Goal: Information Seeking & Learning: Find contact information

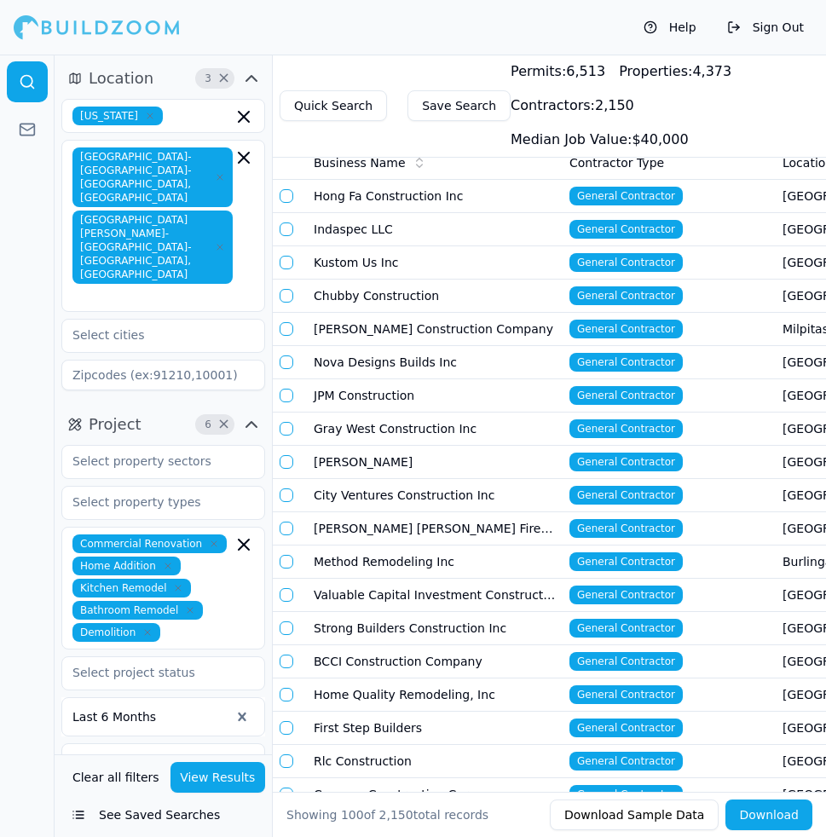
scroll to position [3, 0]
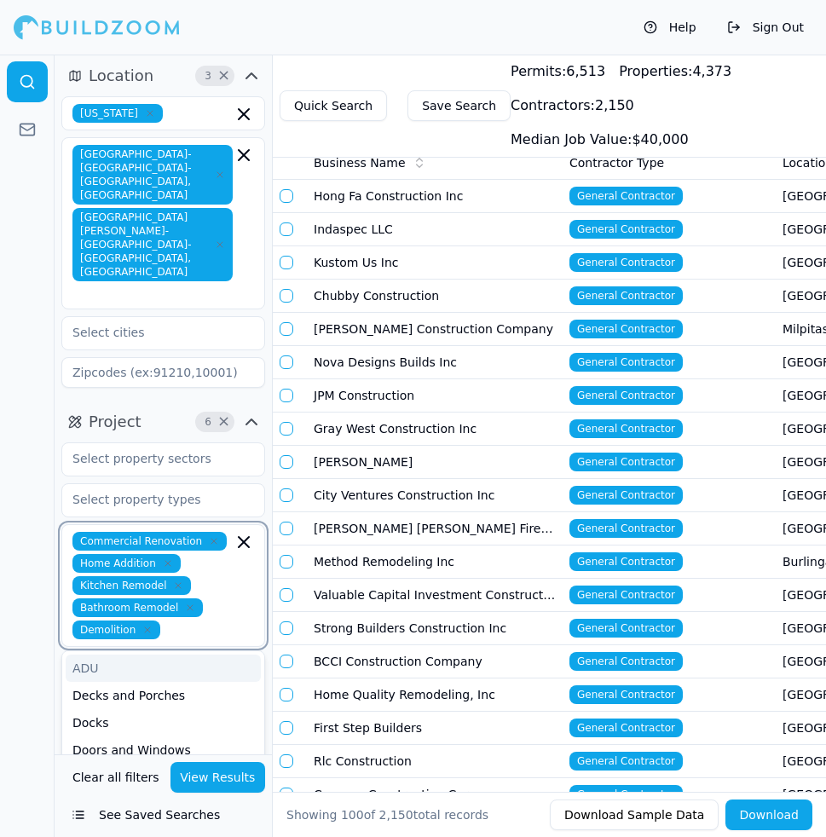
click at [181, 621] on input "text" at bounding box center [200, 630] width 66 height 19
click at [148, 655] on div "ADU" at bounding box center [163, 668] width 195 height 27
click at [177, 581] on icon "button" at bounding box center [178, 586] width 10 height 10
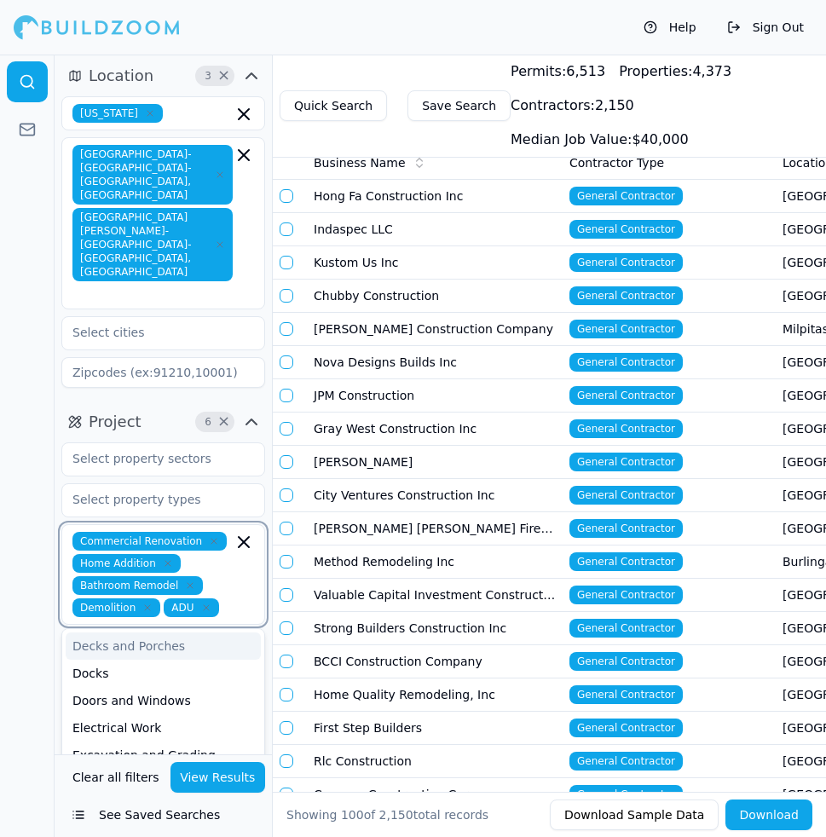
click at [185, 581] on icon "button" at bounding box center [190, 586] width 10 height 10
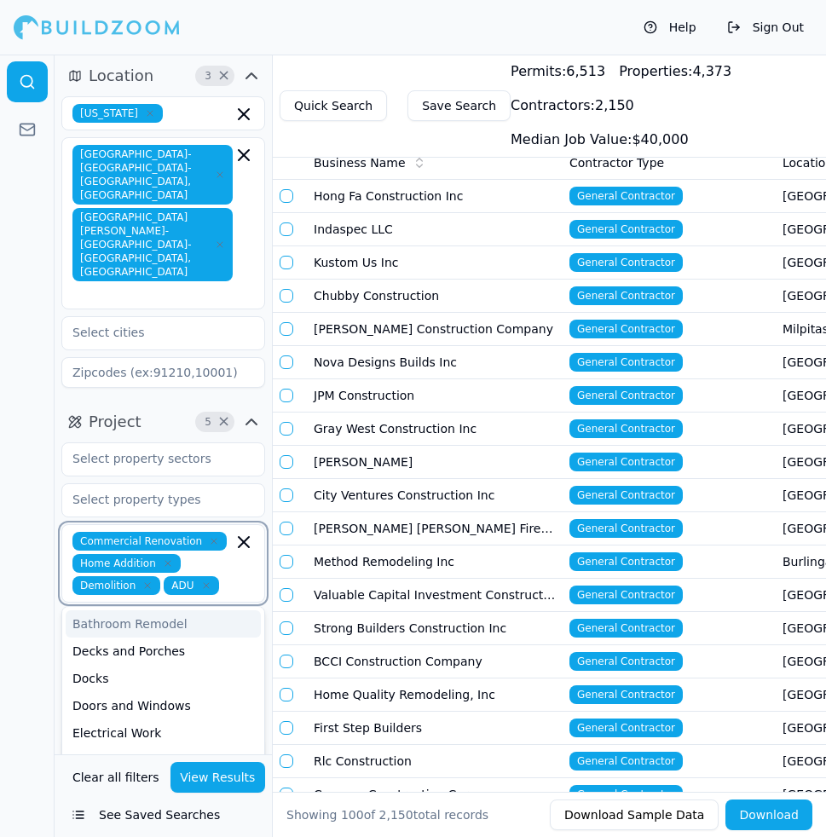
click at [148, 581] on icon "button" at bounding box center [147, 586] width 10 height 10
type input "new"
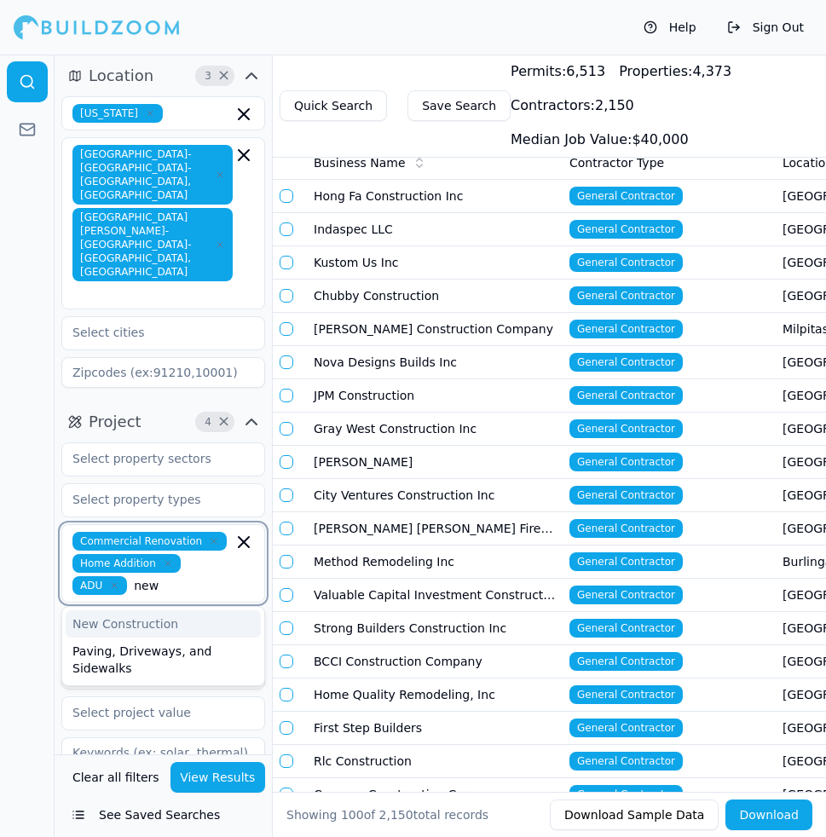
click at [140, 611] on div "New Construction" at bounding box center [163, 624] width 195 height 27
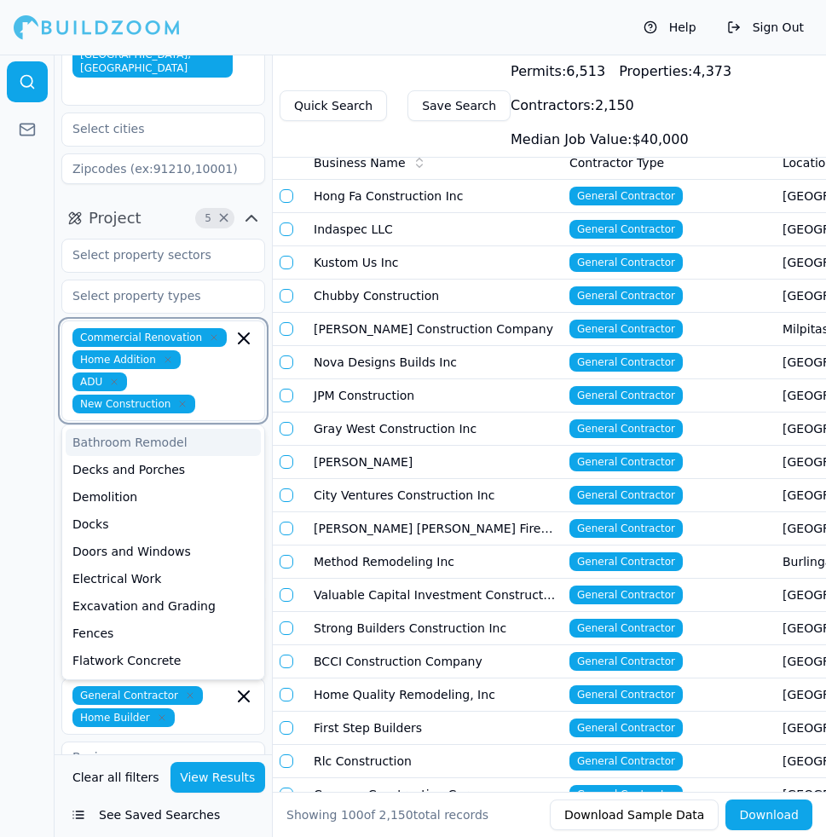
scroll to position [210, 0]
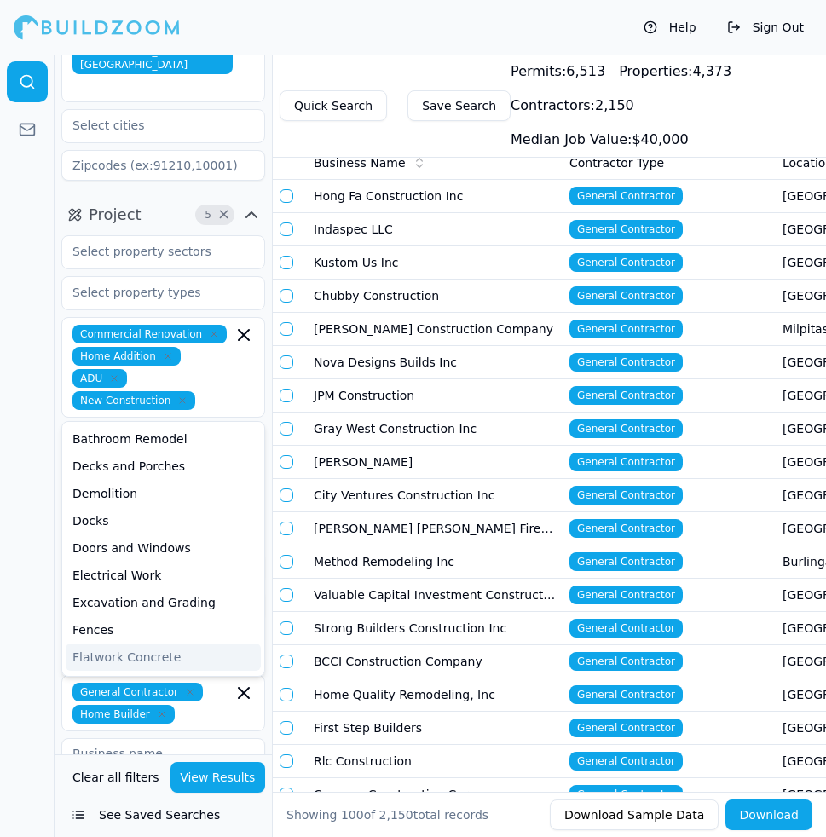
click at [35, 554] on div at bounding box center [27, 446] width 55 height 783
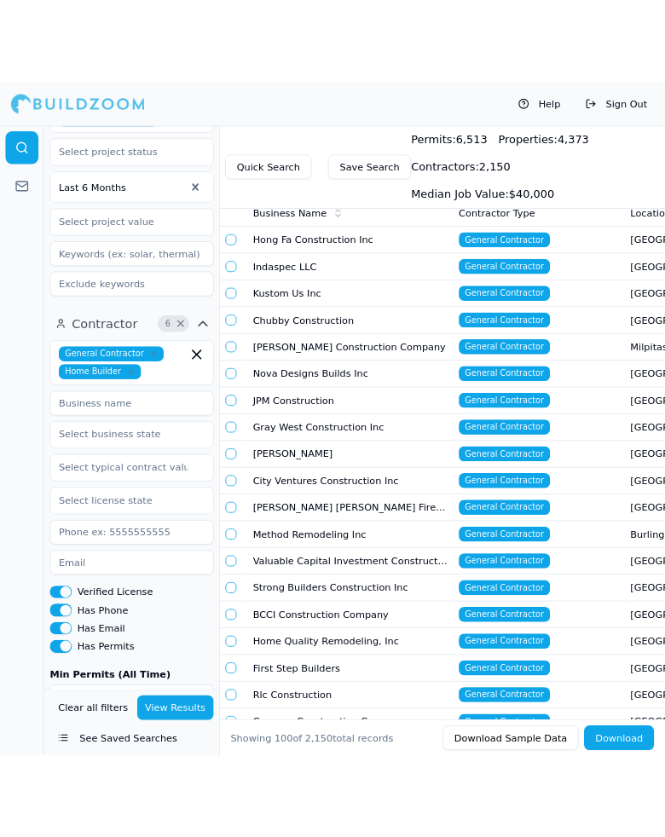
scroll to position [626, 0]
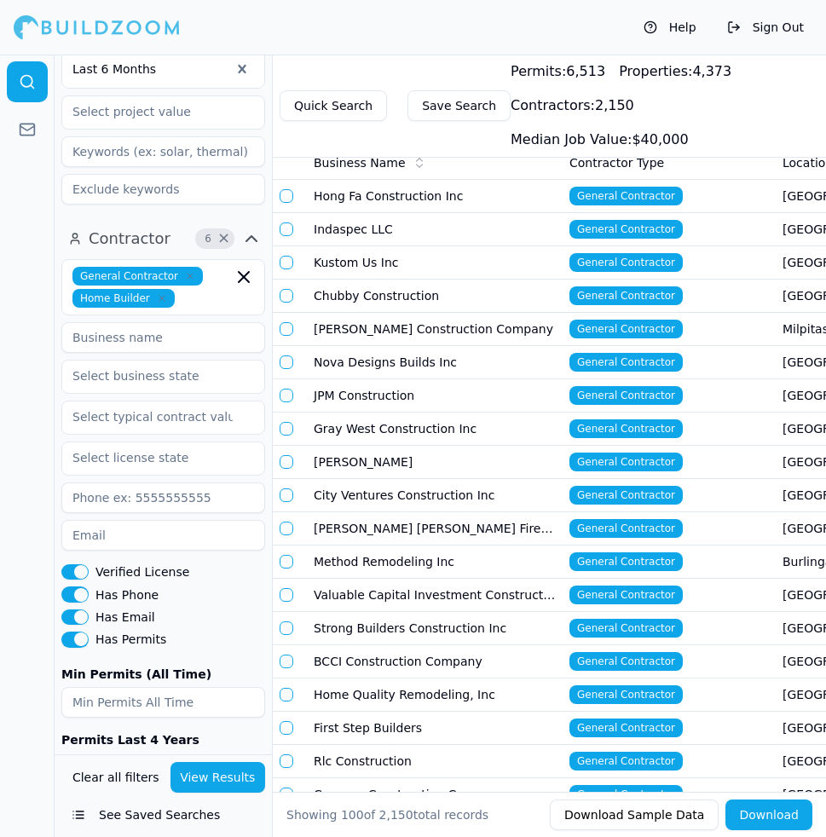
click at [217, 784] on button "View Results" at bounding box center [219, 777] width 96 height 31
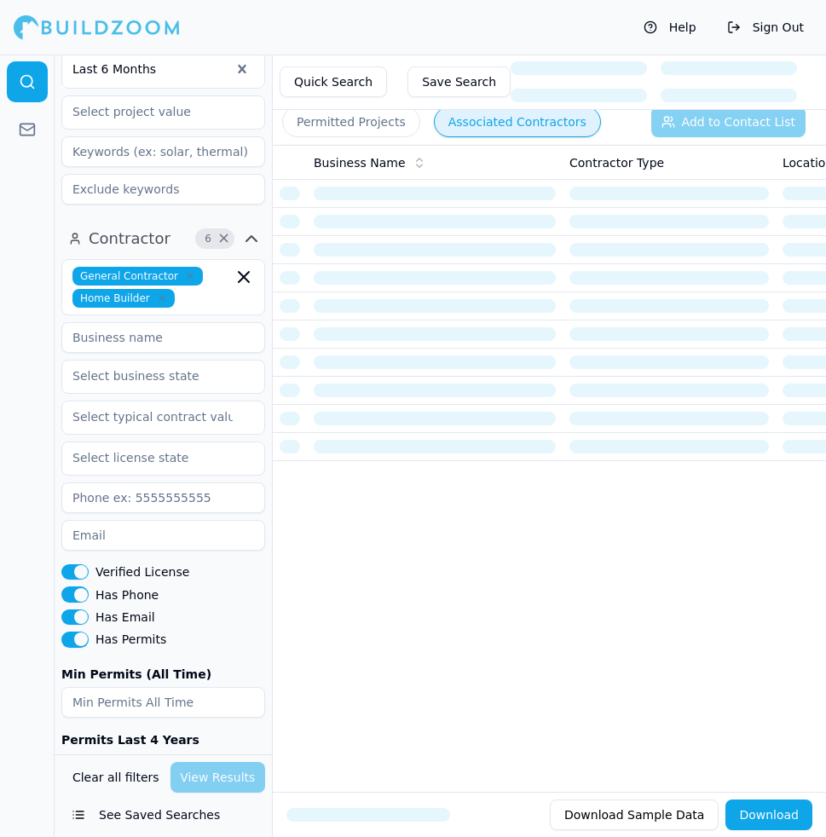
click at [341, 682] on div "Business Name Contractor Type Location Active License Phone Number Email Most R…" at bounding box center [549, 441] width 553 height 593
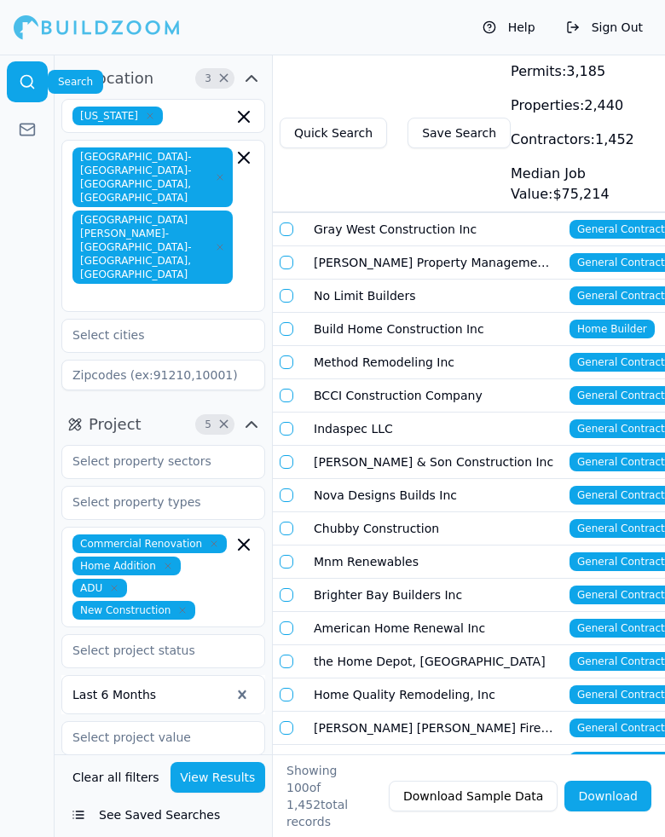
click at [21, 84] on circle at bounding box center [26, 81] width 11 height 11
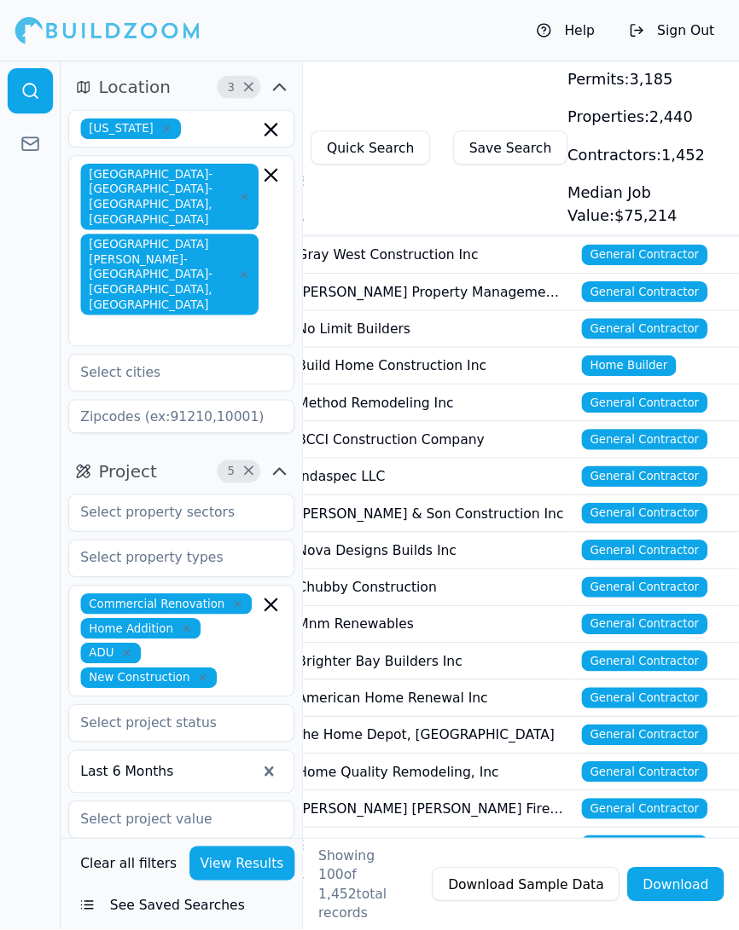
scroll to position [0, 53]
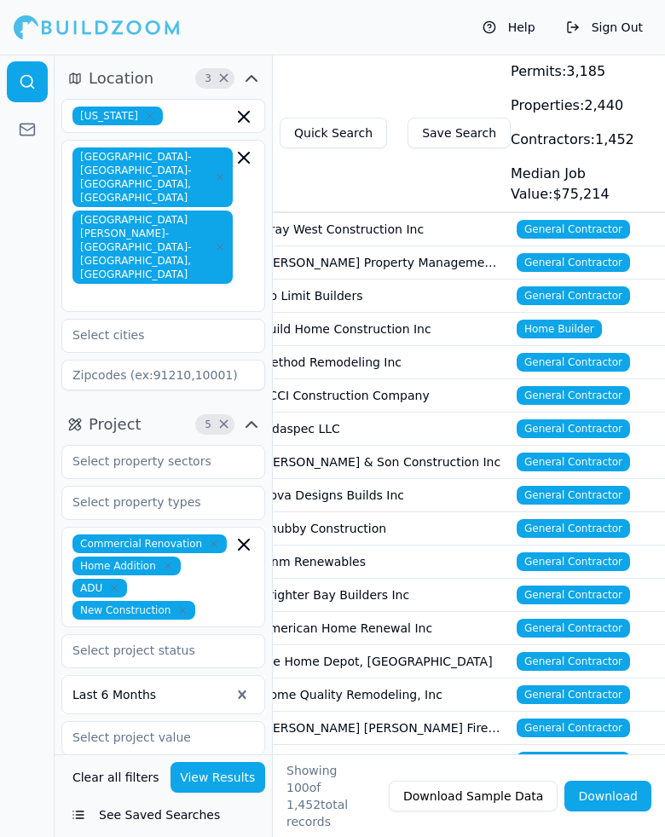
click at [466, 227] on td "Gray West Construction Inc" at bounding box center [382, 229] width 256 height 33
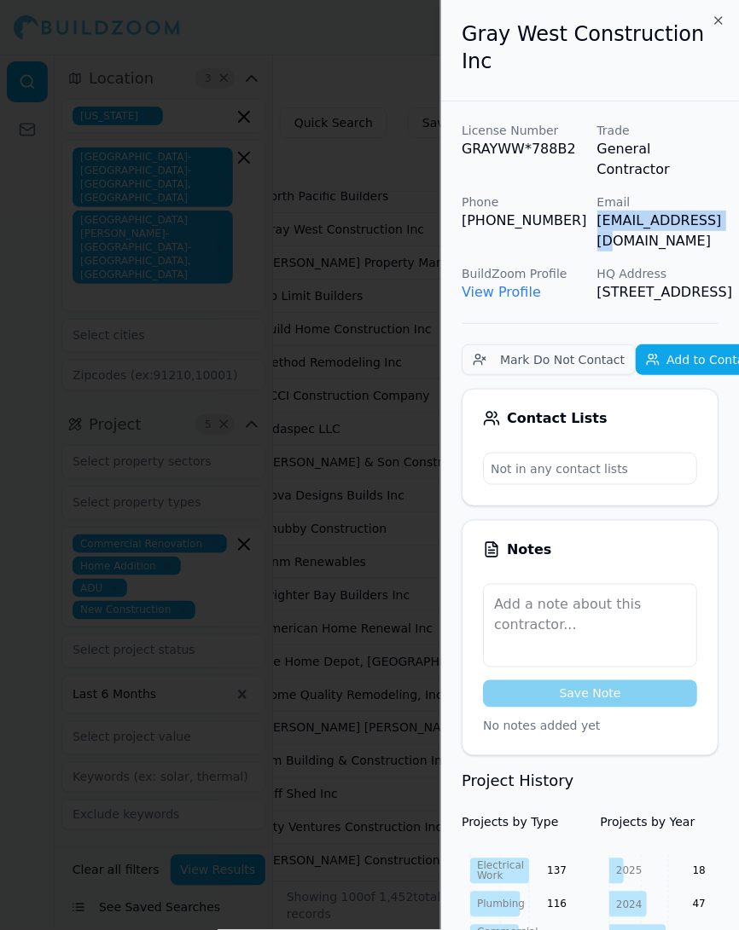
drag, startPoint x: 594, startPoint y: 174, endPoint x: 716, endPoint y: 183, distance: 122.3
click at [716, 184] on div "License Number GRAYWW*788B2 Trade General Contractor Phone (714) 412-4475 Email…" at bounding box center [589, 212] width 257 height 181
copy p "[EMAIL_ADDRESS][DOMAIN_NAME]"
click at [359, 248] on div at bounding box center [369, 465] width 739 height 930
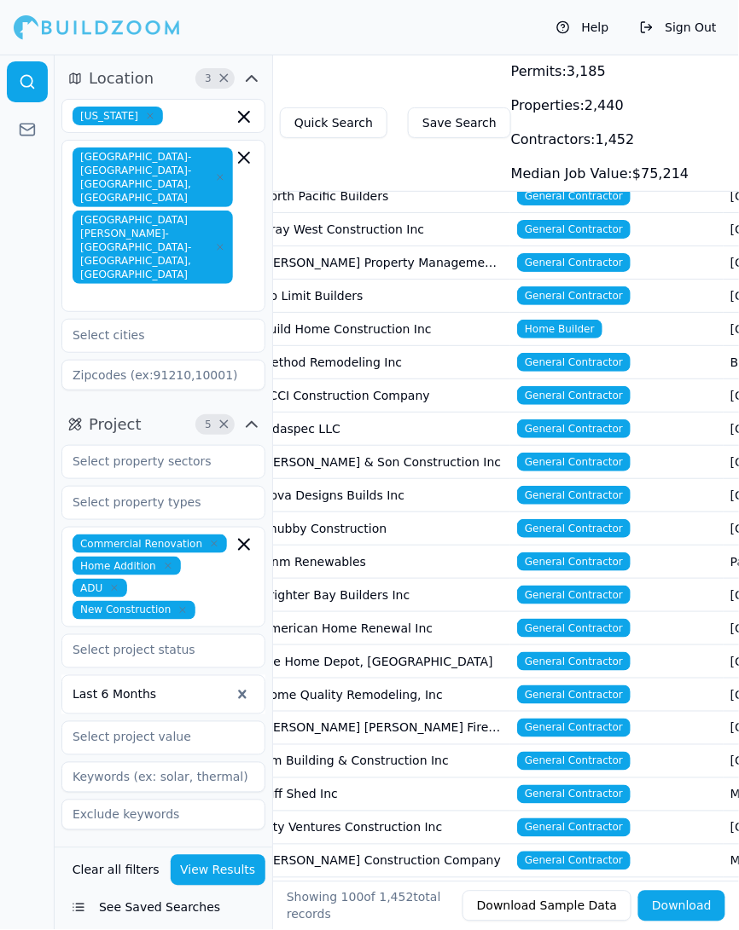
scroll to position [0, 0]
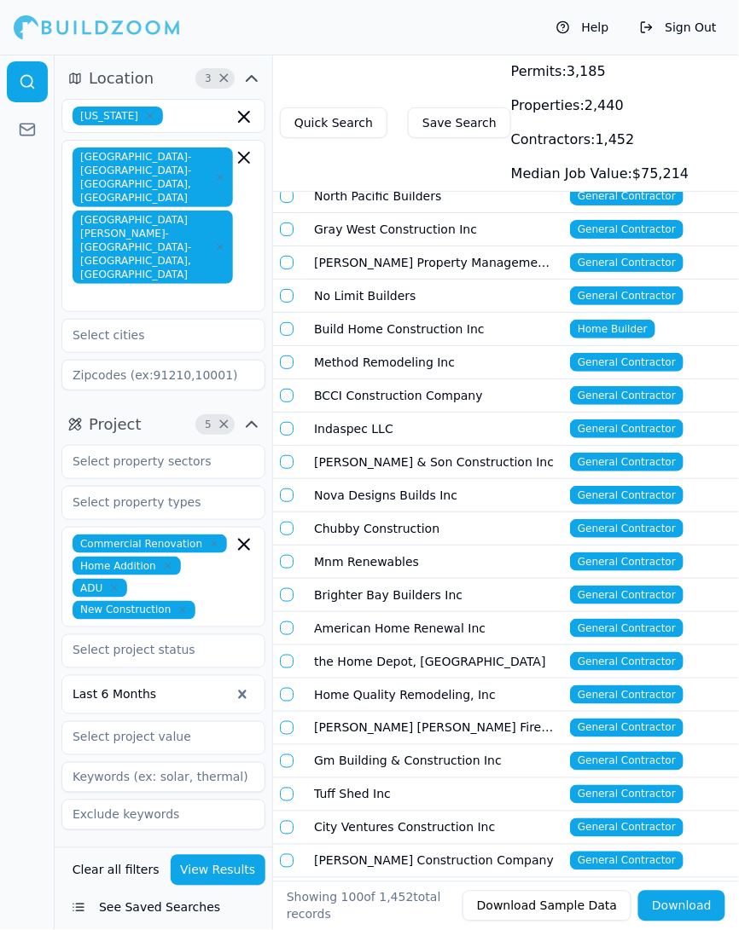
click at [380, 200] on td "North Pacific Builders" at bounding box center [435, 196] width 256 height 33
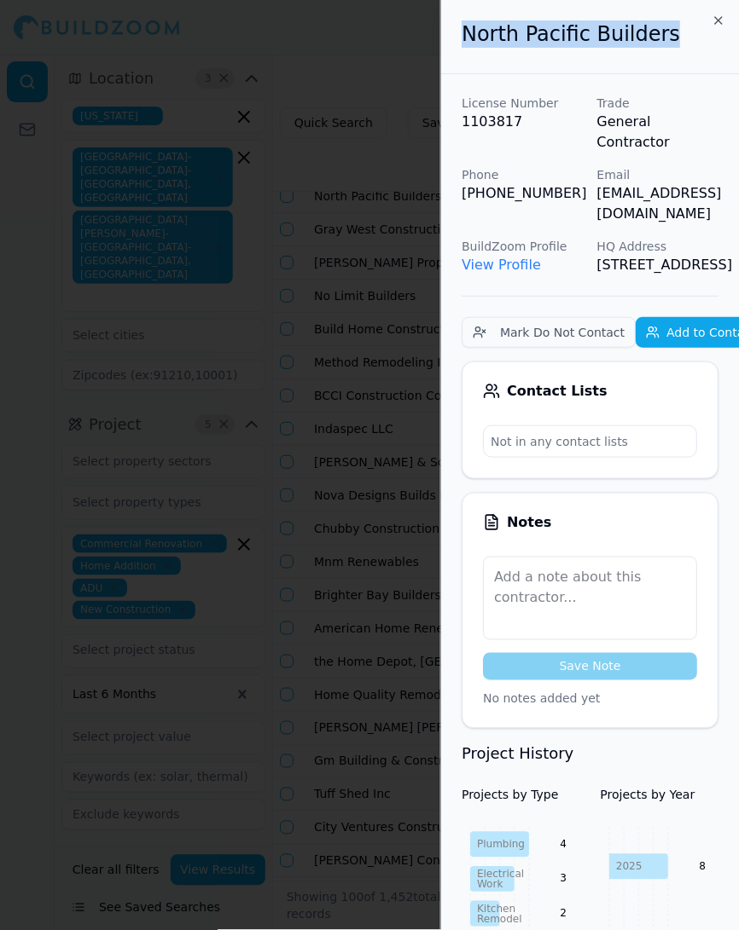
drag, startPoint x: 655, startPoint y: 38, endPoint x: 461, endPoint y: 29, distance: 193.8
click at [461, 29] on h2 "North Pacific Builders" at bounding box center [589, 33] width 257 height 27
copy h2 "North Pacific Builders"
click at [351, 188] on div at bounding box center [369, 465] width 739 height 930
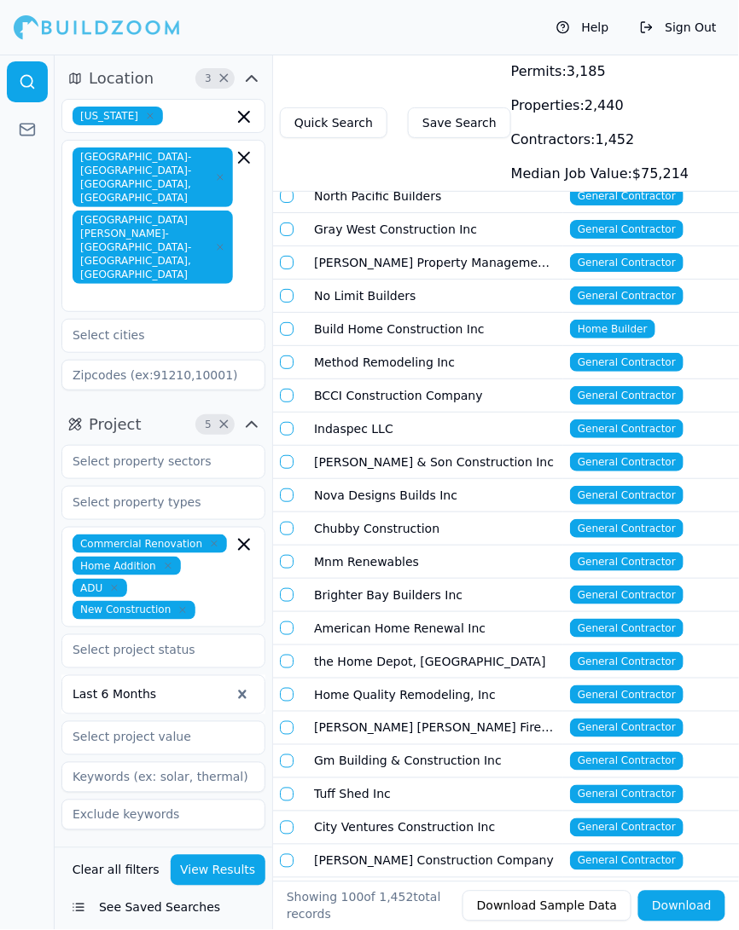
click at [387, 196] on td "North Pacific Builders" at bounding box center [435, 196] width 256 height 33
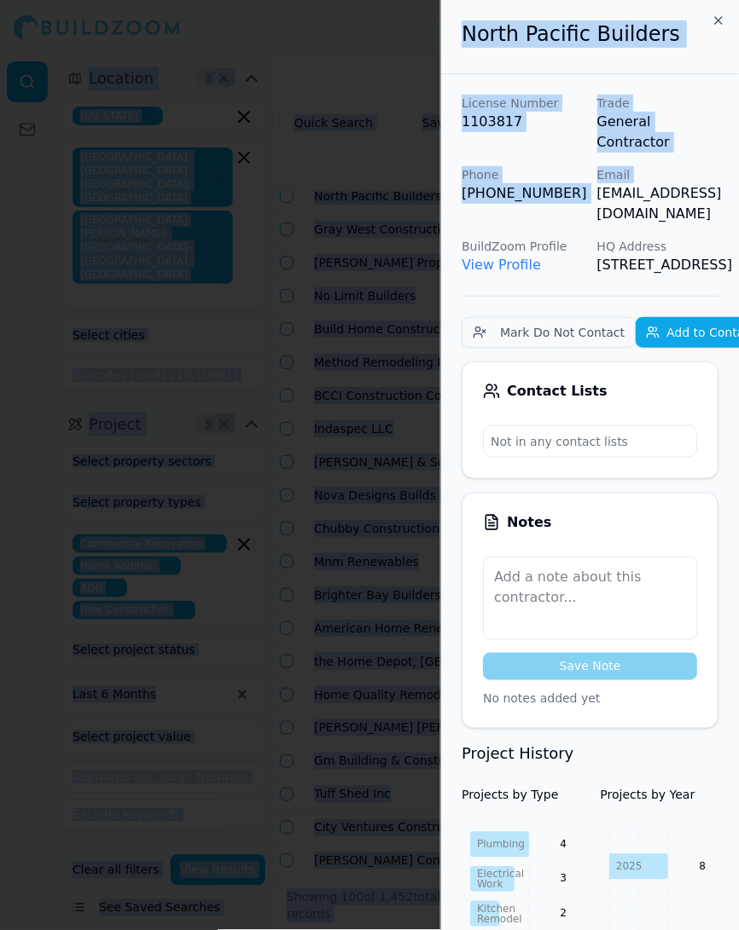
scroll to position [0, 38]
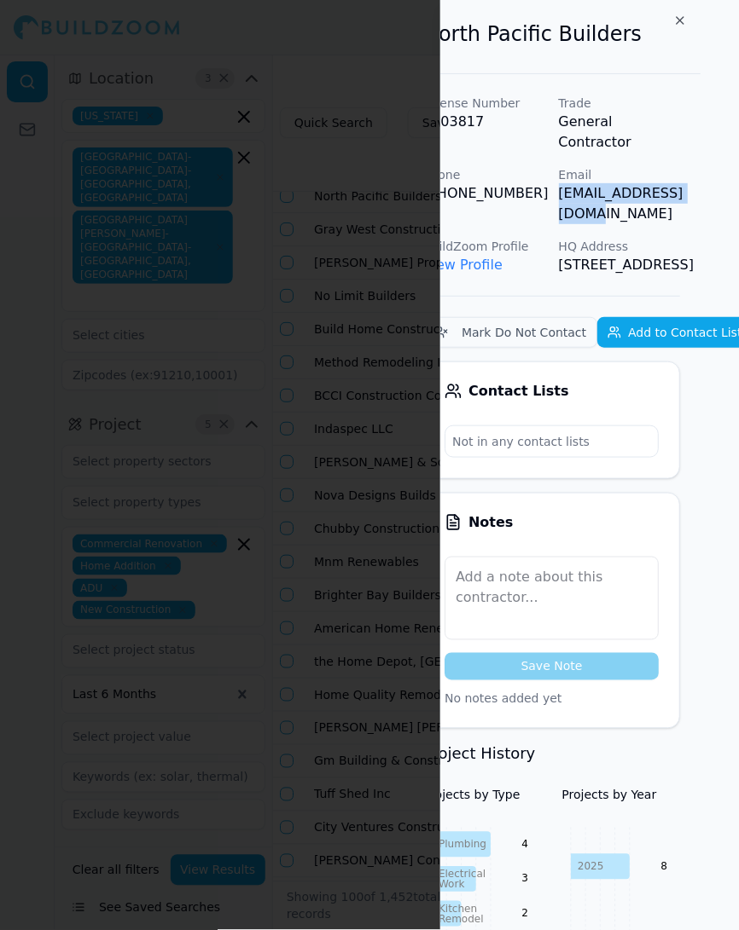
drag, startPoint x: 600, startPoint y: 175, endPoint x: 709, endPoint y: 180, distance: 109.3
click at [681, 183] on p "[EMAIL_ADDRESS][DOMAIN_NAME]" at bounding box center [620, 203] width 122 height 41
copy p "[EMAIL_ADDRESS][DOMAIN_NAME]"
click at [673, 24] on icon "button" at bounding box center [680, 21] width 14 height 14
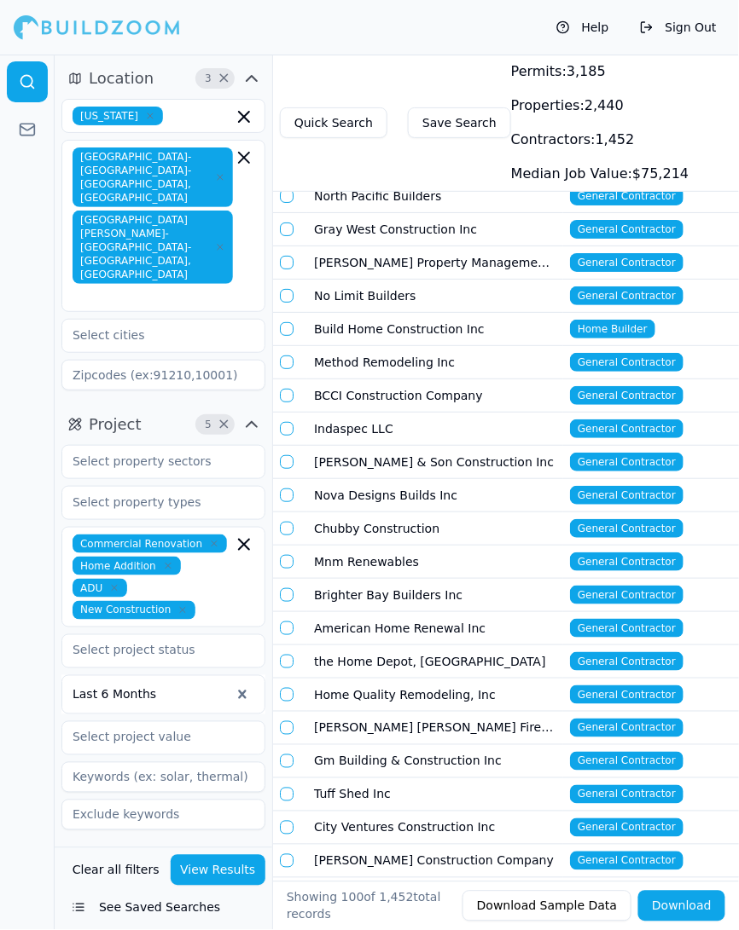
click at [426, 229] on td "Gray West Construction Inc" at bounding box center [435, 229] width 256 height 33
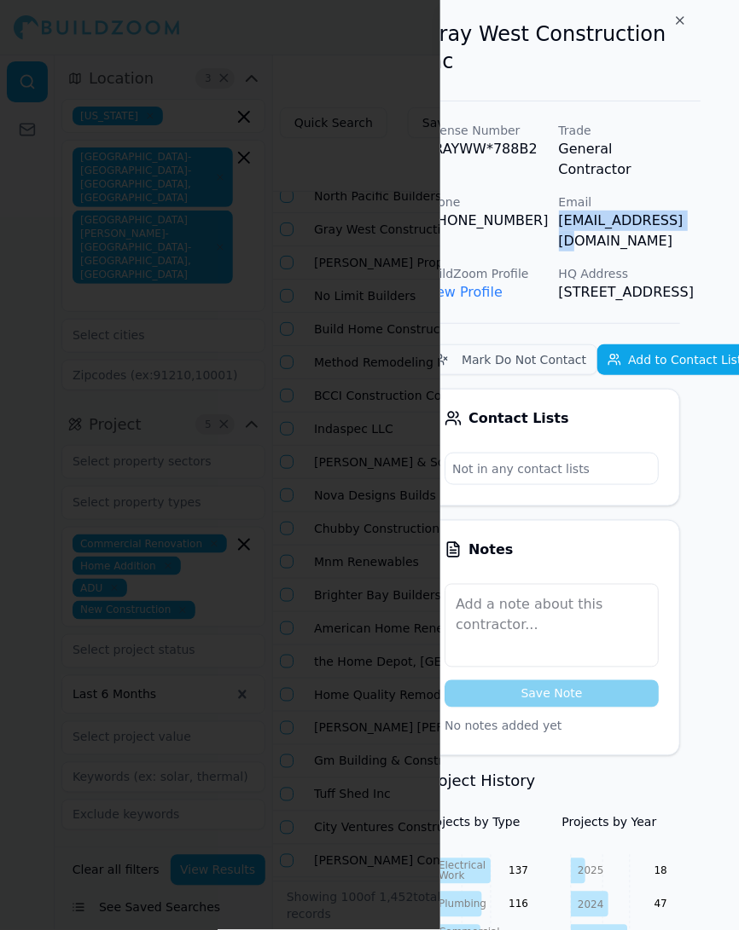
drag, startPoint x: 594, startPoint y: 171, endPoint x: 703, endPoint y: 169, distance: 108.3
click at [704, 171] on div "Gray West Construction Inc License Number GRAYWW*788B2 Trade General Contractor…" at bounding box center [589, 465] width 298 height 930
copy p "[EMAIL_ADDRESS][DOMAIN_NAME]"
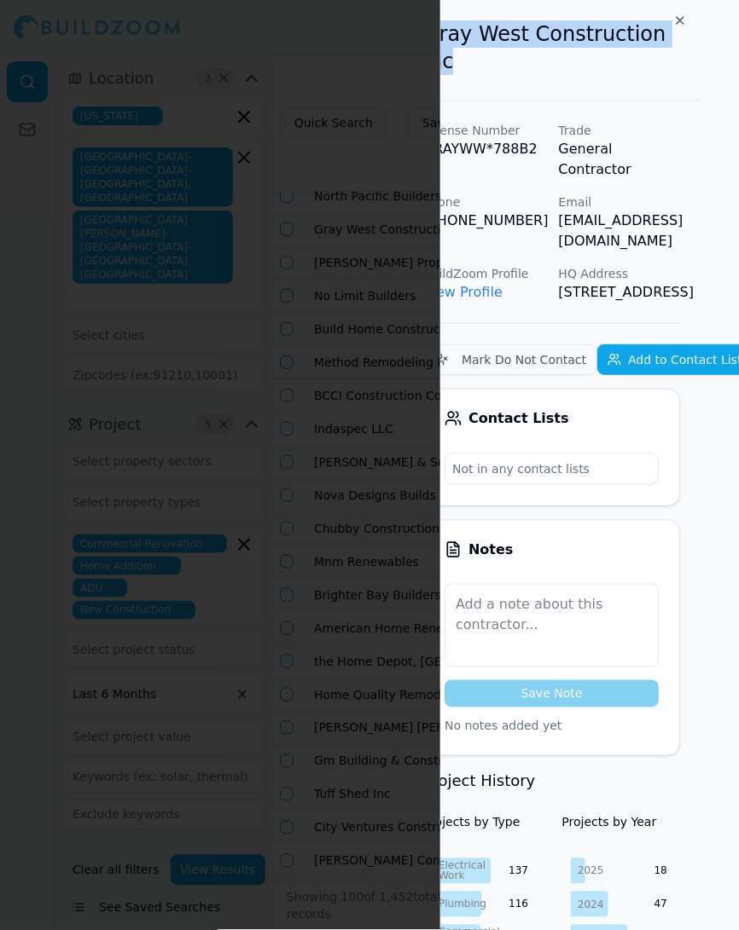
scroll to position [0, 0]
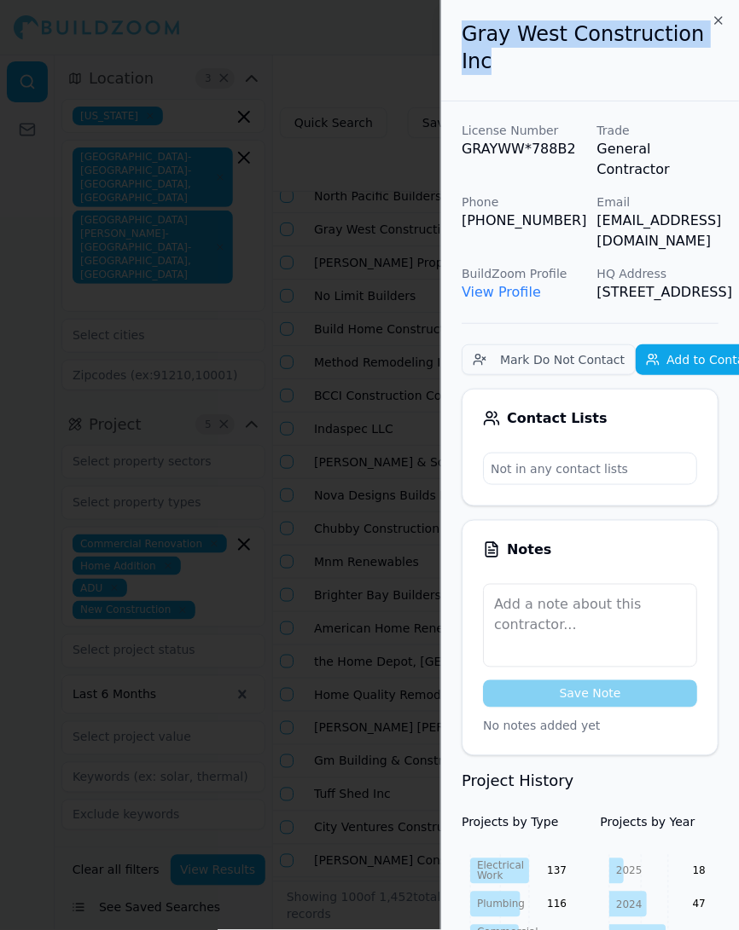
drag, startPoint x: 671, startPoint y: 38, endPoint x: 385, endPoint y: 40, distance: 286.6
click at [385, 55] on body "Help Sign Out Location 3 × California San Francisco-Oakland-Berkeley, CA San Jo…" at bounding box center [369, 493] width 739 height 876
copy body "Gray West Construction Inc"
click at [293, 274] on div at bounding box center [369, 465] width 739 height 930
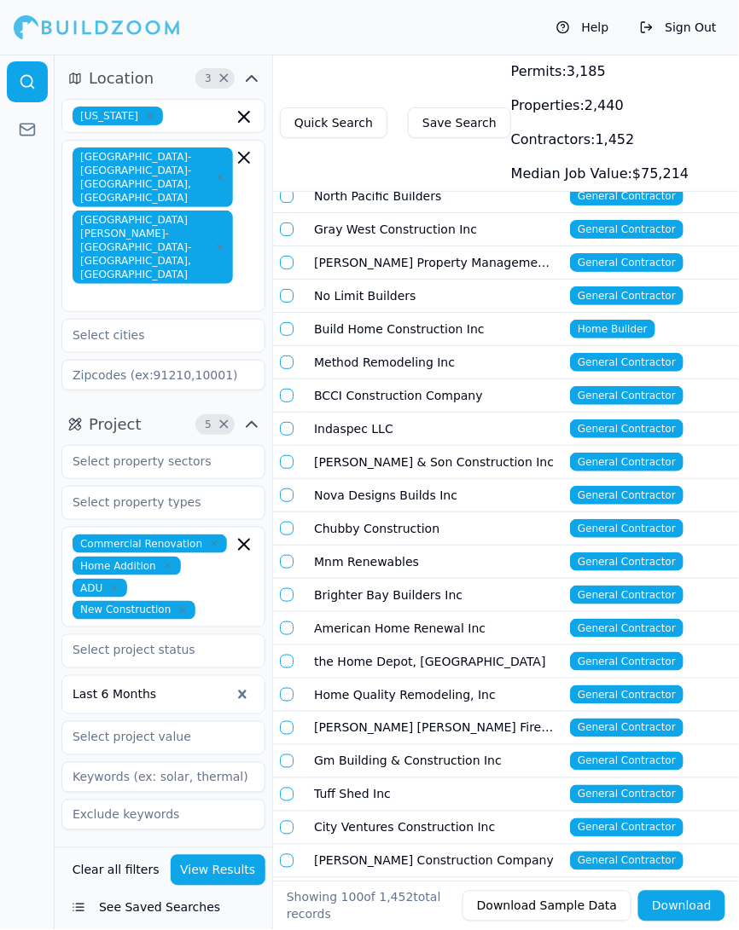
click at [362, 256] on td "[PERSON_NAME] Property Management And Investments" at bounding box center [435, 262] width 256 height 33
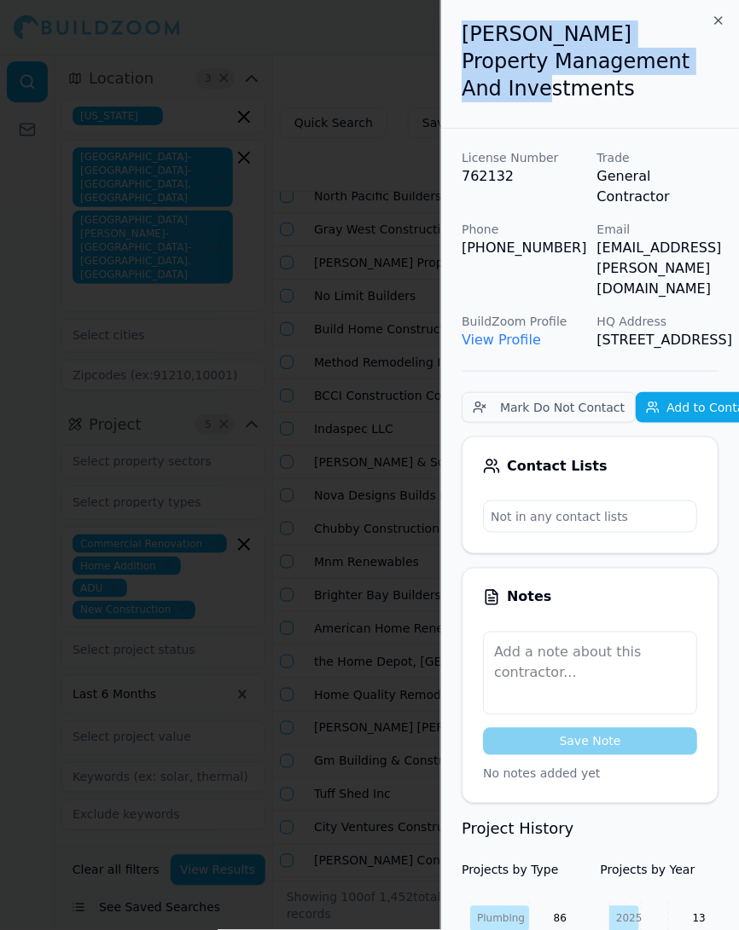
drag, startPoint x: 581, startPoint y: 90, endPoint x: 447, endPoint y: 24, distance: 149.1
click at [447, 24] on div "[PERSON_NAME] Property Management And Investments" at bounding box center [590, 64] width 298 height 129
copy h2 "[PERSON_NAME] Property Management And Investments"
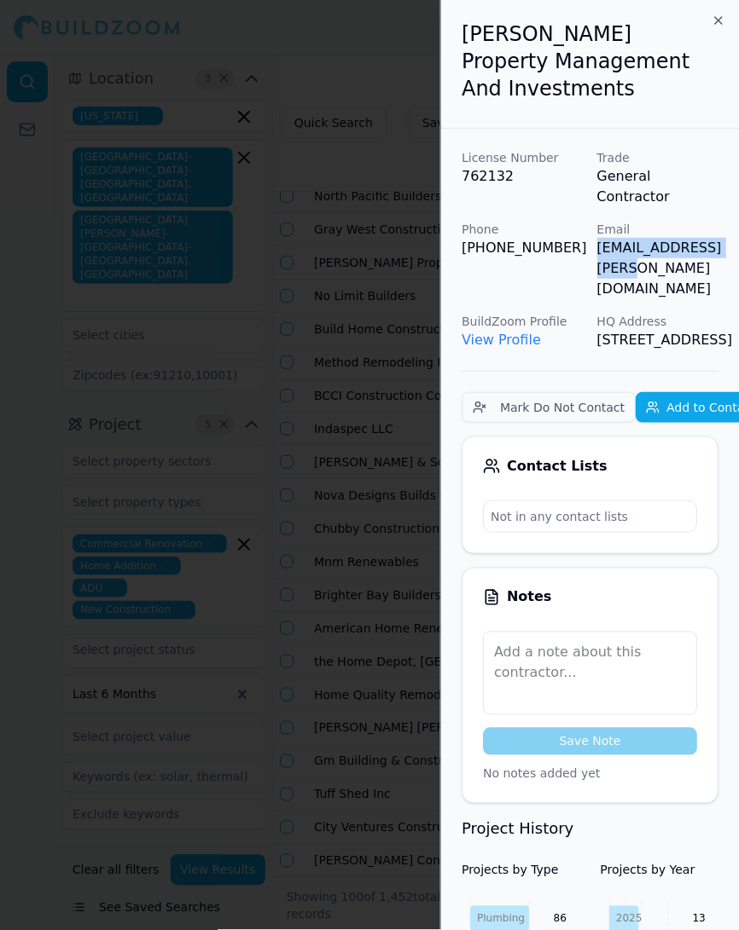
scroll to position [0, 38]
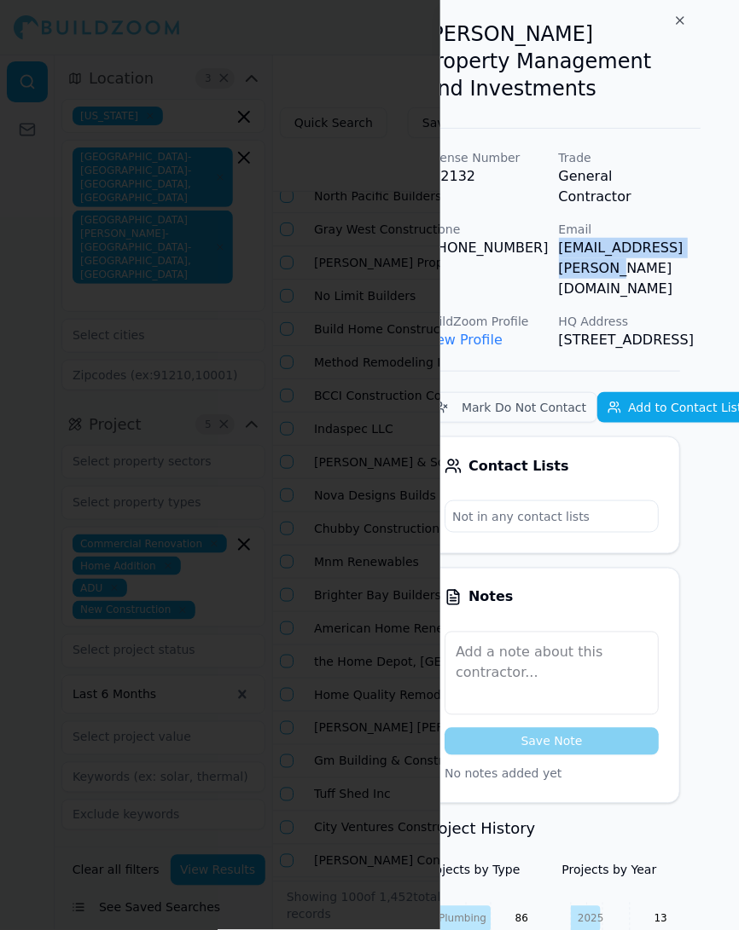
drag, startPoint x: 597, startPoint y: 227, endPoint x: 733, endPoint y: 223, distance: 136.5
click at [733, 223] on div "Salwan Property Management And Investments License Number 762132 Trade General …" at bounding box center [589, 465] width 298 height 930
copy p "[EMAIL_ADDRESS][PERSON_NAME][DOMAIN_NAME]"
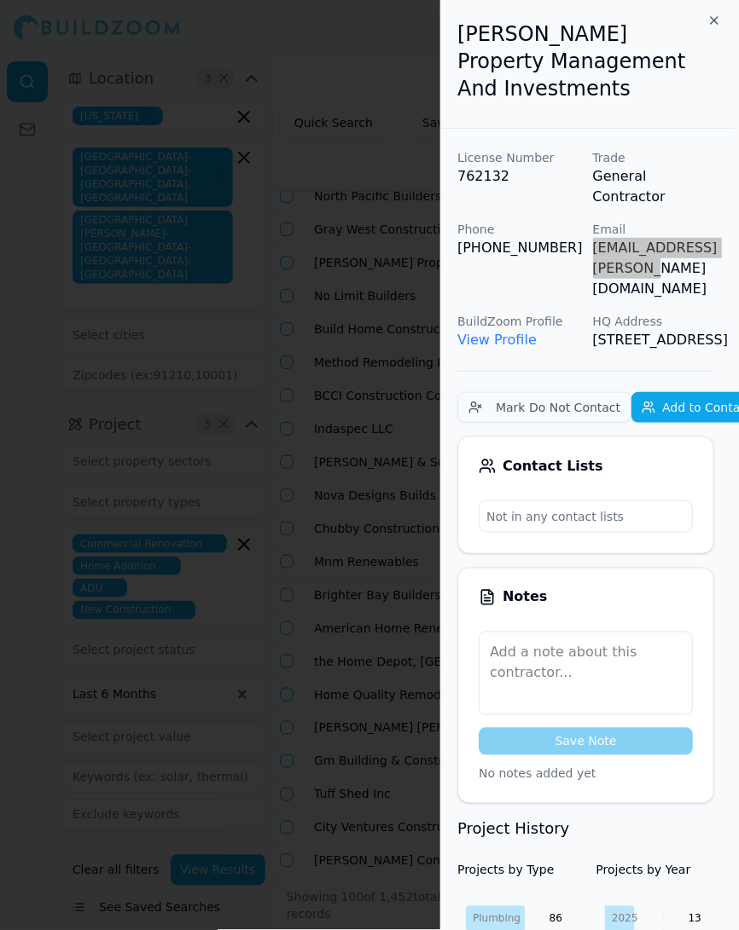
scroll to position [0, 0]
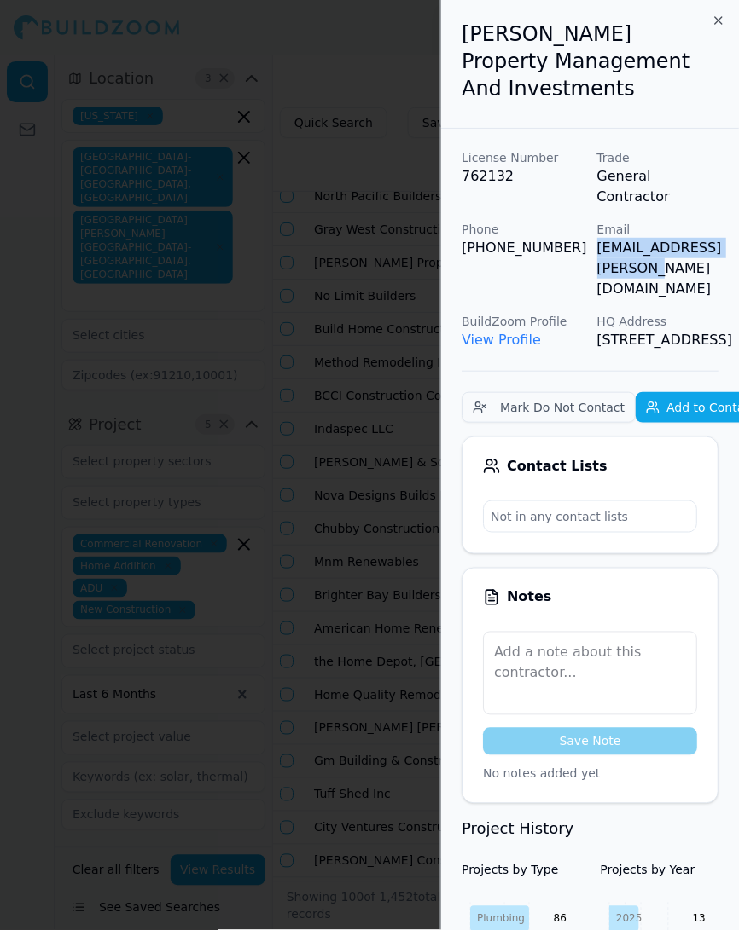
click at [373, 265] on div at bounding box center [369, 465] width 739 height 930
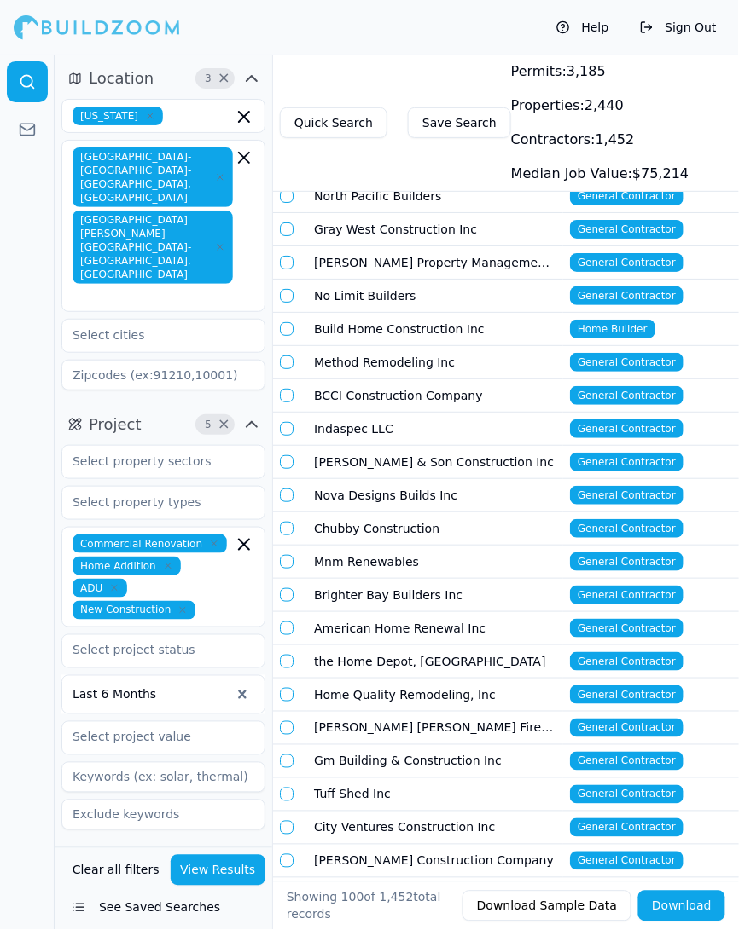
click at [372, 291] on td "No Limit Builders" at bounding box center [435, 296] width 256 height 33
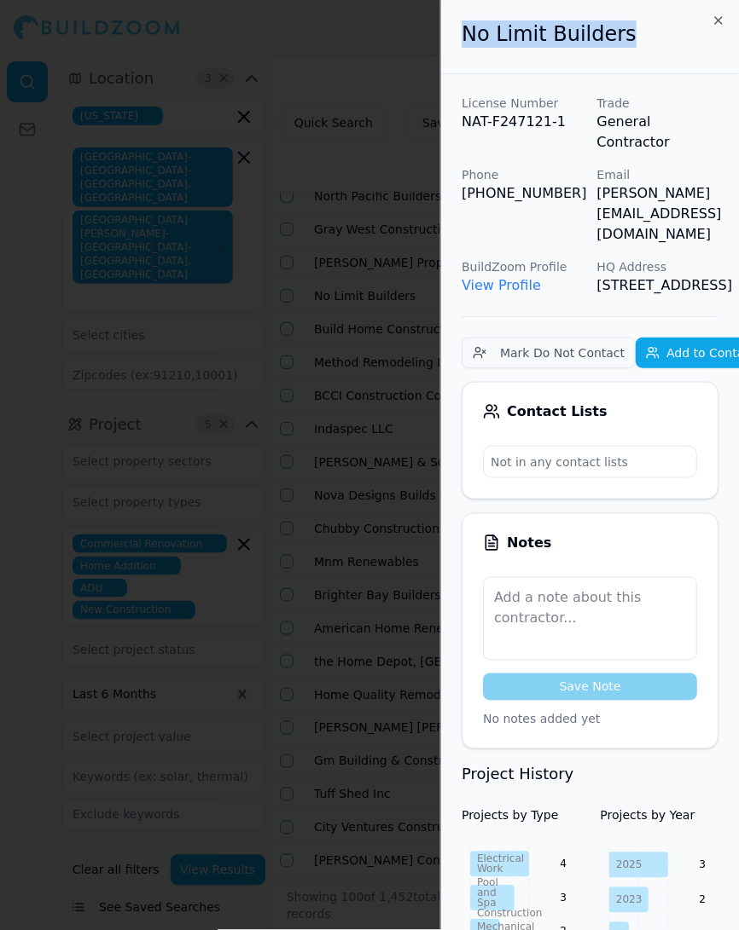
drag, startPoint x: 617, startPoint y: 34, endPoint x: 459, endPoint y: 34, distance: 158.6
click at [459, 34] on div "No Limit Builders" at bounding box center [590, 37] width 298 height 74
copy h2 "No Limit Builders"
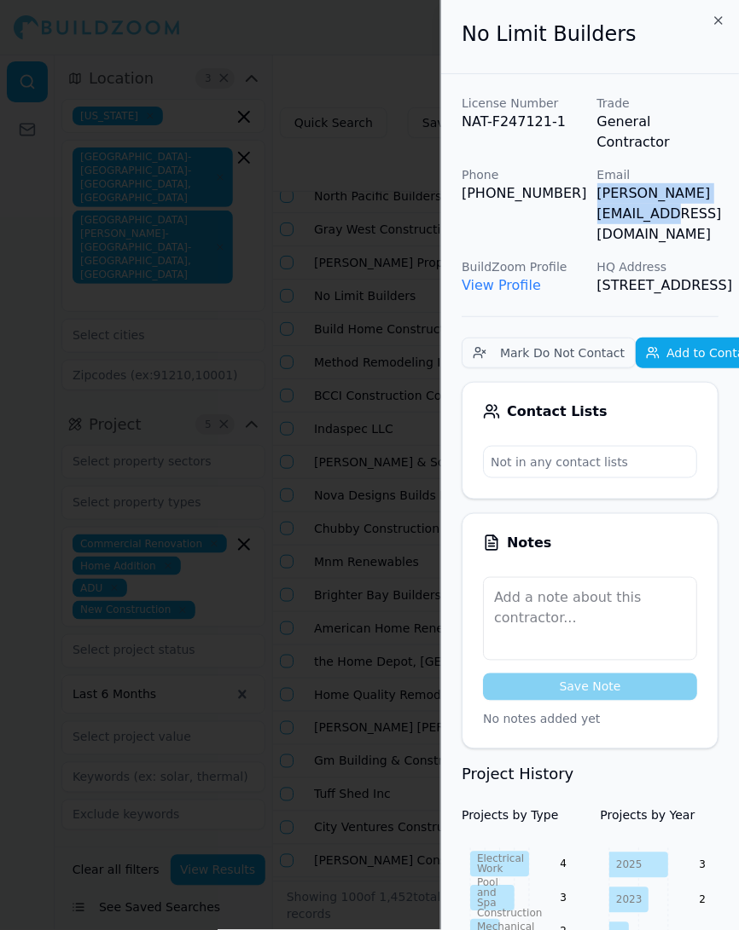
scroll to position [0, 54]
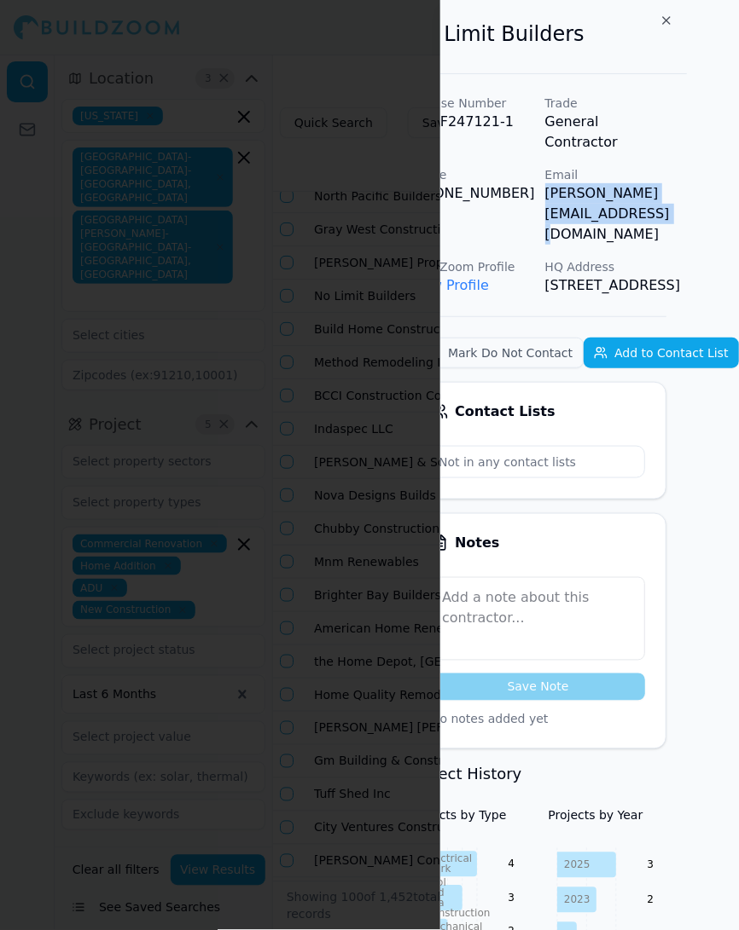
drag, startPoint x: 597, startPoint y: 175, endPoint x: 732, endPoint y: 167, distance: 135.0
click at [667, 183] on p "[PERSON_NAME][EMAIL_ADDRESS][DOMAIN_NAME]" at bounding box center [606, 213] width 122 height 61
copy p "cris.nolimitbuilders@yahoo.co"
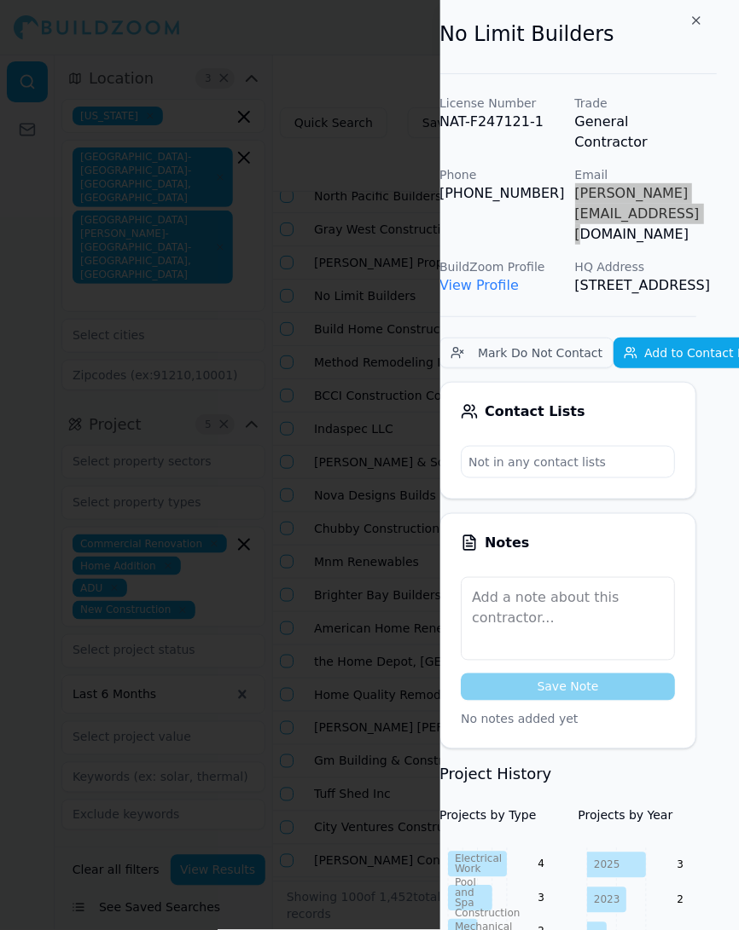
scroll to position [0, 0]
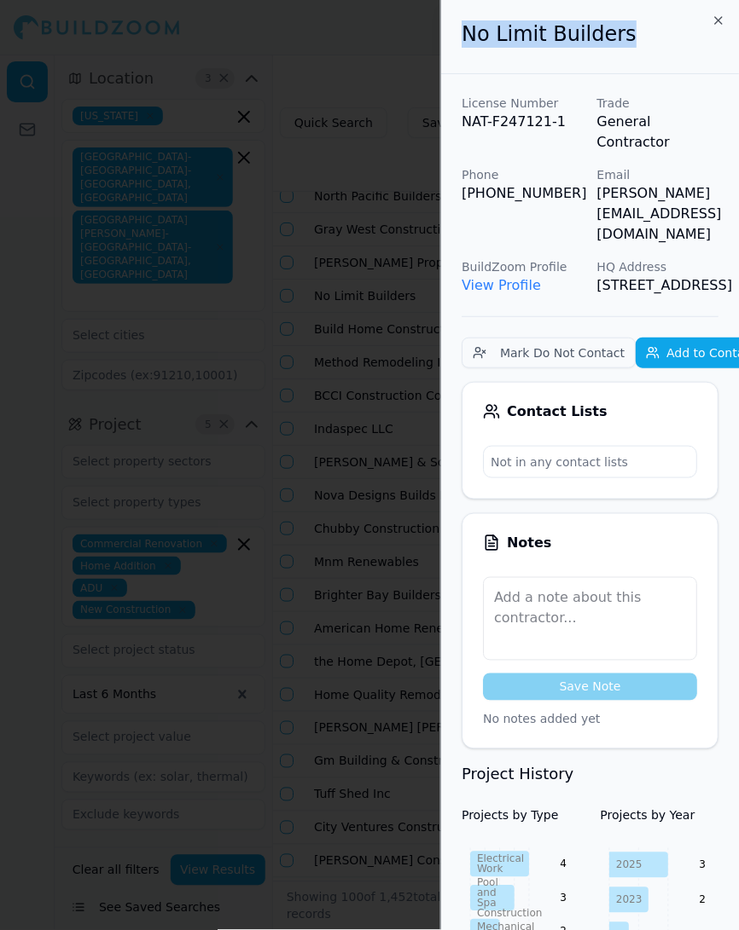
drag, startPoint x: 611, startPoint y: 38, endPoint x: 426, endPoint y: 36, distance: 185.9
click at [426, 55] on body "Help Sign Out Location 3 × California San Francisco-Oakland-Berkeley, CA San Jo…" at bounding box center [369, 493] width 739 height 876
copy body "No Limit Builders"
click at [362, 319] on div at bounding box center [369, 465] width 739 height 930
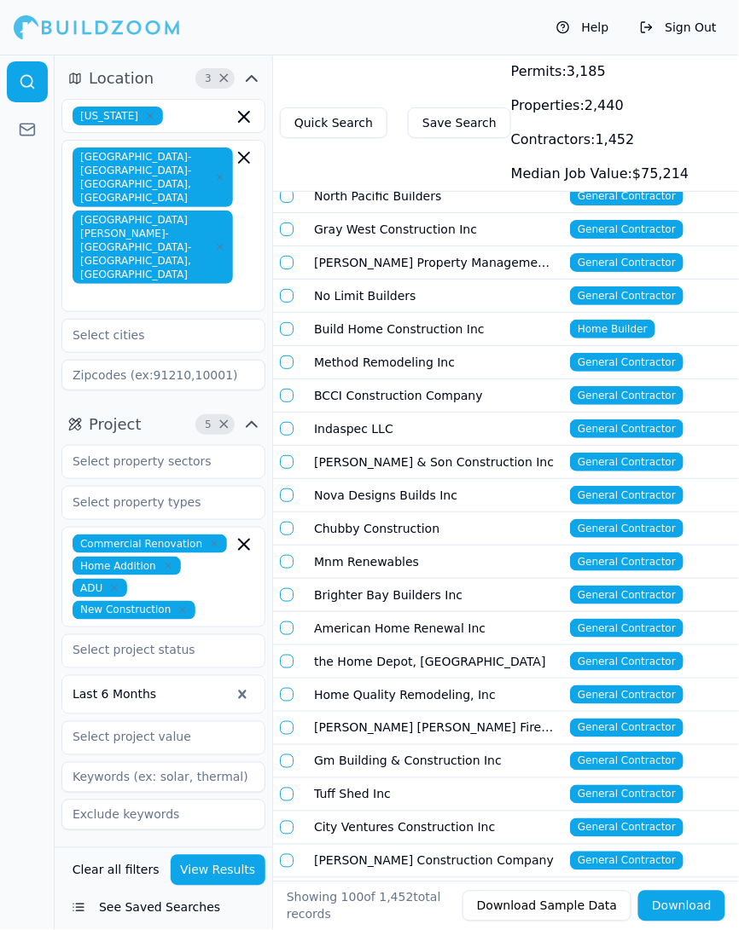
click at [345, 327] on td "Build Home Construction Inc" at bounding box center [435, 329] width 256 height 33
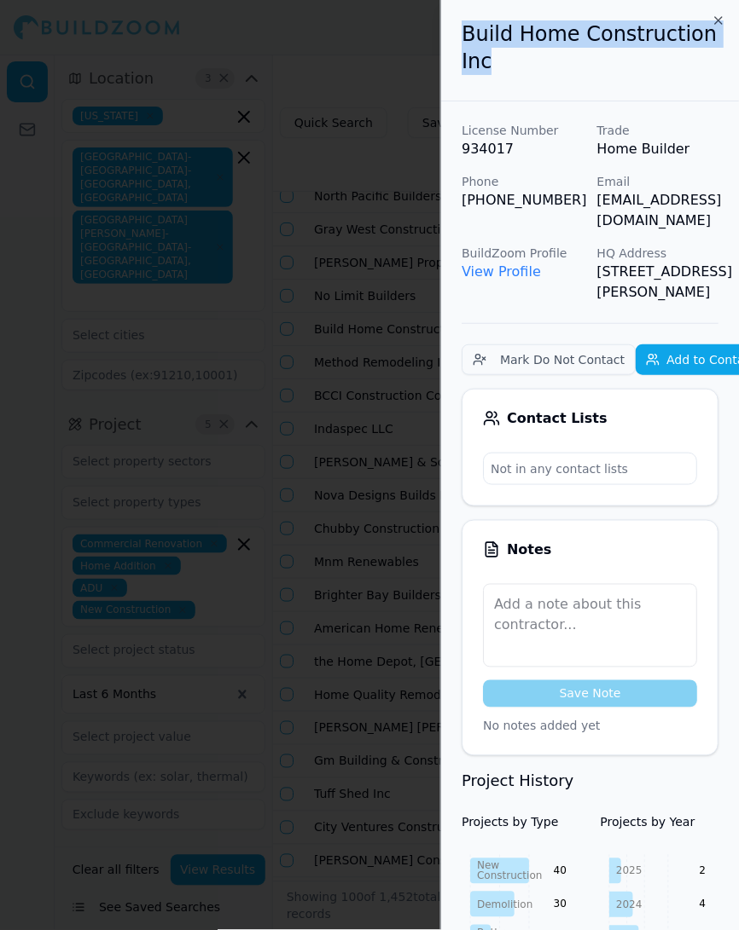
drag, startPoint x: 493, startPoint y: 61, endPoint x: 463, endPoint y: 23, distance: 48.6
click at [463, 23] on h2 "Build Home Construction Inc" at bounding box center [589, 47] width 257 height 55
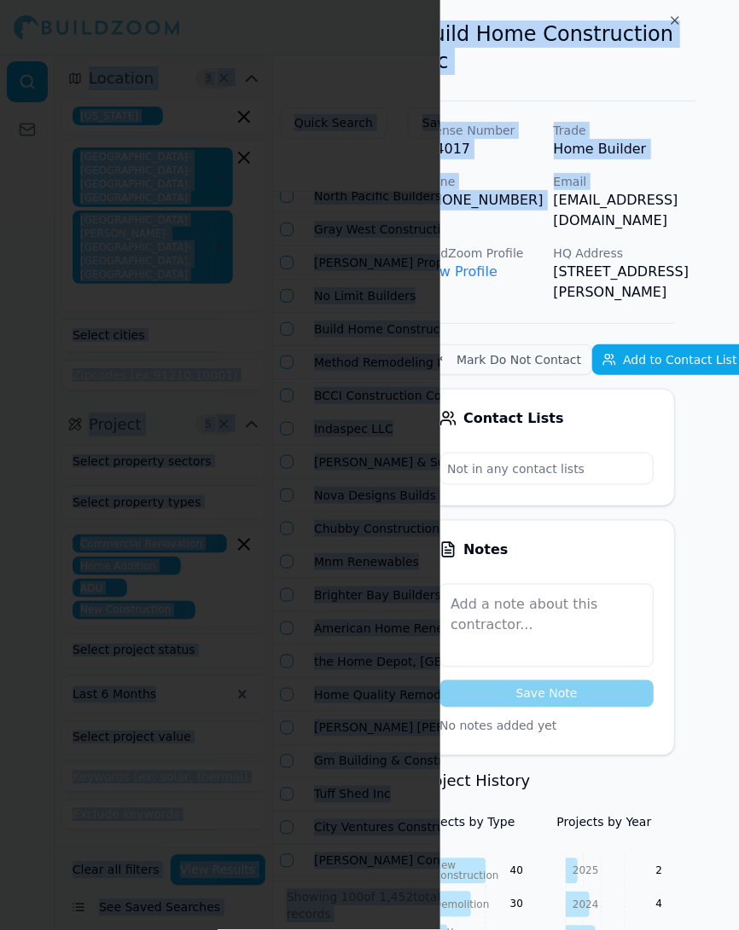
scroll to position [0, 66]
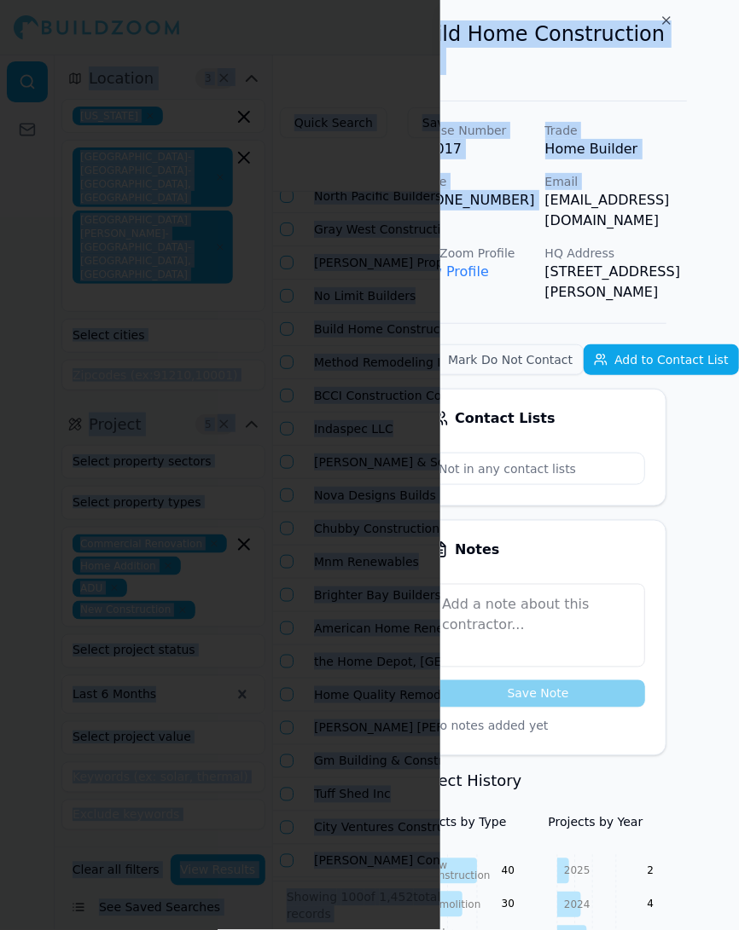
drag, startPoint x: 594, startPoint y: 206, endPoint x: 728, endPoint y: 197, distance: 135.1
click at [666, 197] on div "License Number 934017 Trade Home Builder Phone (408) 483-7788 Email info@buildh…" at bounding box center [537, 212] width 257 height 181
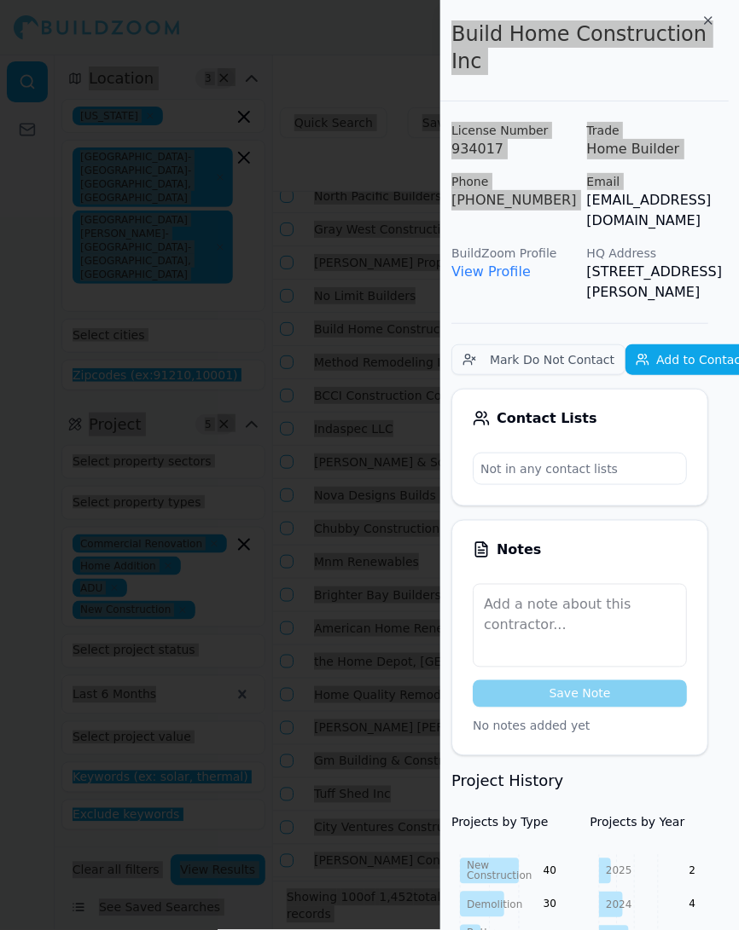
scroll to position [0, 0]
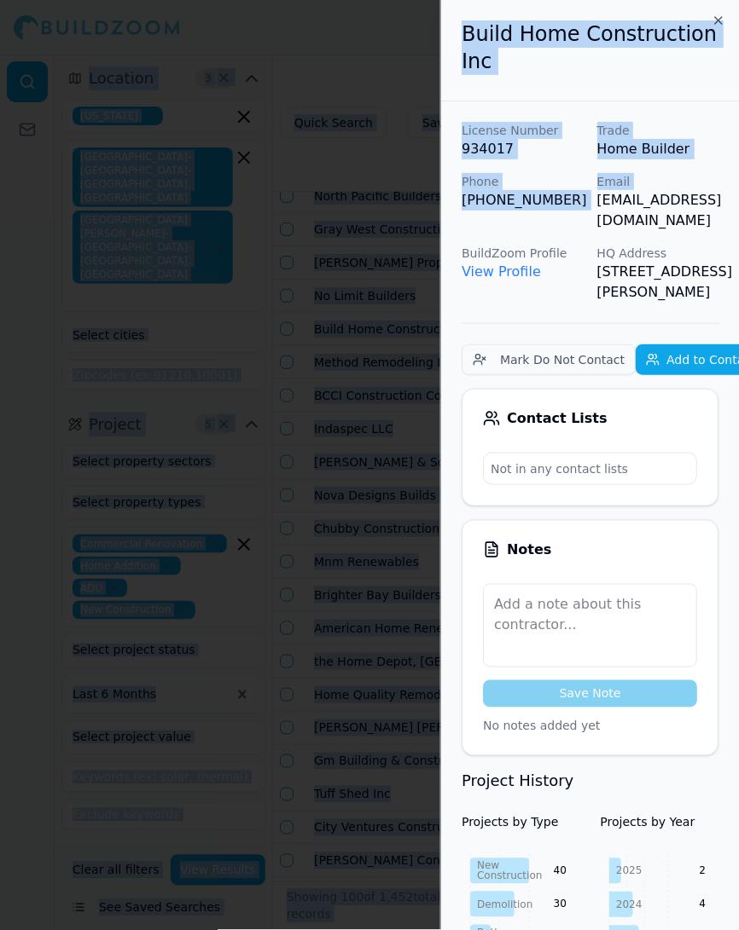
click at [356, 285] on div at bounding box center [369, 465] width 739 height 930
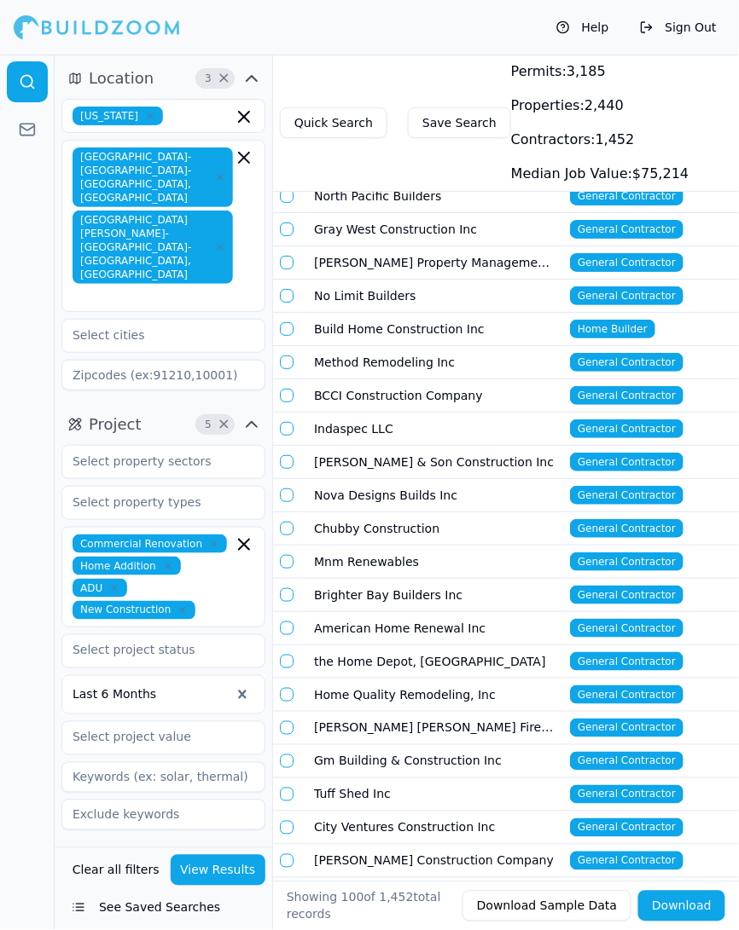
click at [371, 331] on td "Build Home Construction Inc" at bounding box center [435, 329] width 256 height 33
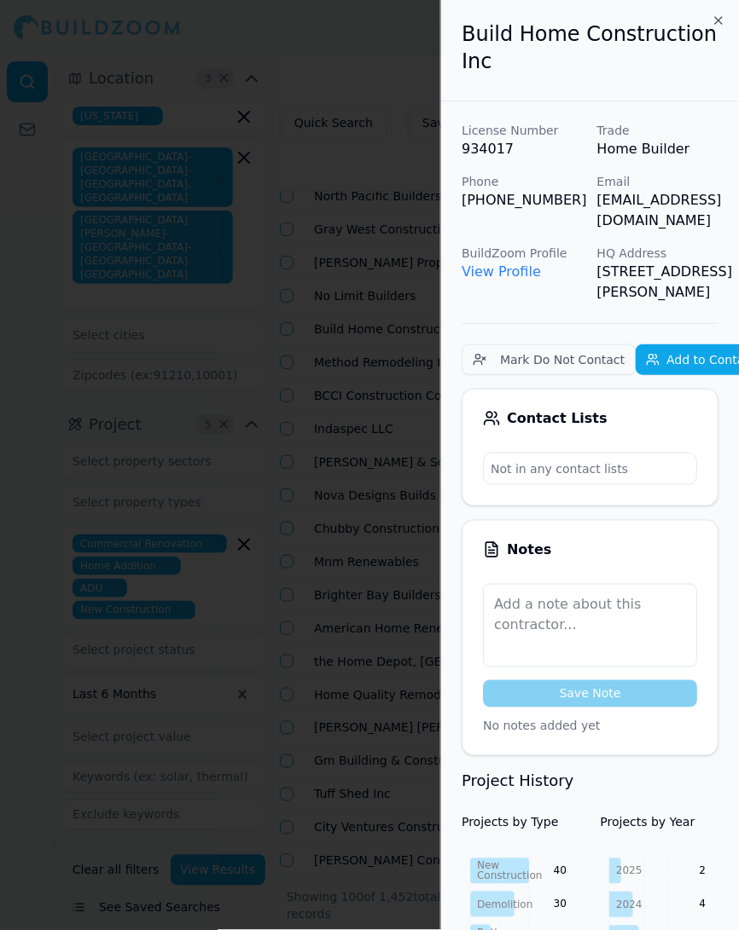
click at [355, 308] on div at bounding box center [369, 465] width 739 height 930
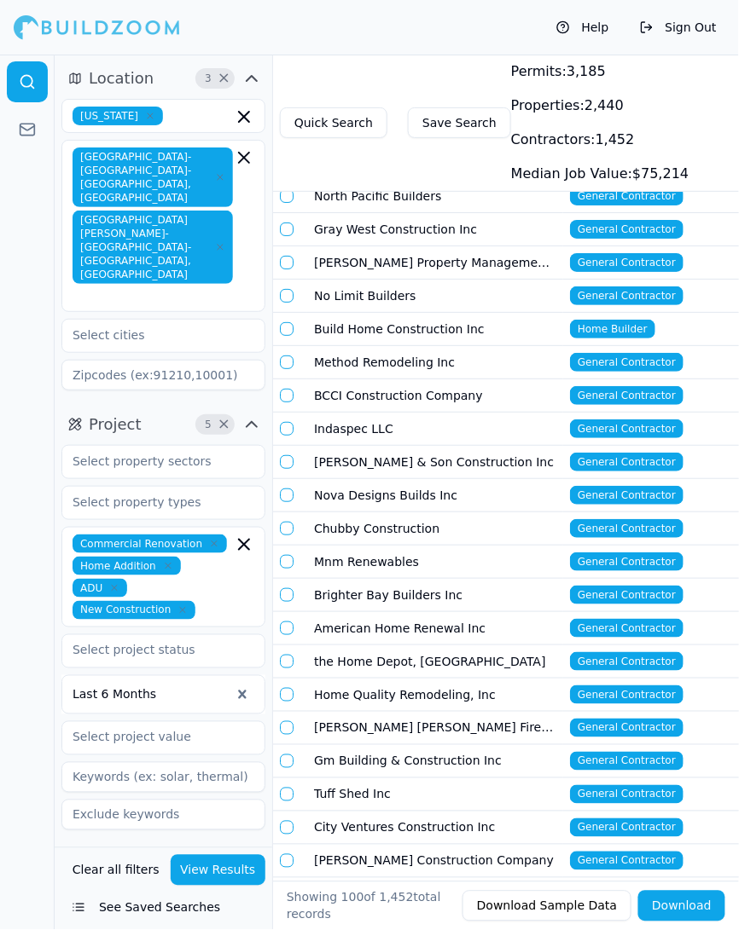
click at [378, 324] on td "Build Home Construction Inc" at bounding box center [435, 329] width 256 height 33
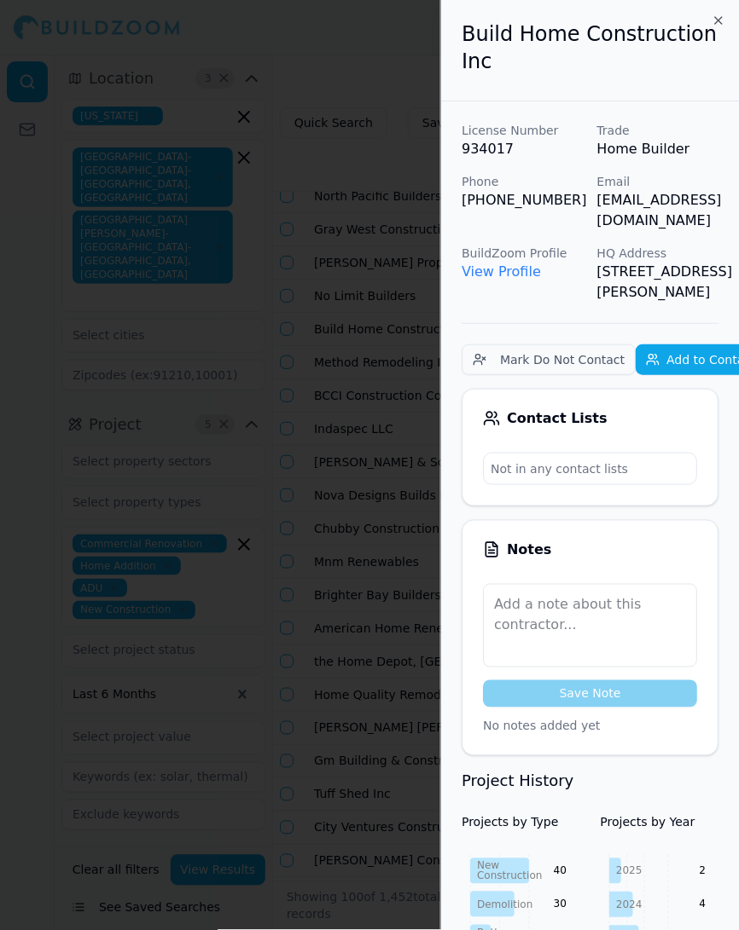
click at [380, 323] on div at bounding box center [369, 465] width 739 height 930
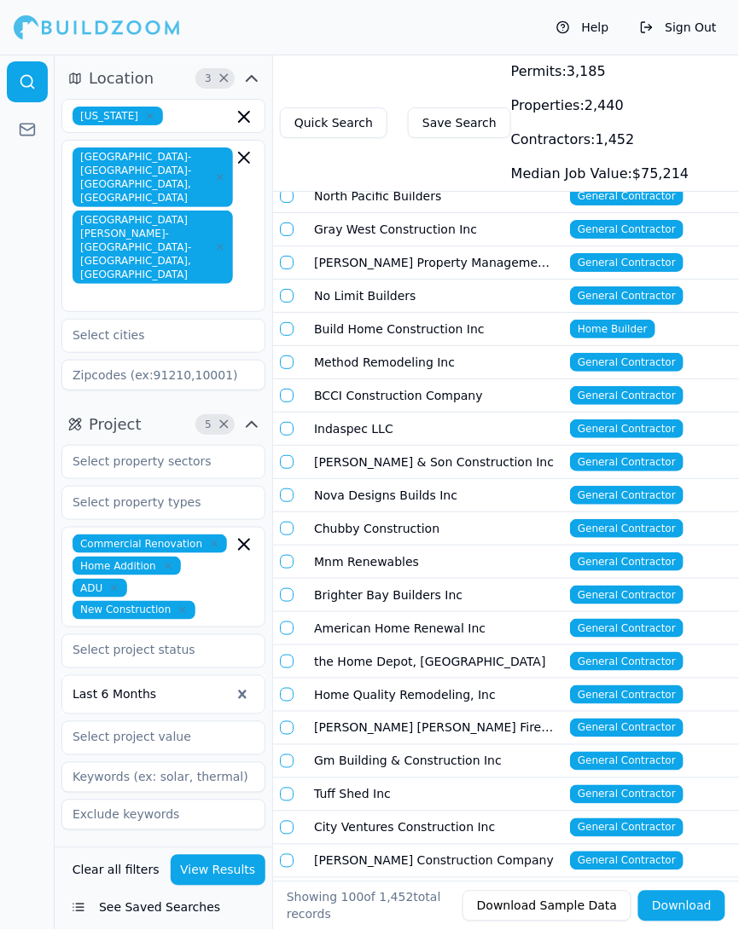
click at [386, 356] on td "Method Remodeling Inc" at bounding box center [435, 362] width 256 height 33
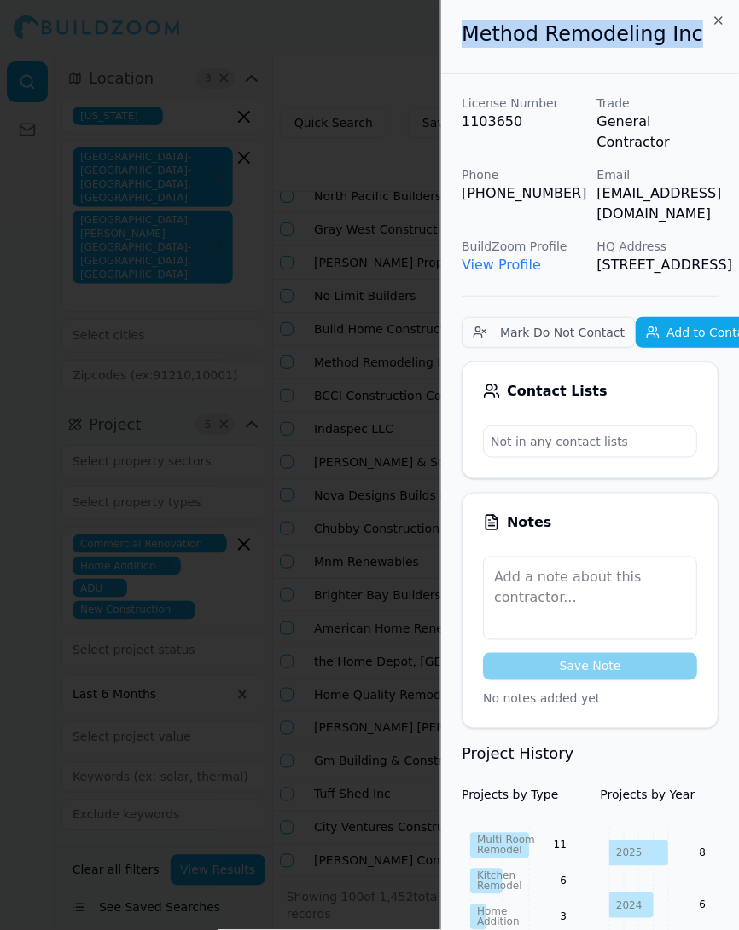
drag, startPoint x: 671, startPoint y: 38, endPoint x: 466, endPoint y: 46, distance: 204.9
click at [466, 46] on h2 "Method Remodeling Inc" at bounding box center [589, 33] width 257 height 27
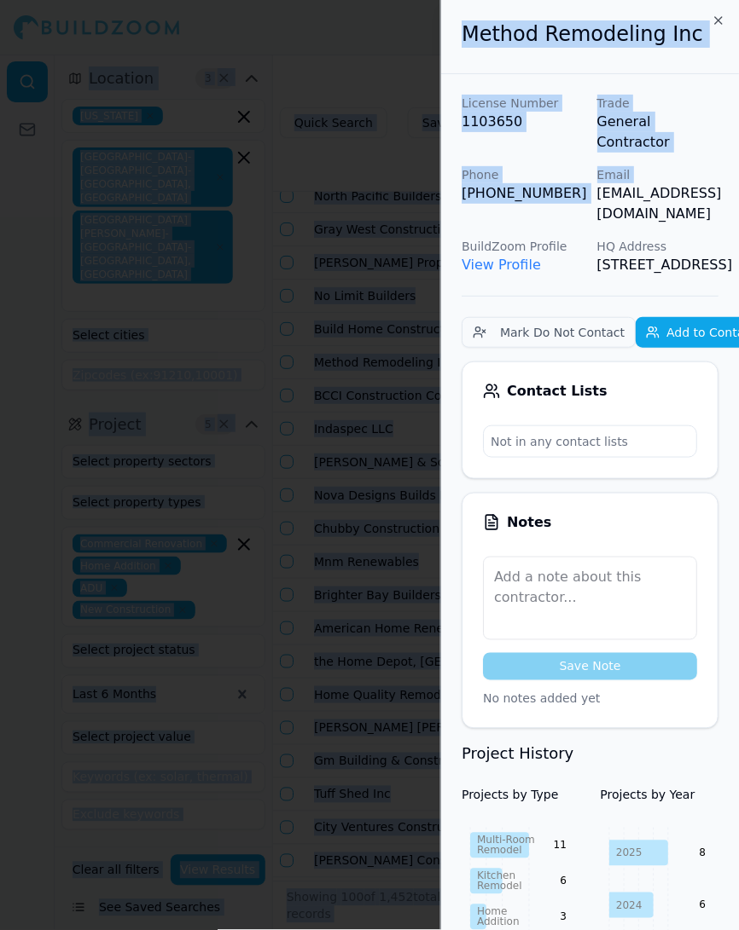
scroll to position [0, 38]
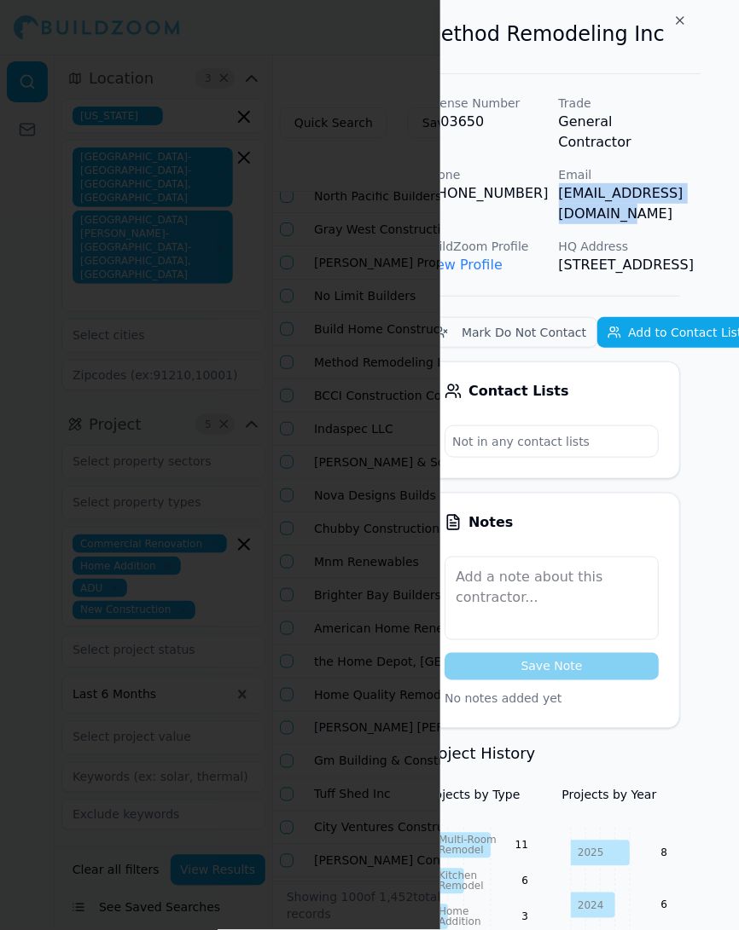
drag, startPoint x: 592, startPoint y: 177, endPoint x: 734, endPoint y: 173, distance: 142.5
click at [734, 173] on div "Method Remodeling Inc License Number 1103650 Trade General Contractor Phone (40…" at bounding box center [589, 465] width 298 height 930
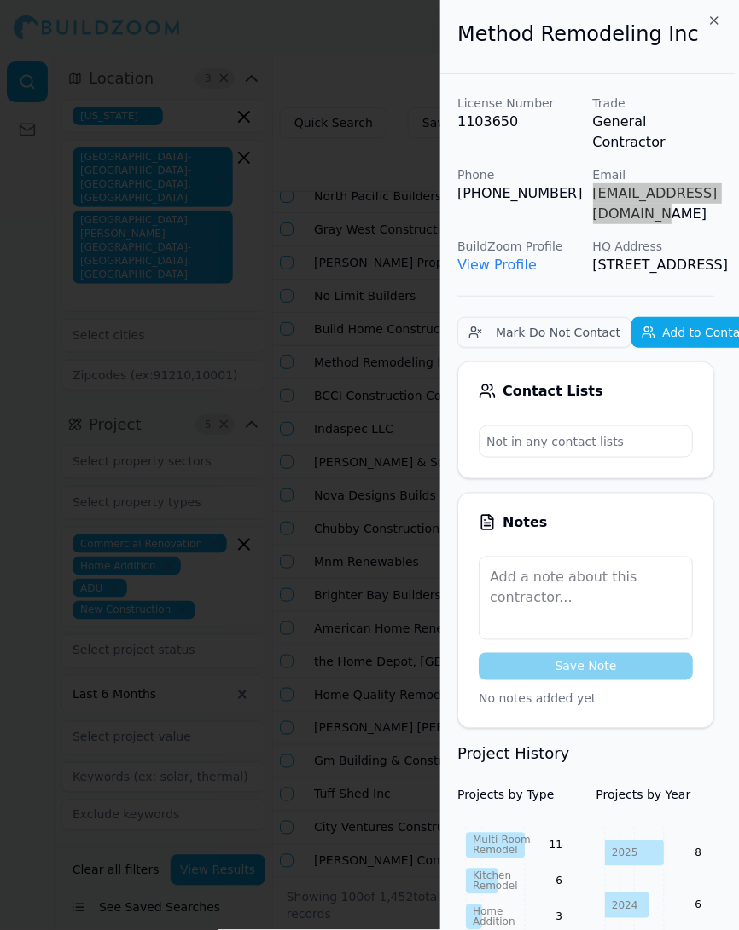
scroll to position [0, 0]
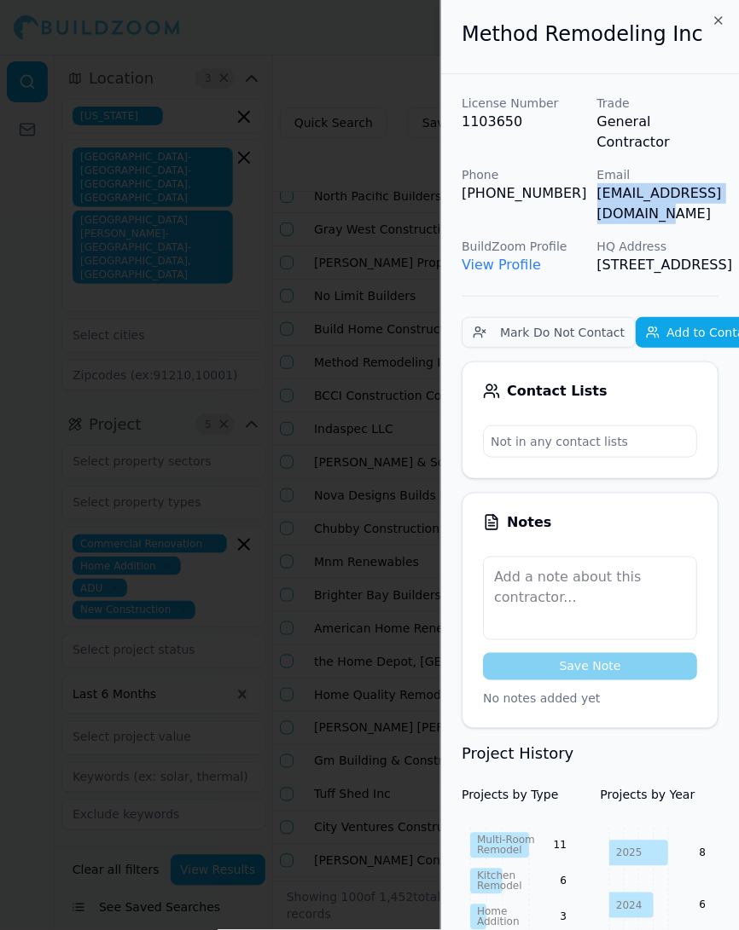
click at [338, 279] on div at bounding box center [369, 465] width 739 height 930
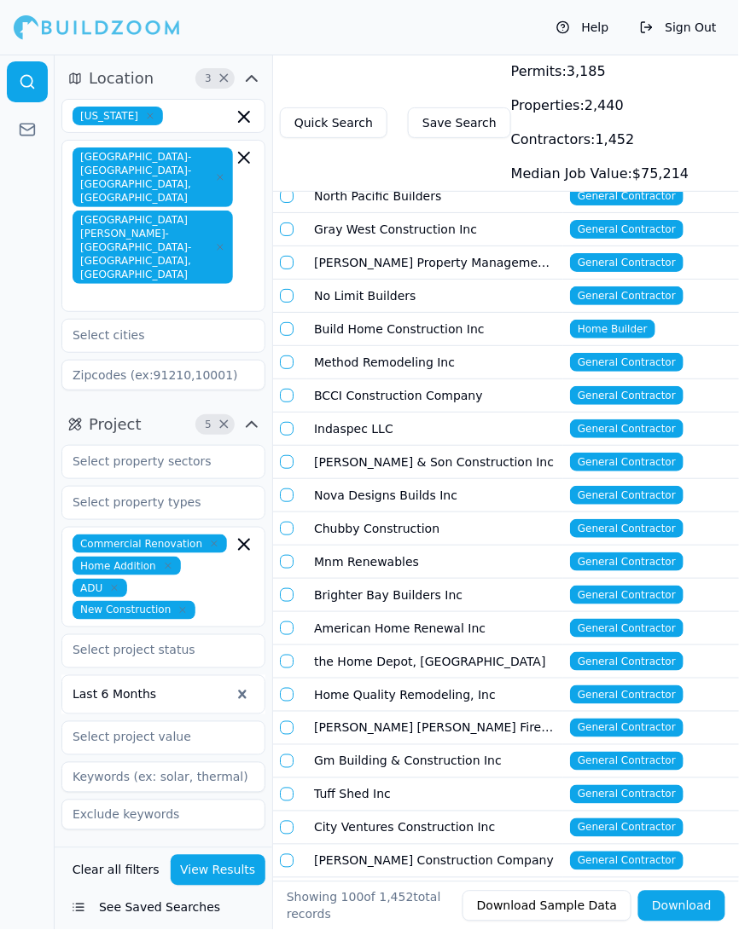
click at [370, 358] on td "Method Remodeling Inc" at bounding box center [435, 362] width 256 height 33
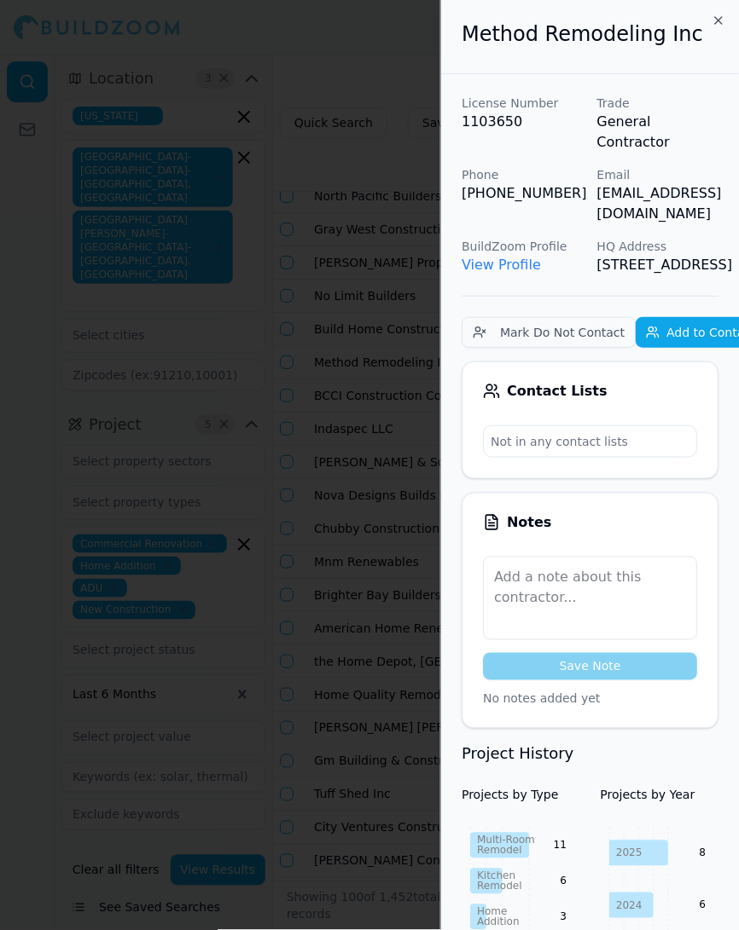
click at [303, 316] on div at bounding box center [369, 465] width 739 height 930
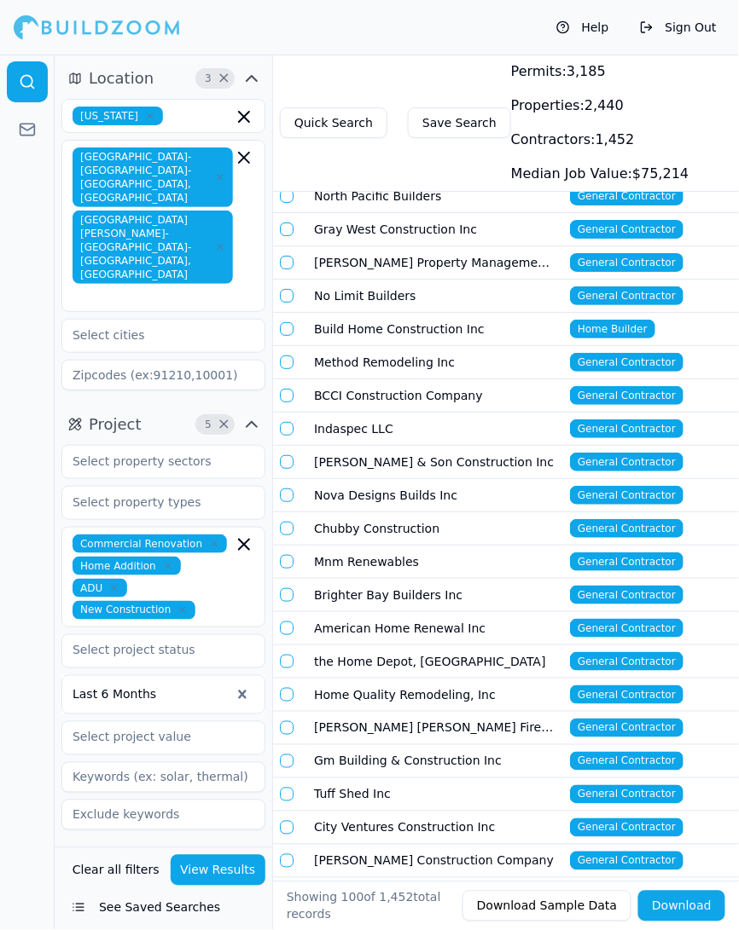
click at [358, 385] on td "BCCI Construction Company" at bounding box center [435, 396] width 256 height 33
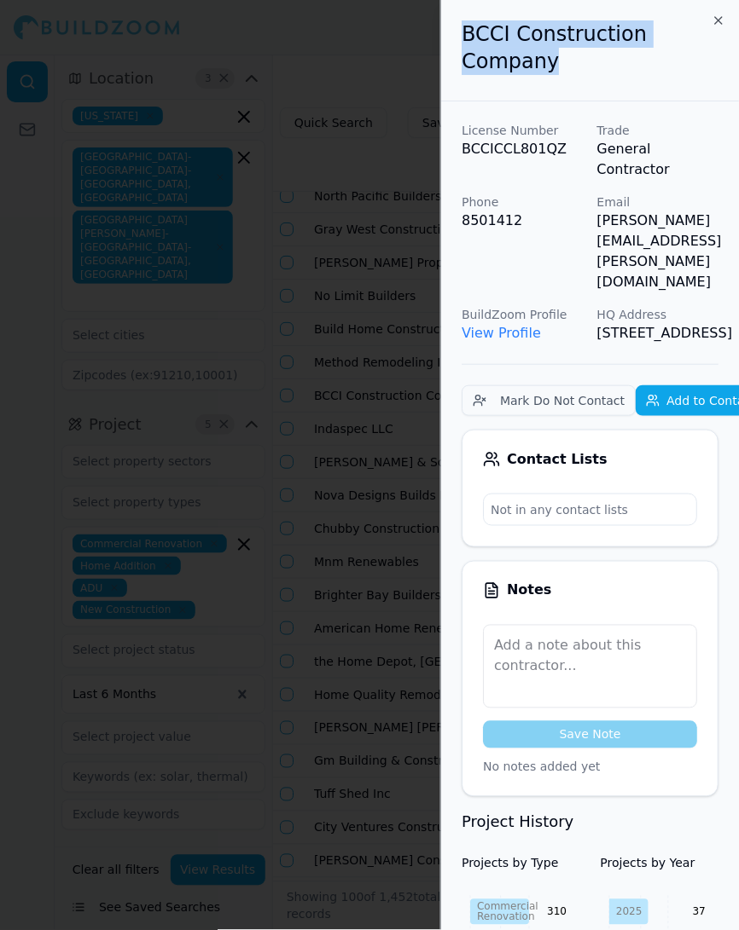
drag, startPoint x: 555, startPoint y: 65, endPoint x: 465, endPoint y: 41, distance: 93.5
click at [465, 41] on h2 "BCCI Construction Company" at bounding box center [589, 47] width 257 height 55
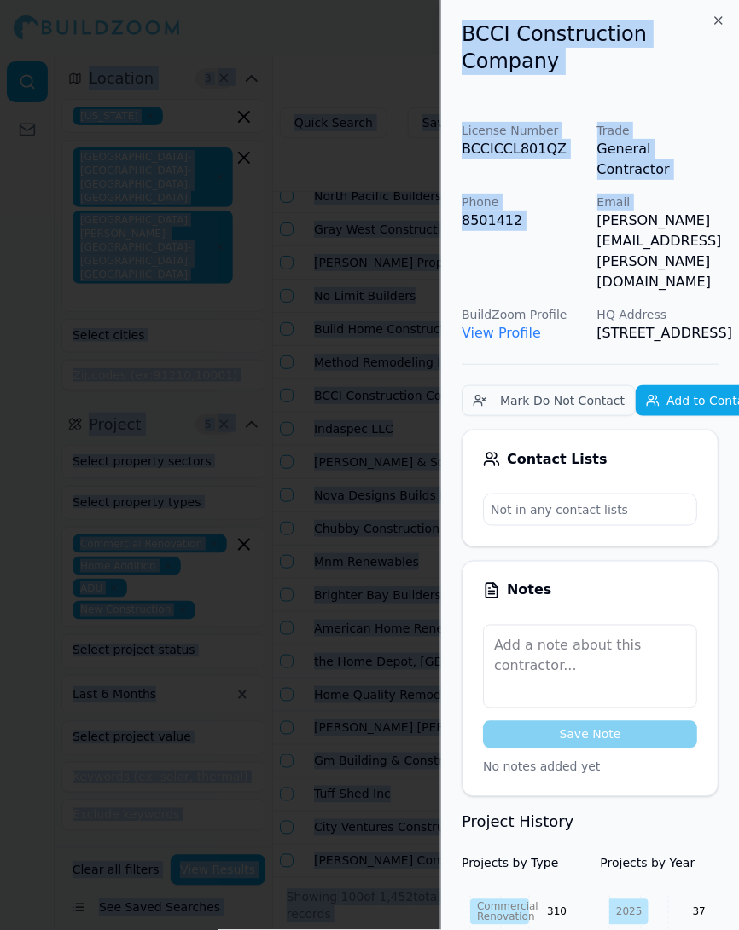
scroll to position [0, 39]
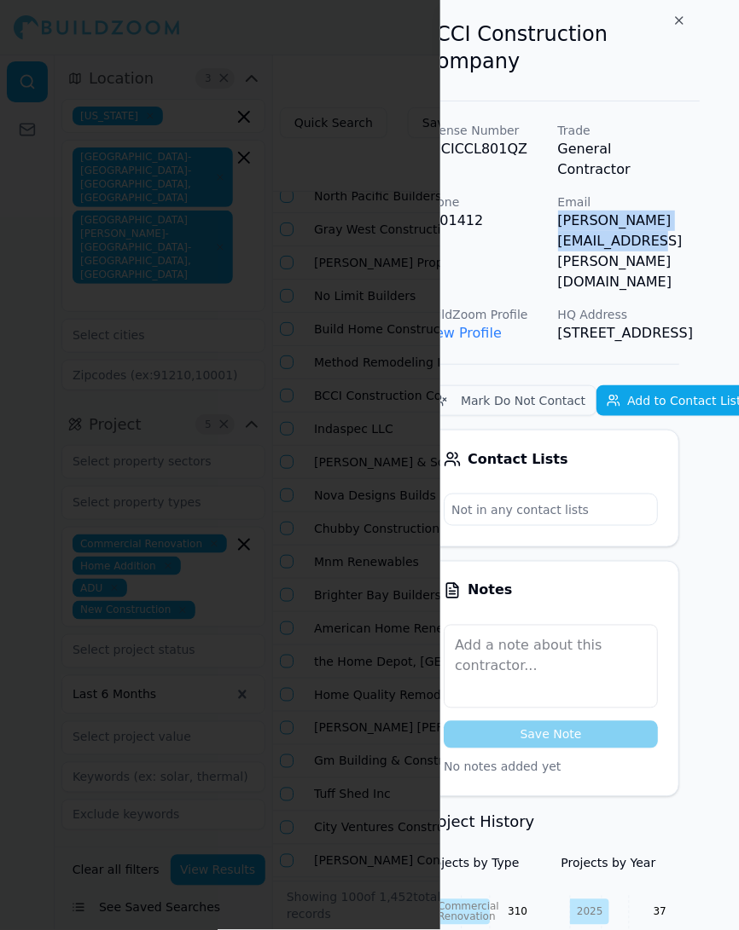
drag, startPoint x: 597, startPoint y: 201, endPoint x: 739, endPoint y: 210, distance: 141.8
click at [739, 210] on div "BCCI Construction Company License Number BCCICCL801QZ Trade General Contractor …" at bounding box center [589, 465] width 298 height 930
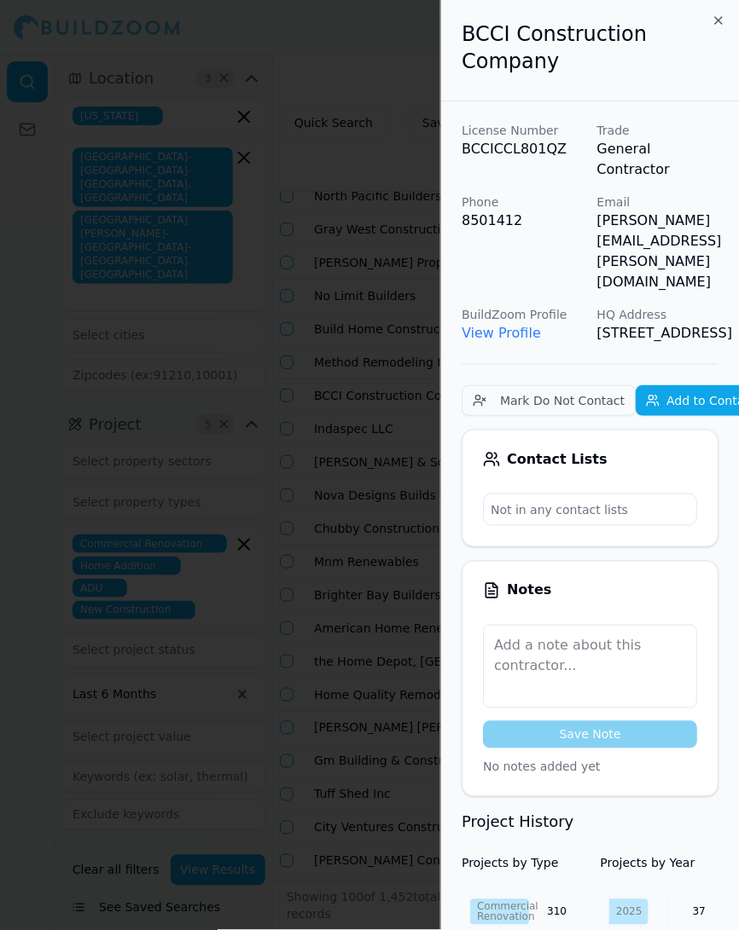
click at [352, 411] on div at bounding box center [369, 465] width 739 height 930
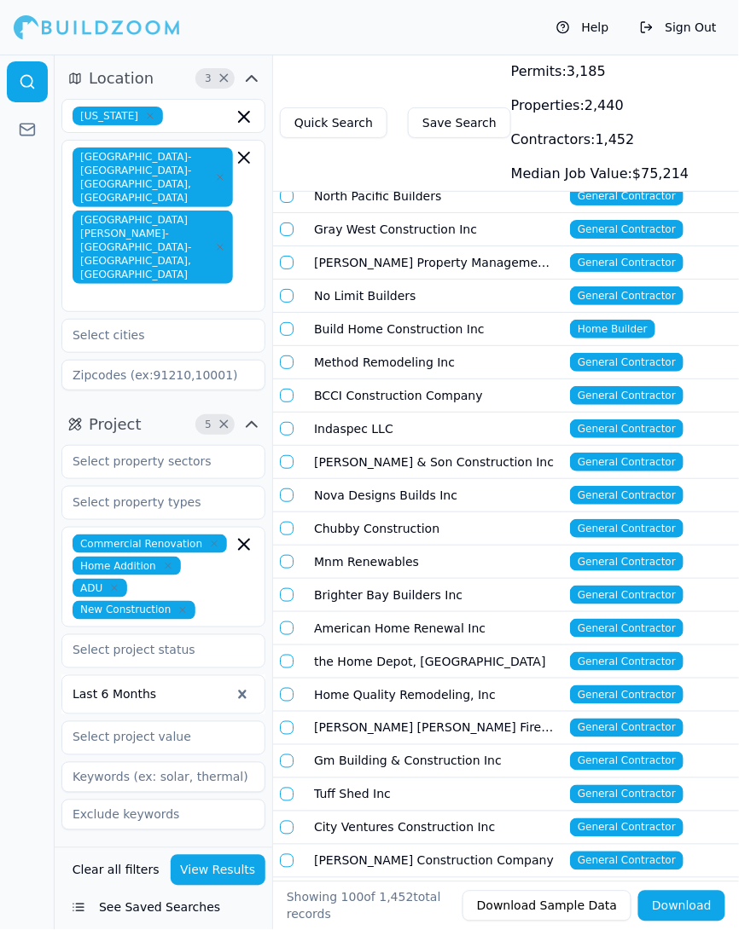
click at [358, 421] on td "Indaspec LLC" at bounding box center [435, 429] width 256 height 33
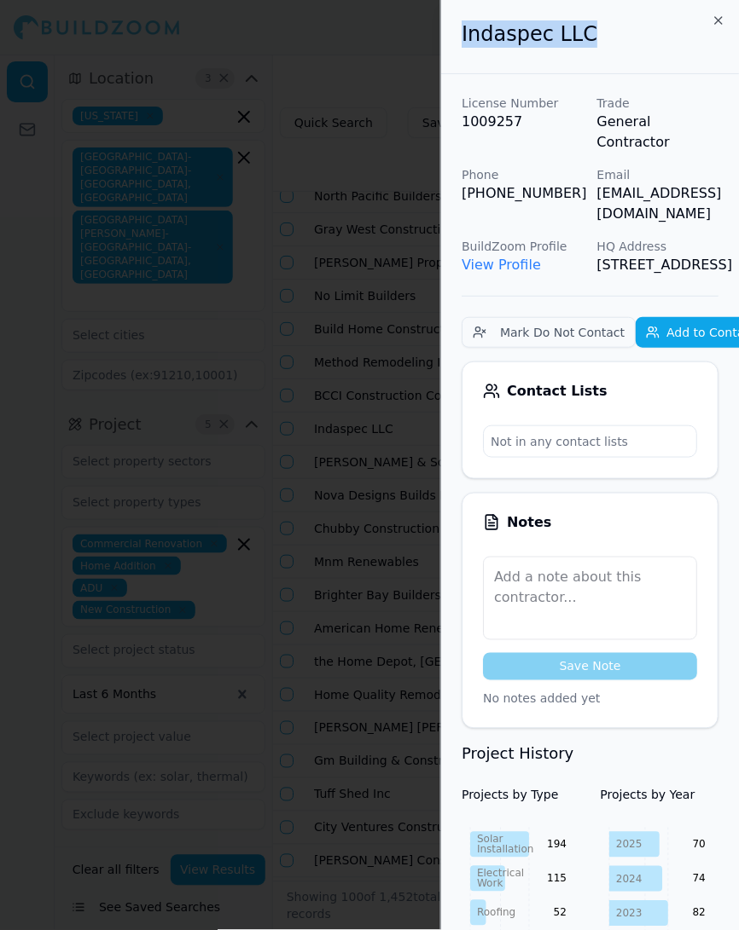
drag, startPoint x: 461, startPoint y: 40, endPoint x: 643, endPoint y: 37, distance: 182.5
click at [645, 38] on div "Indaspec LLC" at bounding box center [590, 37] width 298 height 74
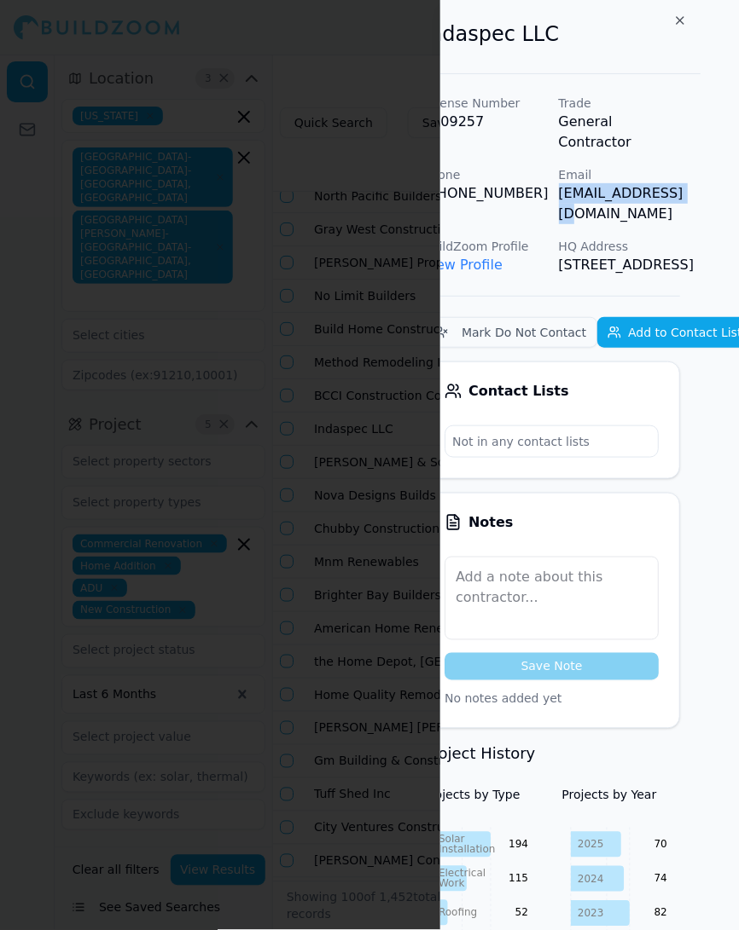
drag, startPoint x: 597, startPoint y: 174, endPoint x: 713, endPoint y: 172, distance: 116.0
click at [713, 172] on div "Indaspec LLC License Number 1009257 Trade General Contractor Phone (408) 372-68…" at bounding box center [589, 465] width 298 height 930
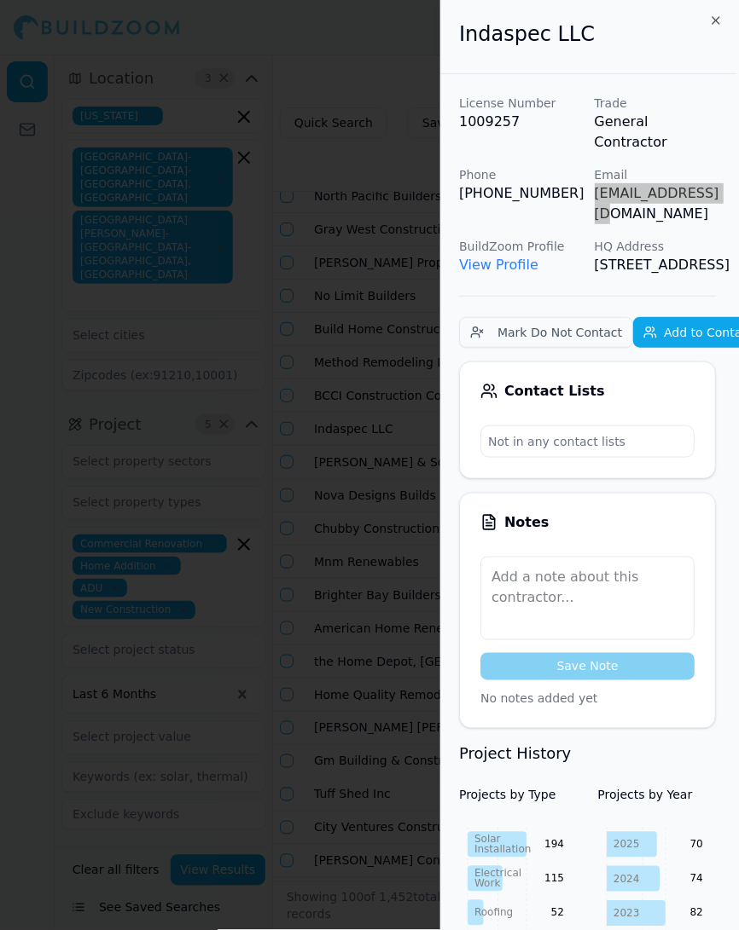
scroll to position [0, 0]
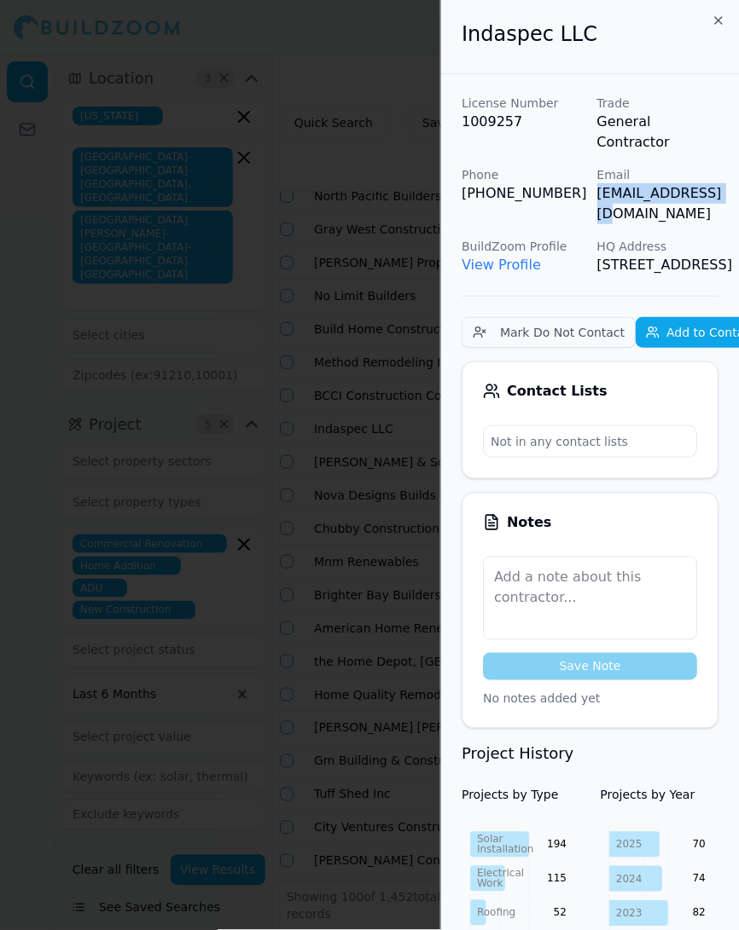
click at [354, 440] on div at bounding box center [369, 465] width 739 height 930
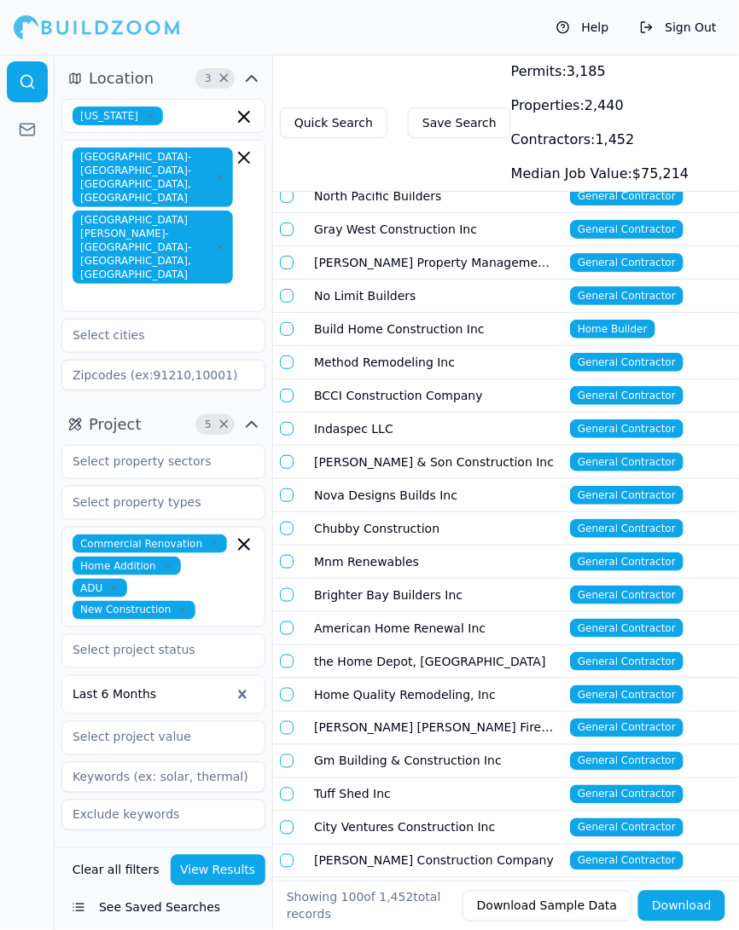
click at [341, 452] on td "[PERSON_NAME] & Son Construction Inc" at bounding box center [435, 462] width 256 height 33
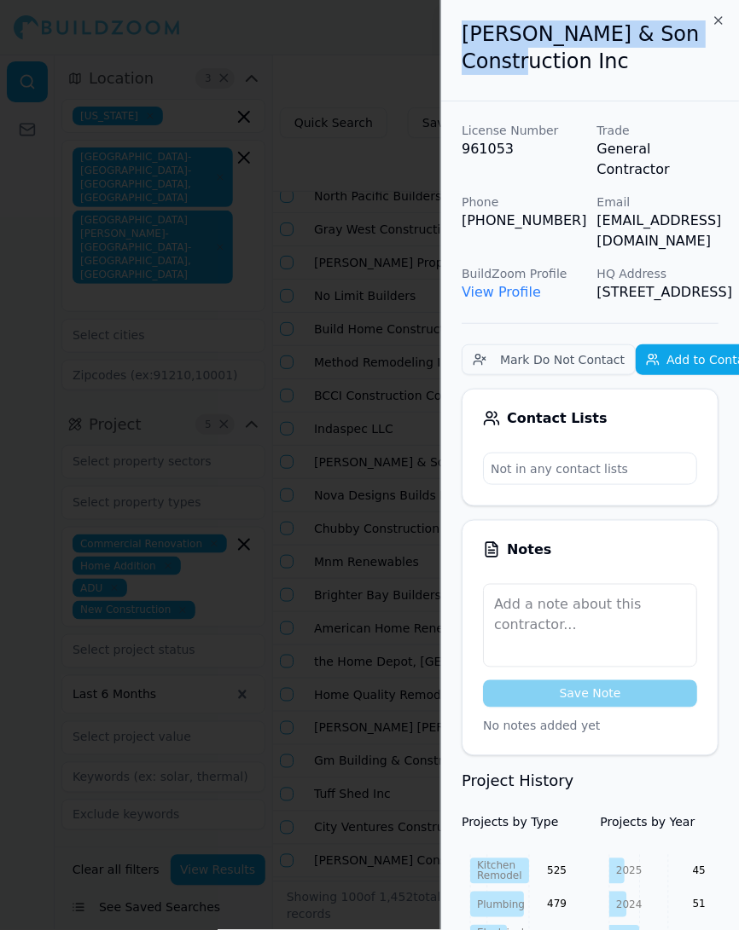
drag, startPoint x: 461, startPoint y: 34, endPoint x: 711, endPoint y: 34, distance: 249.9
click at [711, 34] on h2 "[PERSON_NAME] & Son Construction Inc" at bounding box center [589, 47] width 257 height 55
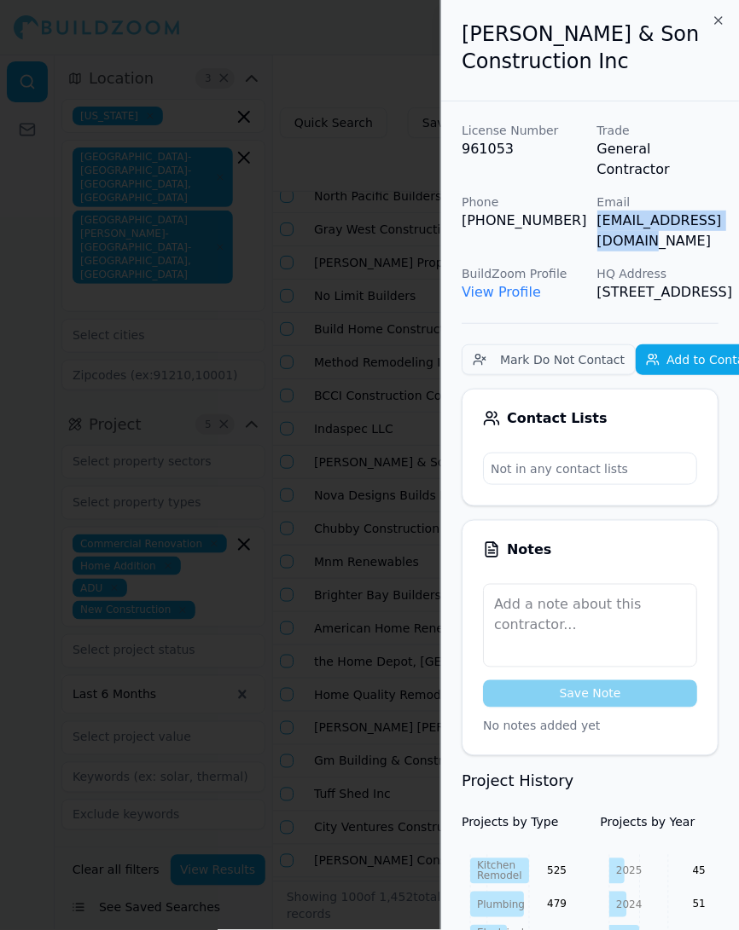
scroll to position [0, 38]
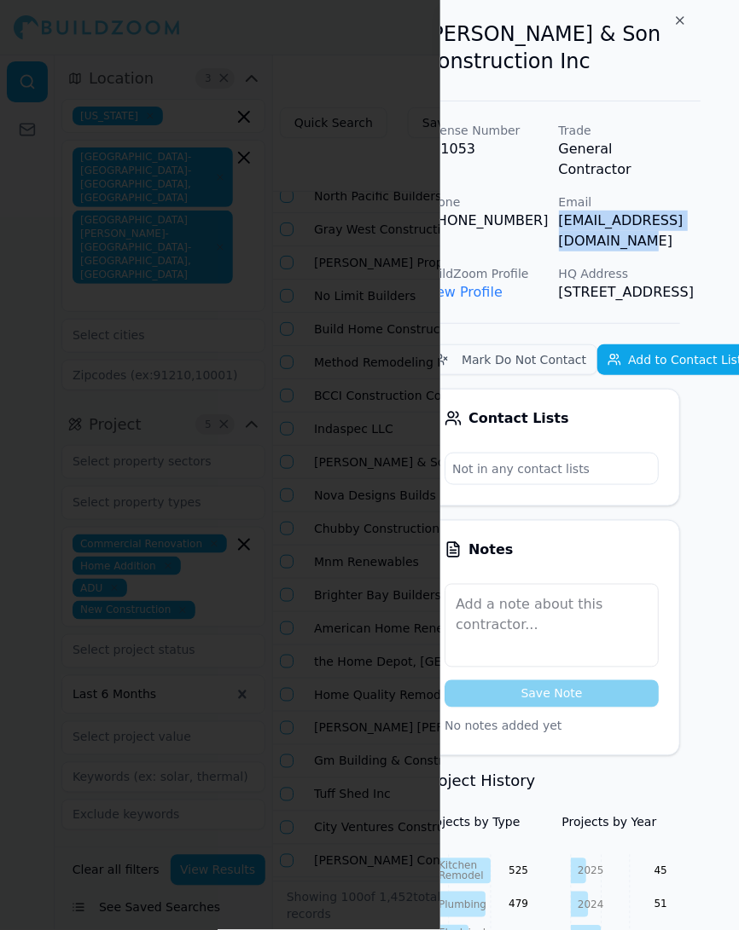
drag, startPoint x: 592, startPoint y: 178, endPoint x: 735, endPoint y: 179, distance: 143.3
click at [735, 179] on div "Lee & Son Construction Inc License Number 961053 Trade General Contractor Phone…" at bounding box center [589, 465] width 298 height 930
click at [339, 478] on div at bounding box center [369, 465] width 739 height 930
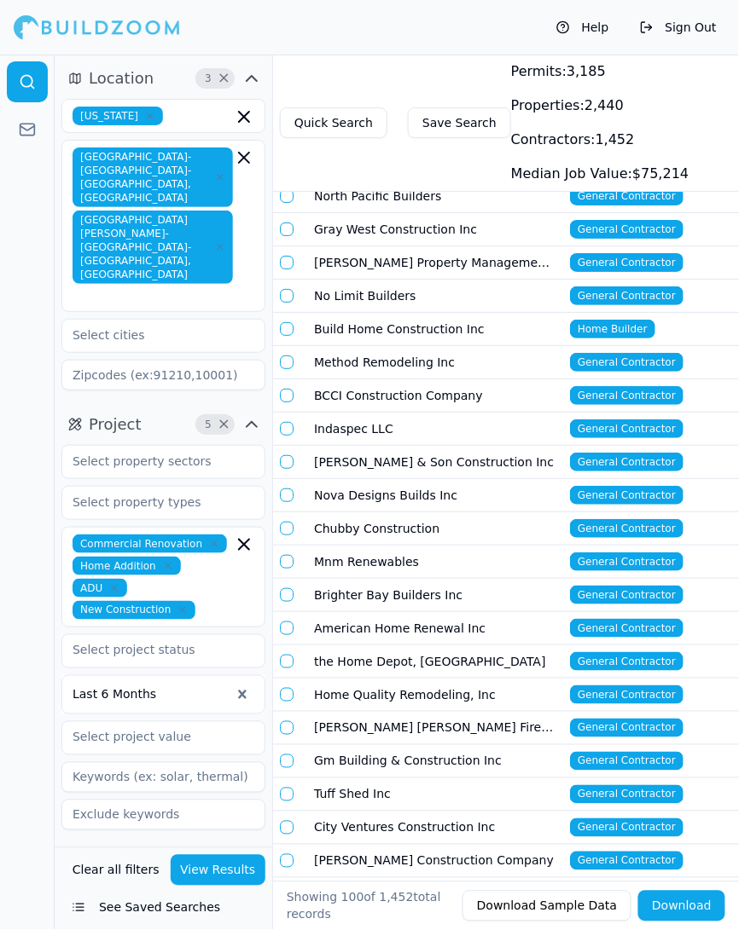
click at [362, 484] on td "Nova Designs Builds Inc" at bounding box center [435, 495] width 256 height 33
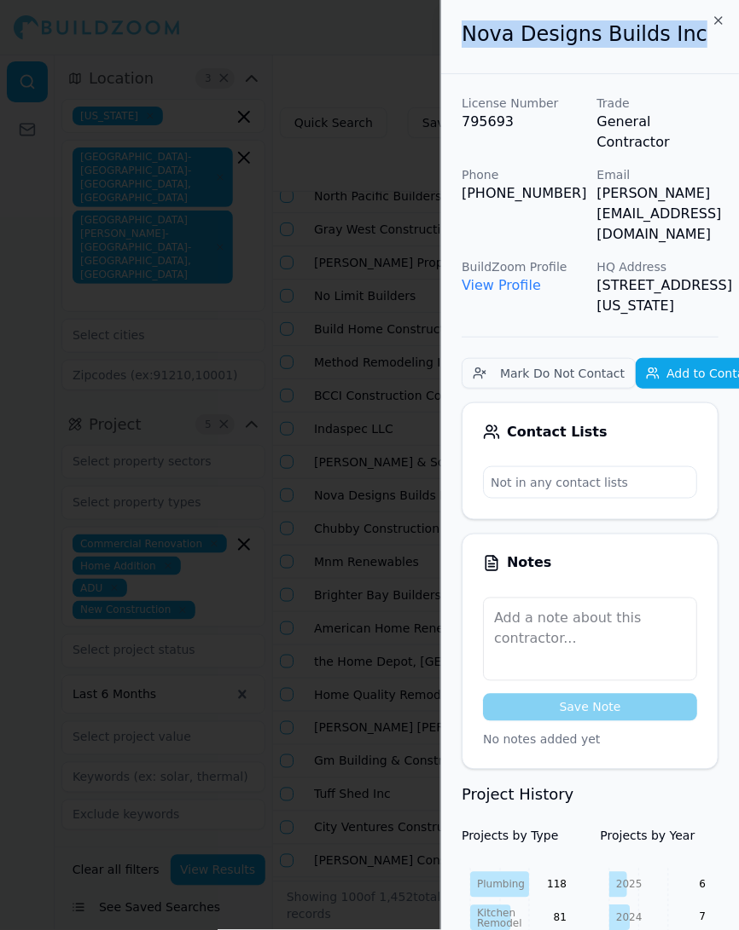
drag, startPoint x: 466, startPoint y: 30, endPoint x: 682, endPoint y: 45, distance: 216.3
click at [682, 47] on h2 "Nova Designs Builds Inc" at bounding box center [589, 33] width 257 height 27
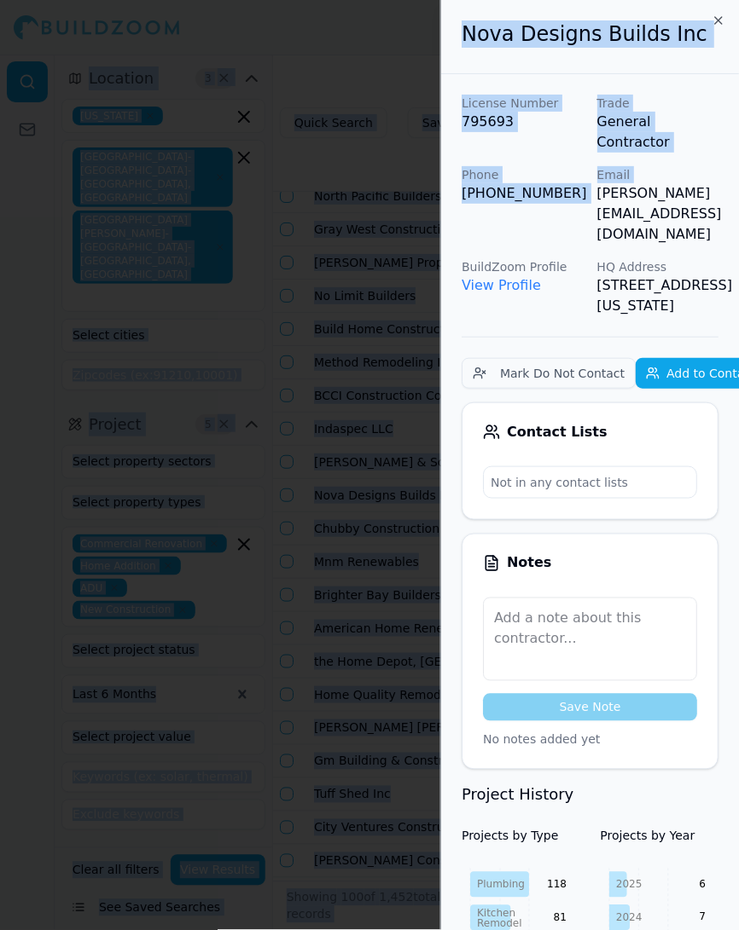
scroll to position [0, 41]
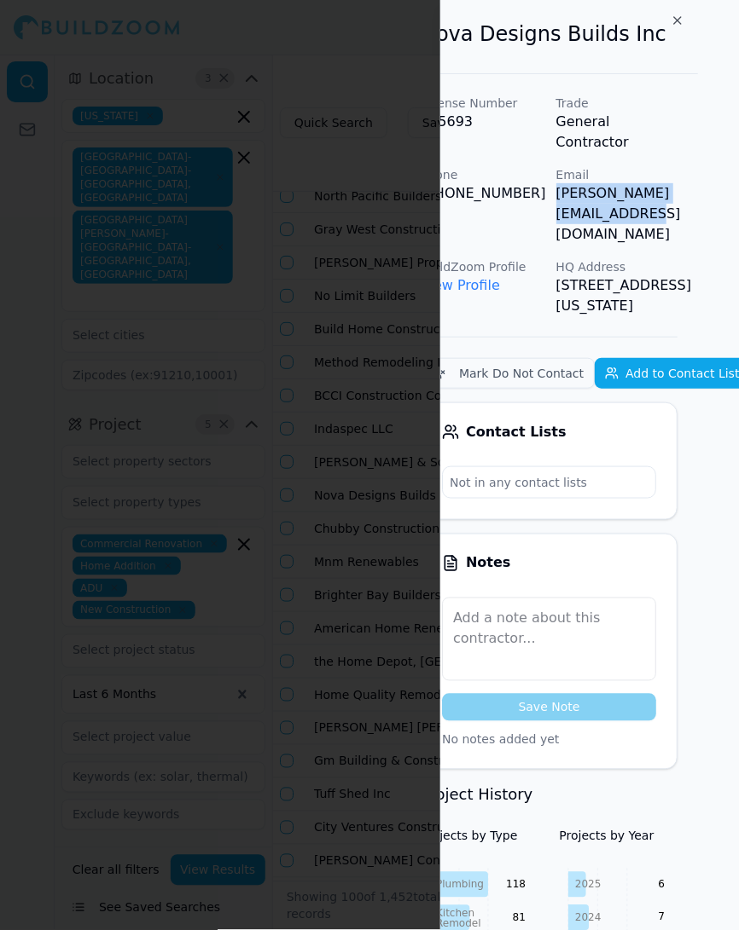
drag, startPoint x: 596, startPoint y: 171, endPoint x: 737, endPoint y: 173, distance: 140.7
click at [677, 173] on div "License Number 795693 Trade General Contractor Phone (415) 626-8868 Email john@…" at bounding box center [548, 206] width 257 height 222
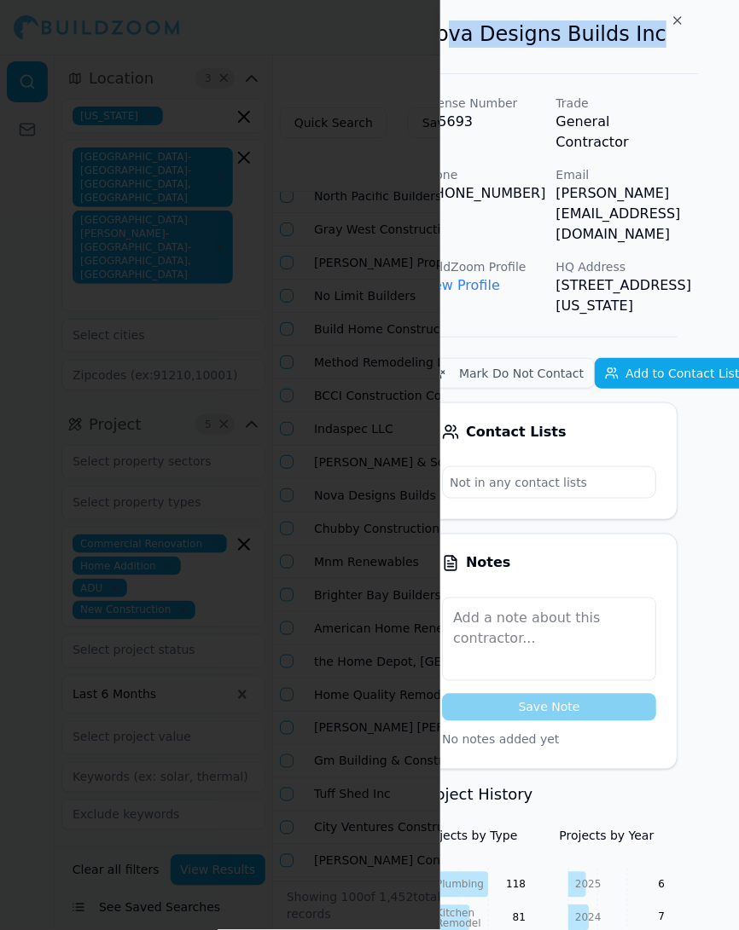
scroll to position [0, 0]
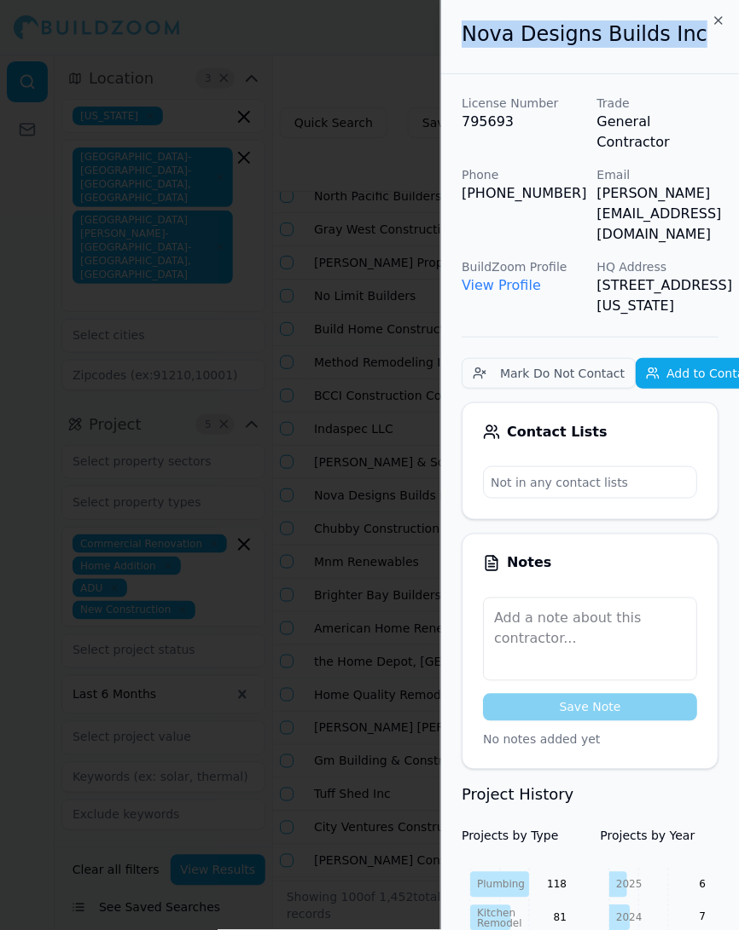
drag, startPoint x: 639, startPoint y: 38, endPoint x: 428, endPoint y: 34, distance: 210.7
click at [428, 55] on body "Help Sign Out Location 3 × California San Francisco-Oakland-Berkeley, CA San Jo…" at bounding box center [369, 493] width 739 height 876
click at [378, 248] on div at bounding box center [369, 465] width 739 height 930
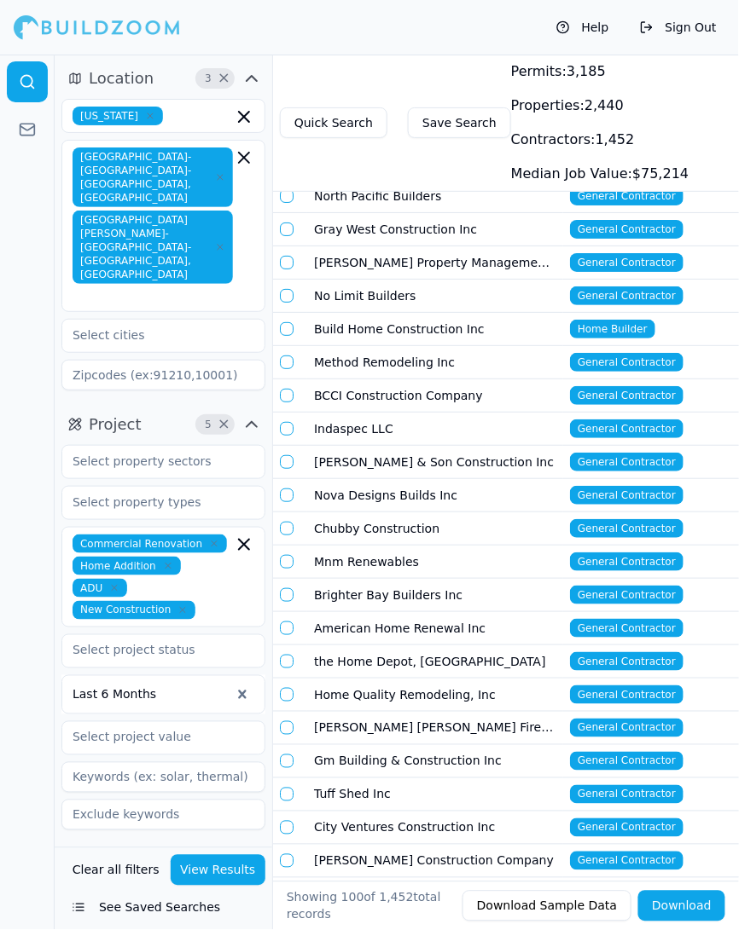
click at [362, 513] on td "Chubby Construction" at bounding box center [435, 529] width 256 height 33
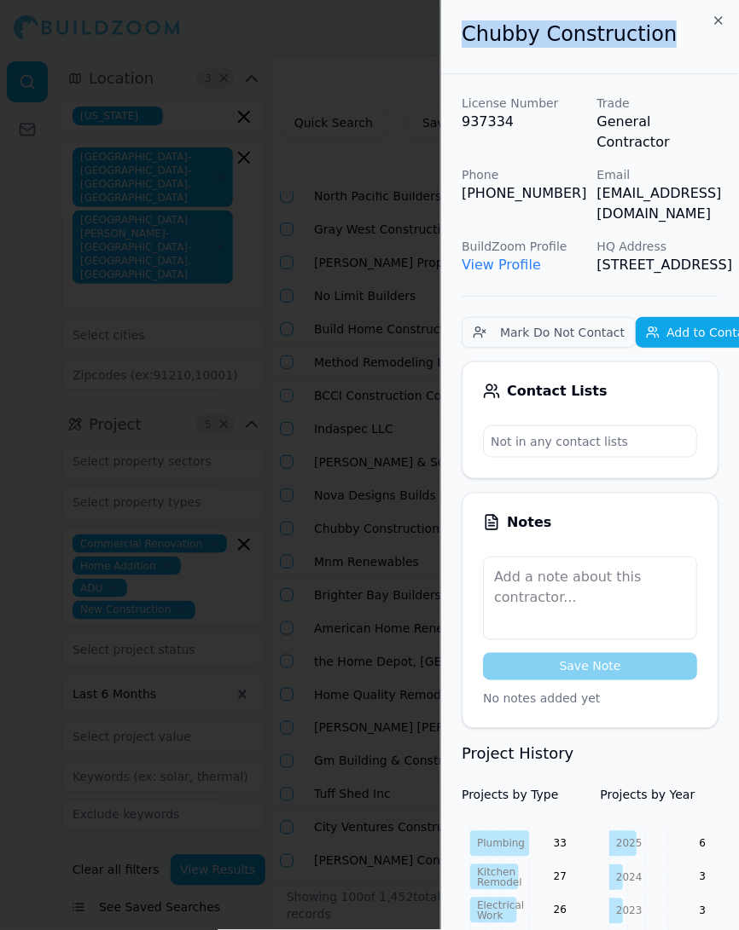
drag, startPoint x: 462, startPoint y: 36, endPoint x: 702, endPoint y: 37, distance: 239.6
click at [702, 37] on h2 "Chubby Construction" at bounding box center [589, 33] width 257 height 27
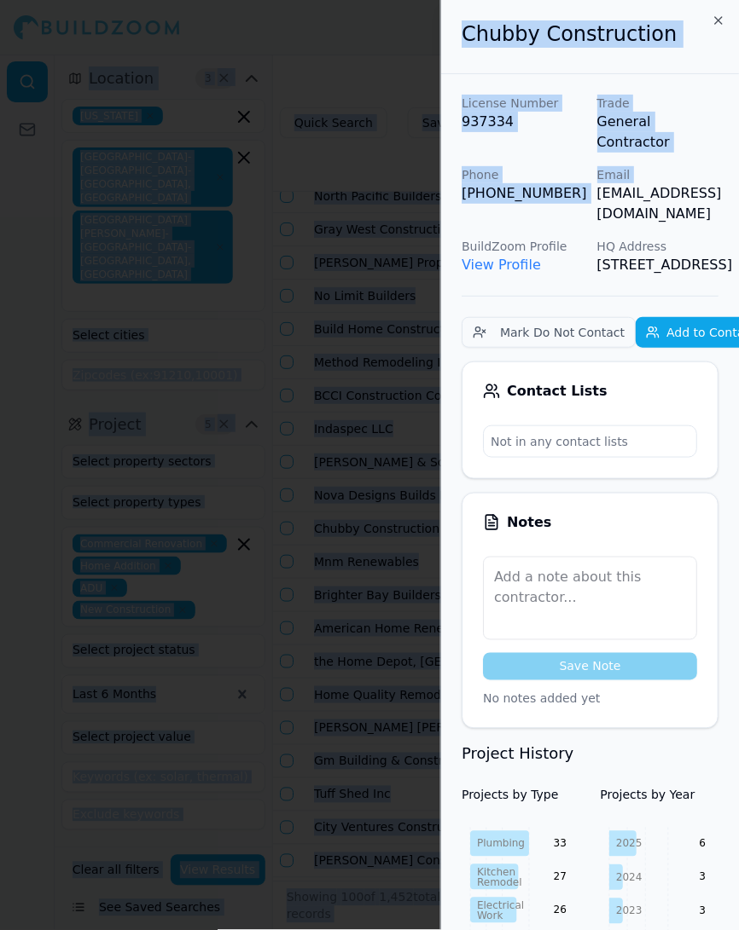
scroll to position [0, 56]
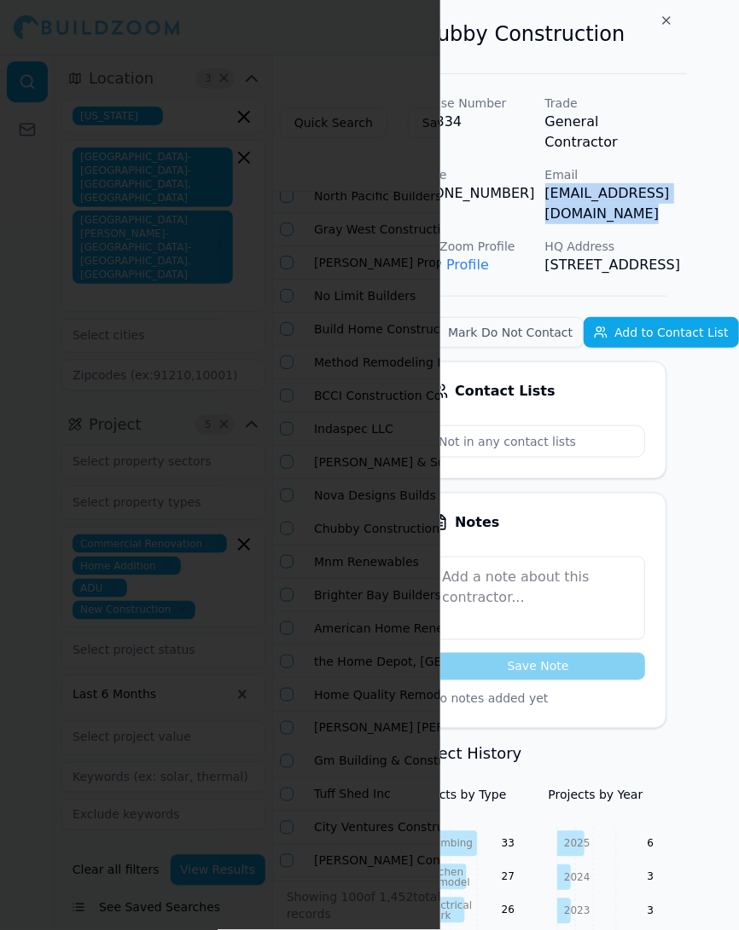
drag, startPoint x: 597, startPoint y: 175, endPoint x: 737, endPoint y: 172, distance: 139.9
click at [667, 183] on p "[EMAIL_ADDRESS][DOMAIN_NAME]" at bounding box center [606, 203] width 122 height 41
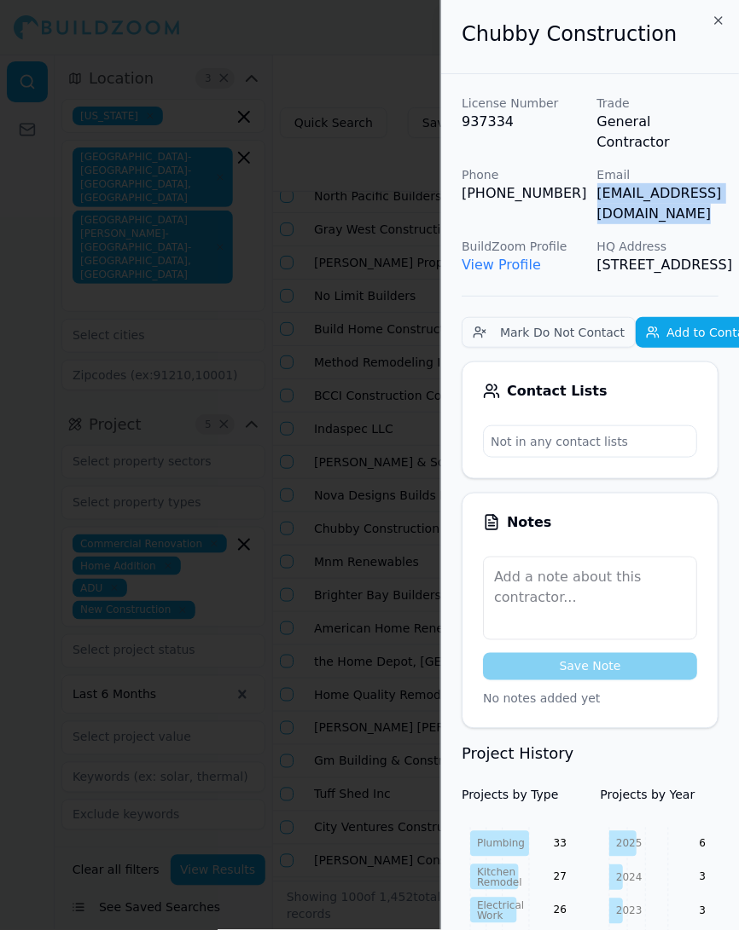
click at [339, 428] on div at bounding box center [369, 465] width 739 height 930
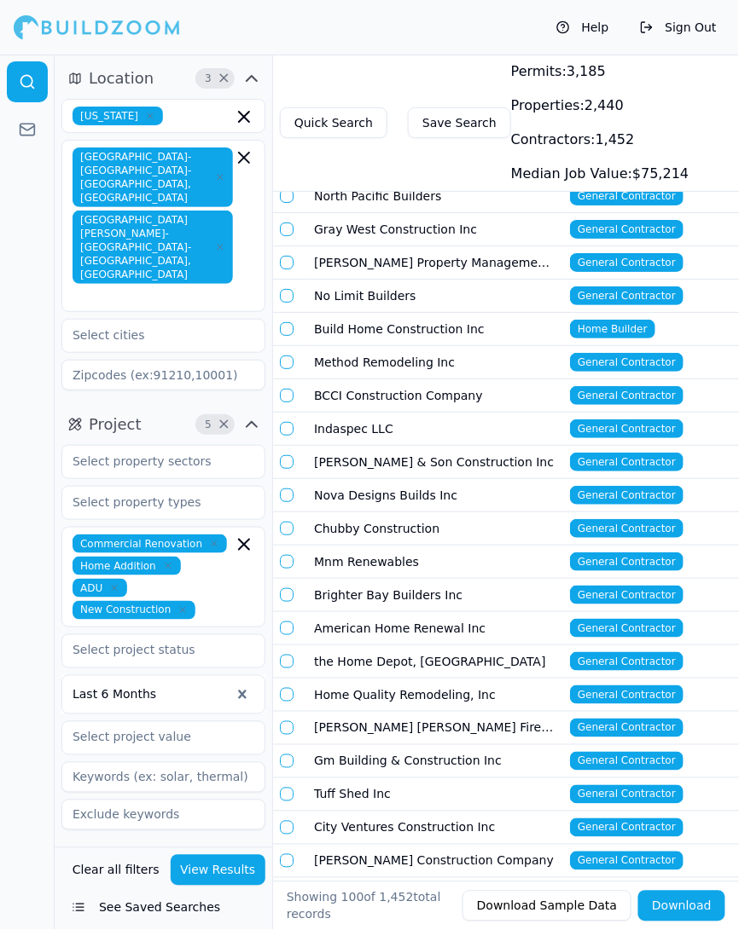
click at [374, 555] on td "Mnm Renewables" at bounding box center [435, 562] width 256 height 33
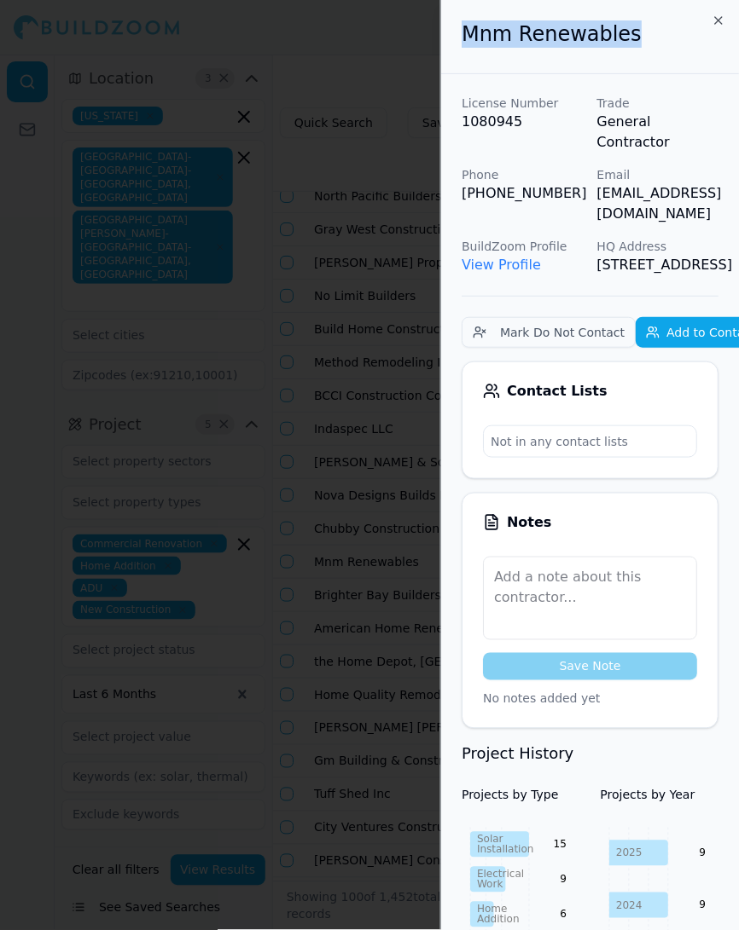
drag, startPoint x: 462, startPoint y: 39, endPoint x: 640, endPoint y: 43, distance: 177.4
click at [640, 43] on h2 "Mnm Renewables" at bounding box center [589, 33] width 257 height 27
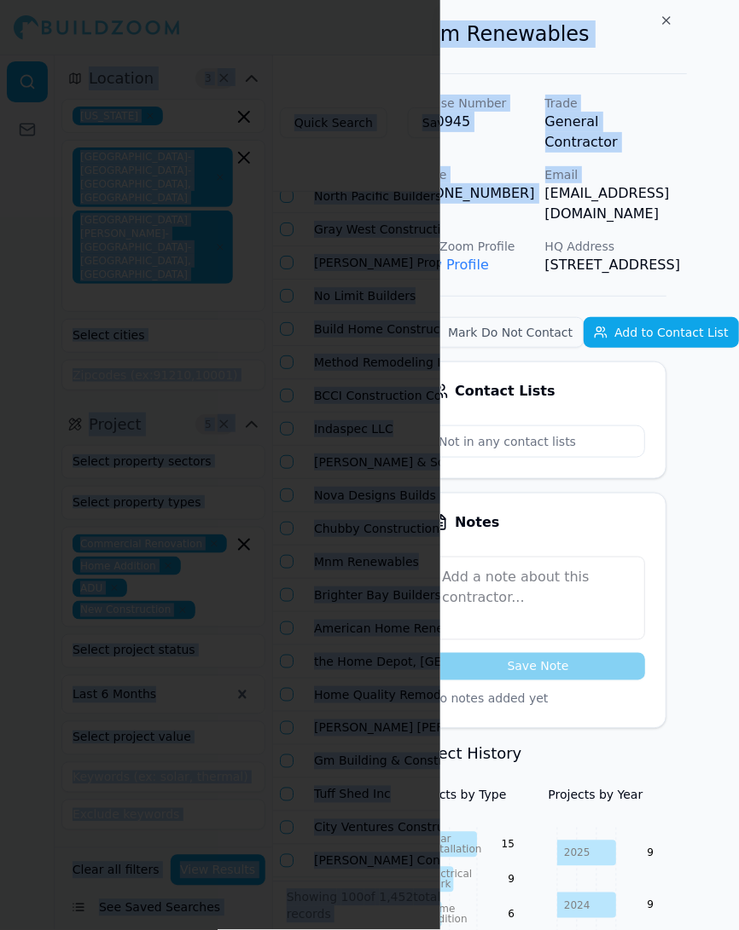
scroll to position [0, 81]
drag, startPoint x: 597, startPoint y: 174, endPoint x: 735, endPoint y: 177, distance: 138.2
click at [667, 183] on p "[EMAIL_ADDRESS][DOMAIN_NAME]" at bounding box center [606, 203] width 122 height 41
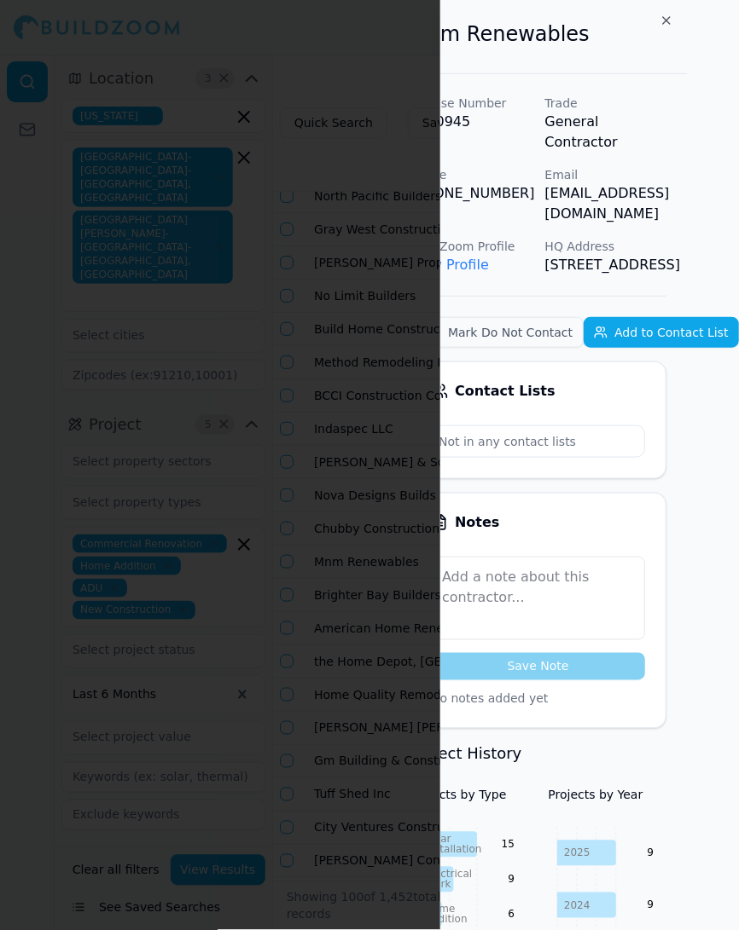
click at [391, 365] on div at bounding box center [369, 465] width 739 height 930
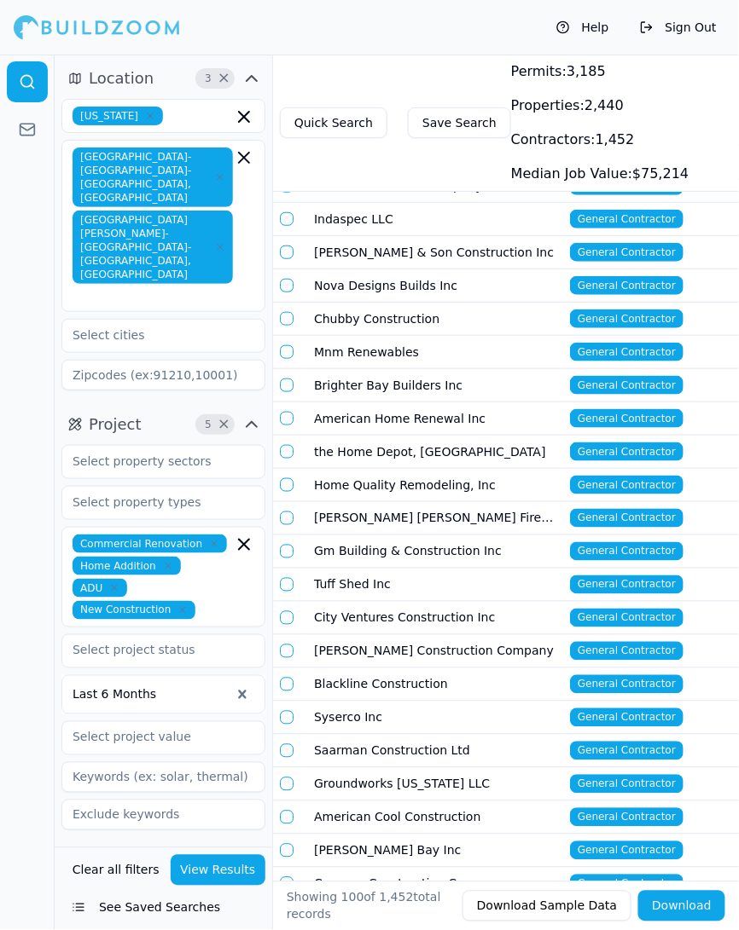
scroll to position [223, 0]
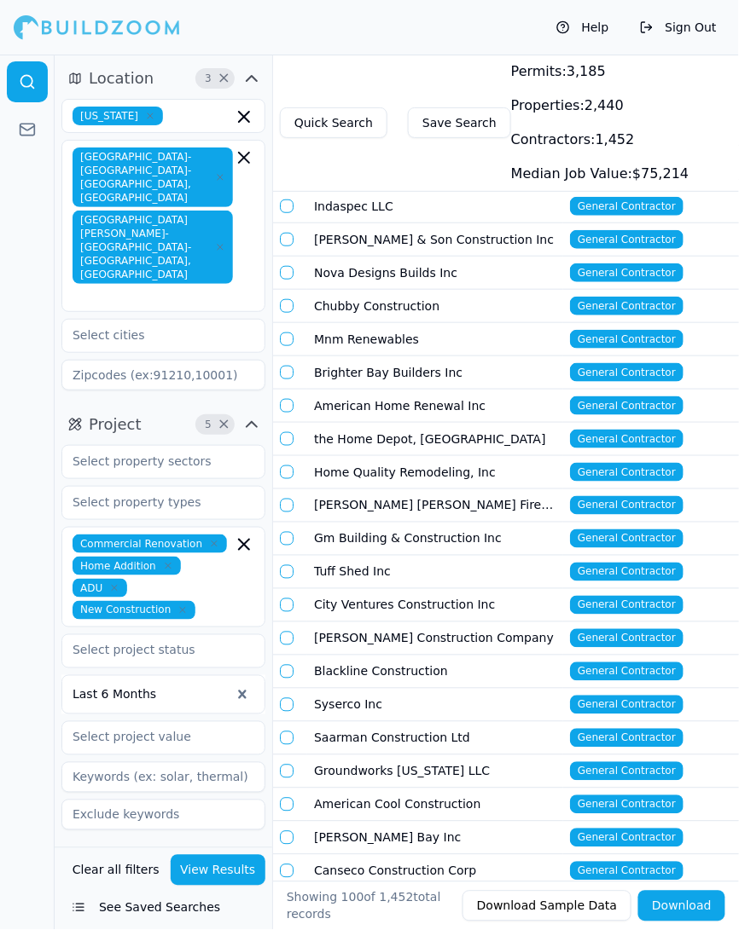
click at [369, 325] on td "Mnm Renewables" at bounding box center [435, 339] width 256 height 33
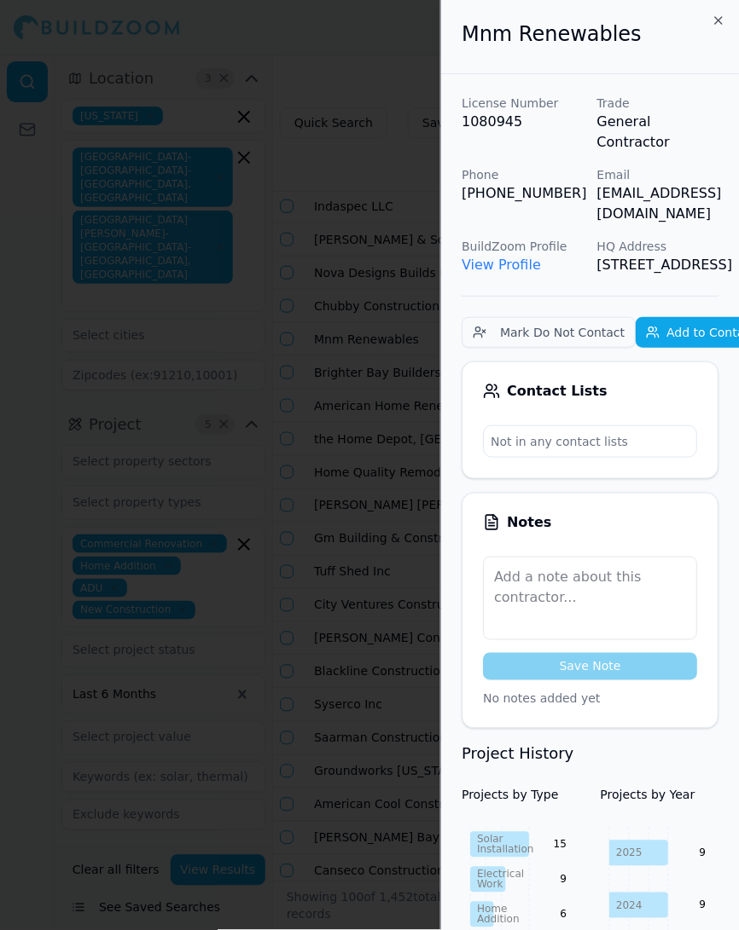
click at [345, 256] on div at bounding box center [369, 465] width 739 height 930
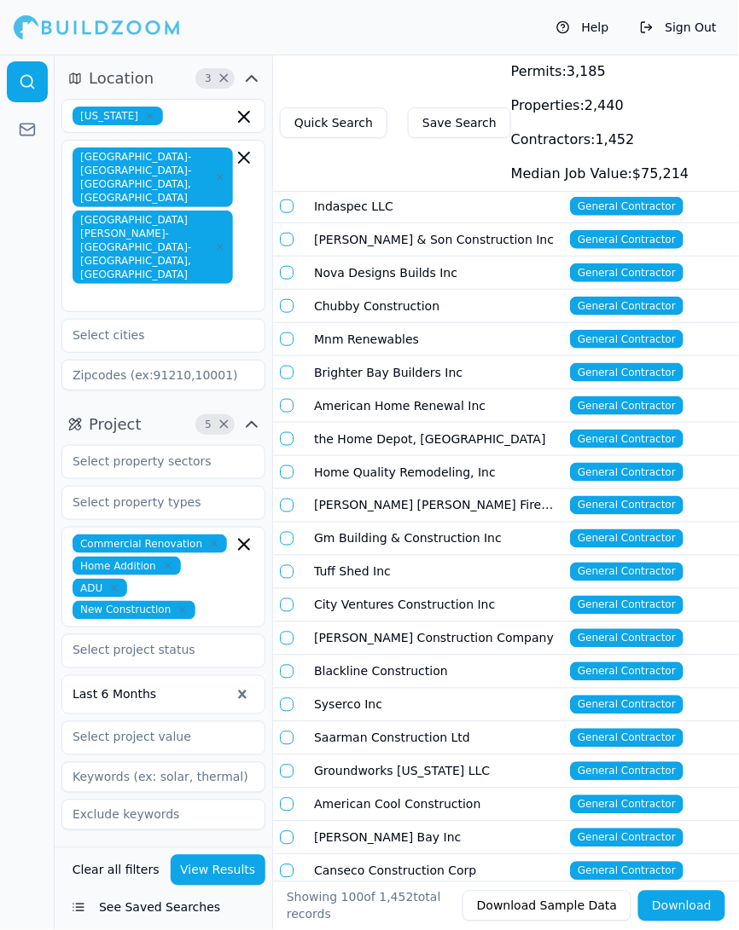
click at [409, 362] on td "Brighter Bay Builders Inc" at bounding box center [435, 372] width 256 height 33
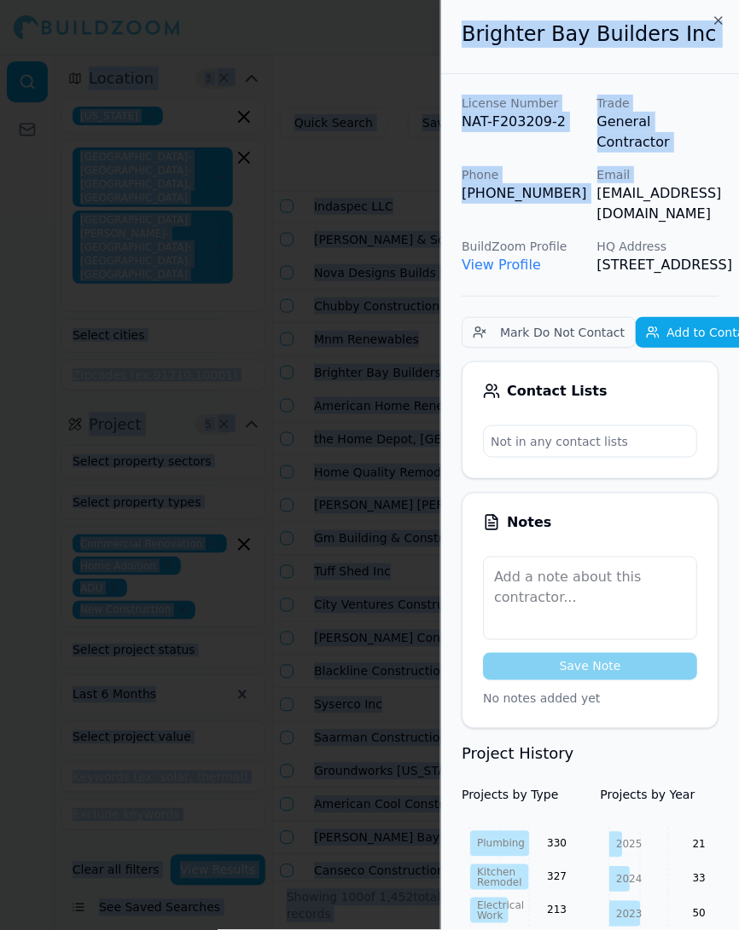
scroll to position [0, 38]
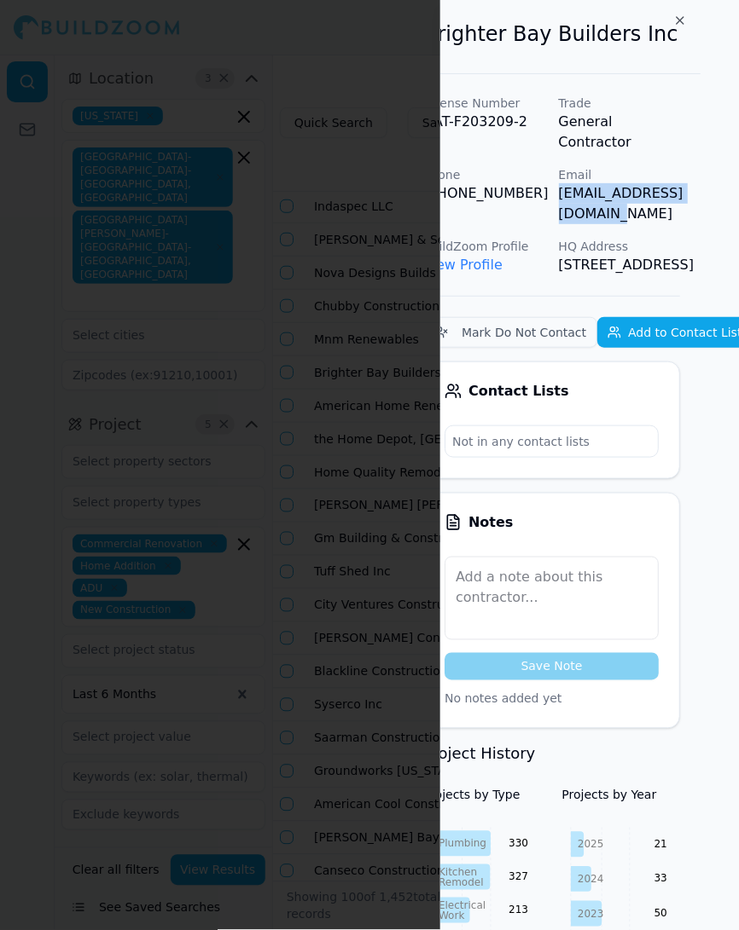
drag, startPoint x: 598, startPoint y: 173, endPoint x: 730, endPoint y: 173, distance: 132.2
click at [730, 173] on div "Brighter Bay Builders Inc License Number NAT-F203209-2 Trade General Contractor…" at bounding box center [589, 465] width 298 height 930
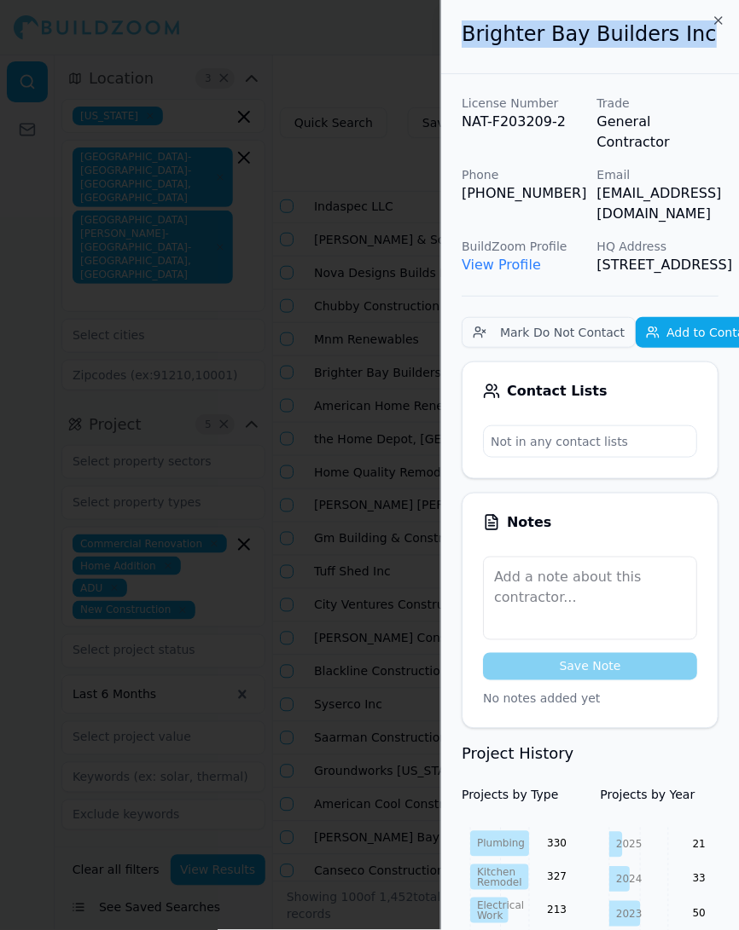
drag, startPoint x: 464, startPoint y: 32, endPoint x: 684, endPoint y: 33, distance: 220.0
click at [684, 33] on h2 "Brighter Bay Builders Inc" at bounding box center [589, 33] width 257 height 27
click at [246, 426] on div at bounding box center [369, 465] width 739 height 930
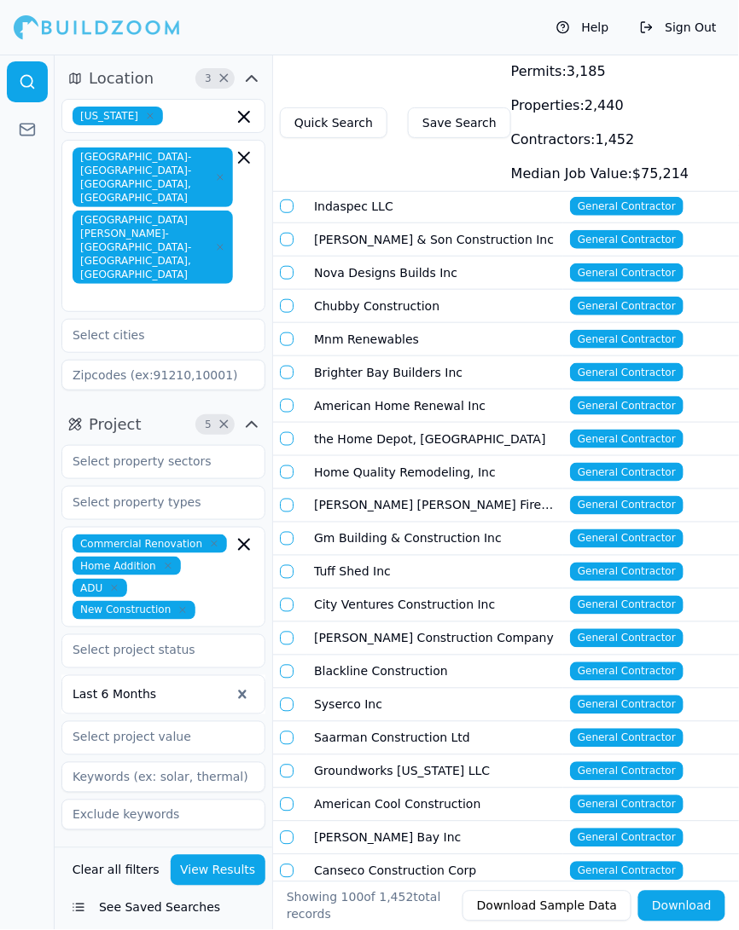
click at [448, 391] on td "American Home Renewal Inc" at bounding box center [435, 406] width 256 height 33
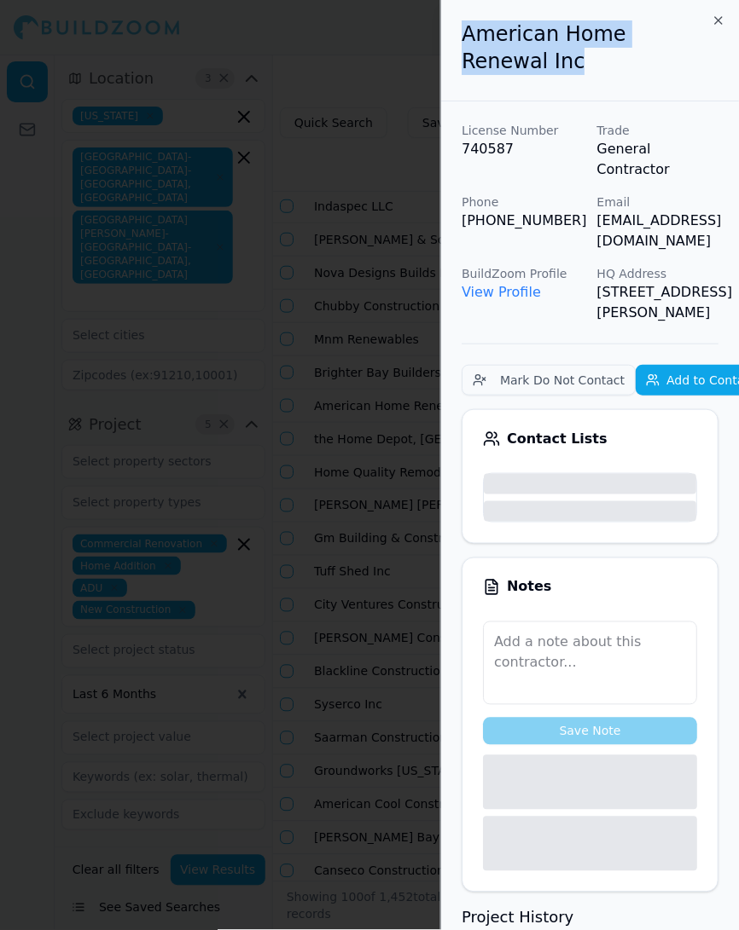
drag, startPoint x: 492, startPoint y: 71, endPoint x: 460, endPoint y: 15, distance: 64.2
click at [460, 15] on div "American Home Renewal Inc" at bounding box center [590, 50] width 298 height 101
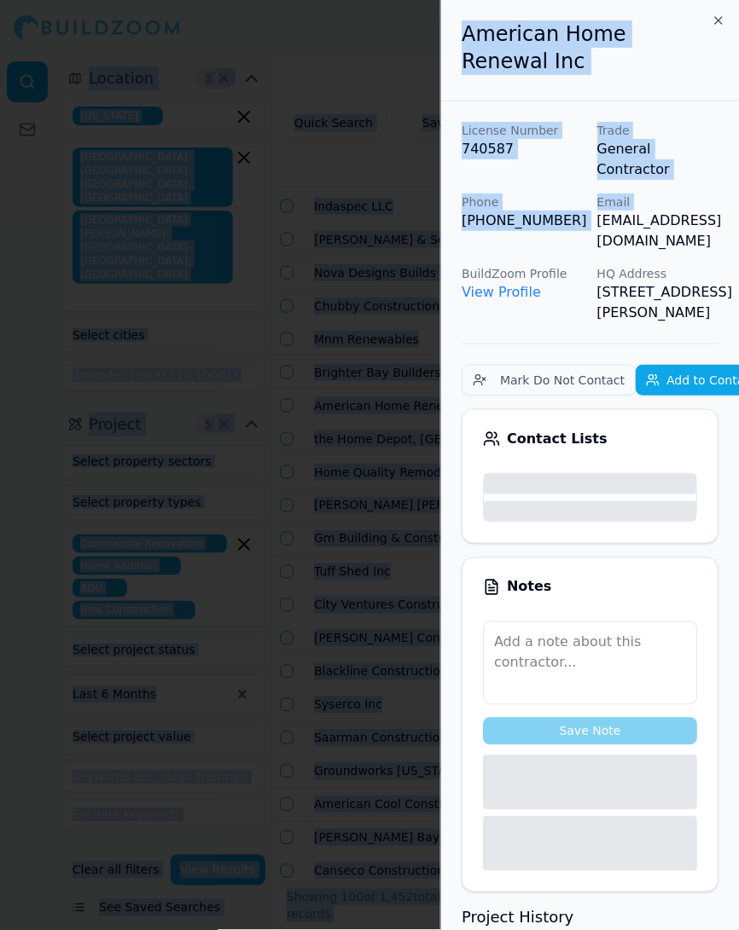
scroll to position [0, 38]
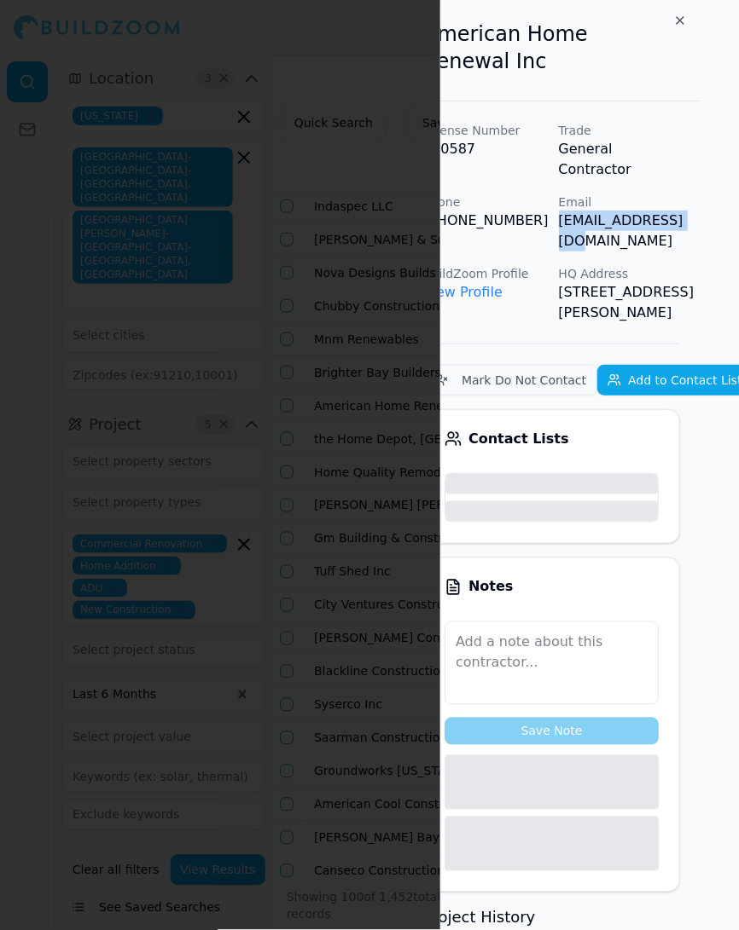
drag, startPoint x: 598, startPoint y: 197, endPoint x: 723, endPoint y: 200, distance: 125.4
click at [723, 200] on div "American Home Renewal Inc License Number 740587 Trade General Contractor Phone …" at bounding box center [589, 465] width 298 height 930
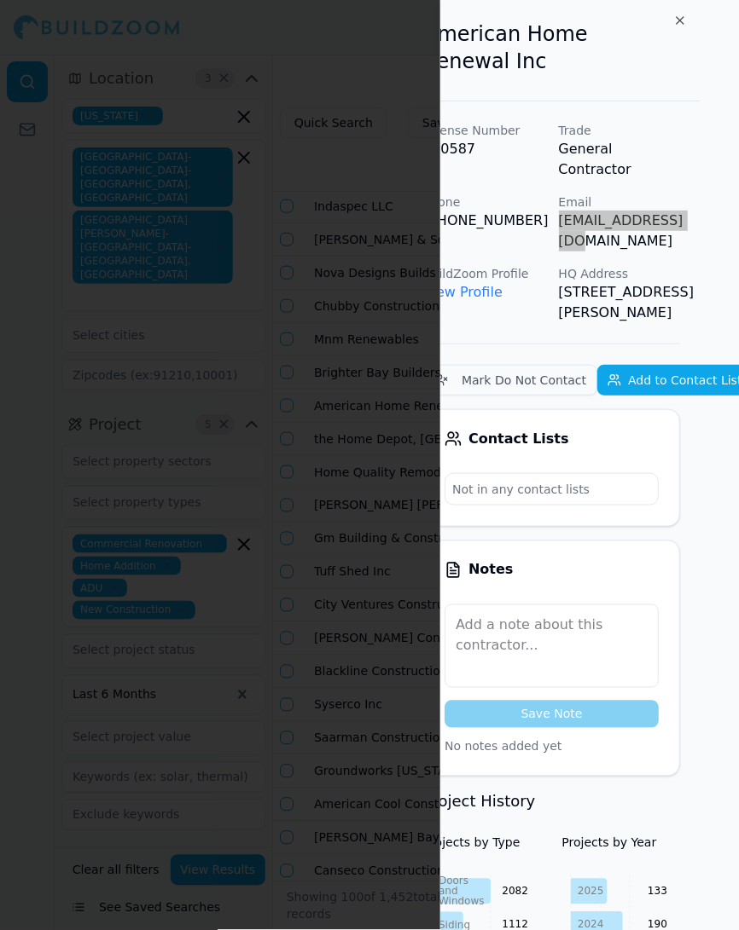
scroll to position [0, 0]
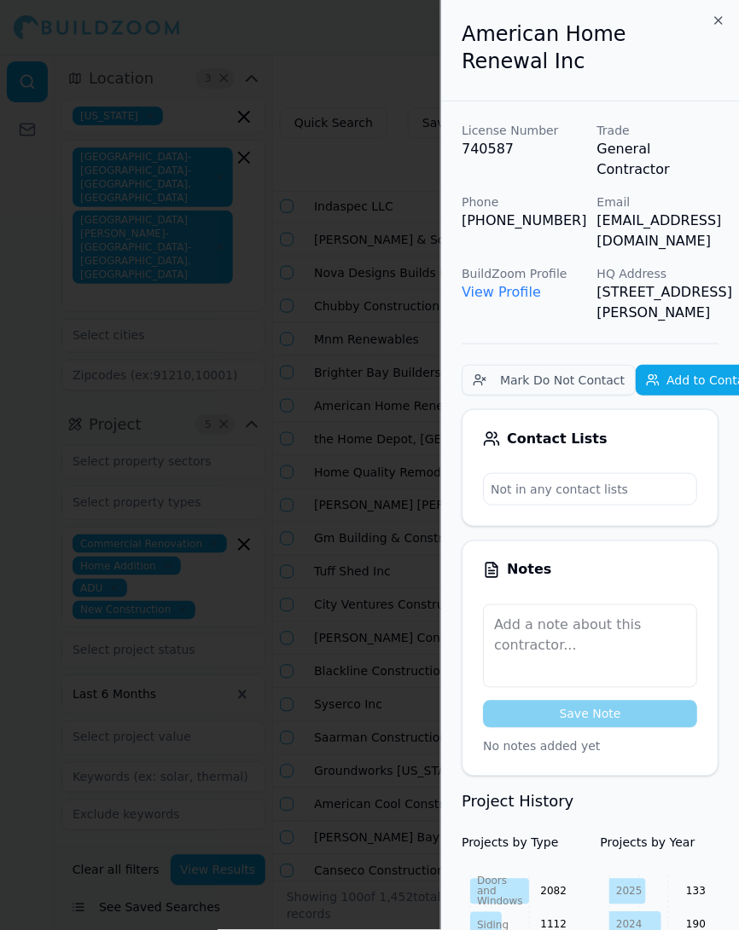
click at [314, 356] on div at bounding box center [369, 465] width 739 height 930
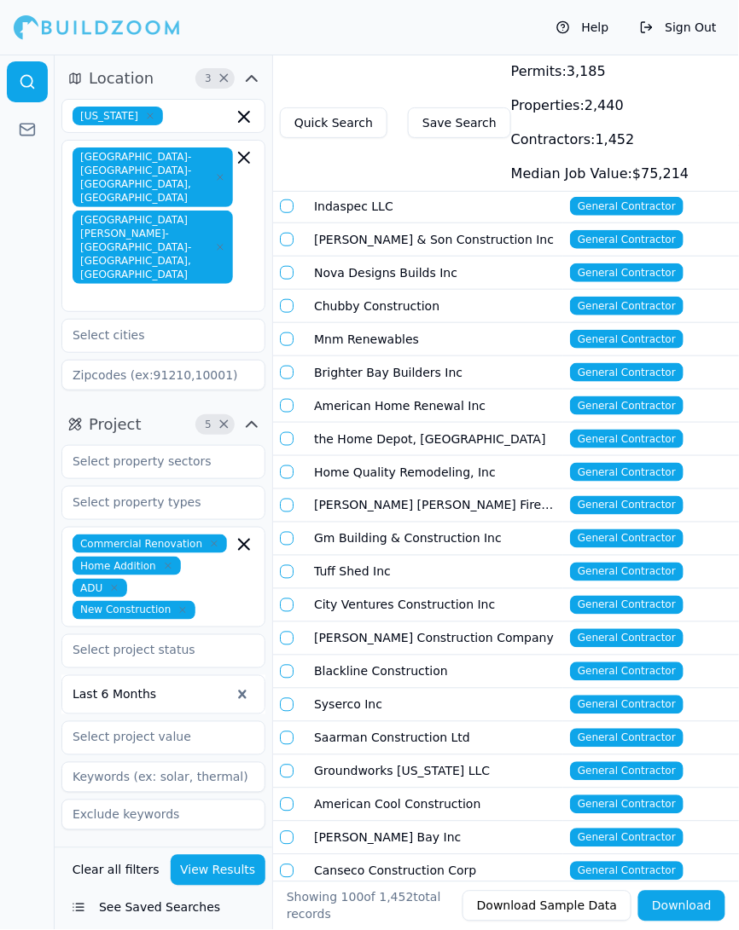
click at [365, 427] on td "the Home Depot, [GEOGRAPHIC_DATA]" at bounding box center [435, 439] width 256 height 33
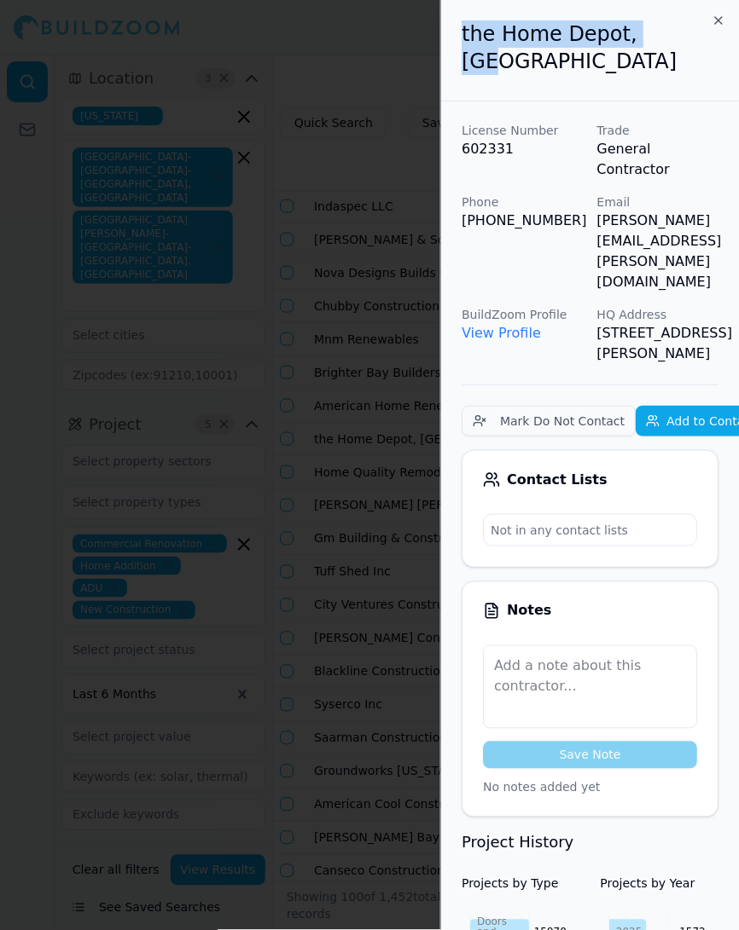
drag, startPoint x: 654, startPoint y: 39, endPoint x: 438, endPoint y: 46, distance: 216.7
click at [438, 55] on body "Help Sign Out Location 3 × California San Francisco-Oakland-Berkeley, CA San Jo…" at bounding box center [369, 493] width 739 height 876
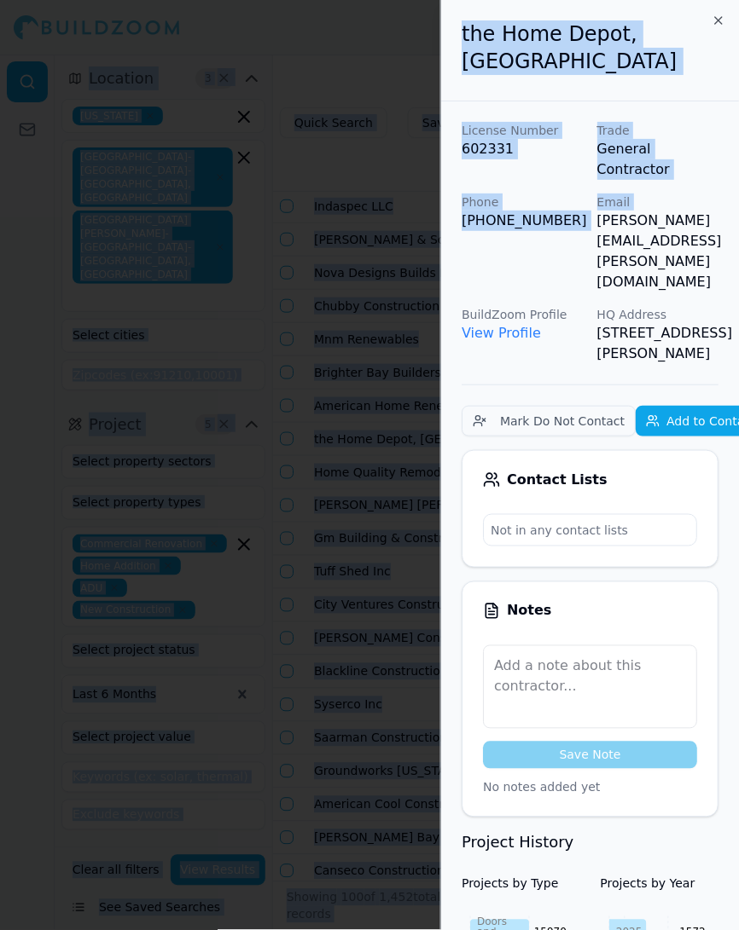
scroll to position [0, 38]
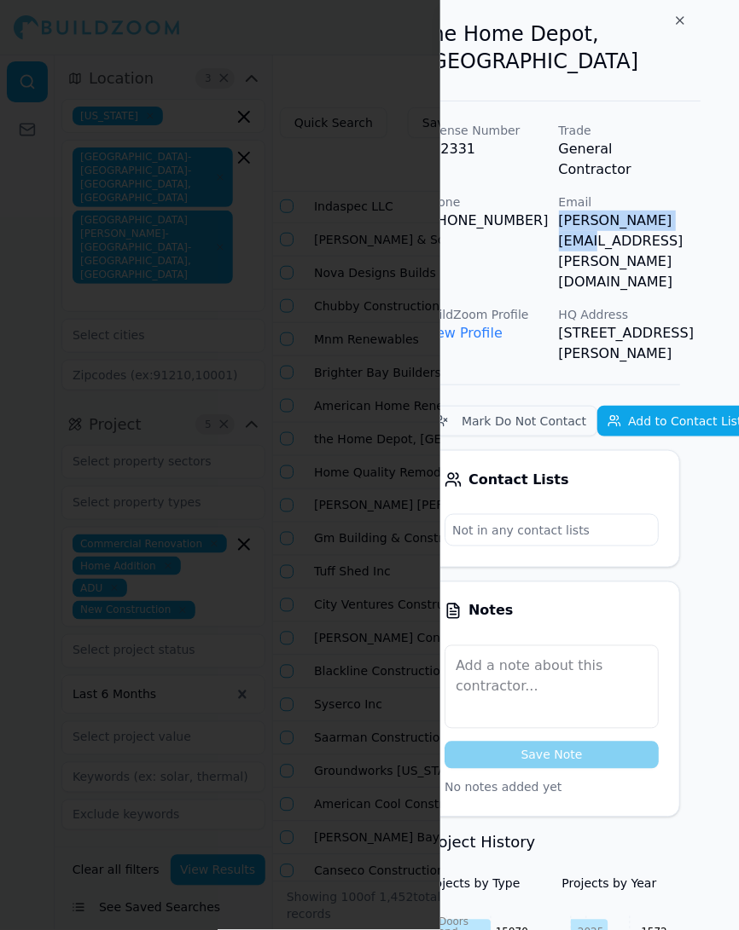
drag, startPoint x: 596, startPoint y: 171, endPoint x: 710, endPoint y: 176, distance: 114.4
click at [710, 177] on div "the Home Depot, Usa License Number 602331 Trade General Contractor Phone (707) …" at bounding box center [589, 465] width 298 height 930
click at [315, 319] on div at bounding box center [369, 465] width 739 height 930
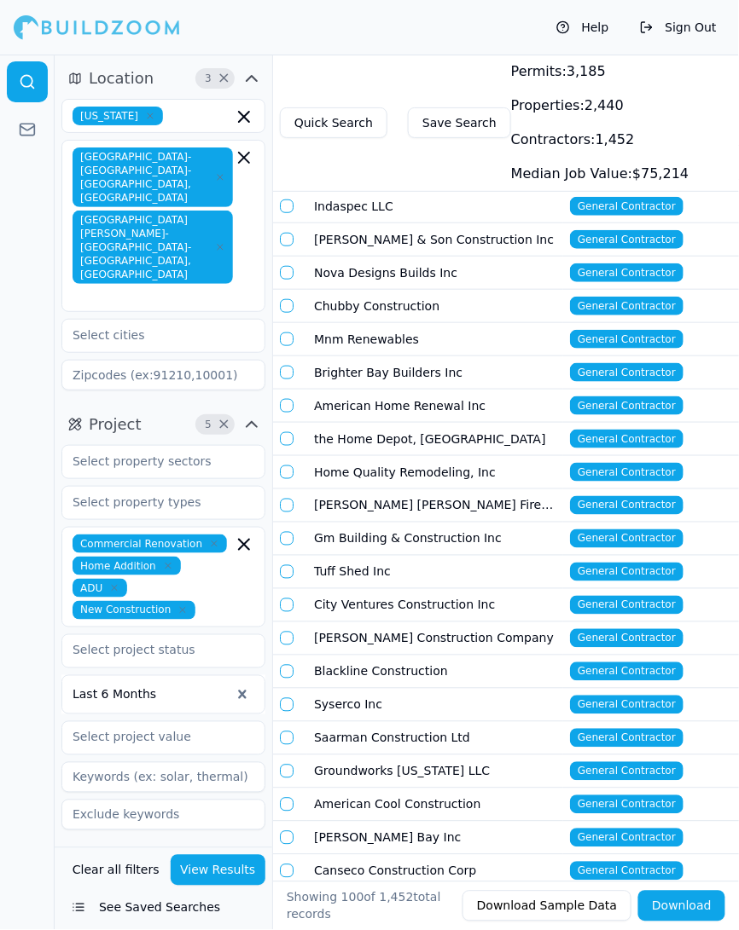
click at [338, 456] on td "Home Quality Remodeling, Inc" at bounding box center [435, 472] width 256 height 33
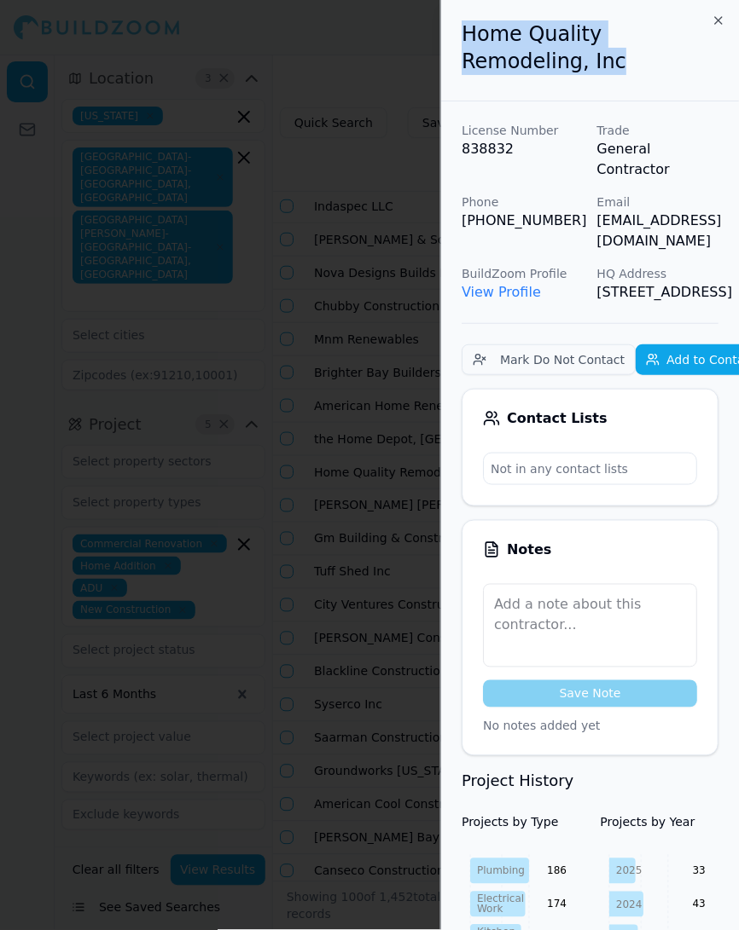
drag, startPoint x: 491, startPoint y: 63, endPoint x: 461, endPoint y: 26, distance: 48.5
click at [460, 26] on div "Home Quality Remodeling, Inc" at bounding box center [590, 50] width 298 height 101
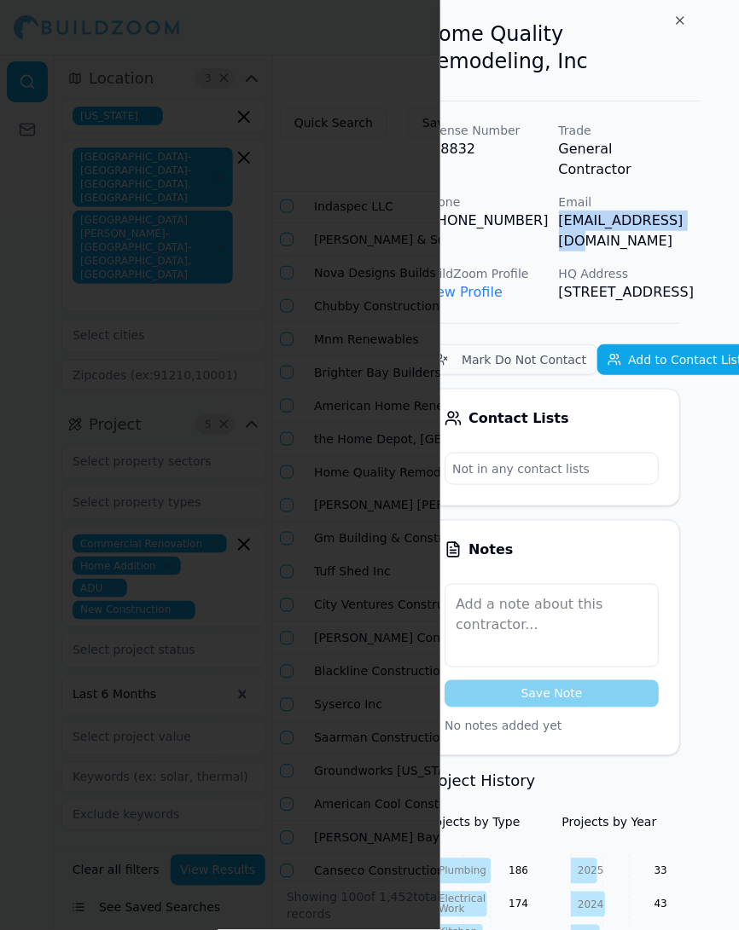
drag, startPoint x: 594, startPoint y: 200, endPoint x: 703, endPoint y: 204, distance: 108.4
click at [703, 204] on div "Home Quality Remodeling, Inc License Number 838832 Trade General Contractor Pho…" at bounding box center [589, 465] width 298 height 930
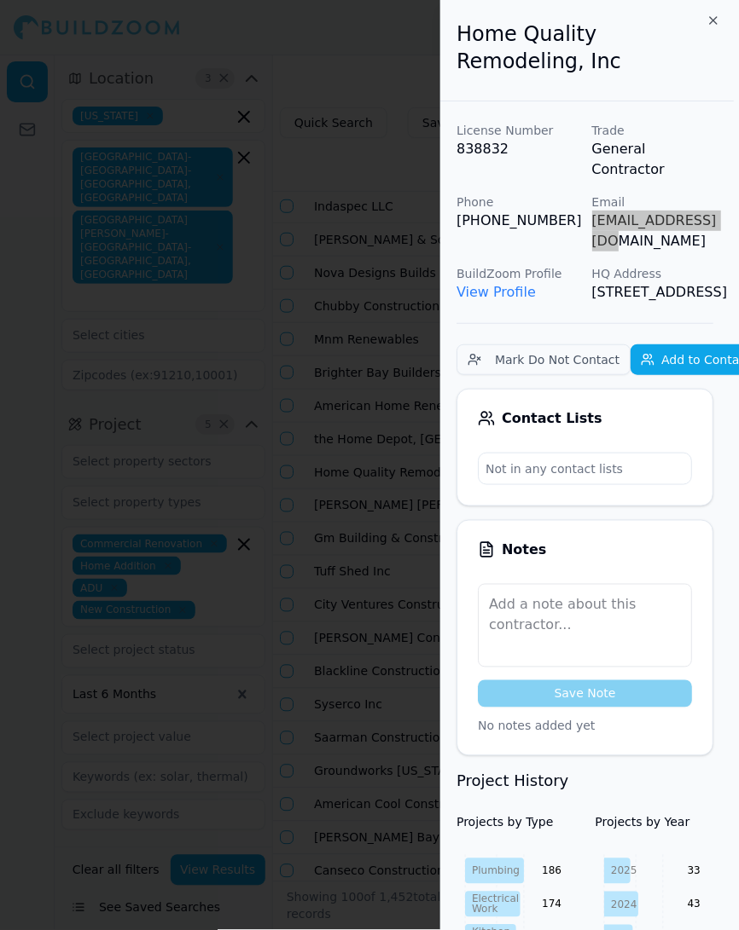
scroll to position [0, 0]
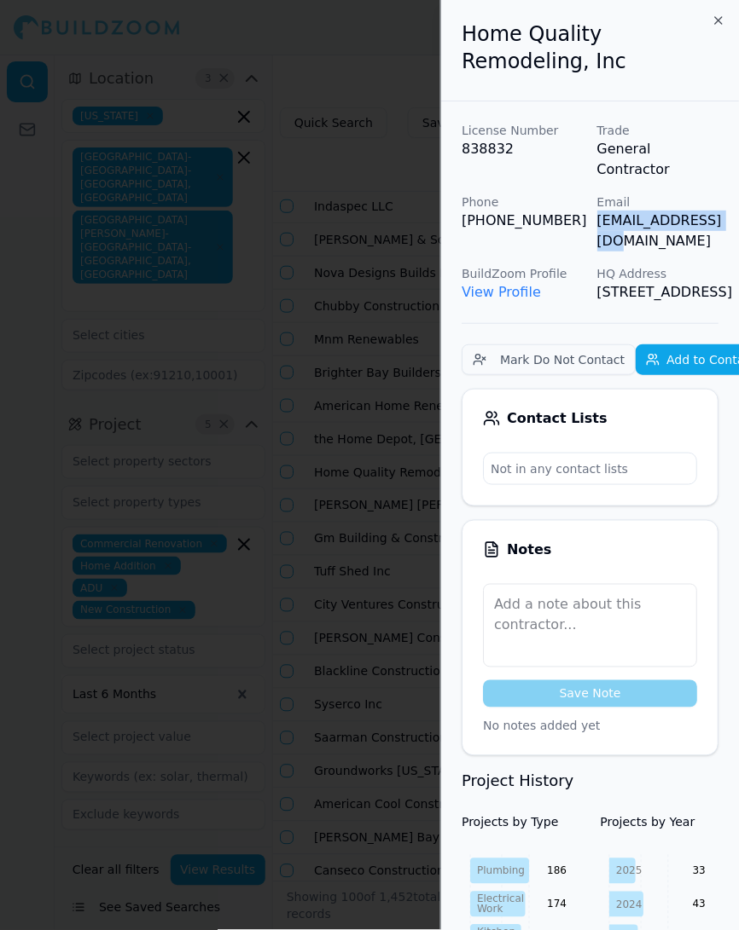
click at [375, 342] on div at bounding box center [369, 465] width 739 height 930
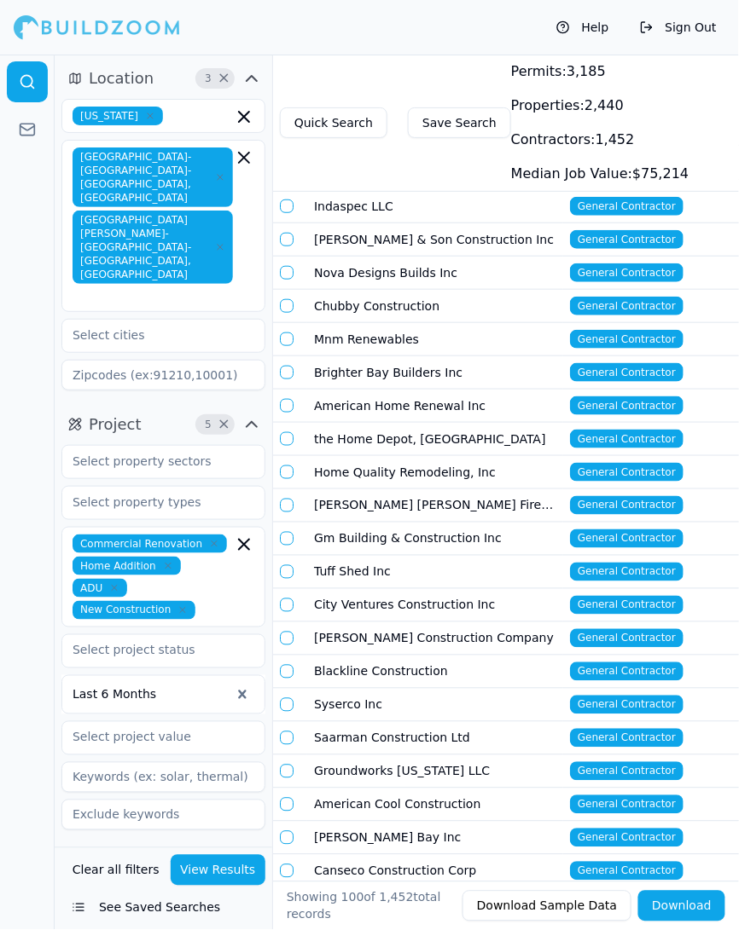
click at [357, 491] on td "[PERSON_NAME] [PERSON_NAME] Fire & Safety LLC" at bounding box center [435, 506] width 256 height 33
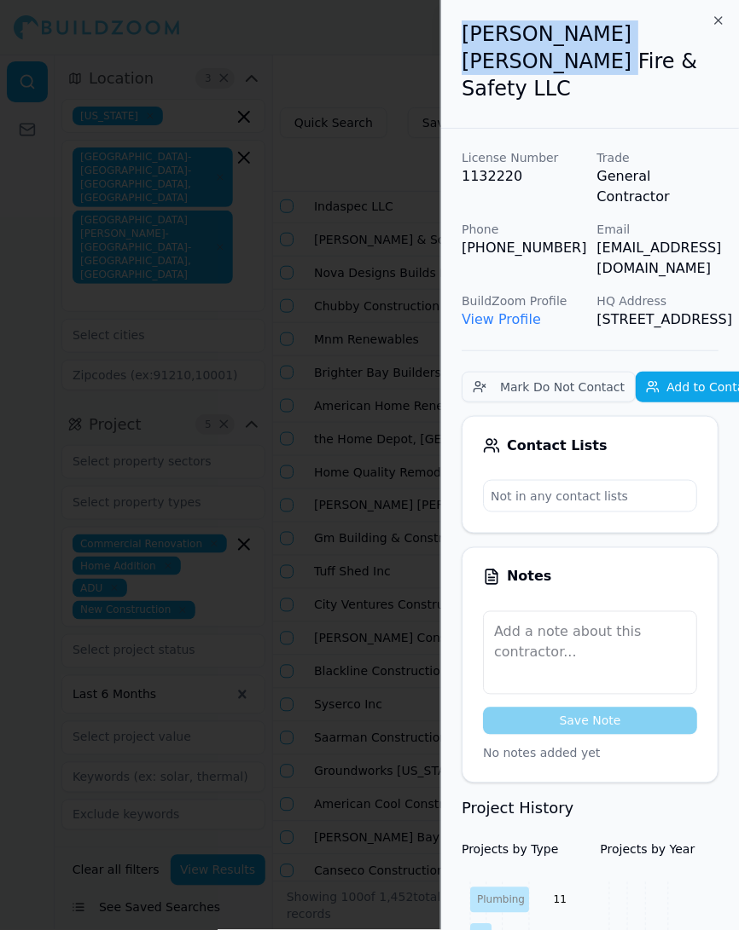
drag, startPoint x: 719, startPoint y: 38, endPoint x: 467, endPoint y: 38, distance: 251.6
click at [467, 38] on div "[PERSON_NAME] [PERSON_NAME] Fire & Safety LLC" at bounding box center [590, 64] width 298 height 129
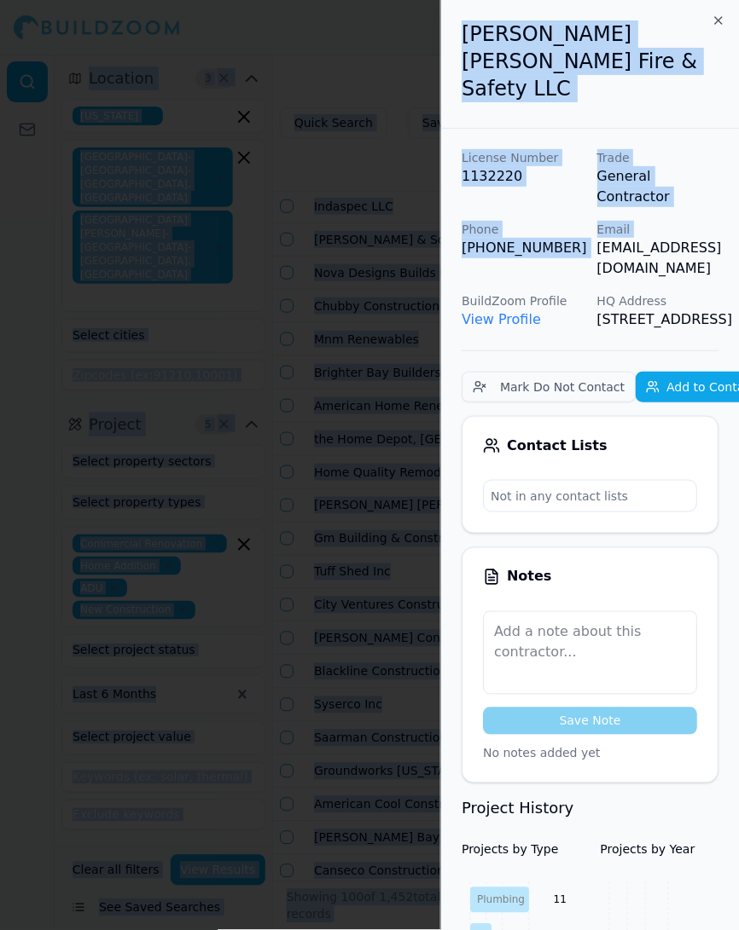
scroll to position [0, 38]
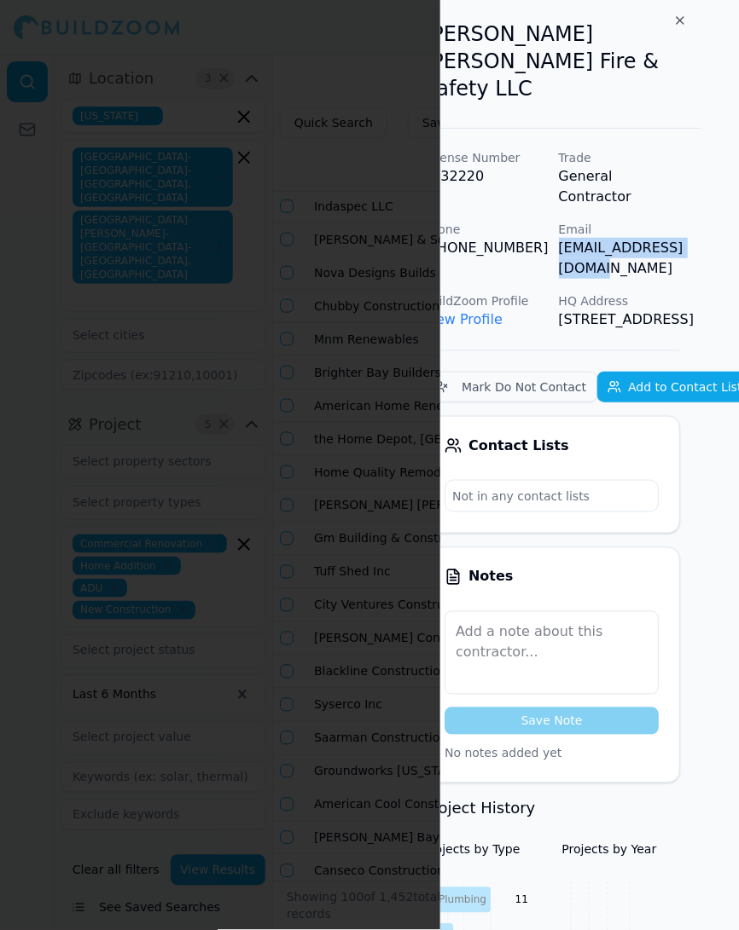
drag, startPoint x: 589, startPoint y: 179, endPoint x: 717, endPoint y: 175, distance: 128.0
click at [717, 175] on div "Pye Barker Fire & Safety LLC License Number 1132220 Trade General Contractor Ph…" at bounding box center [589, 465] width 298 height 930
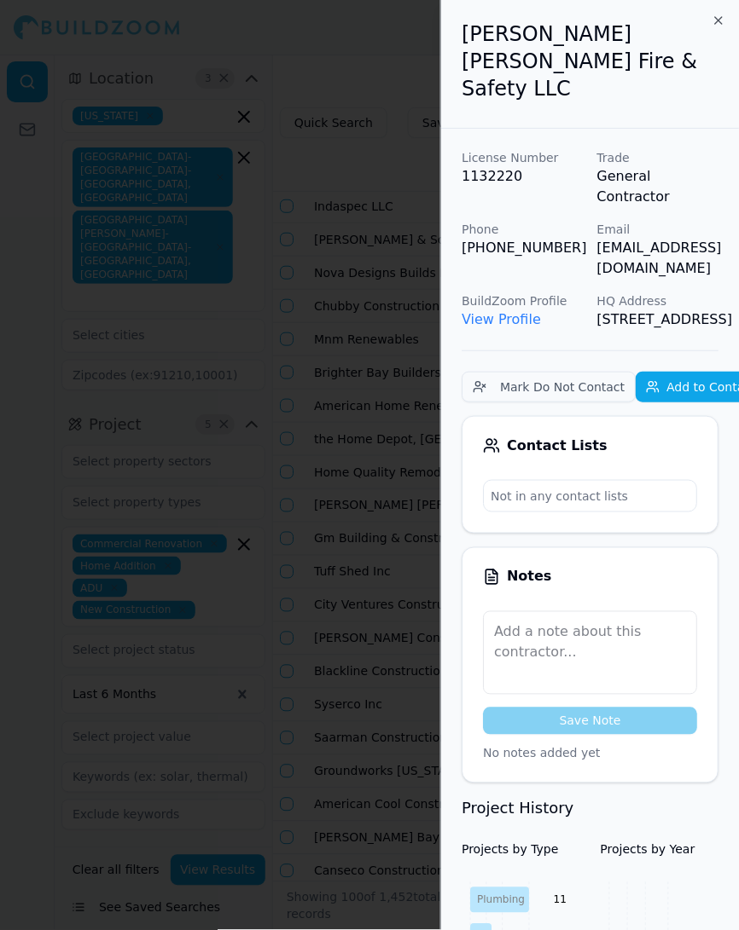
click at [333, 400] on div at bounding box center [369, 465] width 739 height 930
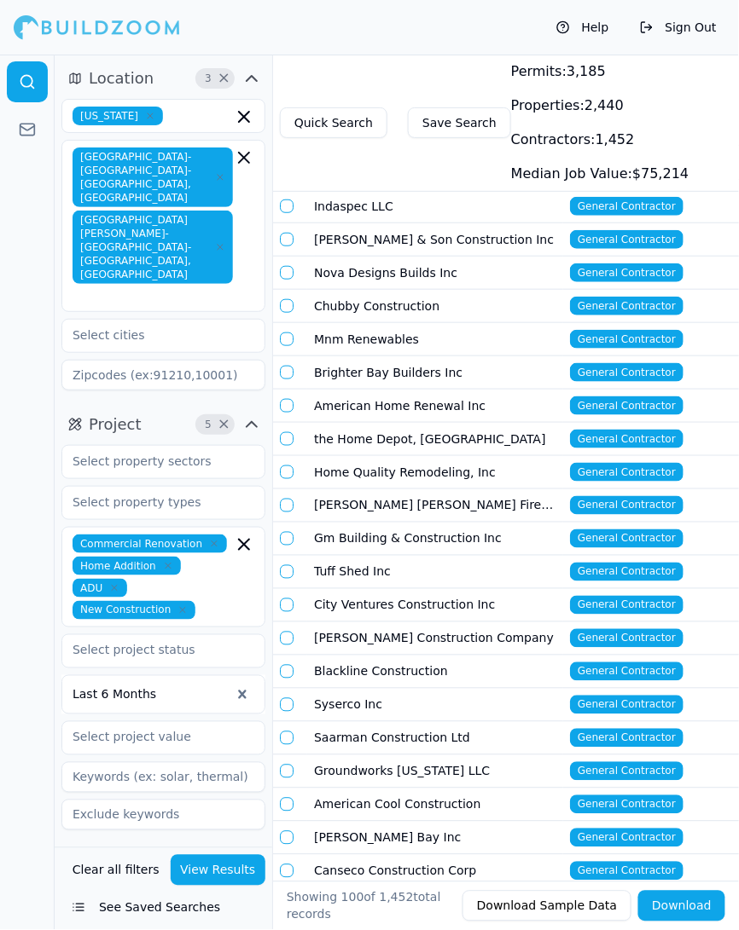
click at [352, 523] on td "Gm Building & Construction Inc" at bounding box center [435, 539] width 256 height 33
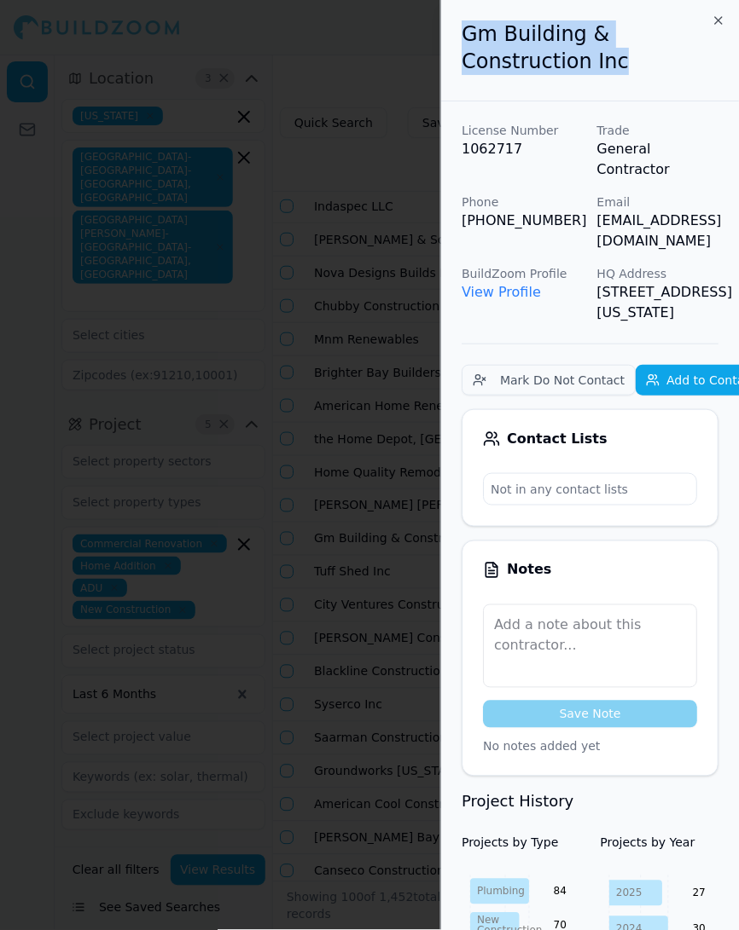
drag, startPoint x: 495, startPoint y: 67, endPoint x: 461, endPoint y: 24, distance: 54.6
click at [461, 24] on div "Gm Building & Construction Inc" at bounding box center [590, 50] width 298 height 101
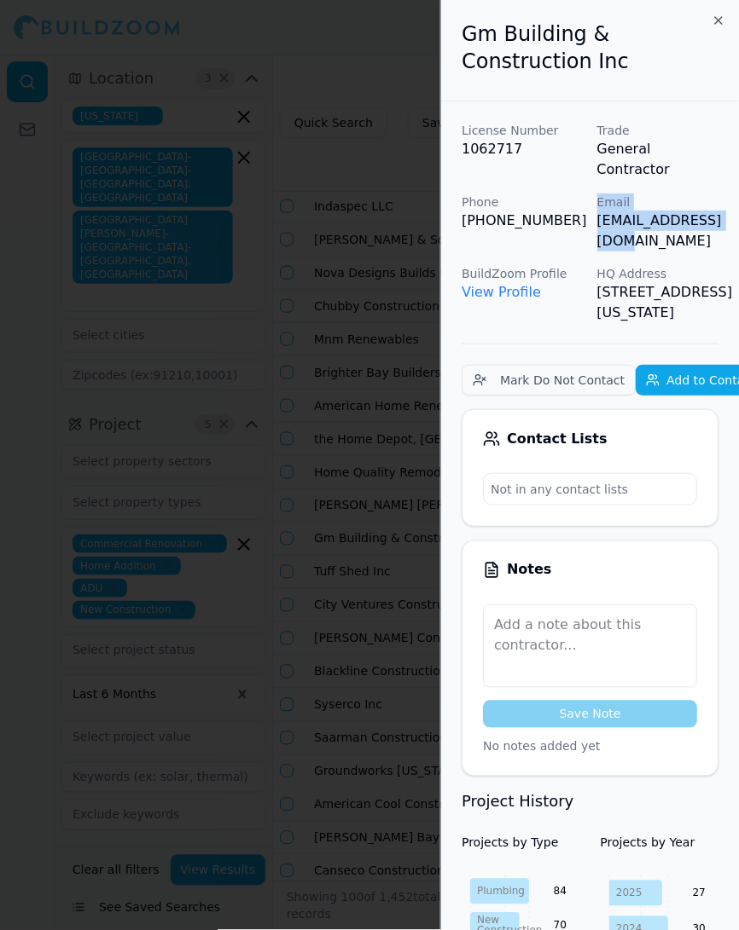
drag, startPoint x: 733, startPoint y: 200, endPoint x: 589, endPoint y: 201, distance: 143.3
click at [275, 360] on div at bounding box center [369, 465] width 739 height 930
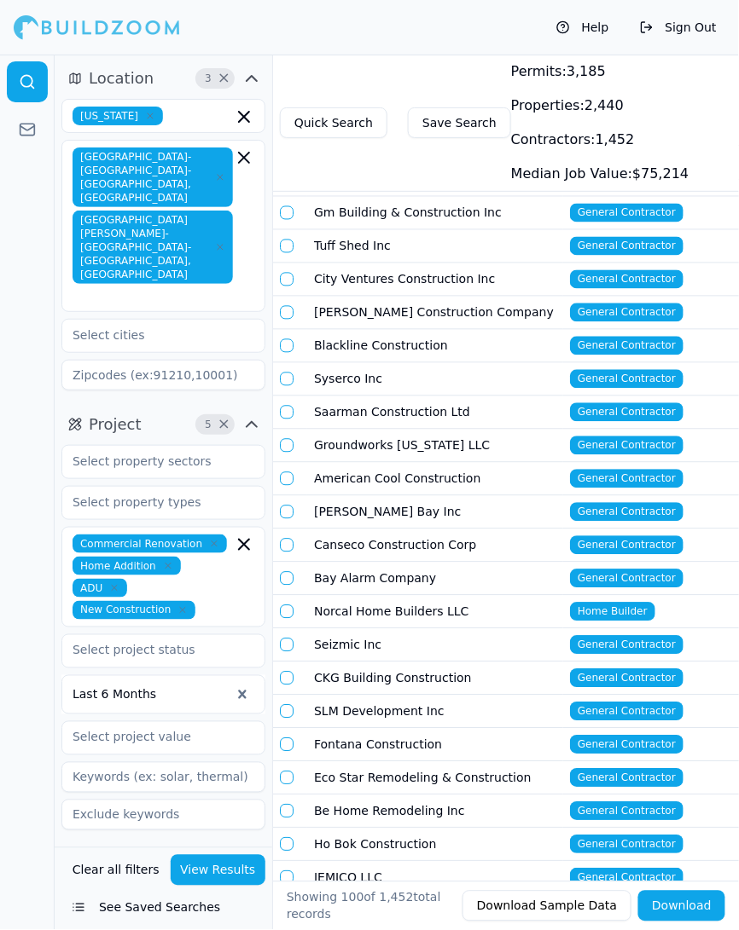
scroll to position [576, 0]
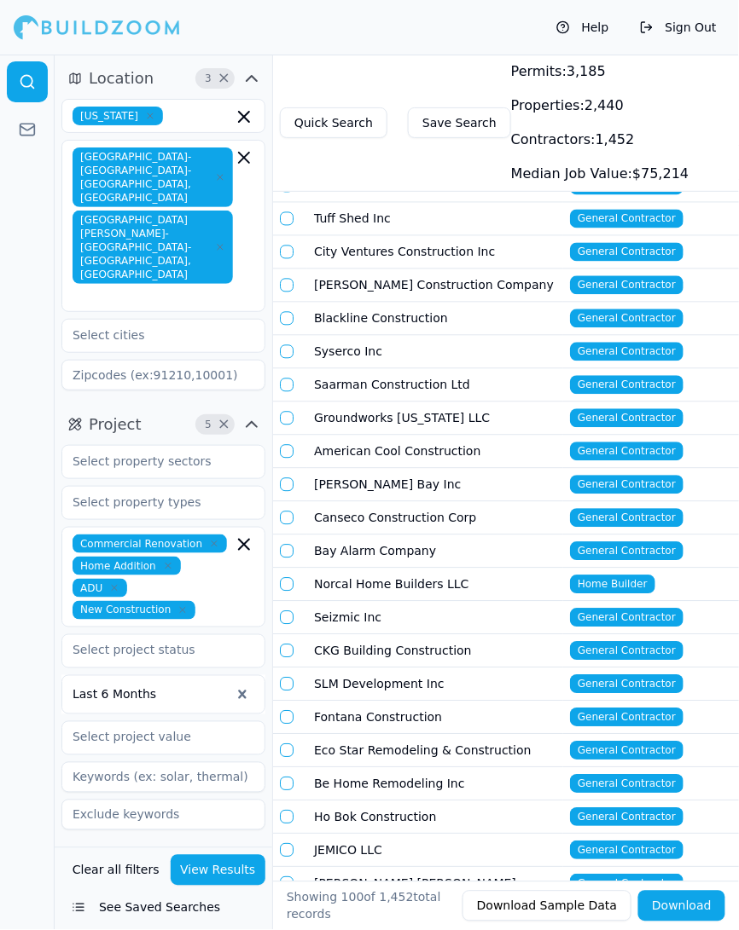
click at [375, 203] on td "Tuff Shed Inc" at bounding box center [435, 219] width 256 height 33
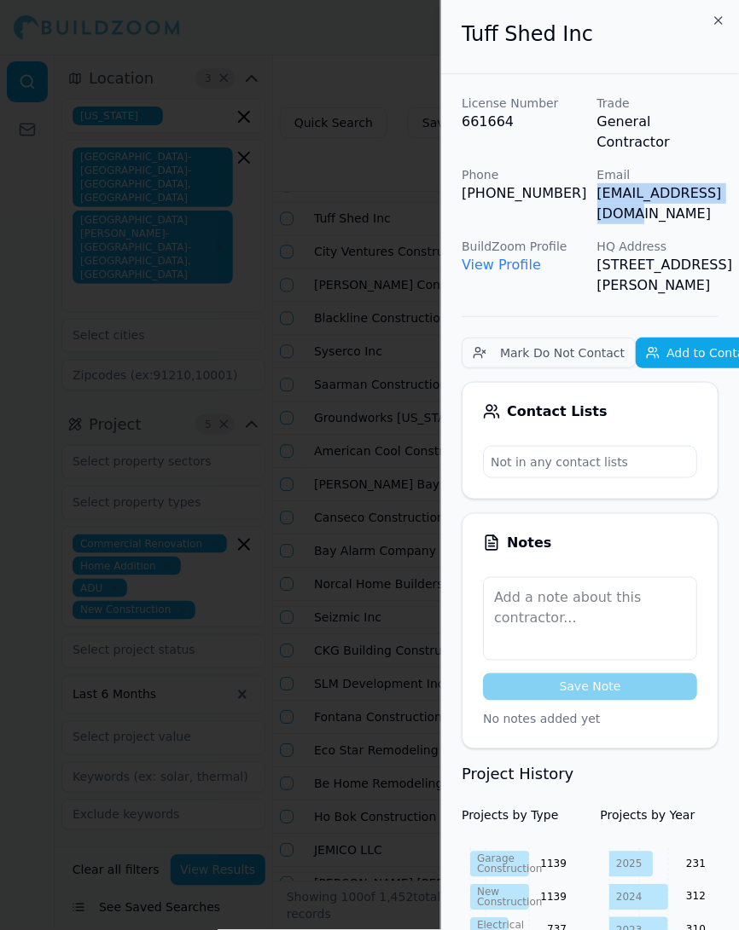
scroll to position [0, 38]
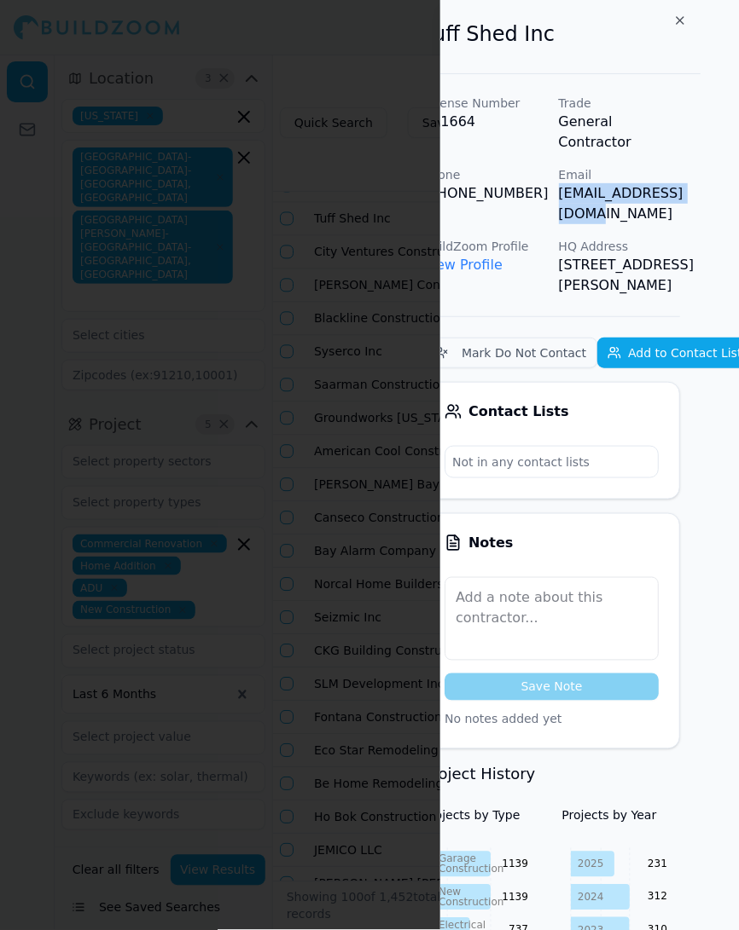
drag, startPoint x: 595, startPoint y: 171, endPoint x: 725, endPoint y: 175, distance: 129.7
click at [725, 176] on div "Tuff Shed Inc License Number 661664 Trade General Contractor Phone (303) 753-88…" at bounding box center [589, 465] width 298 height 930
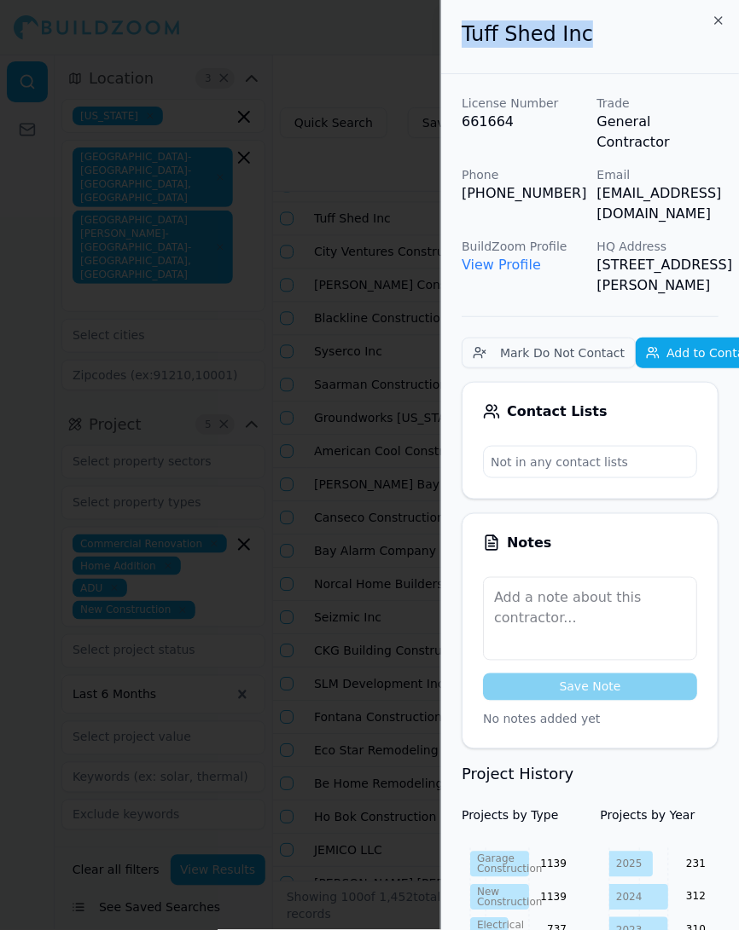
drag, startPoint x: 581, startPoint y: 38, endPoint x: 458, endPoint y: 31, distance: 123.0
click at [458, 31] on div "Tuff Shed Inc" at bounding box center [590, 37] width 298 height 74
click at [369, 281] on div at bounding box center [369, 465] width 739 height 930
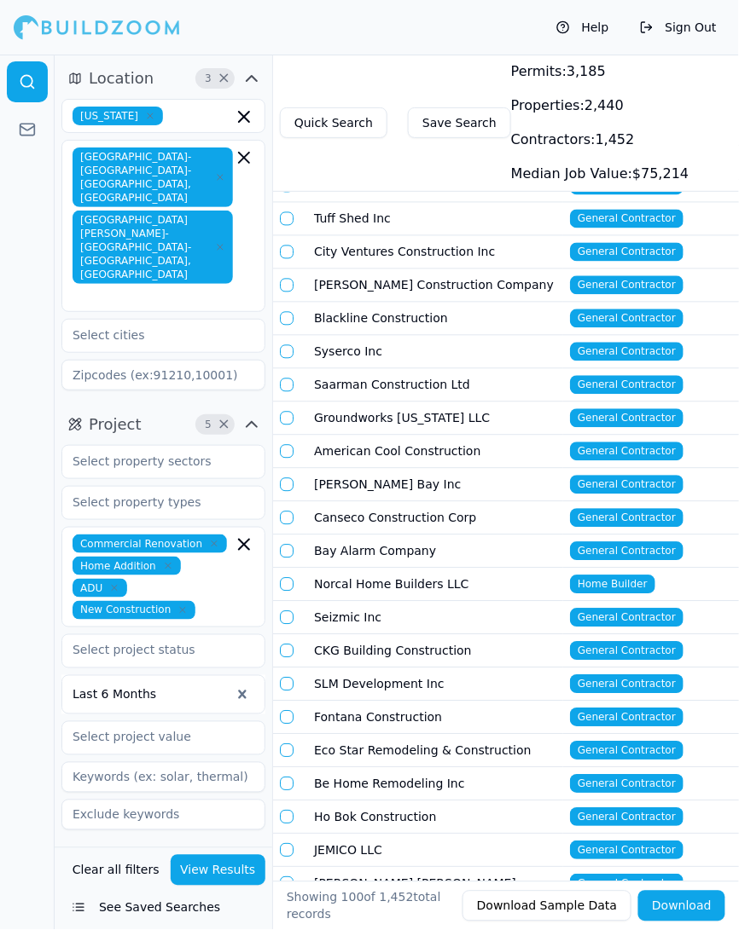
click at [359, 236] on td "City Ventures Construction Inc" at bounding box center [435, 252] width 256 height 33
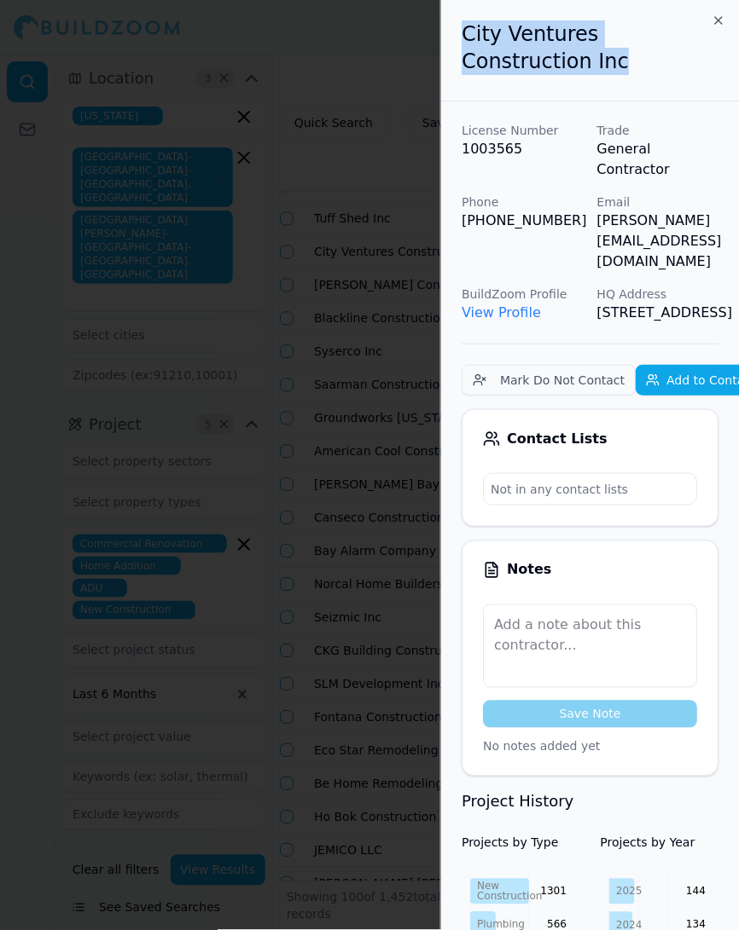
drag, startPoint x: 485, startPoint y: 67, endPoint x: 455, endPoint y: 37, distance: 43.4
click at [455, 37] on div "City Ventures Construction Inc" at bounding box center [590, 50] width 298 height 101
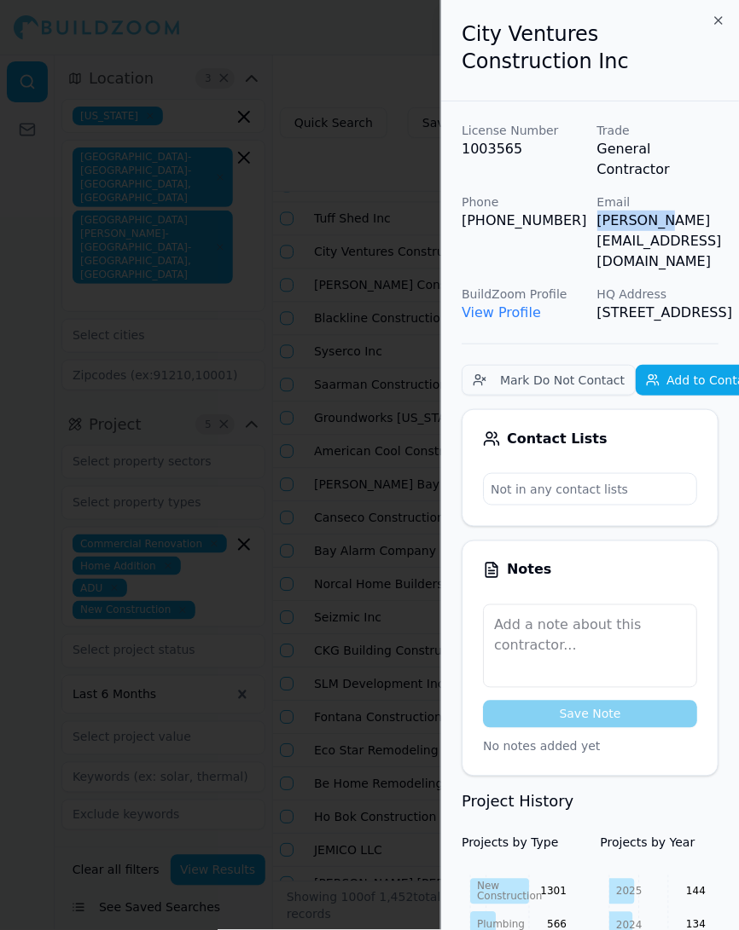
scroll to position [0, 38]
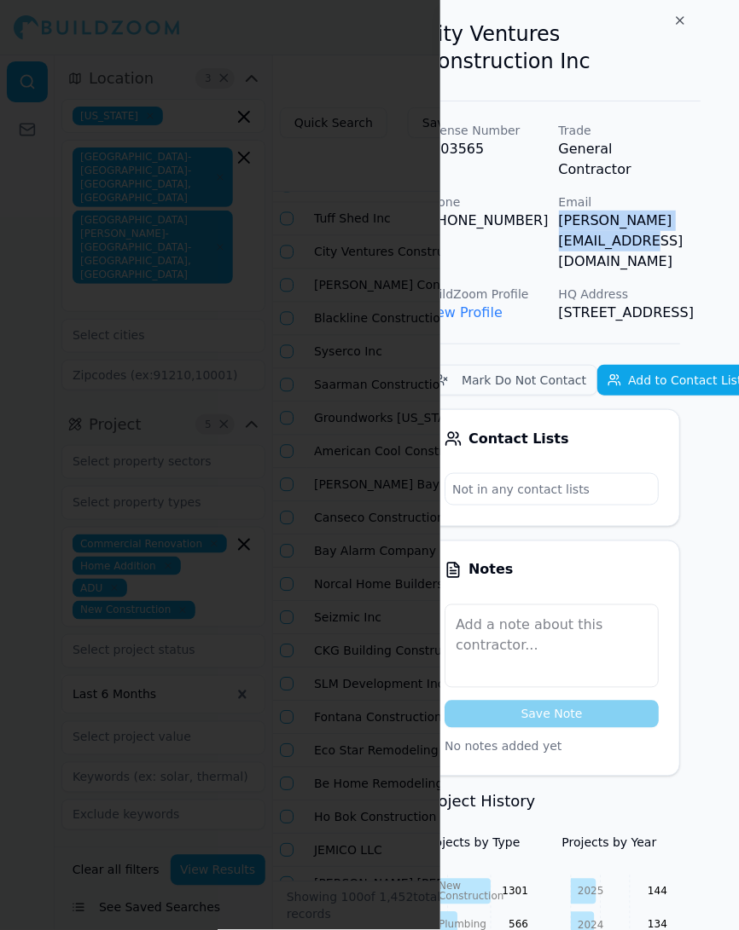
drag, startPoint x: 599, startPoint y: 202, endPoint x: 733, endPoint y: 199, distance: 134.8
click at [681, 211] on p "[PERSON_NAME][EMAIL_ADDRESS][DOMAIN_NAME]" at bounding box center [620, 241] width 122 height 61
click at [361, 302] on div at bounding box center [369, 465] width 739 height 930
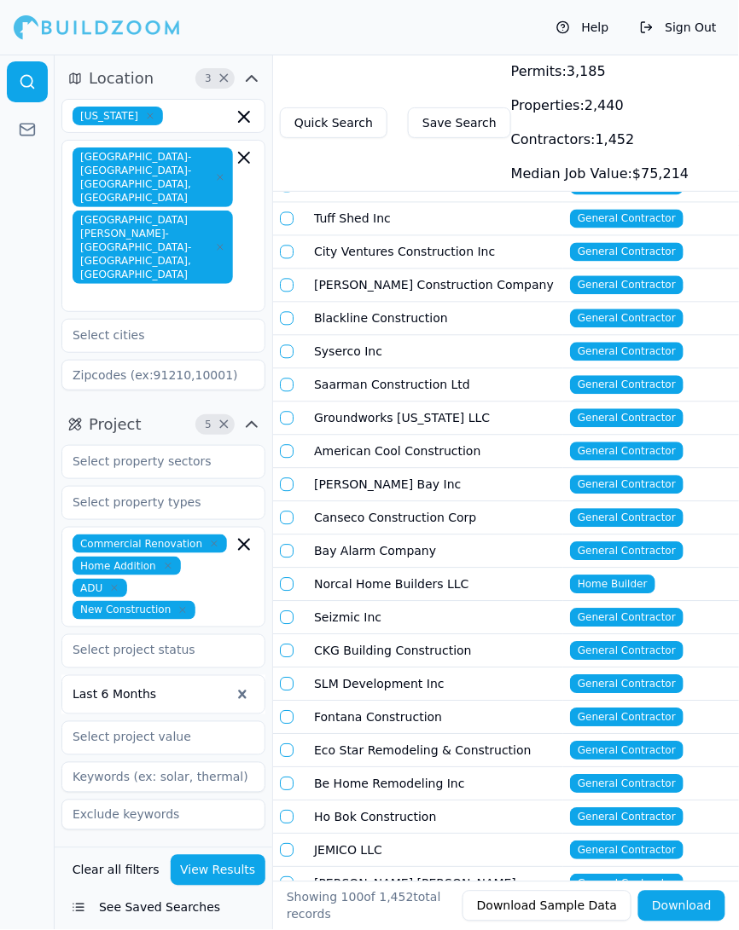
click at [404, 269] on td "[PERSON_NAME] Construction Company" at bounding box center [435, 285] width 256 height 33
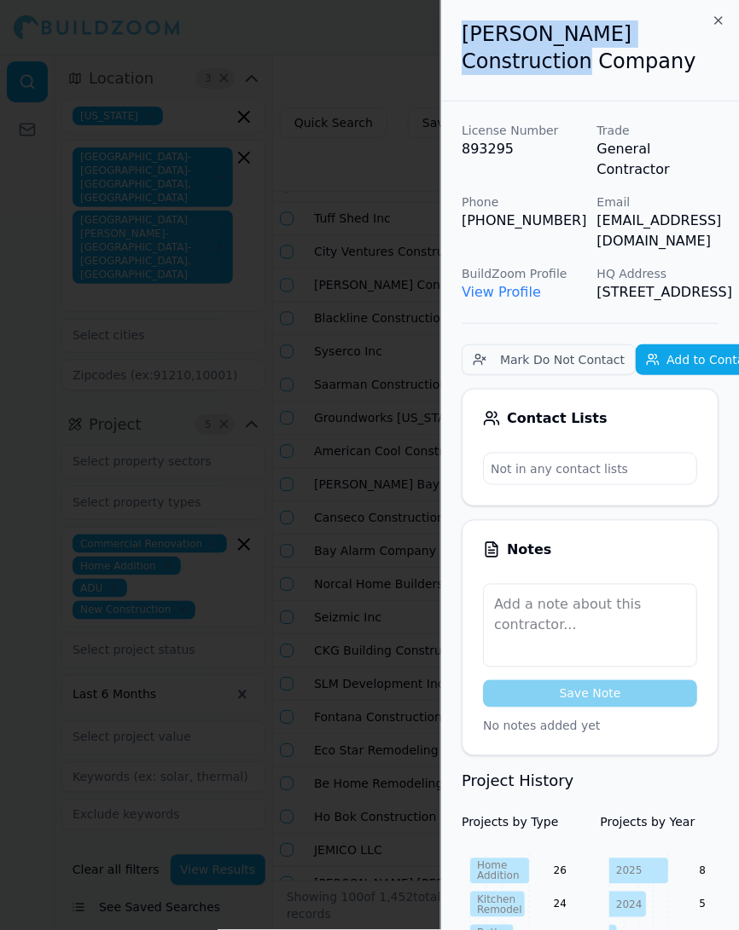
drag, startPoint x: 551, startPoint y: 66, endPoint x: 466, endPoint y: 32, distance: 91.1
click at [466, 32] on h2 "[PERSON_NAME] Construction Company" at bounding box center [589, 47] width 257 height 55
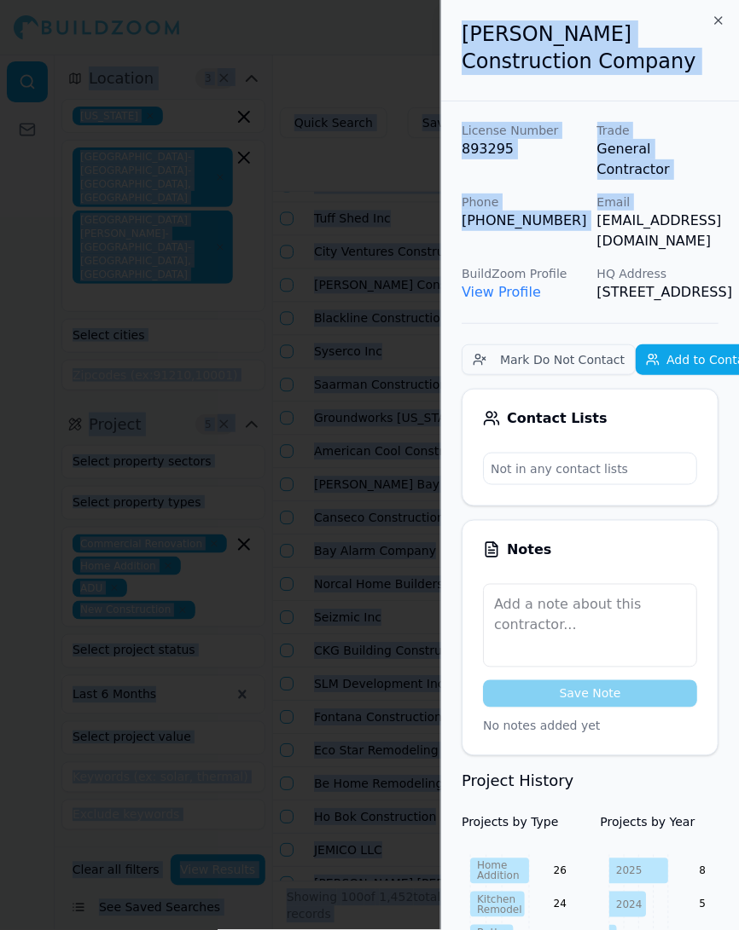
scroll to position [0, 45]
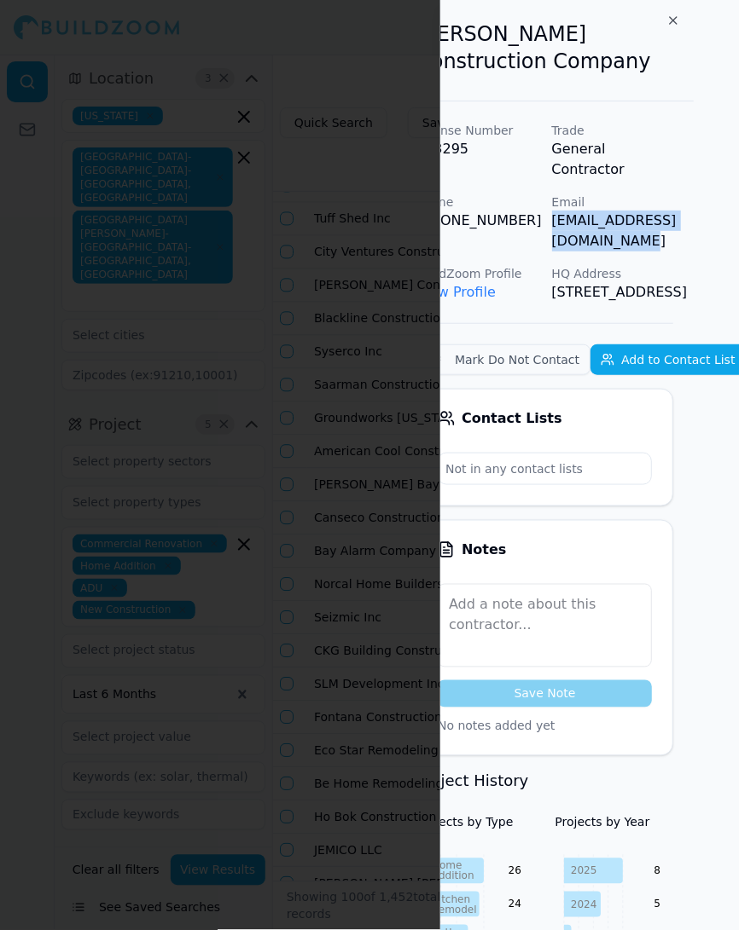
drag, startPoint x: 596, startPoint y: 198, endPoint x: 737, endPoint y: 202, distance: 140.8
click at [674, 211] on p "[EMAIL_ADDRESS][DOMAIN_NAME]" at bounding box center [613, 231] width 122 height 41
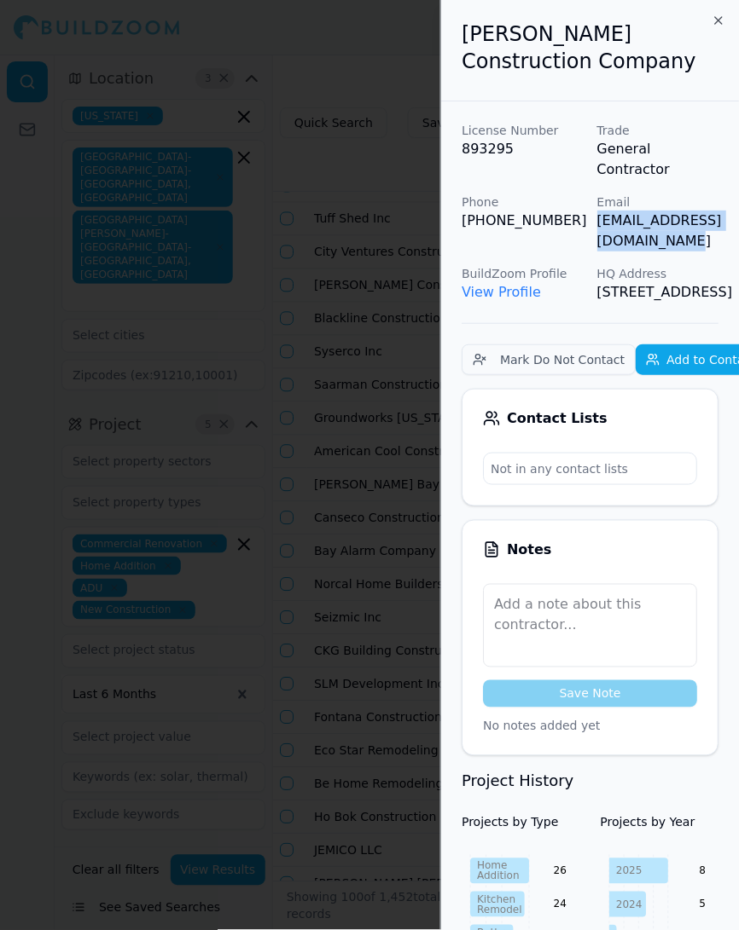
click at [368, 327] on div at bounding box center [369, 465] width 739 height 930
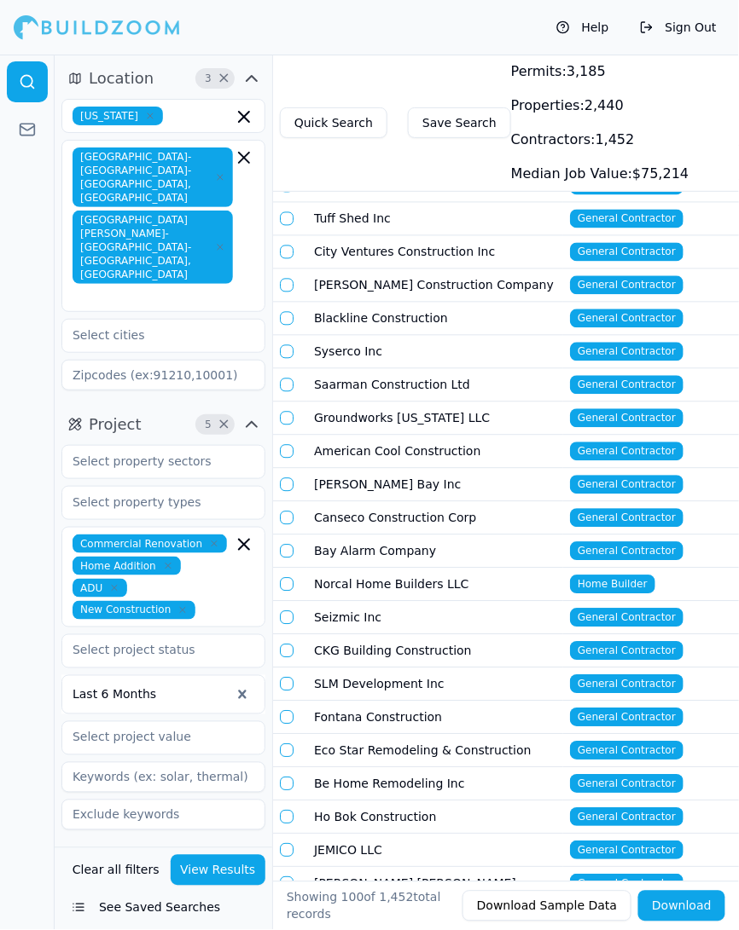
click at [367, 303] on td "Blackline Construction" at bounding box center [435, 319] width 256 height 33
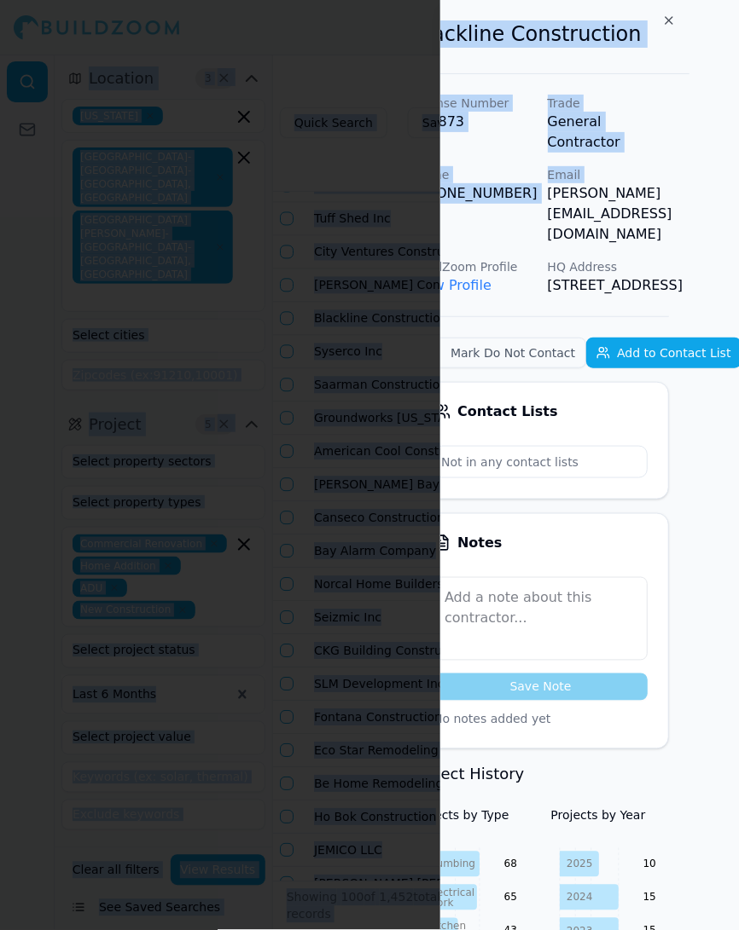
scroll to position [0, 51]
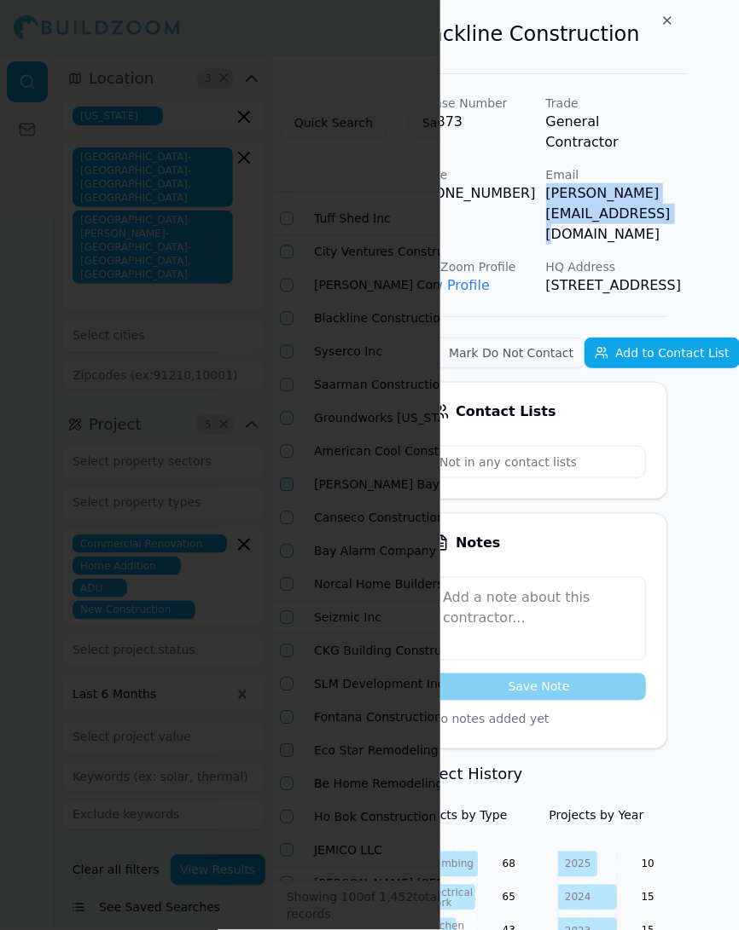
drag, startPoint x: 593, startPoint y: 172, endPoint x: 734, endPoint y: 180, distance: 141.8
click at [734, 180] on div "Blackline Construction License Number 783873 Trade General Contractor Phone (41…" at bounding box center [589, 465] width 298 height 930
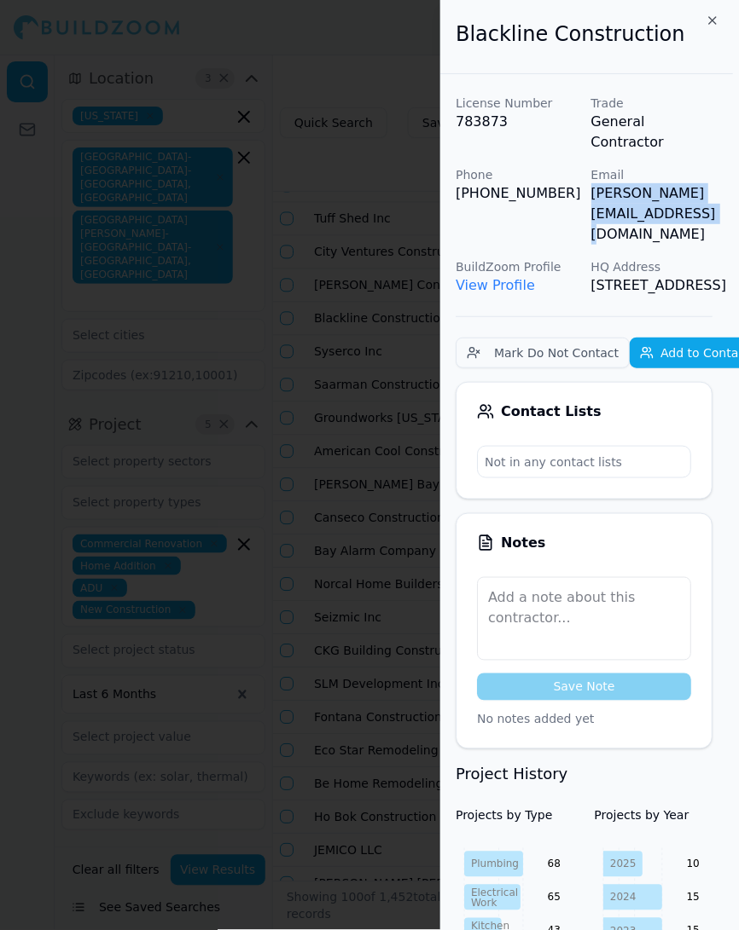
scroll to position [0, 0]
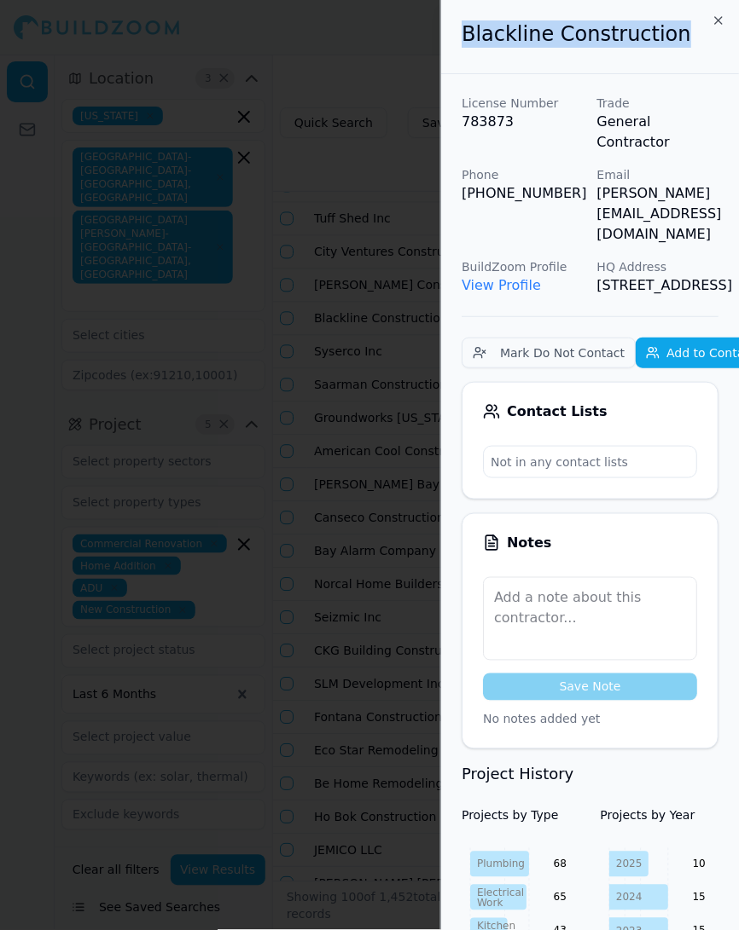
drag, startPoint x: 669, startPoint y: 37, endPoint x: 440, endPoint y: 31, distance: 229.5
click at [441, 31] on div "Blackline Construction" at bounding box center [590, 37] width 298 height 74
click at [316, 332] on div at bounding box center [369, 465] width 739 height 930
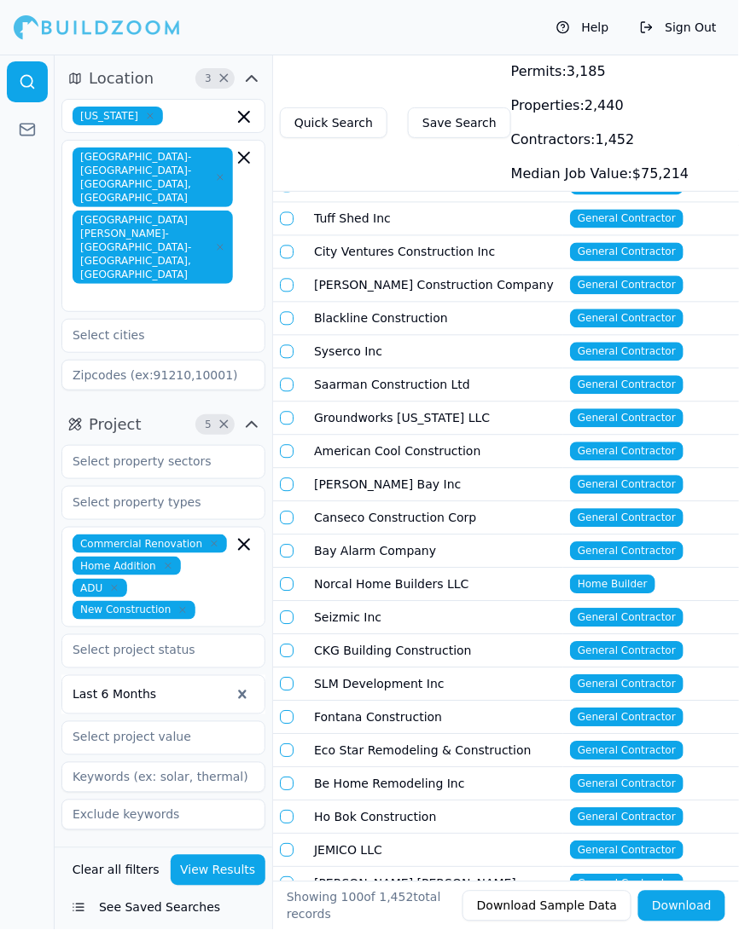
click at [364, 336] on td "Syserco Inc" at bounding box center [435, 352] width 256 height 33
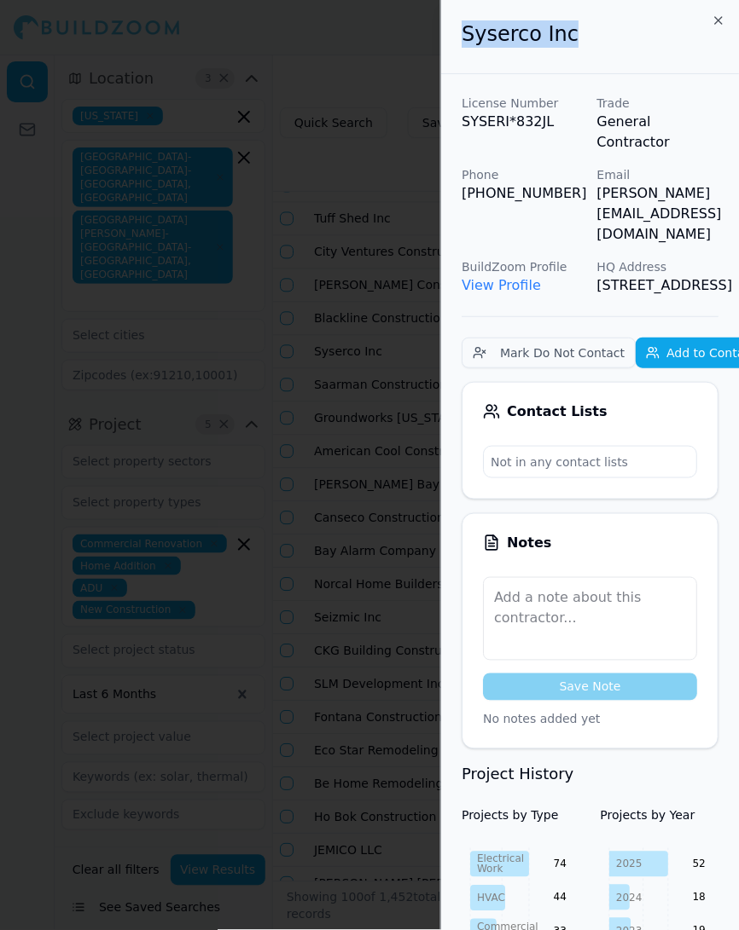
drag, startPoint x: 567, startPoint y: 34, endPoint x: 461, endPoint y: 43, distance: 106.1
click at [461, 43] on h2 "Syserco Inc" at bounding box center [589, 33] width 257 height 27
drag, startPoint x: 592, startPoint y: 171, endPoint x: 655, endPoint y: 193, distance: 66.9
click at [655, 193] on div "License Number SYSERI*832JL Trade General Contractor Phone (510) 498-1171 Email…" at bounding box center [589, 195] width 257 height 201
click at [358, 409] on div at bounding box center [369, 465] width 739 height 930
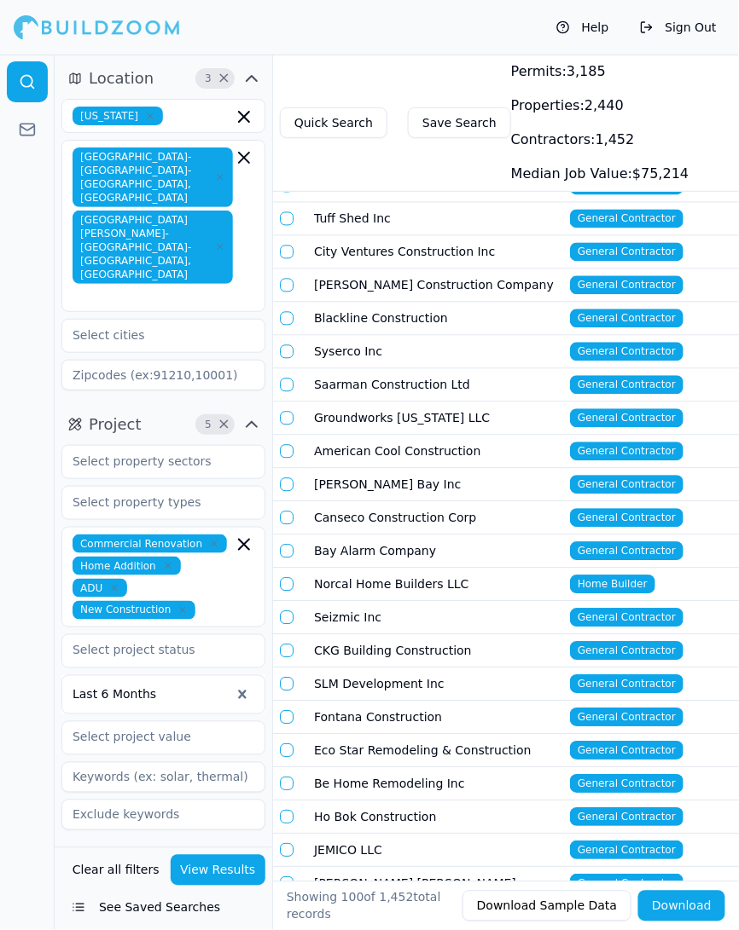
click at [352, 369] on td "Saarman Construction Ltd" at bounding box center [435, 385] width 256 height 33
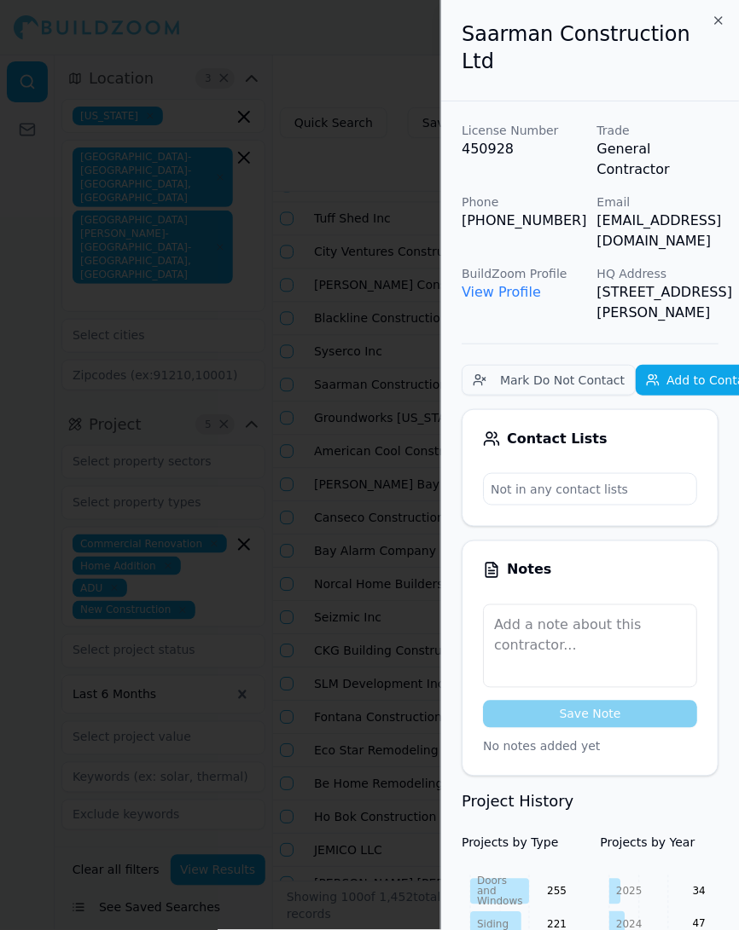
click at [605, 211] on p "[EMAIL_ADDRESS][DOMAIN_NAME]" at bounding box center [658, 231] width 122 height 41
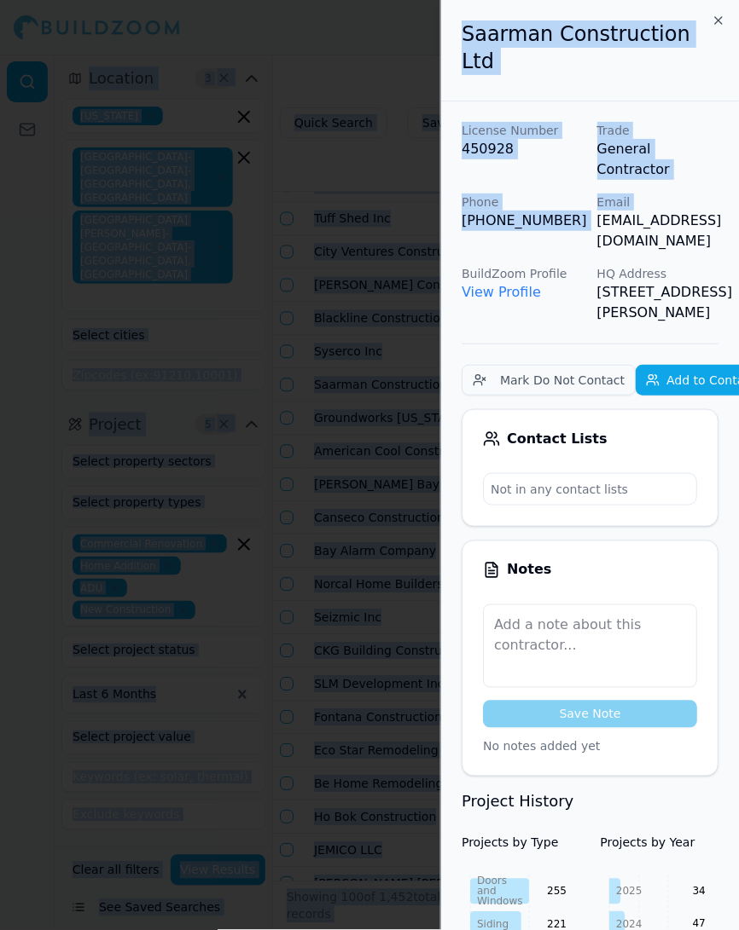
scroll to position [0, 38]
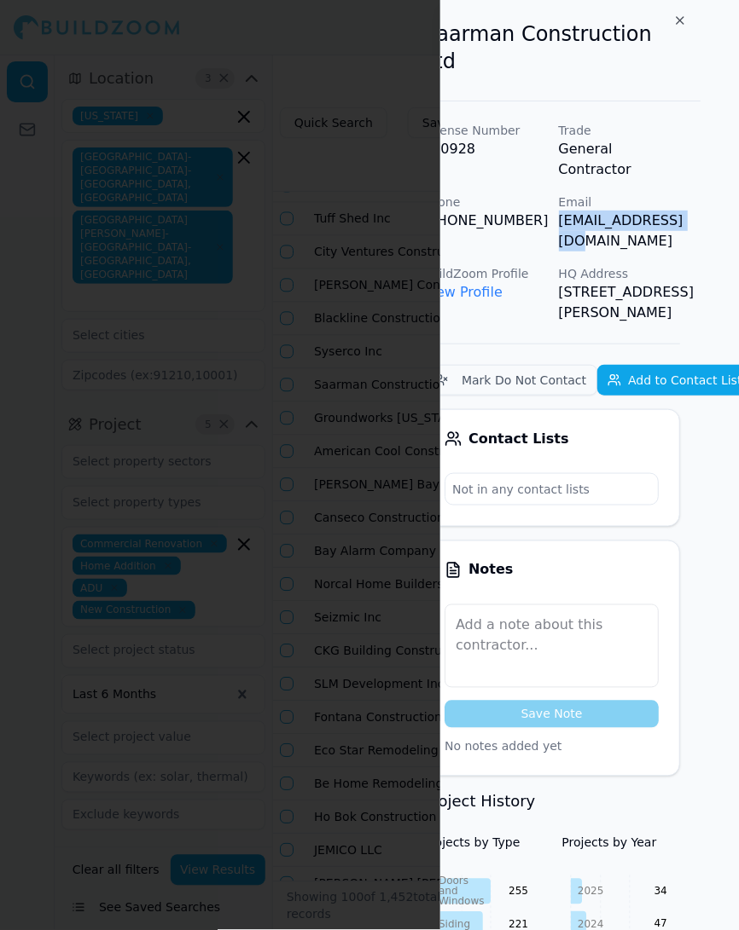
drag, startPoint x: 596, startPoint y: 177, endPoint x: 716, endPoint y: 178, distance: 119.4
click at [716, 178] on div "Saarman Construction Ltd License Number 450928 Trade General Contractor Phone (…" at bounding box center [589, 465] width 298 height 930
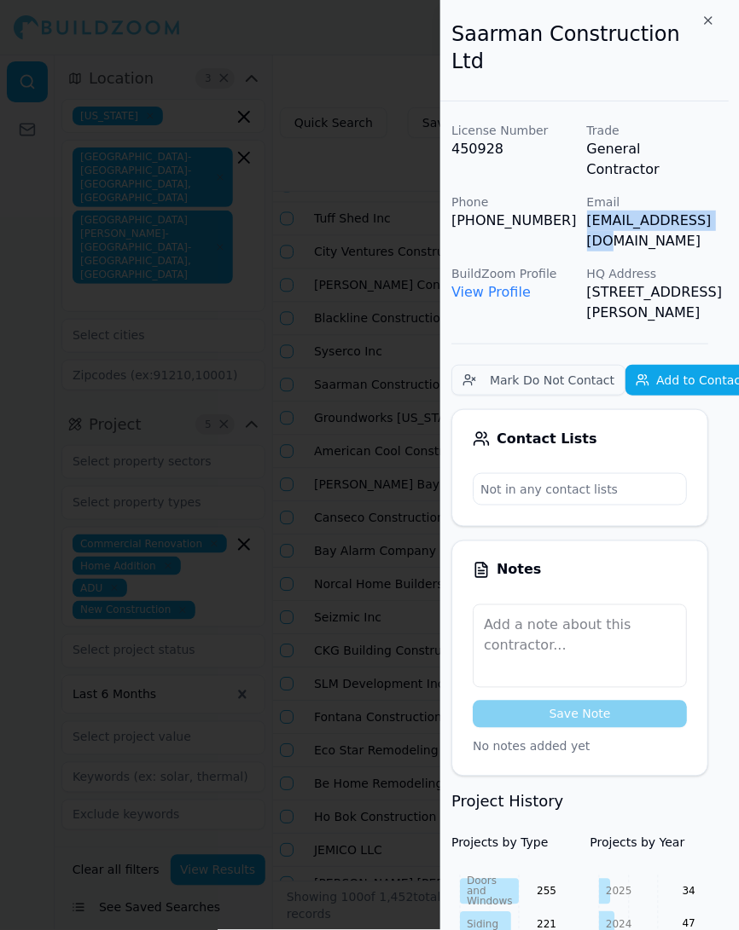
scroll to position [0, 0]
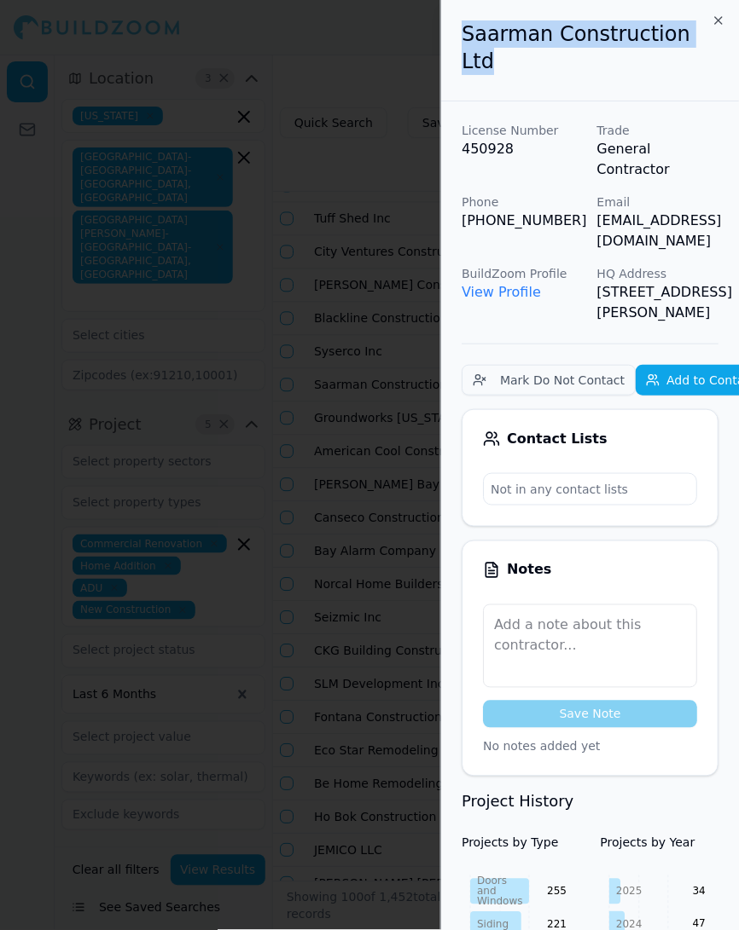
drag, startPoint x: 463, startPoint y: 38, endPoint x: 696, endPoint y: 41, distance: 232.8
click at [696, 41] on h2 "Saarman Construction Ltd" at bounding box center [589, 47] width 257 height 55
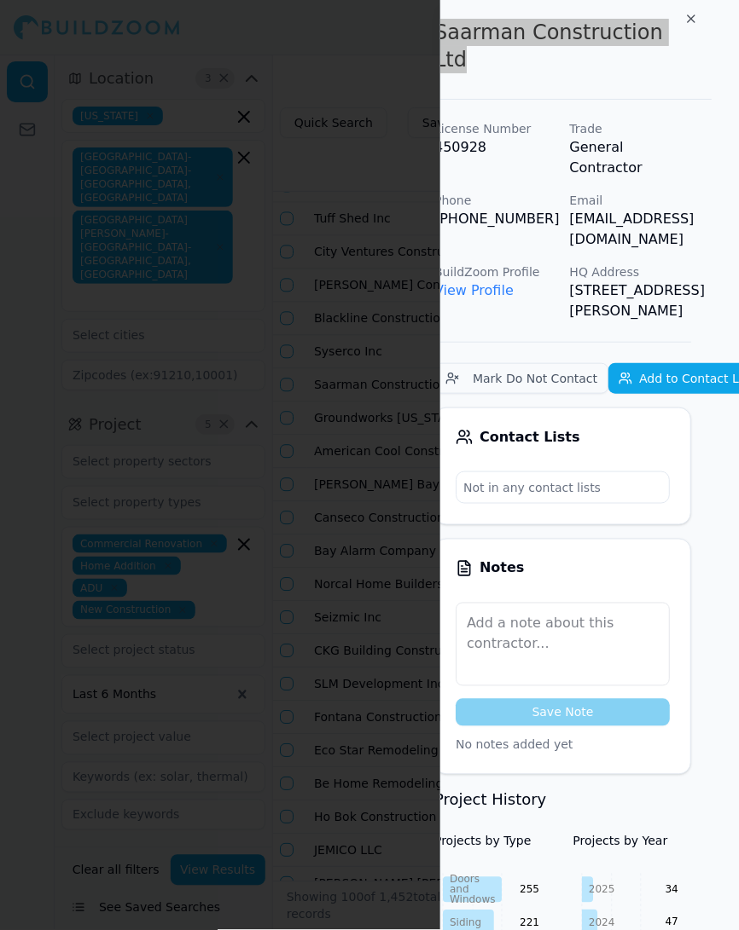
scroll to position [2, 32]
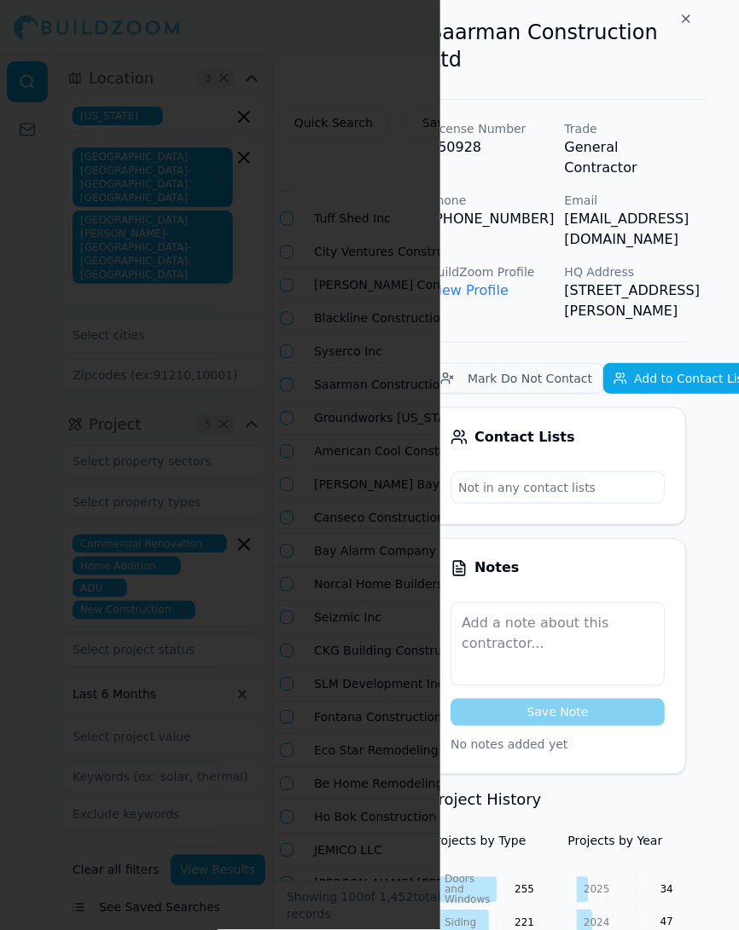
click at [325, 266] on div at bounding box center [369, 465] width 739 height 930
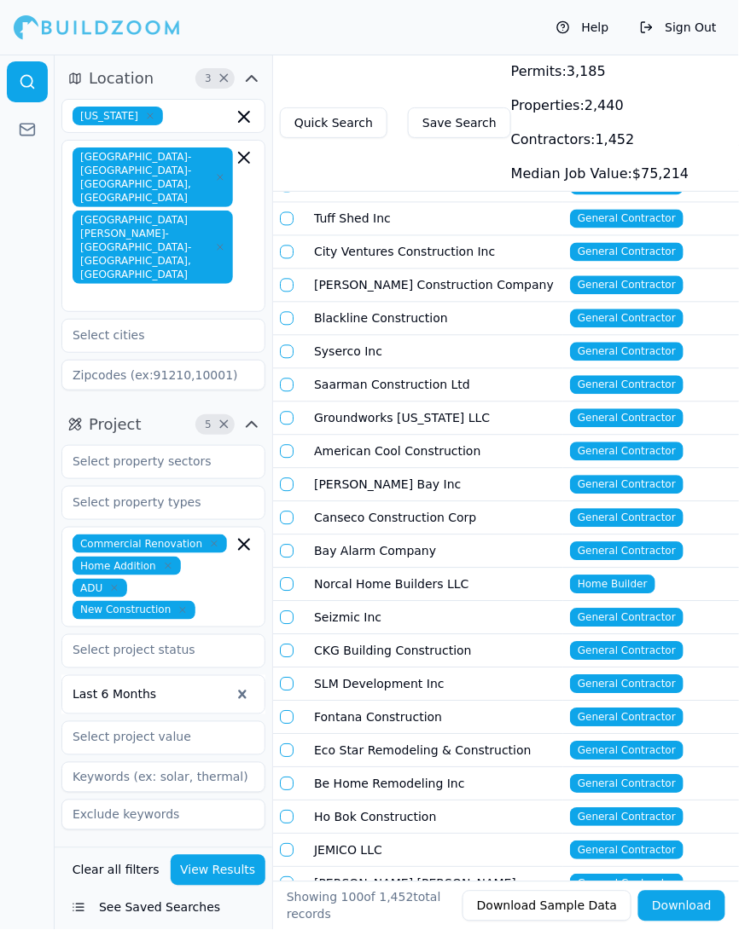
click at [380, 403] on td "Groundworks [US_STATE] LLC" at bounding box center [435, 419] width 256 height 33
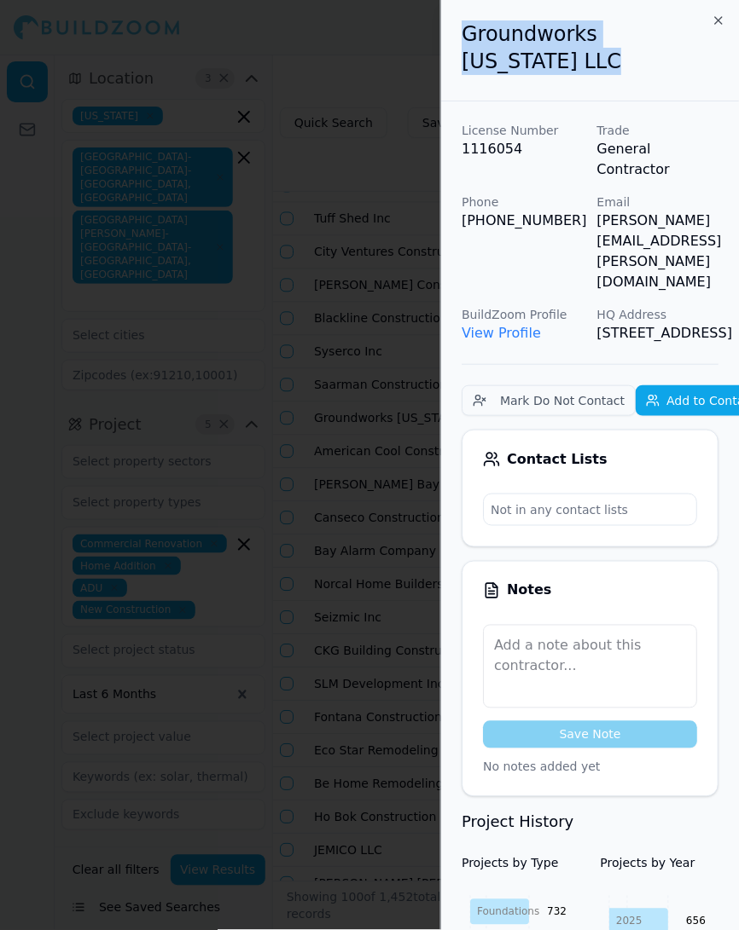
drag, startPoint x: 464, startPoint y: 37, endPoint x: 712, endPoint y: 34, distance: 248.2
click at [712, 34] on h2 "Groundworks [US_STATE] LLC" at bounding box center [589, 47] width 257 height 55
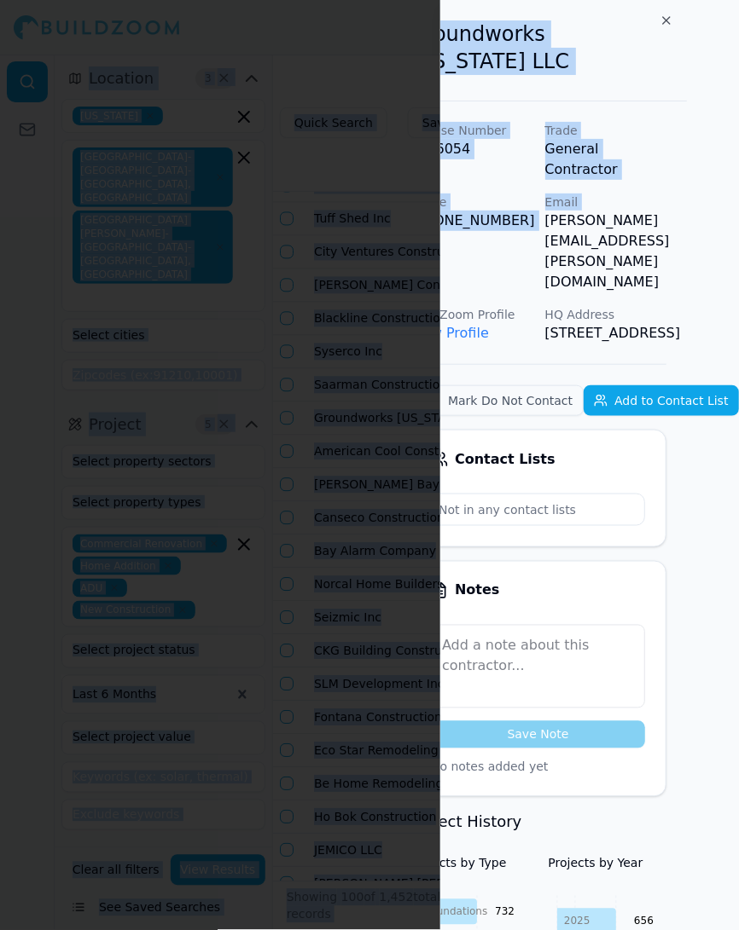
scroll to position [0, 68]
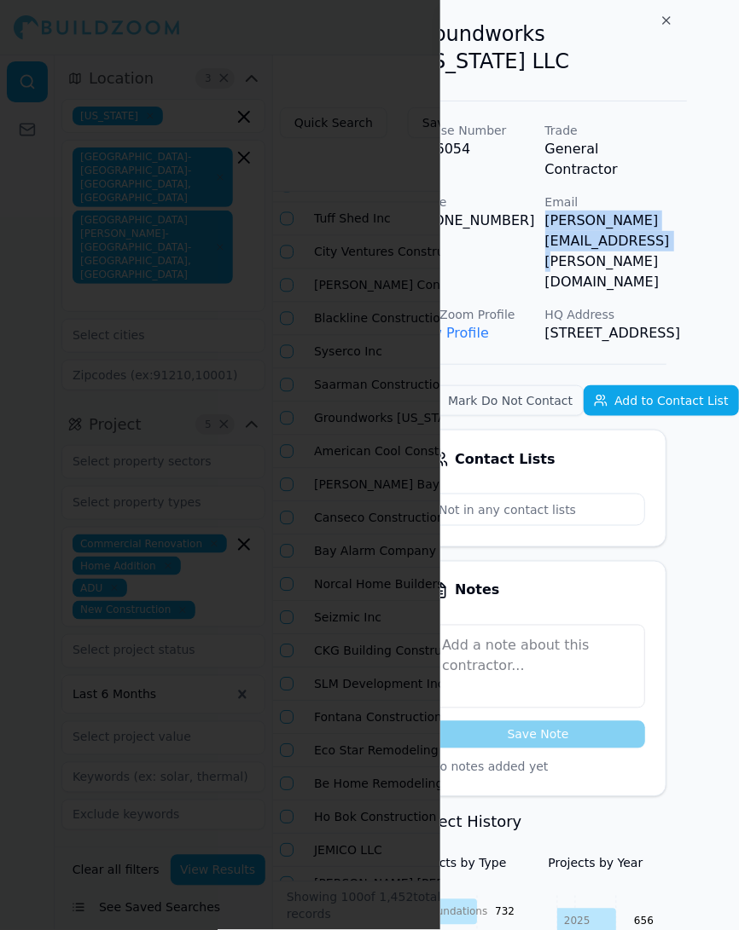
drag, startPoint x: 595, startPoint y: 173, endPoint x: 735, endPoint y: 171, distance: 139.9
click at [666, 171] on div "License Number 1116054 Trade General Contractor Phone (707) 290-7970 Email dama…" at bounding box center [537, 233] width 257 height 222
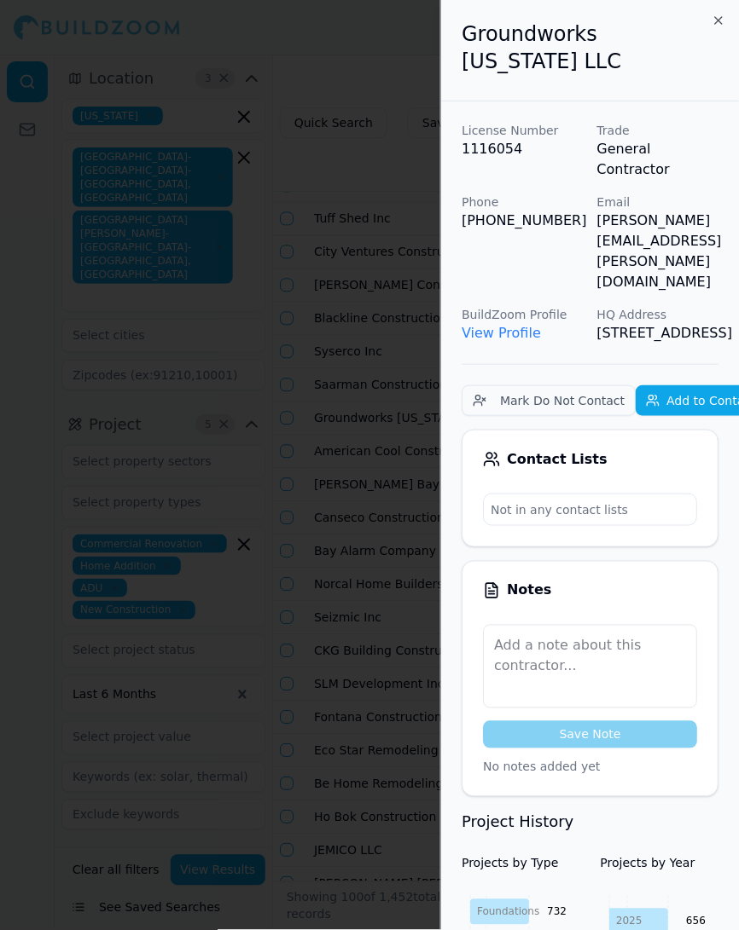
click at [346, 399] on div at bounding box center [369, 465] width 739 height 930
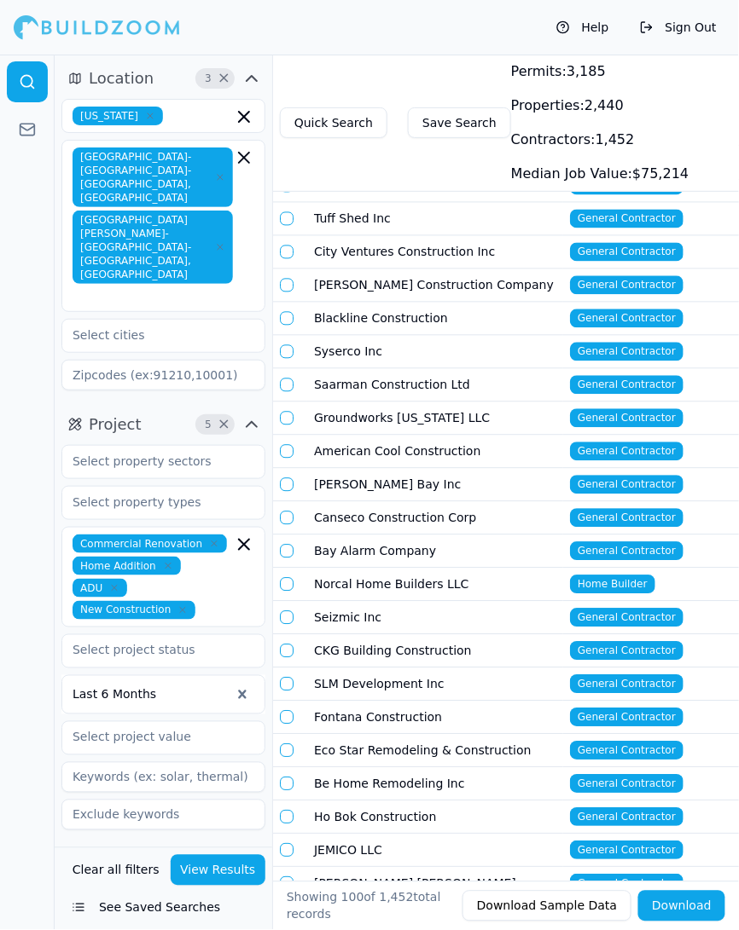
click at [390, 436] on td "American Cool Construction" at bounding box center [435, 452] width 256 height 33
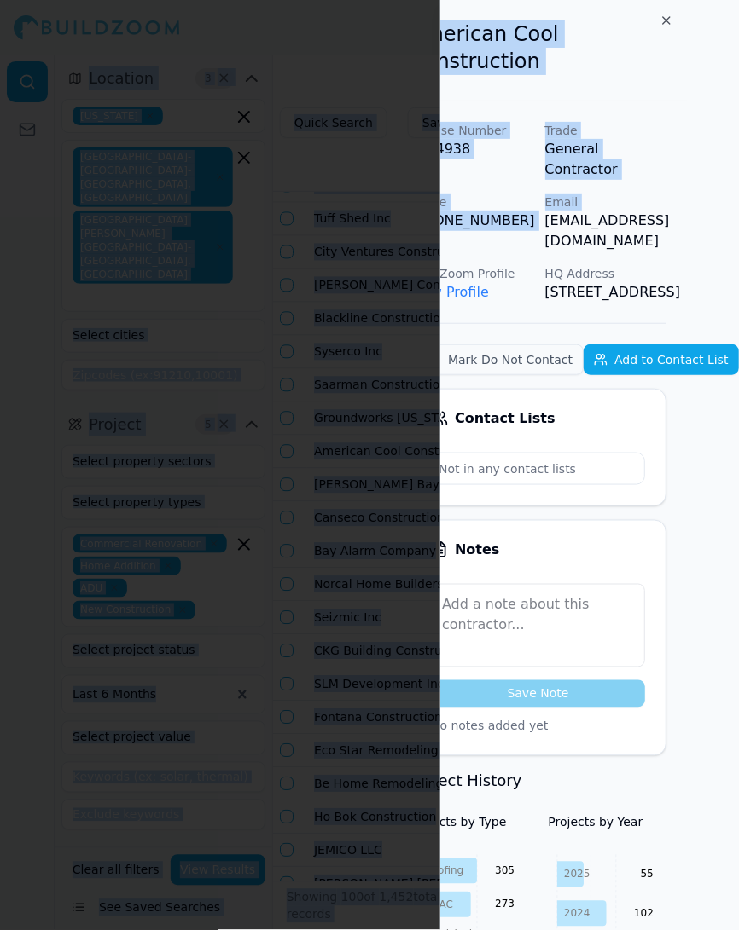
scroll to position [0, 84]
drag, startPoint x: 595, startPoint y: 178, endPoint x: 738, endPoint y: 172, distance: 142.5
click at [666, 172] on div "License Number 1084938 Trade General Contractor Phone (530) 551-3488 Email info…" at bounding box center [537, 212] width 257 height 181
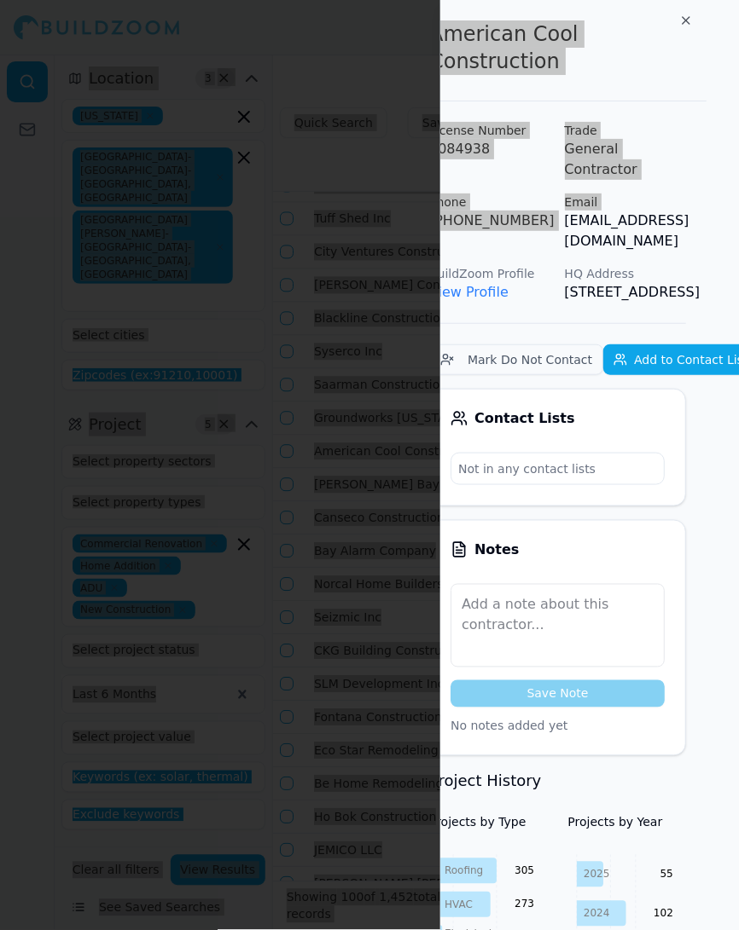
scroll to position [0, 0]
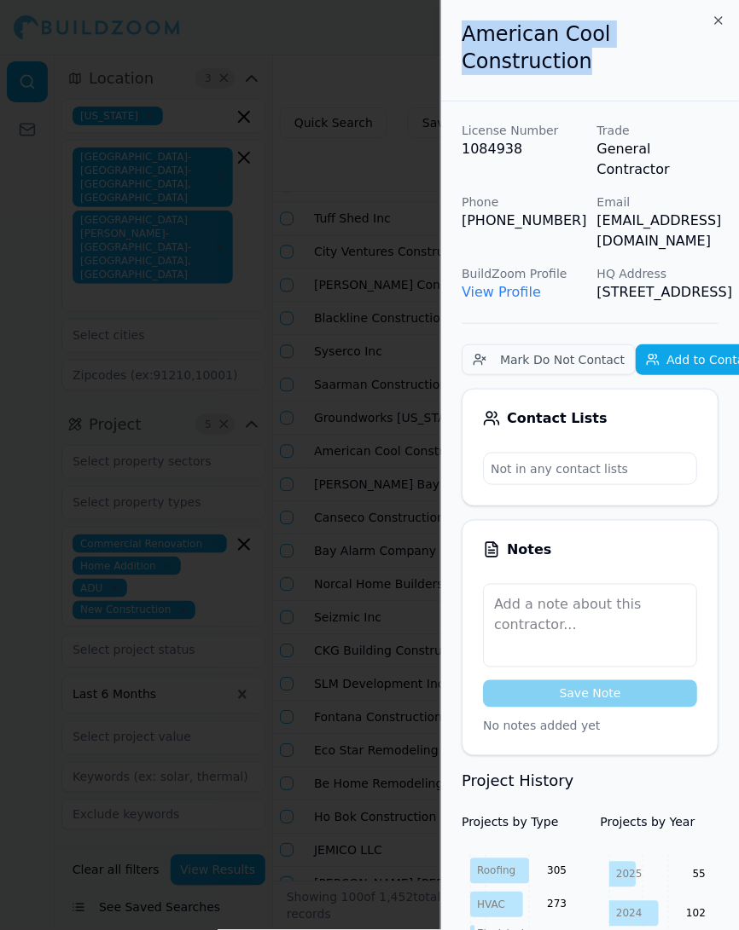
drag, startPoint x: 716, startPoint y: 38, endPoint x: 455, endPoint y: 37, distance: 260.1
click at [455, 37] on div "American Cool Construction" at bounding box center [590, 50] width 298 height 101
click at [397, 356] on div at bounding box center [369, 465] width 739 height 930
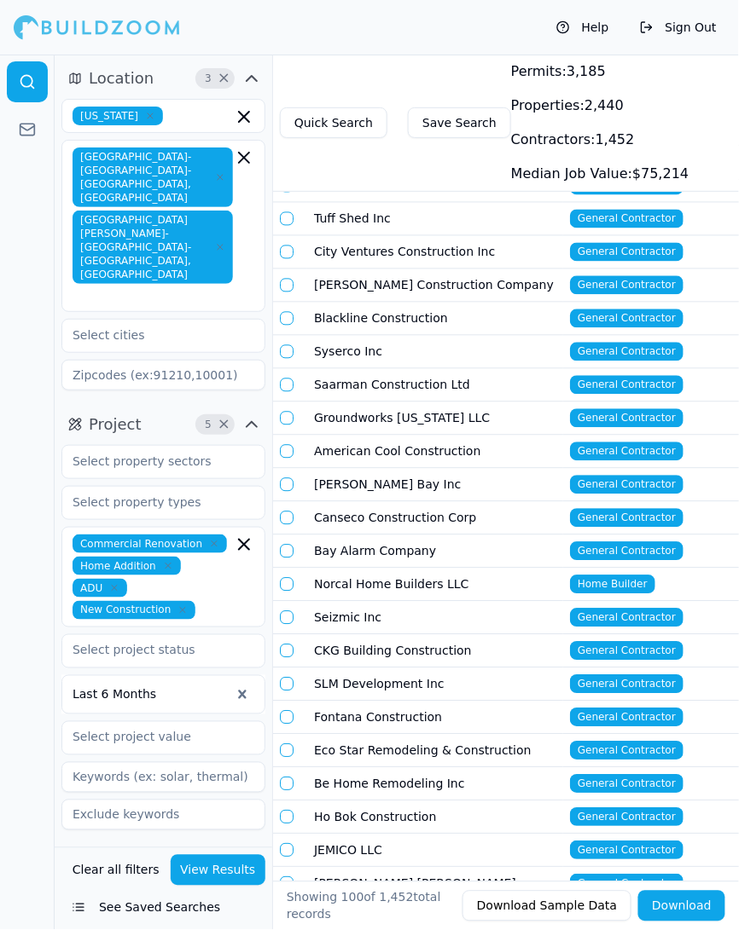
click at [374, 469] on td "[PERSON_NAME] Bay Inc" at bounding box center [435, 485] width 256 height 33
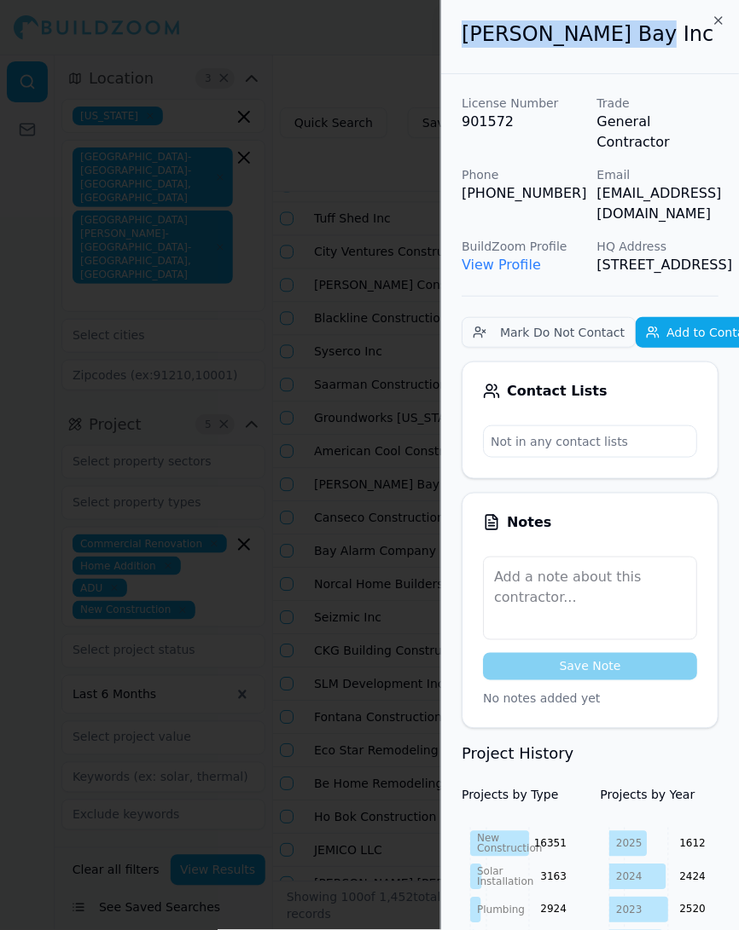
drag, startPoint x: 463, startPoint y: 42, endPoint x: 628, endPoint y: 35, distance: 164.7
click at [628, 35] on h2 "[PERSON_NAME] Bay Inc" at bounding box center [589, 33] width 257 height 27
click at [363, 360] on div at bounding box center [369, 465] width 739 height 930
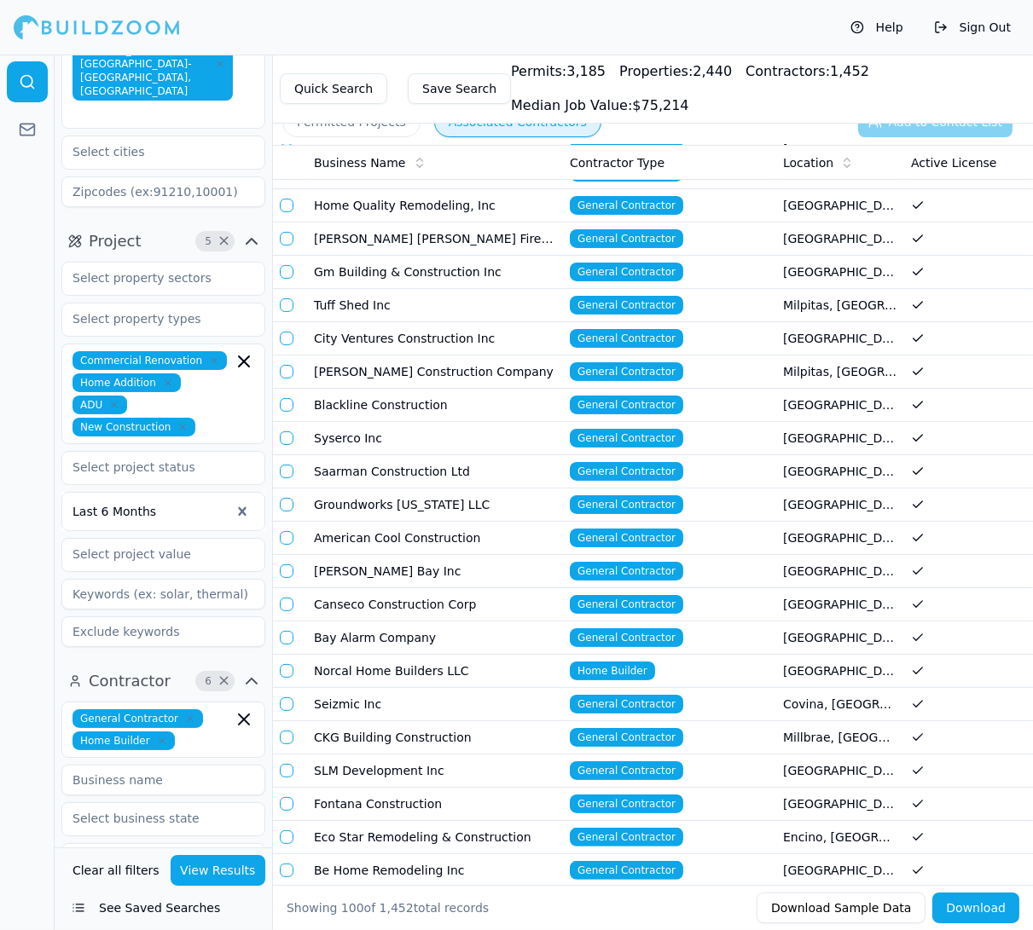
scroll to position [185, 0]
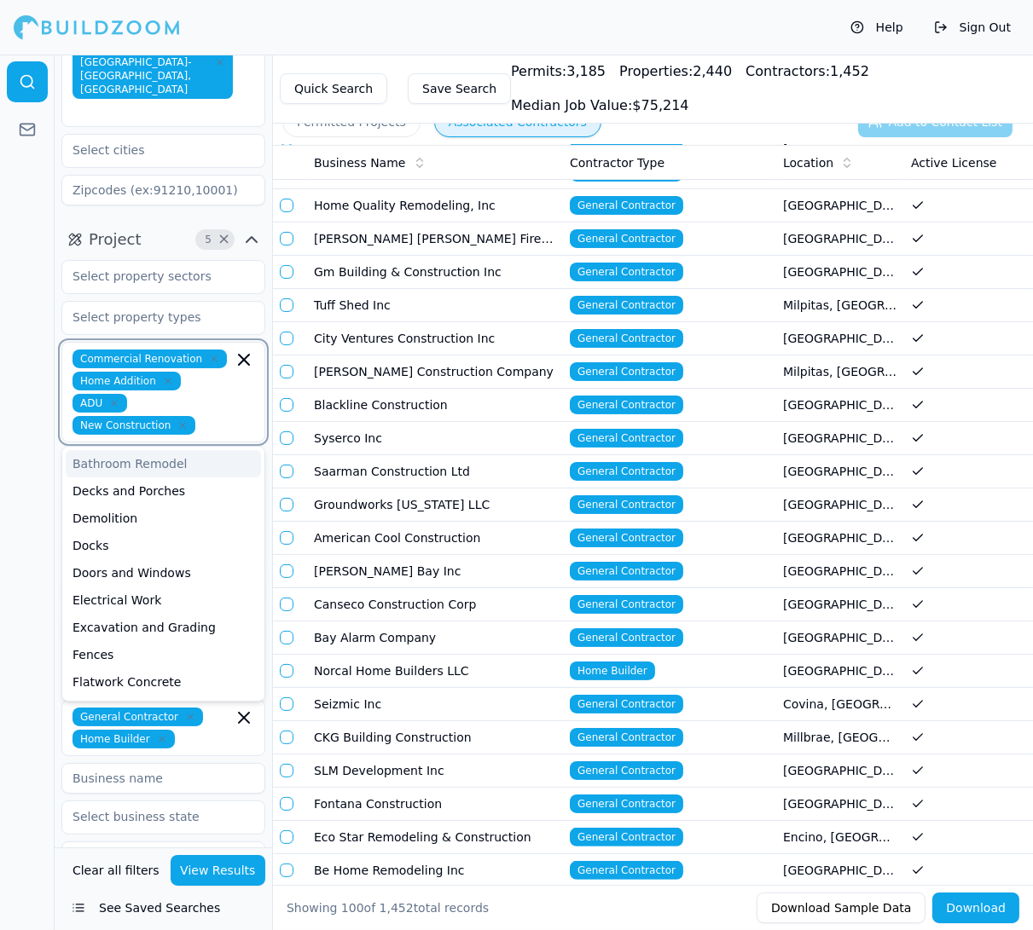
click at [217, 416] on input "text" at bounding box center [217, 425] width 31 height 19
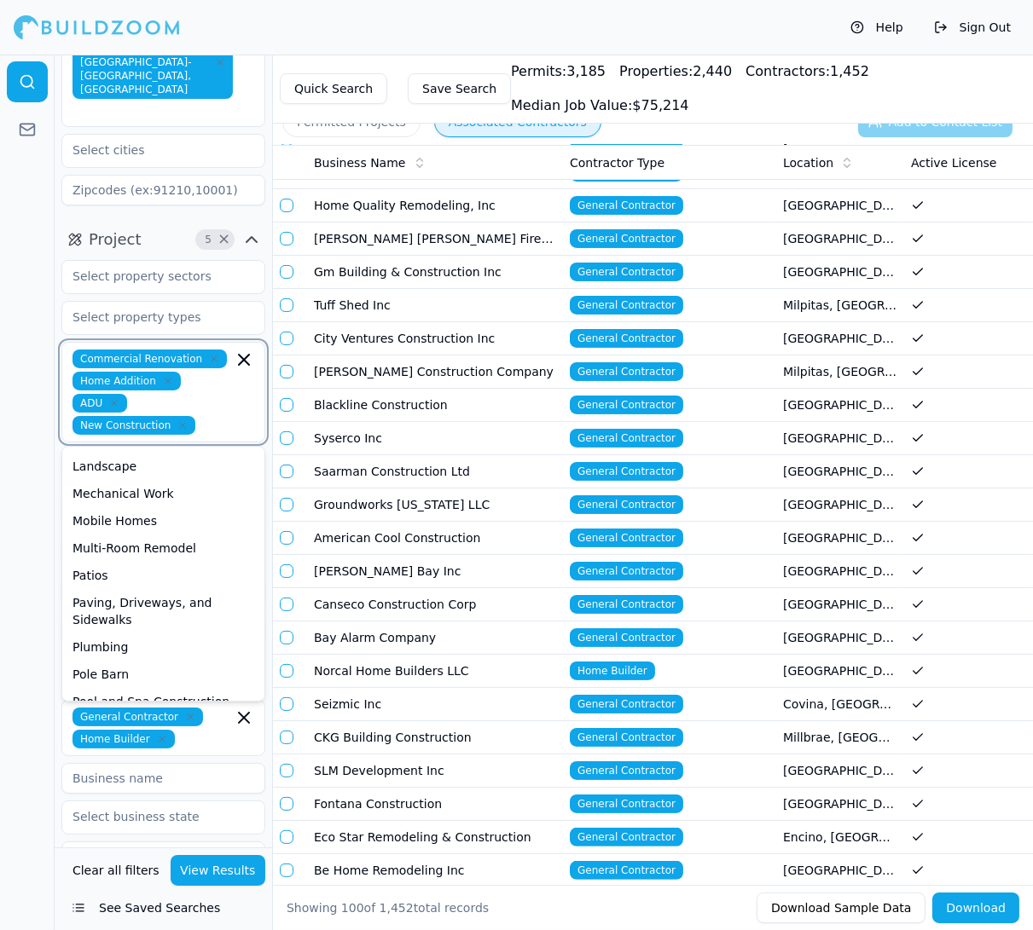
scroll to position [377, 0]
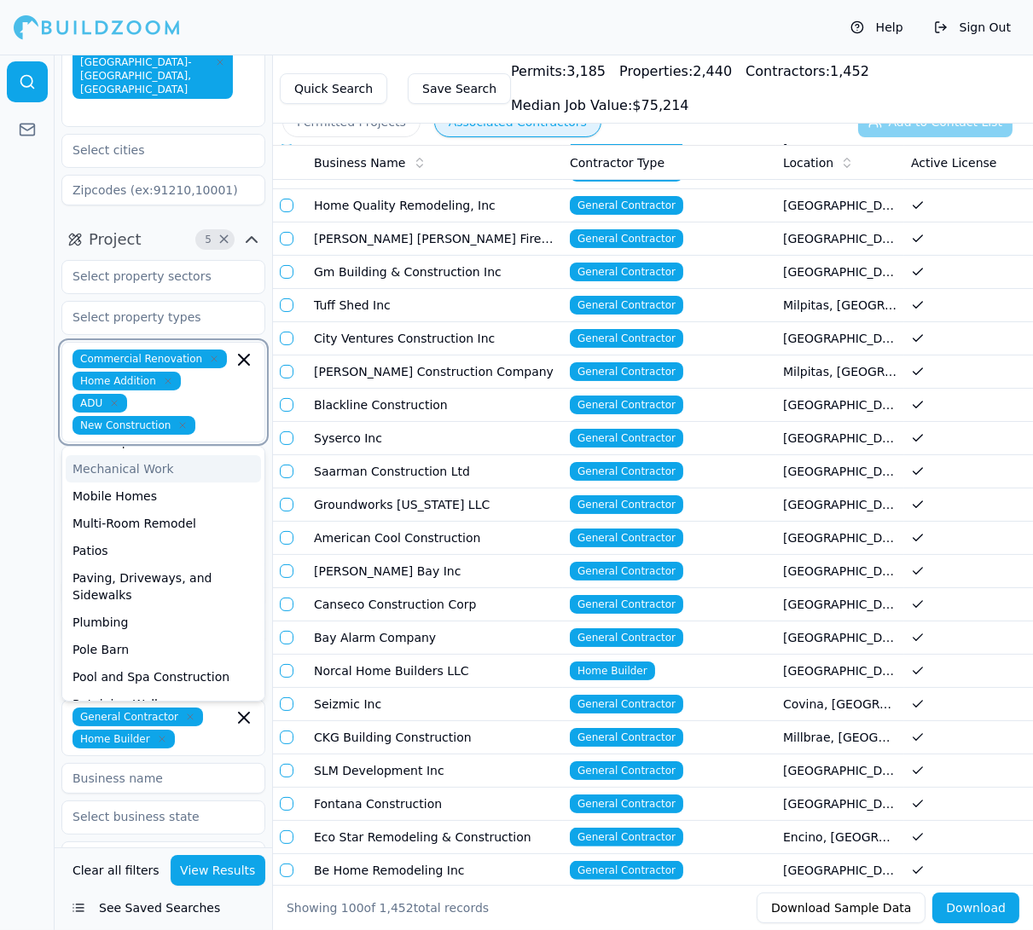
click at [122, 455] on div "Mechanical Work" at bounding box center [163, 468] width 195 height 27
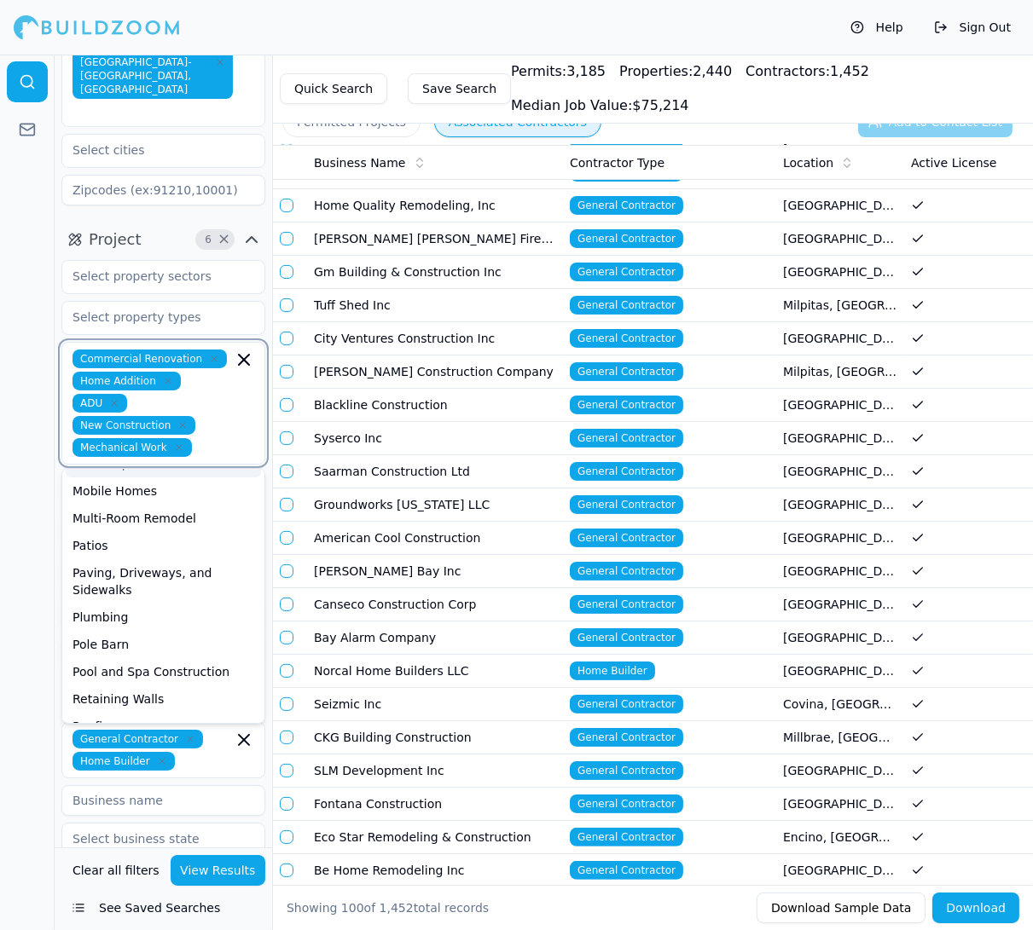
click at [207, 438] on input "text" at bounding box center [216, 447] width 34 height 19
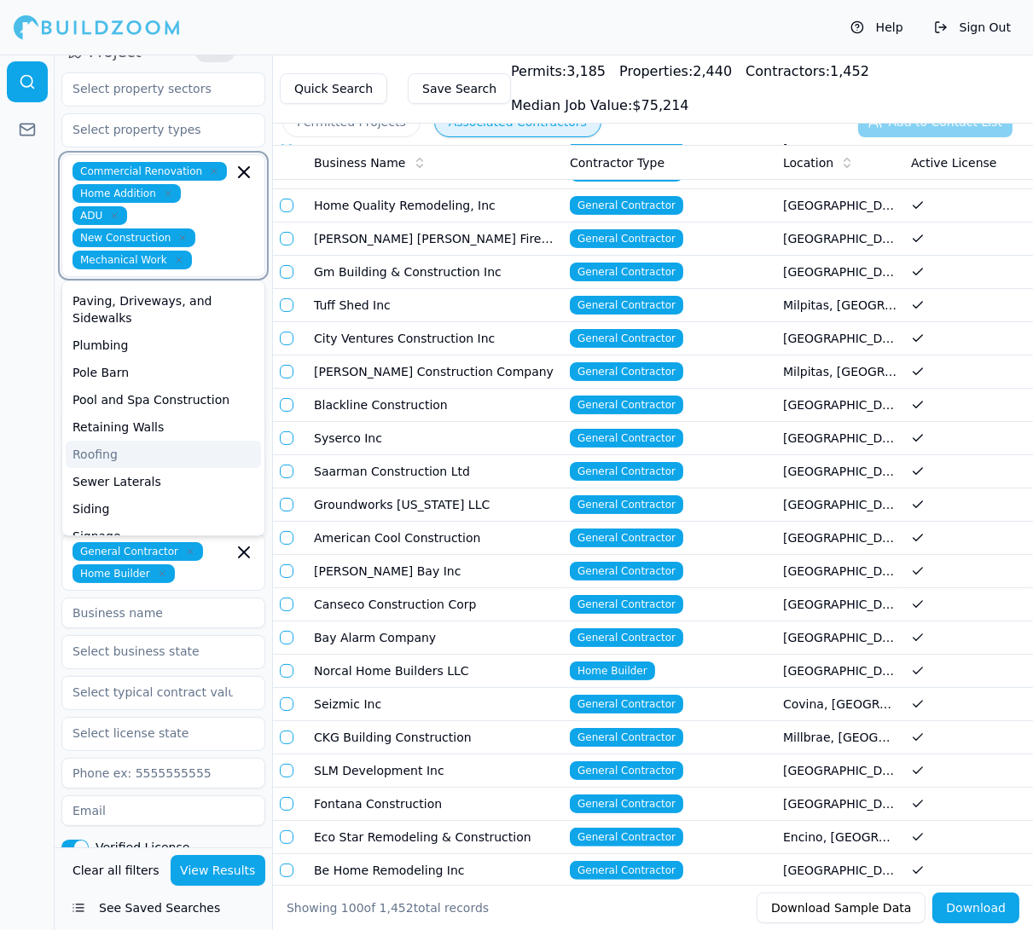
scroll to position [460, 0]
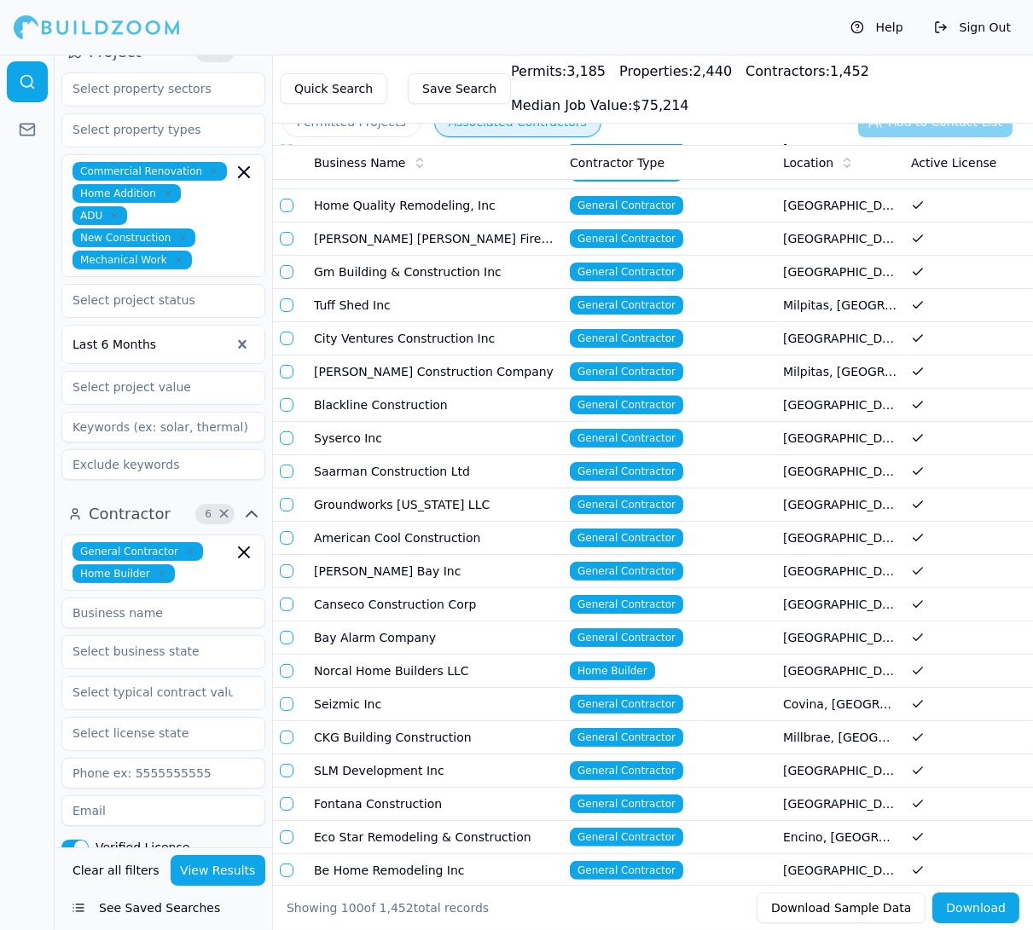
click at [26, 403] on div at bounding box center [27, 493] width 55 height 876
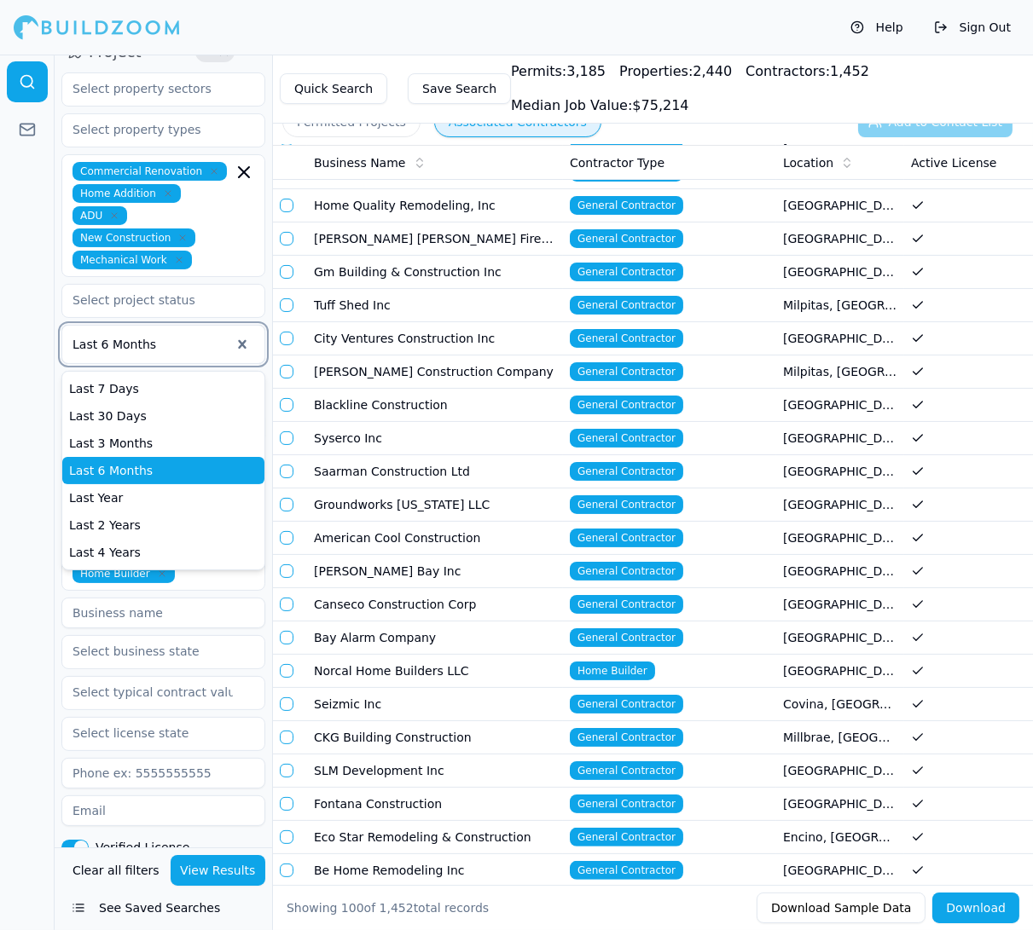
click at [133, 336] on div at bounding box center [151, 344] width 158 height 17
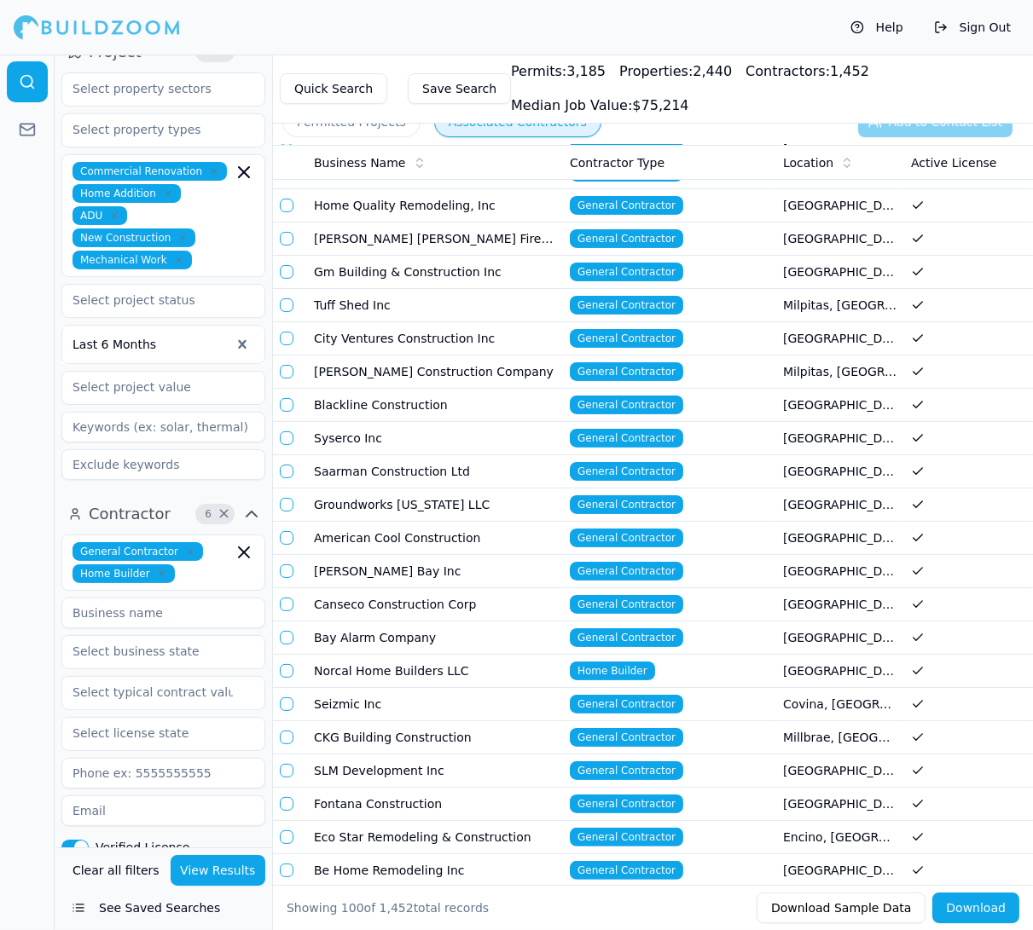
click at [32, 354] on div at bounding box center [27, 493] width 55 height 876
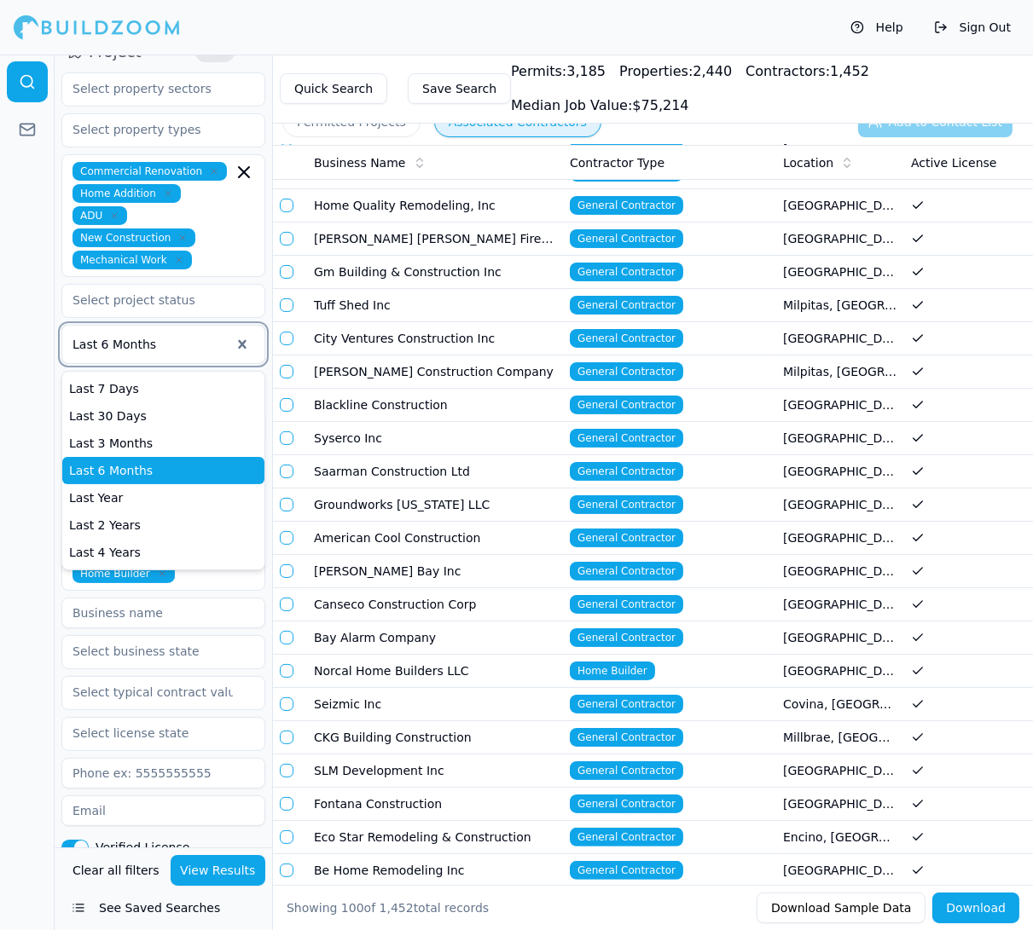
click at [133, 336] on div at bounding box center [151, 344] width 158 height 17
click at [23, 316] on div at bounding box center [27, 493] width 55 height 876
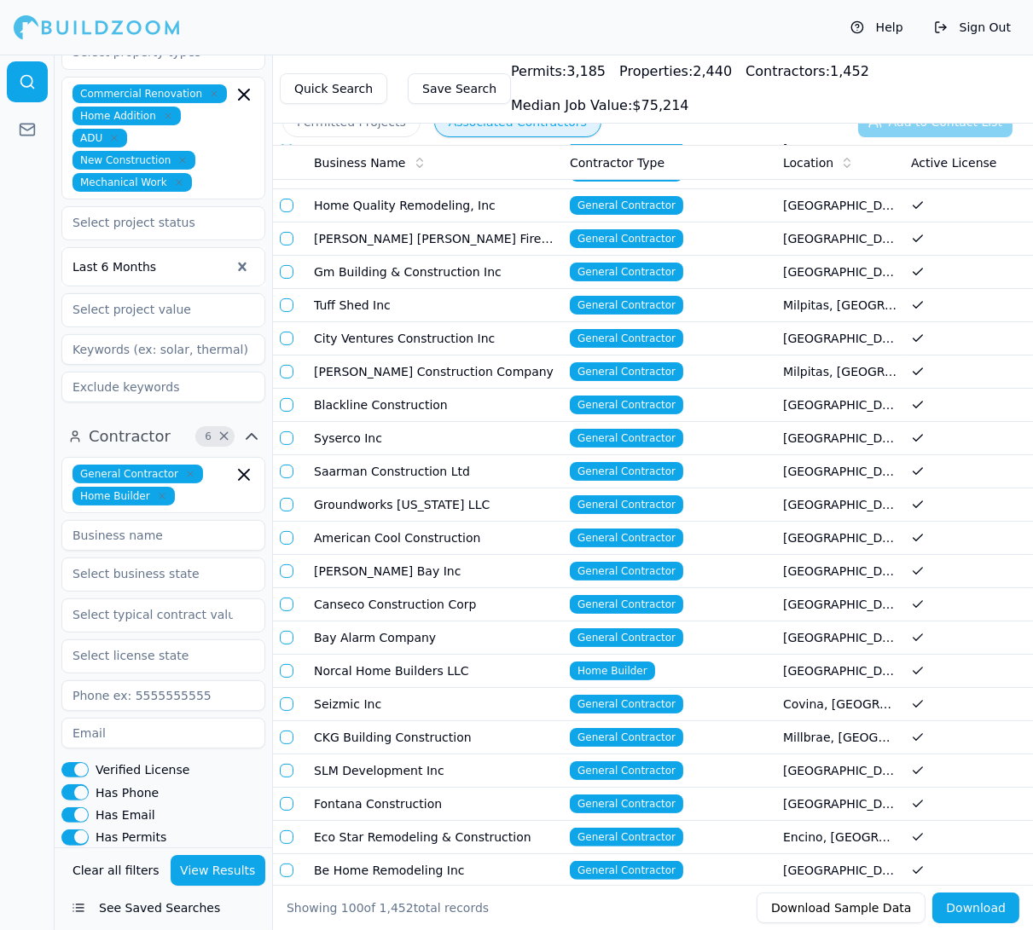
scroll to position [484, 0]
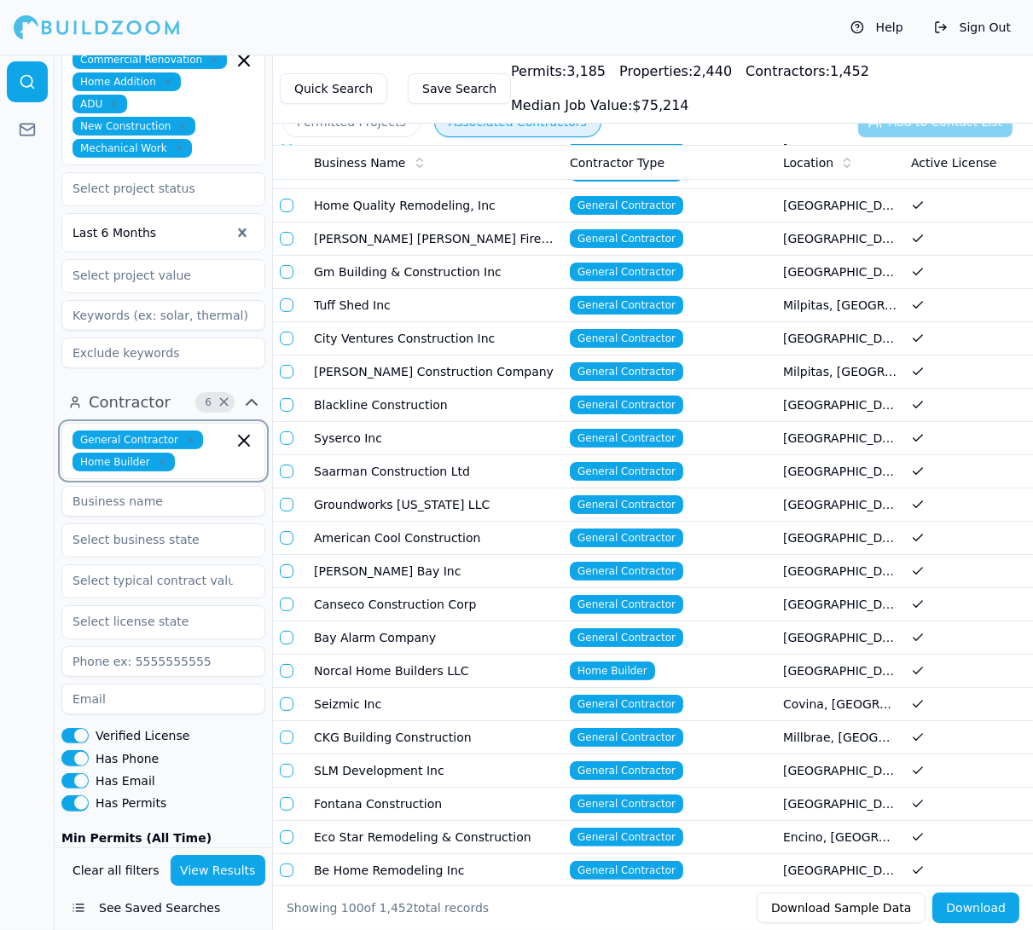
click at [190, 453] on input "text" at bounding box center [207, 462] width 51 height 19
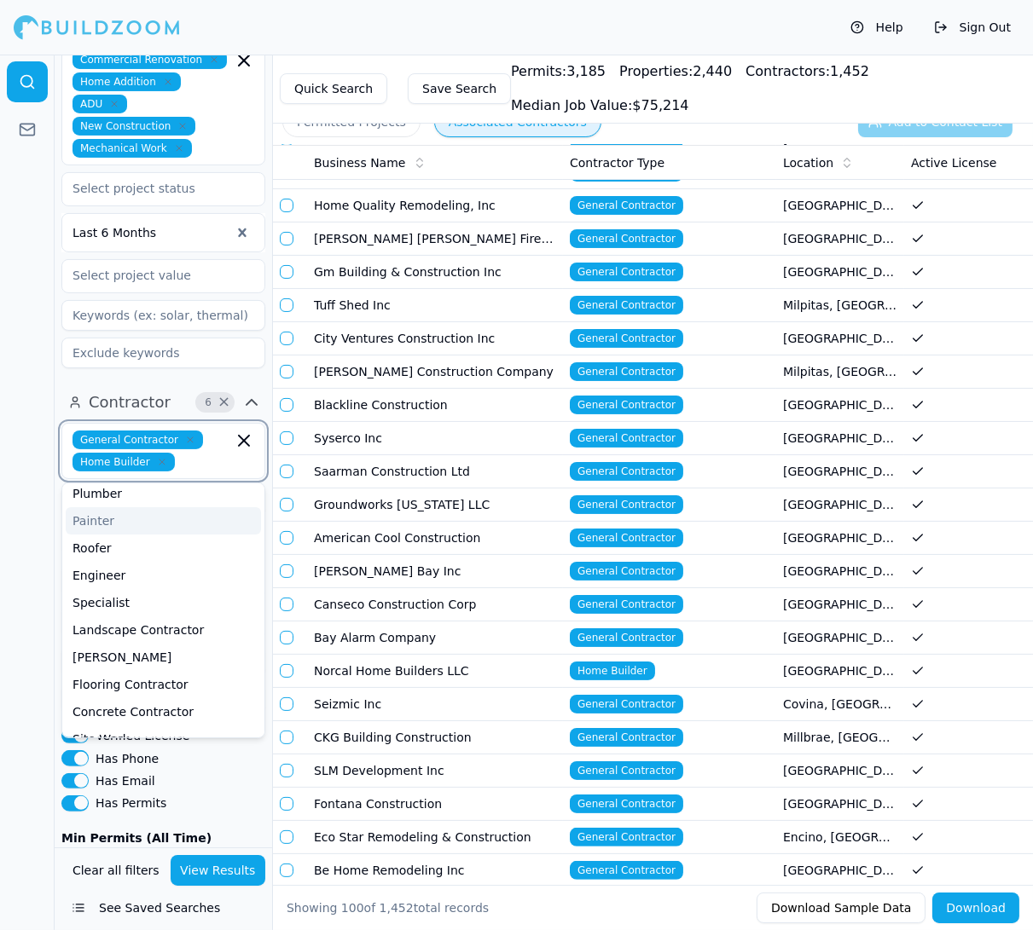
scroll to position [0, 0]
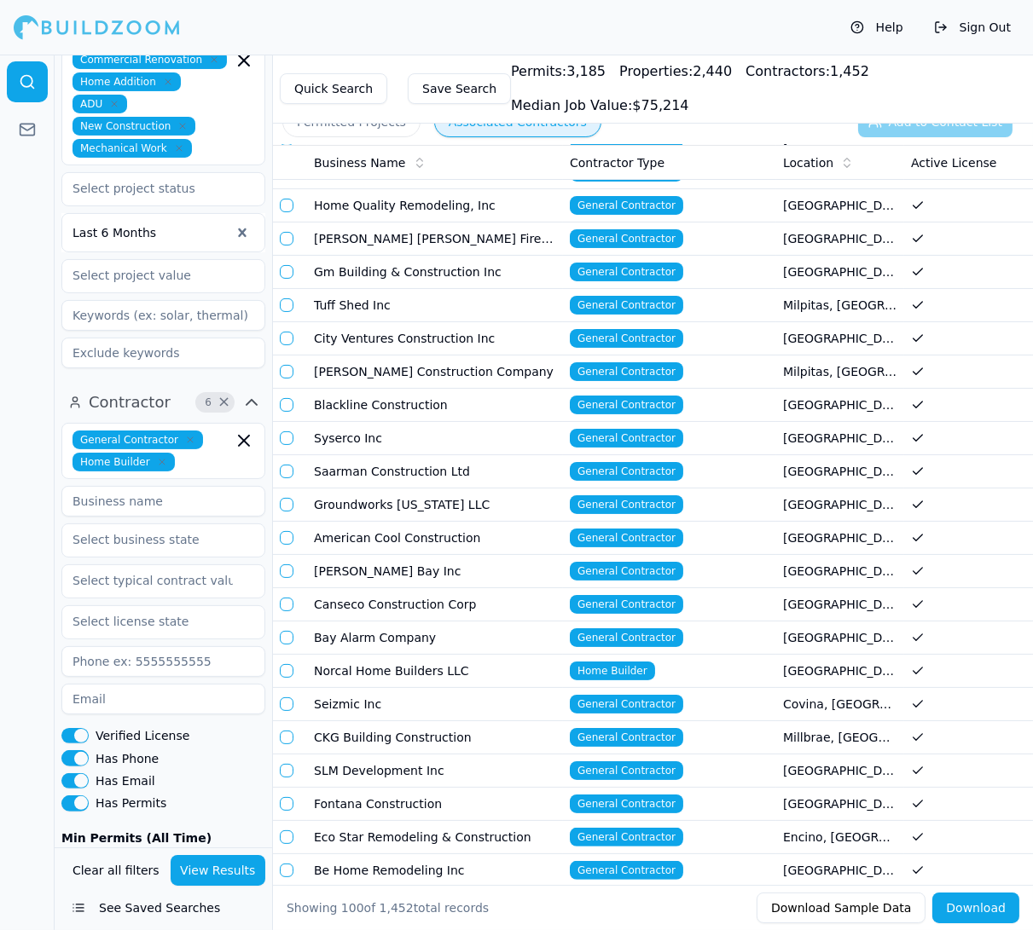
click at [478, 422] on td "Syserco Inc" at bounding box center [435, 438] width 256 height 33
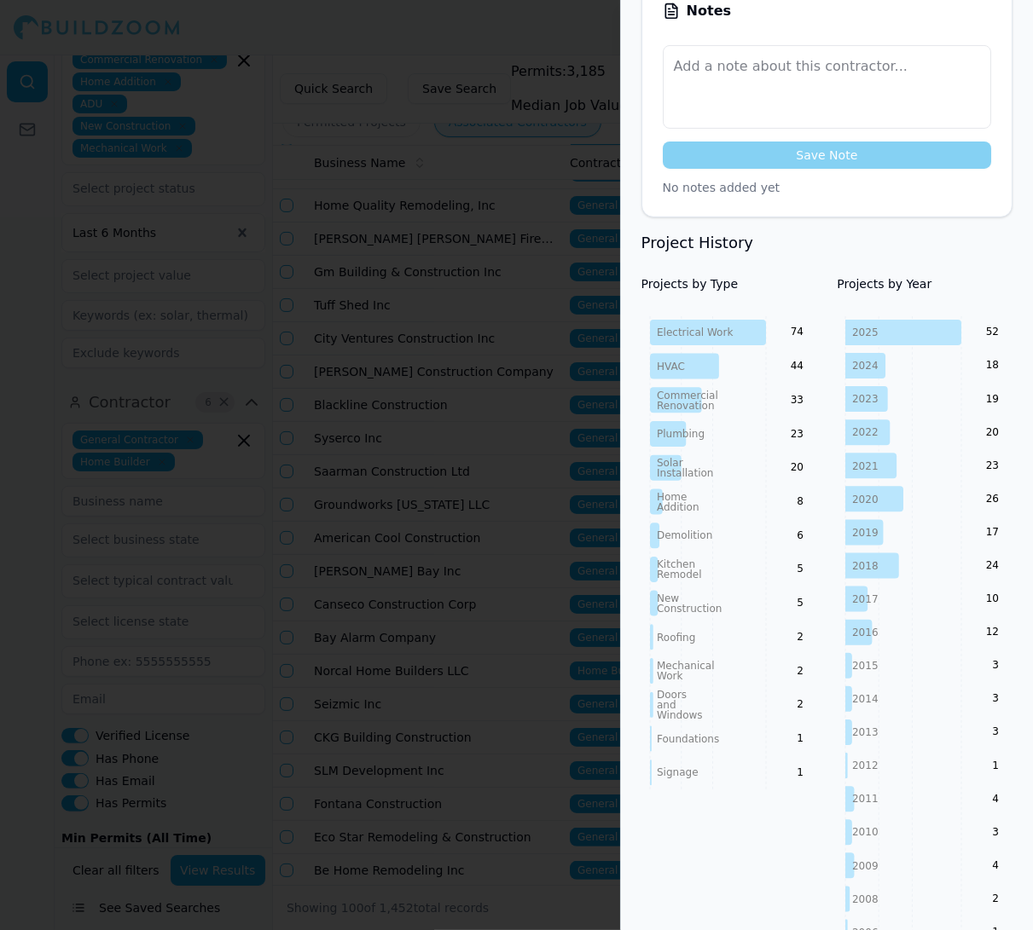
scroll to position [513, 0]
click at [267, 432] on div at bounding box center [516, 465] width 1033 height 930
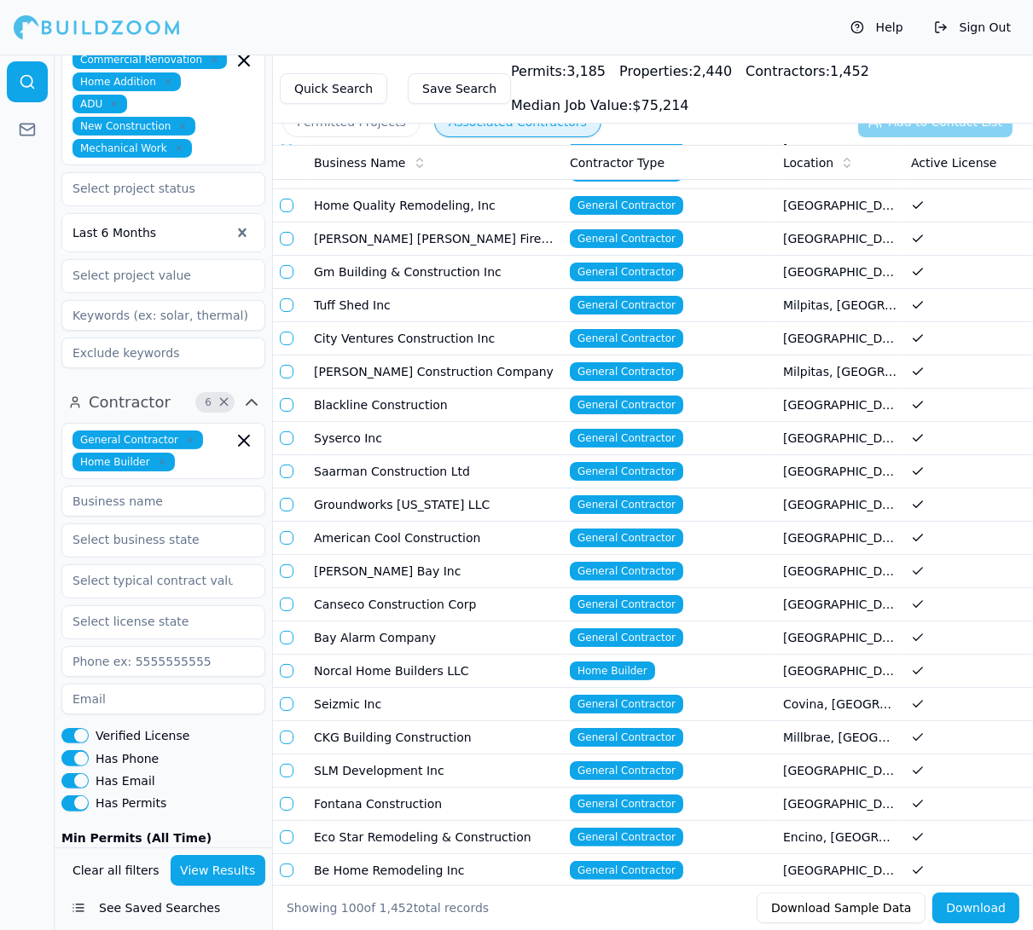
click at [195, 423] on div "General Contractor Home Builder Verified License Has Phone Has Email Has Permit…" at bounding box center [163, 695] width 204 height 544
click at [195, 453] on input "text" at bounding box center [207, 462] width 51 height 19
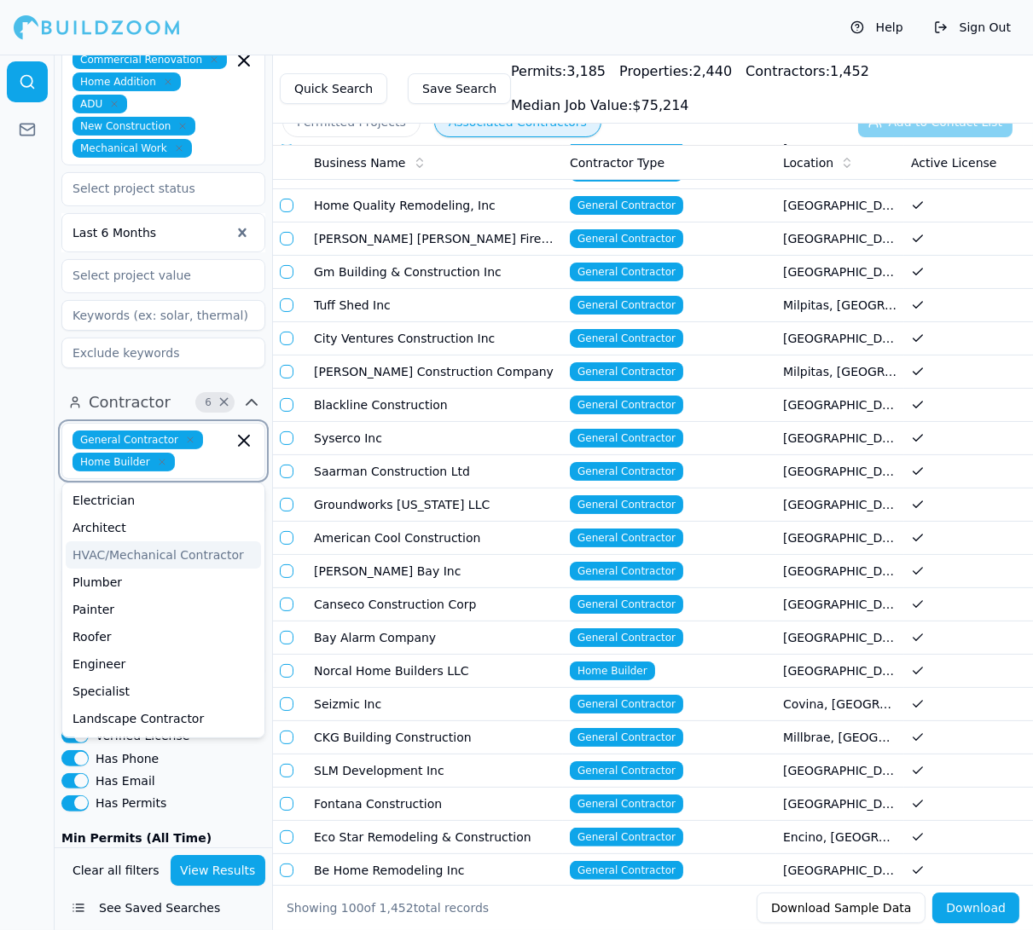
click at [171, 542] on div "HVAC/Mechanical Contractor" at bounding box center [163, 555] width 195 height 27
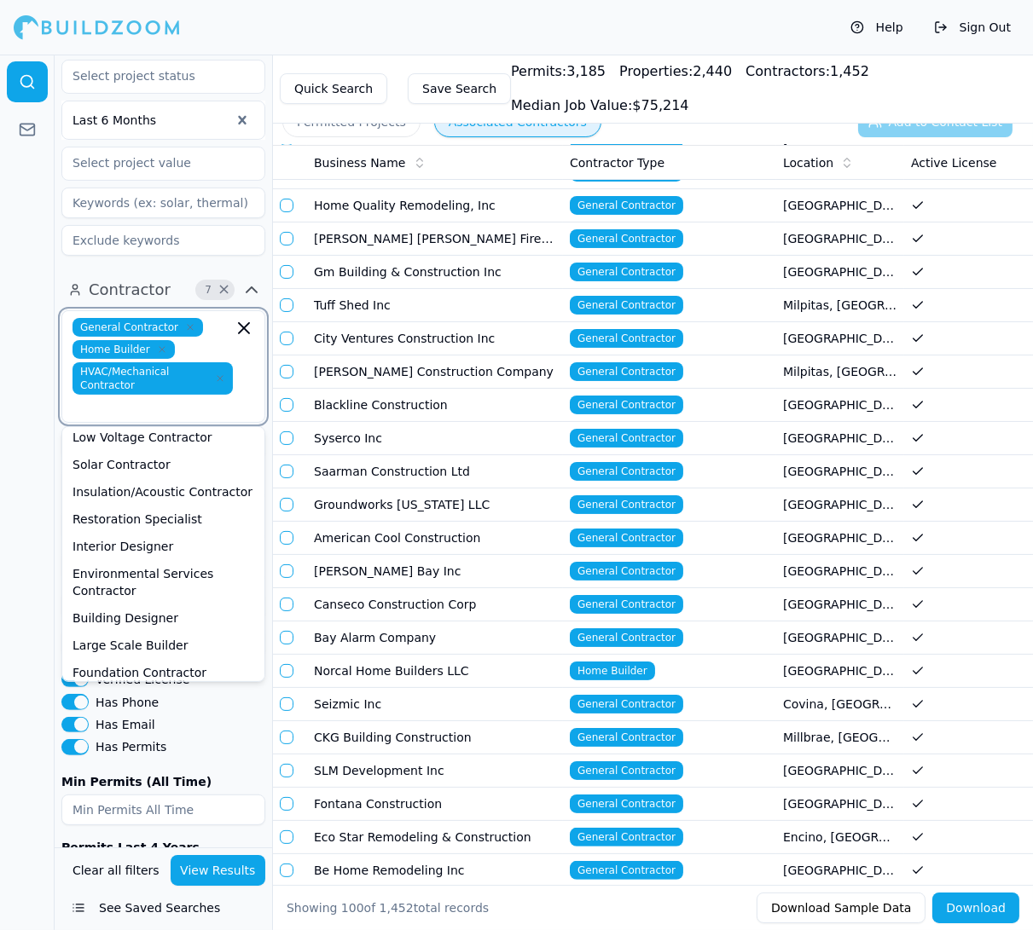
scroll to position [600, 0]
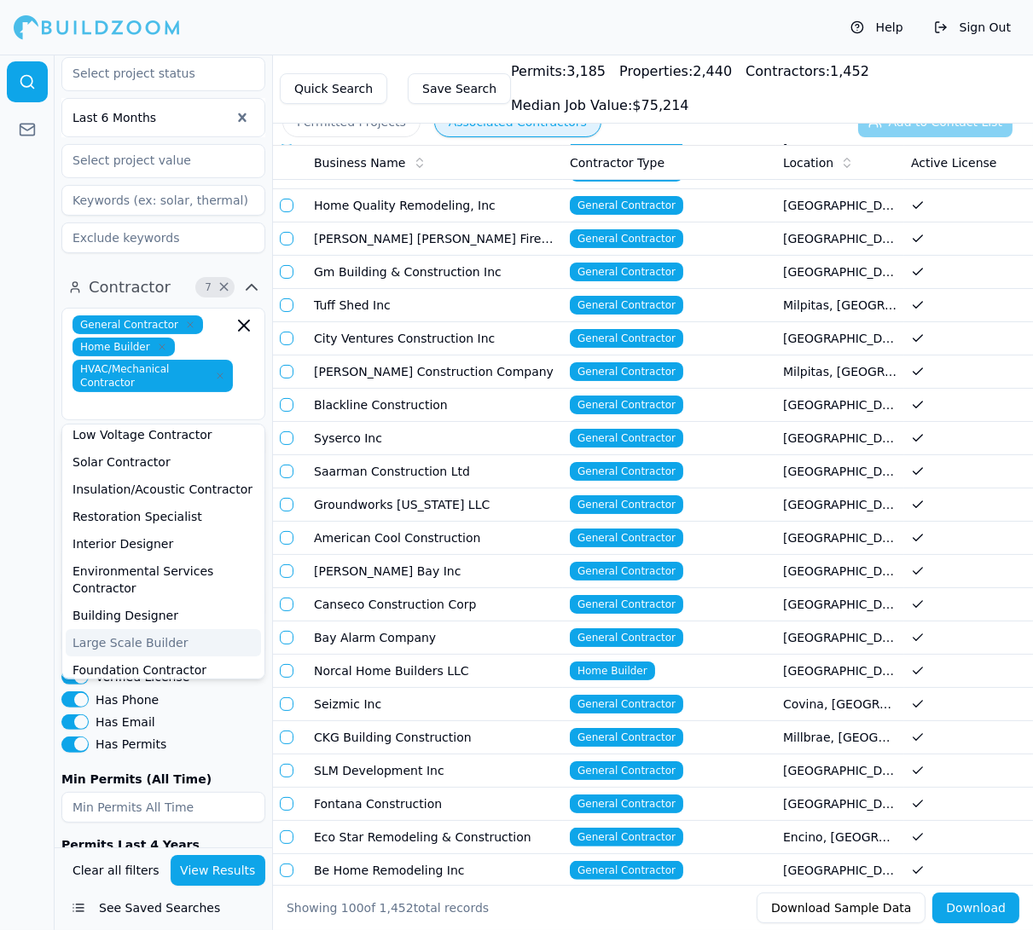
click at [30, 393] on div at bounding box center [27, 493] width 55 height 876
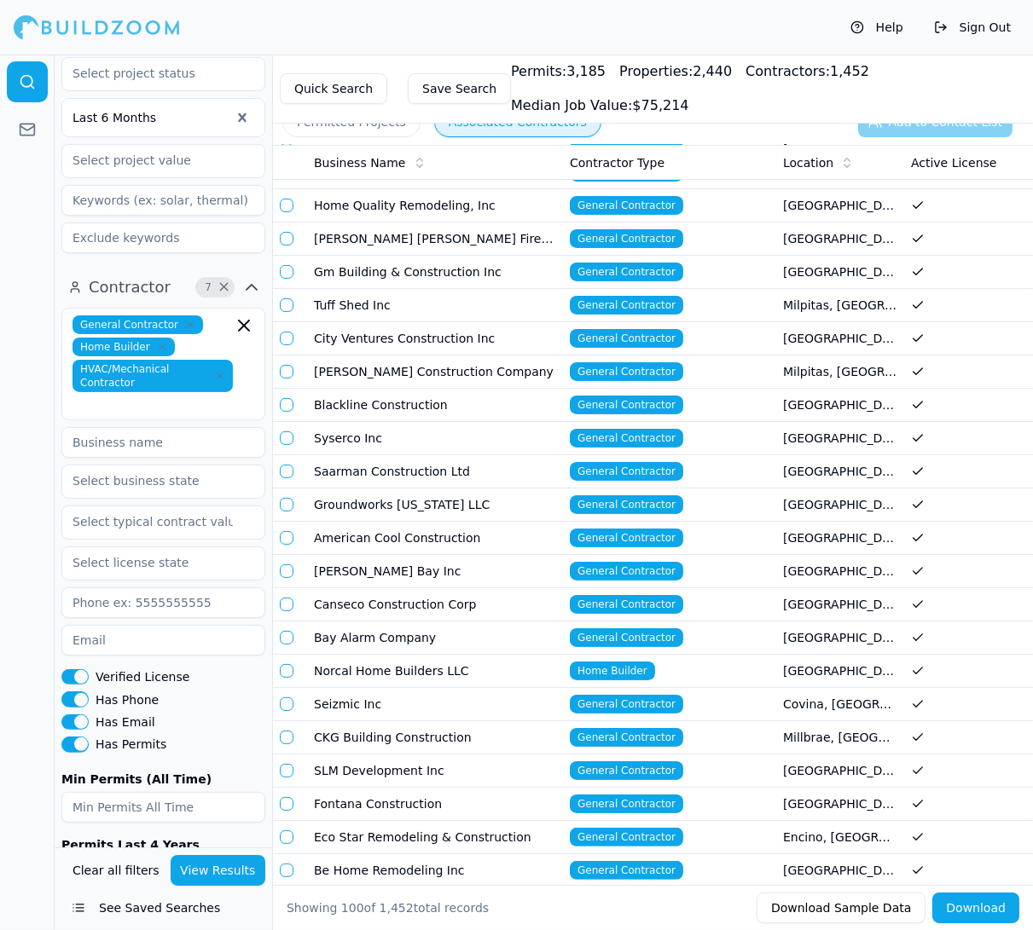
click at [205, 837] on button "View Results" at bounding box center [219, 870] width 96 height 31
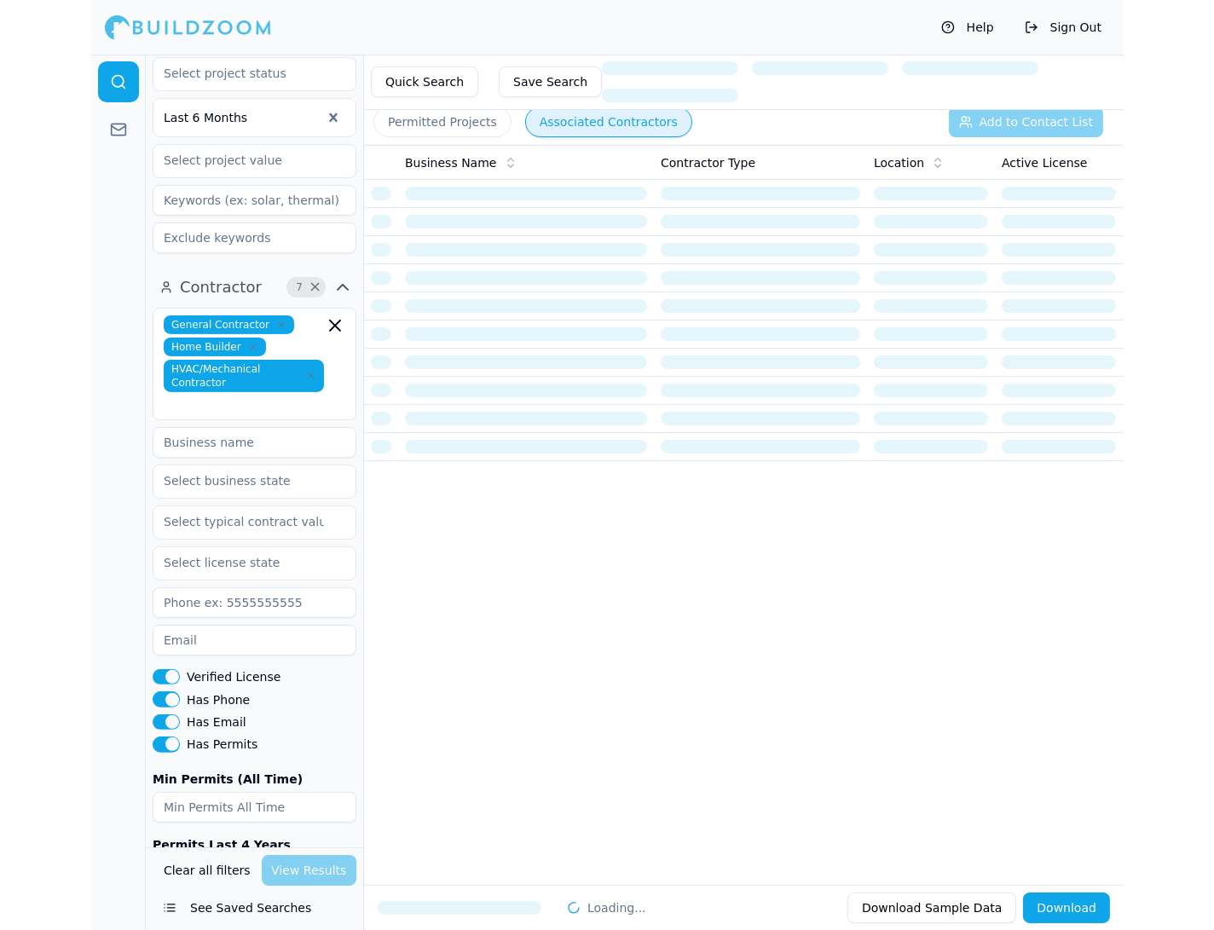
scroll to position [0, 0]
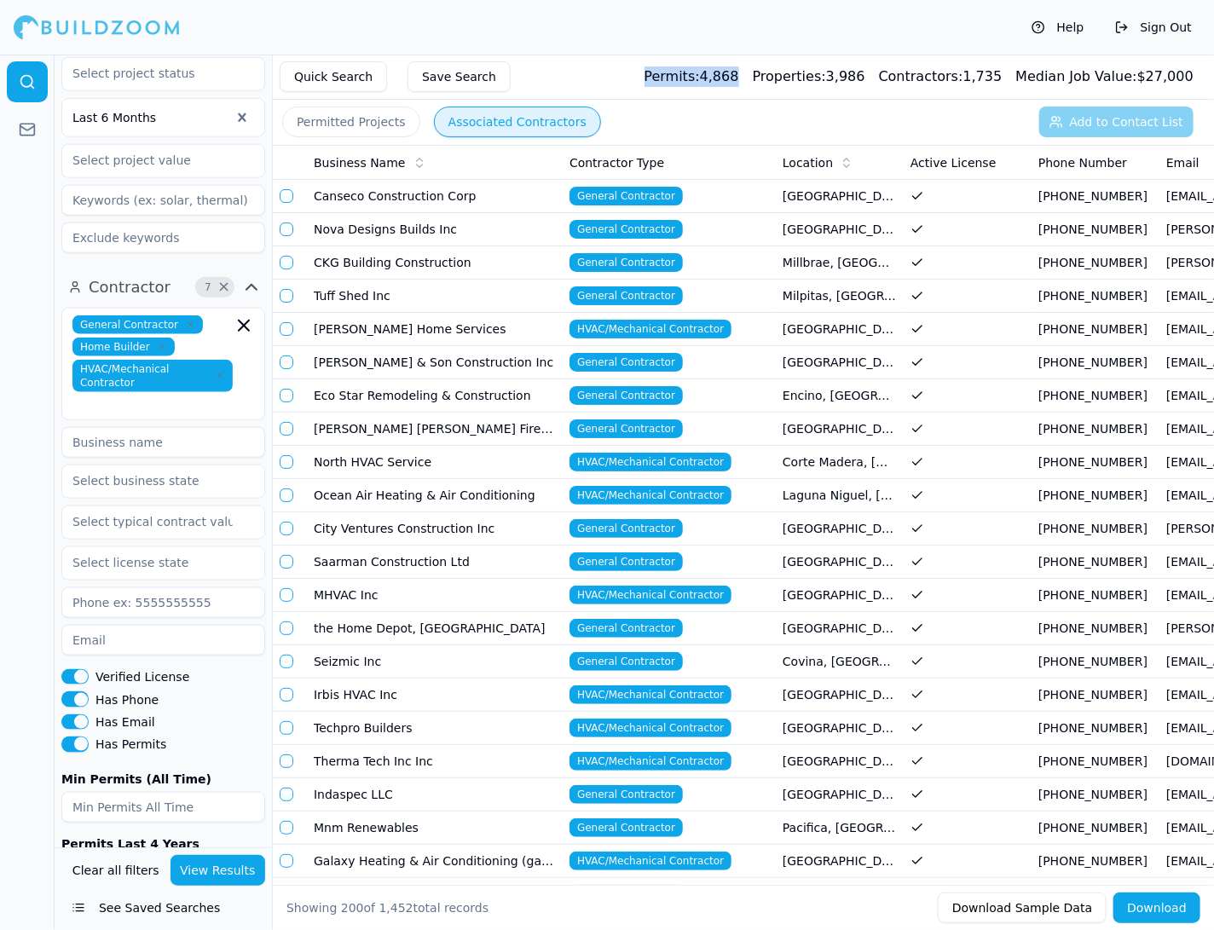
drag, startPoint x: 664, startPoint y: 79, endPoint x: 761, endPoint y: 79, distance: 96.4
click at [761, 79] on div "Quick Search Save Search Permits: 4,868 Properties: 3,986 Contractors: 1,735 Me…" at bounding box center [744, 77] width 942 height 45
drag, startPoint x: 1010, startPoint y: 76, endPoint x: 890, endPoint y: 72, distance: 119.4
click at [826, 73] on div "Permits: 4,868 Properties: 3,986 Contractors: 1,735 Median Job Value: $ 27,000" at bounding box center [919, 77] width 549 height 20
click at [479, 281] on td "Tuff Shed Inc" at bounding box center [435, 296] width 256 height 33
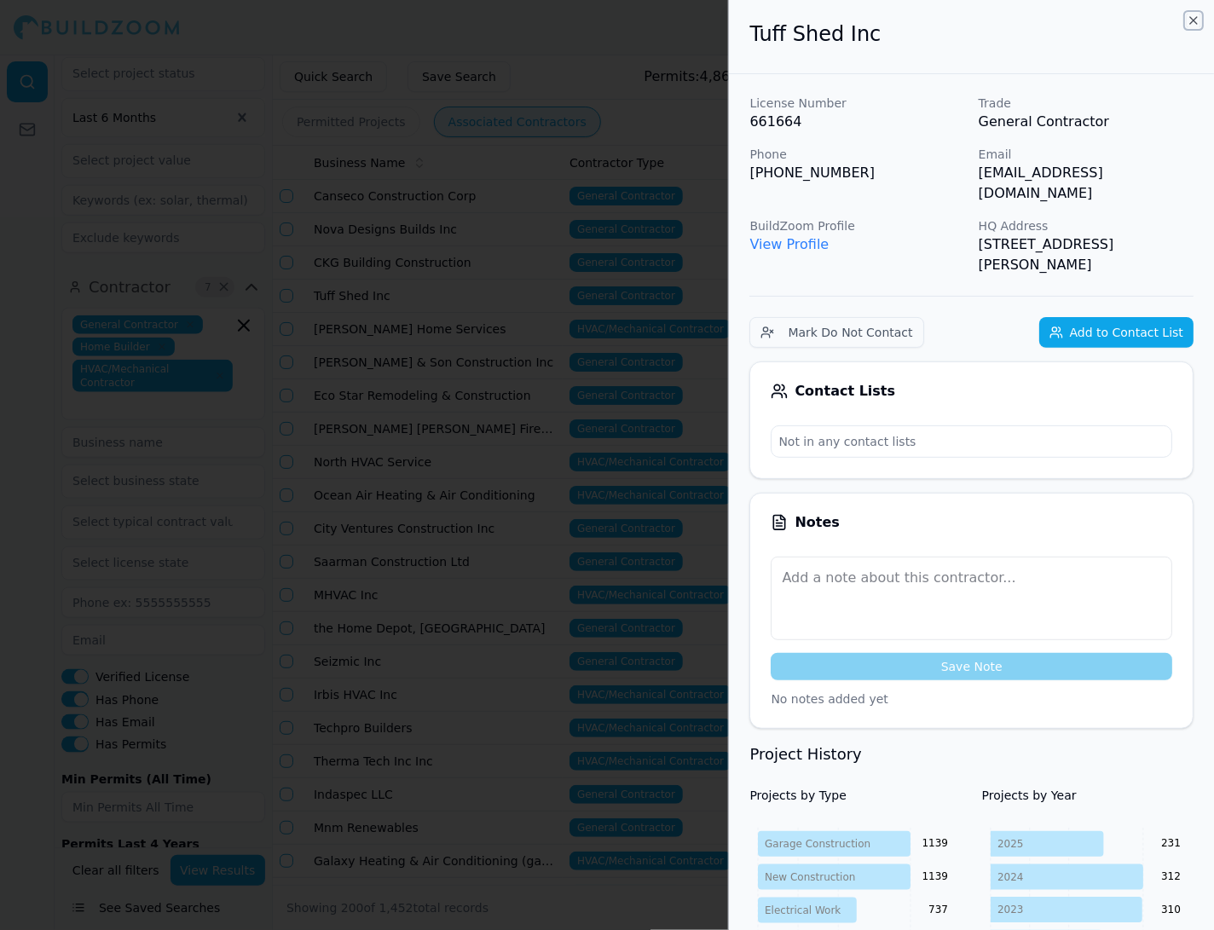
click at [826, 23] on icon "button" at bounding box center [1194, 21] width 14 height 14
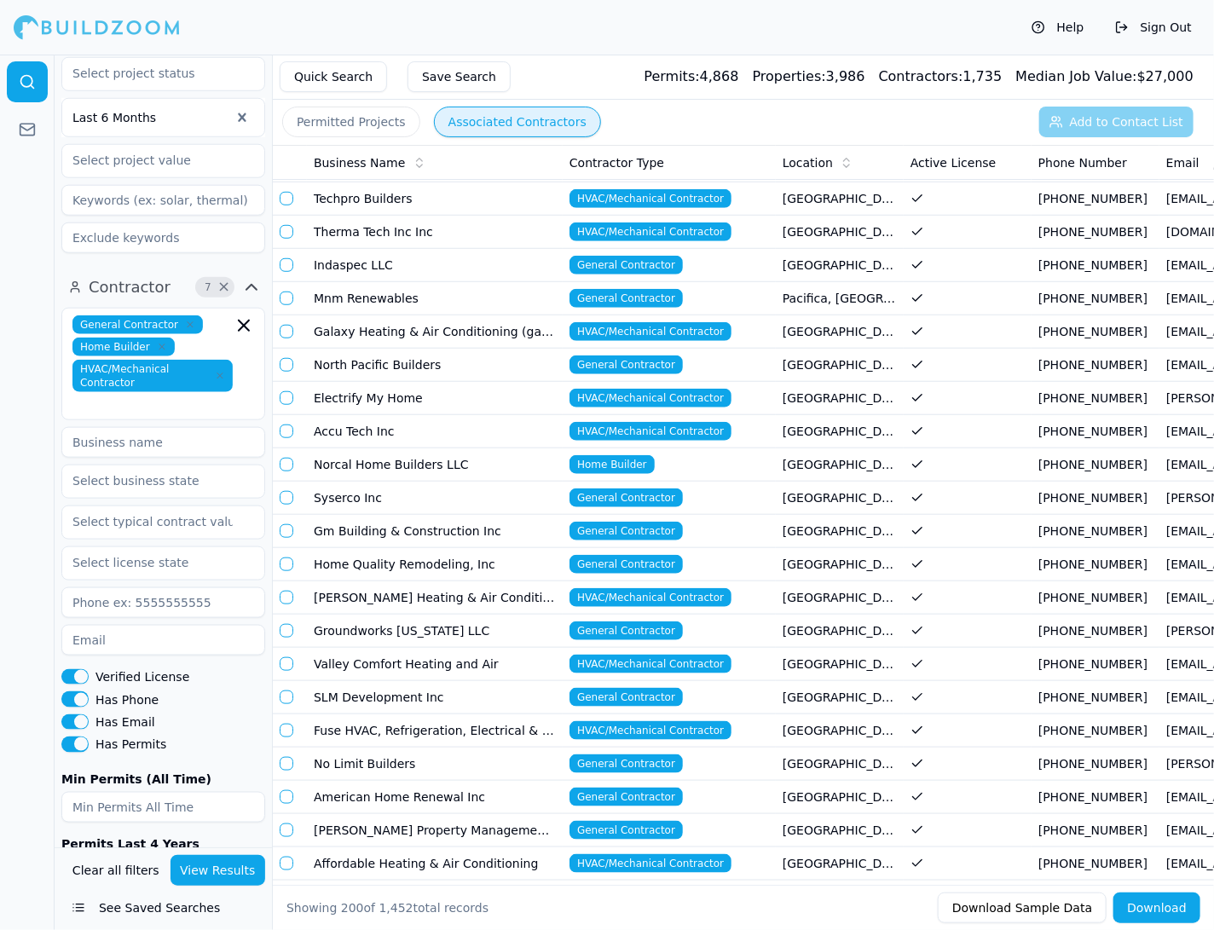
scroll to position [674, 0]
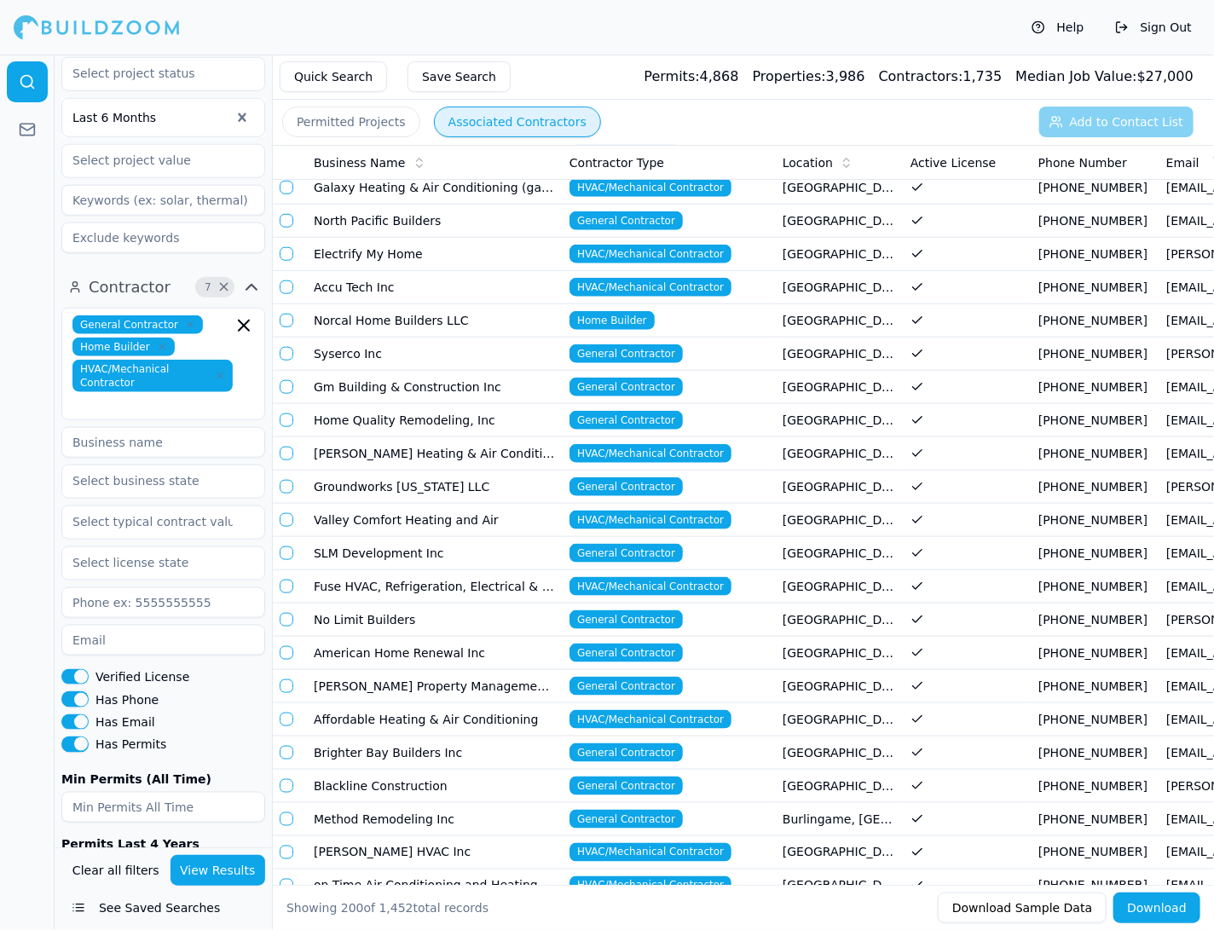
click at [510, 837] on td "[PERSON_NAME] HVAC Inc" at bounding box center [435, 853] width 256 height 33
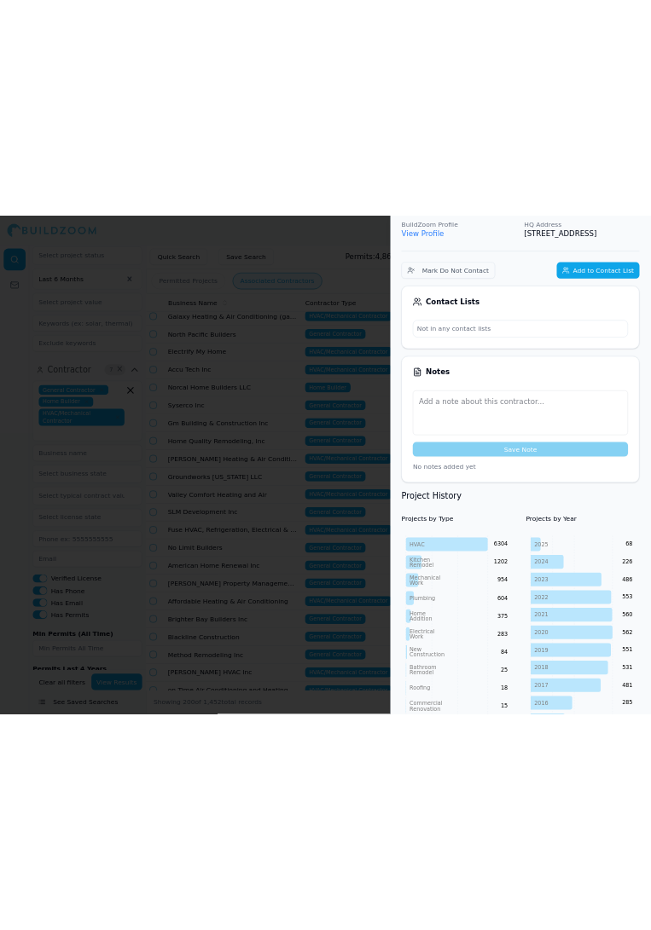
scroll to position [0, 0]
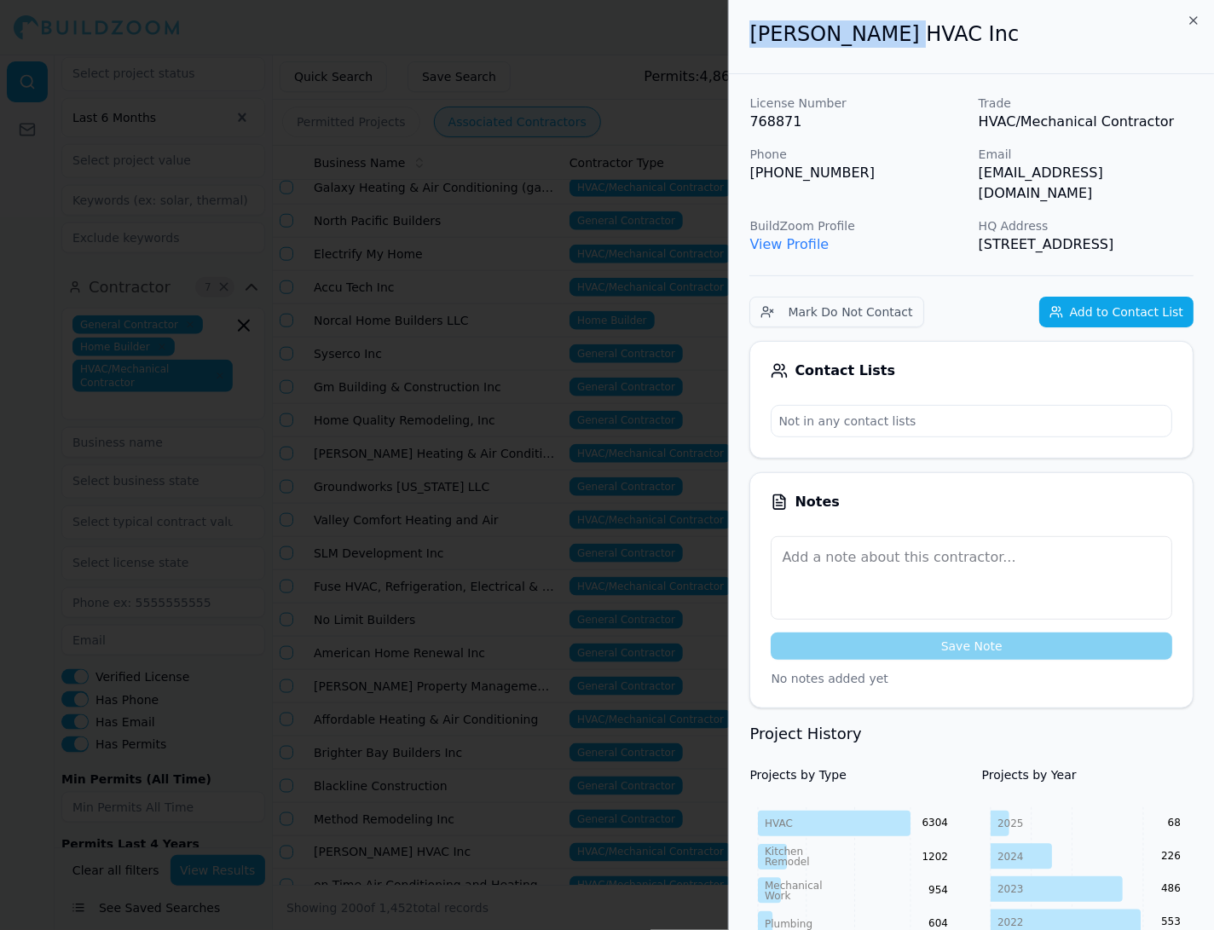
drag, startPoint x: 907, startPoint y: 30, endPoint x: 727, endPoint y: 30, distance: 180.8
click at [727, 55] on body "Help Sign Out Location 3 × California San Francisco-Oakland-Berkeley, CA San Jo…" at bounding box center [607, 493] width 1214 height 876
drag, startPoint x: 981, startPoint y: 177, endPoint x: 1161, endPoint y: 173, distance: 180.0
click at [826, 175] on p "[EMAIL_ADDRESS][DOMAIN_NAME]" at bounding box center [1086, 183] width 215 height 41
click at [652, 484] on div at bounding box center [607, 465] width 1214 height 930
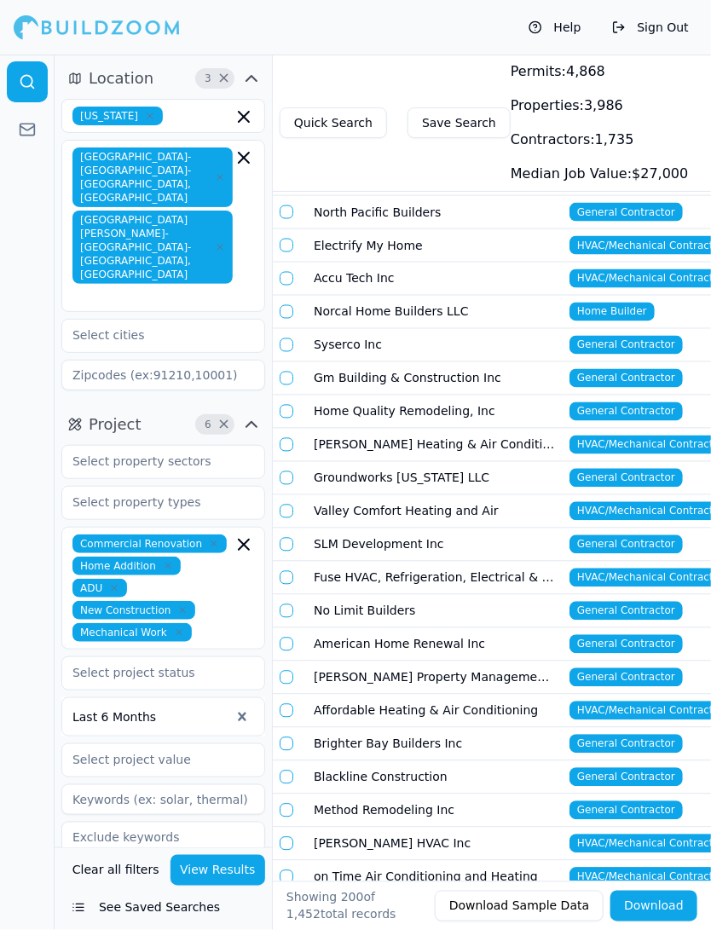
scroll to position [750, 0]
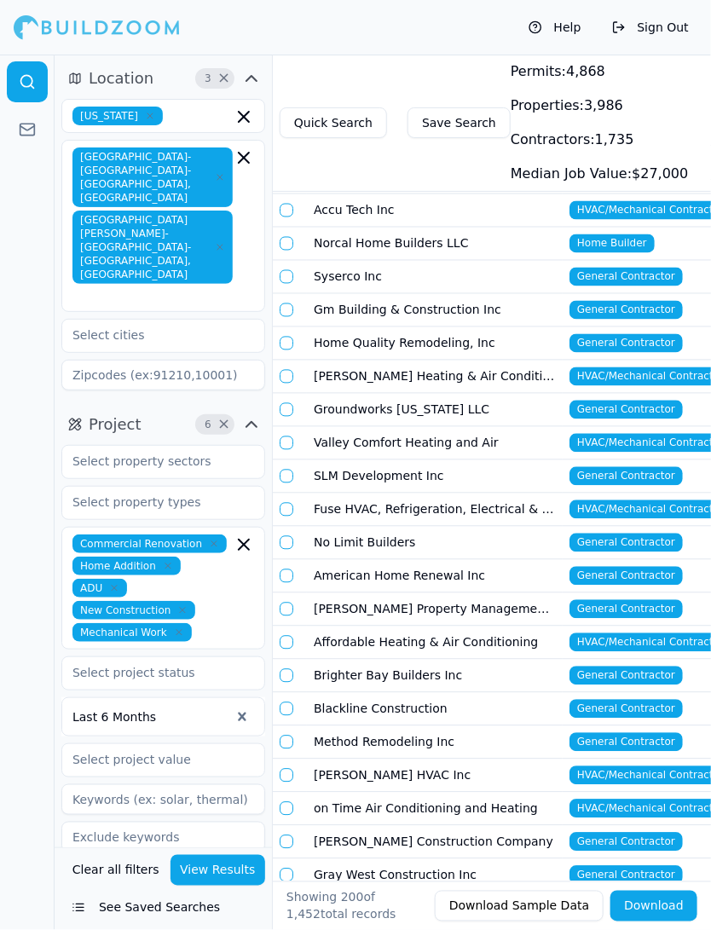
click at [370, 760] on td "[PERSON_NAME] HVAC Inc" at bounding box center [435, 776] width 256 height 33
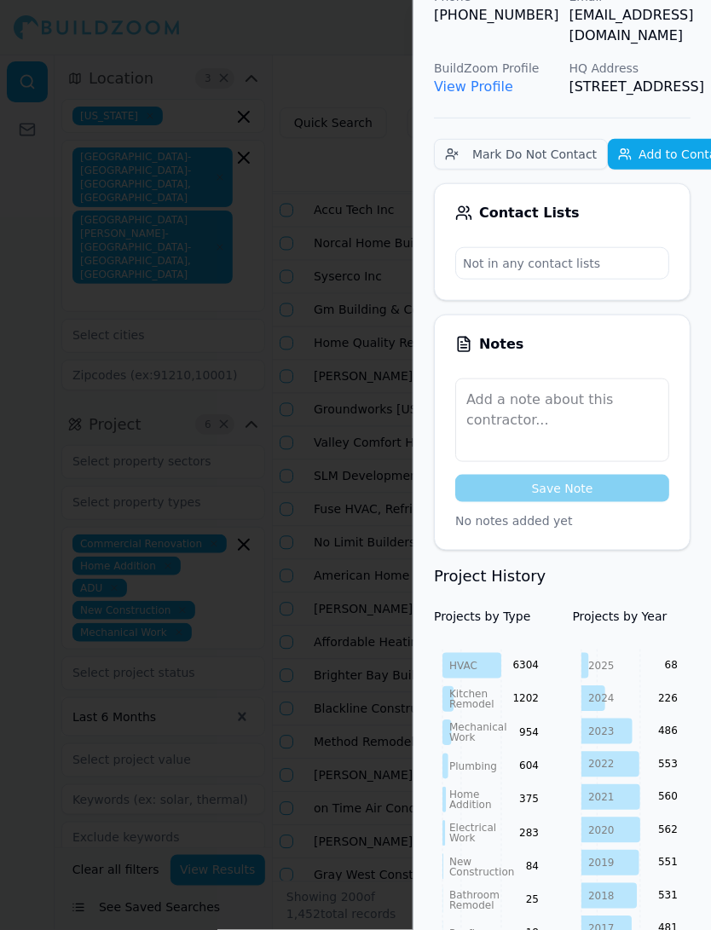
scroll to position [0, 0]
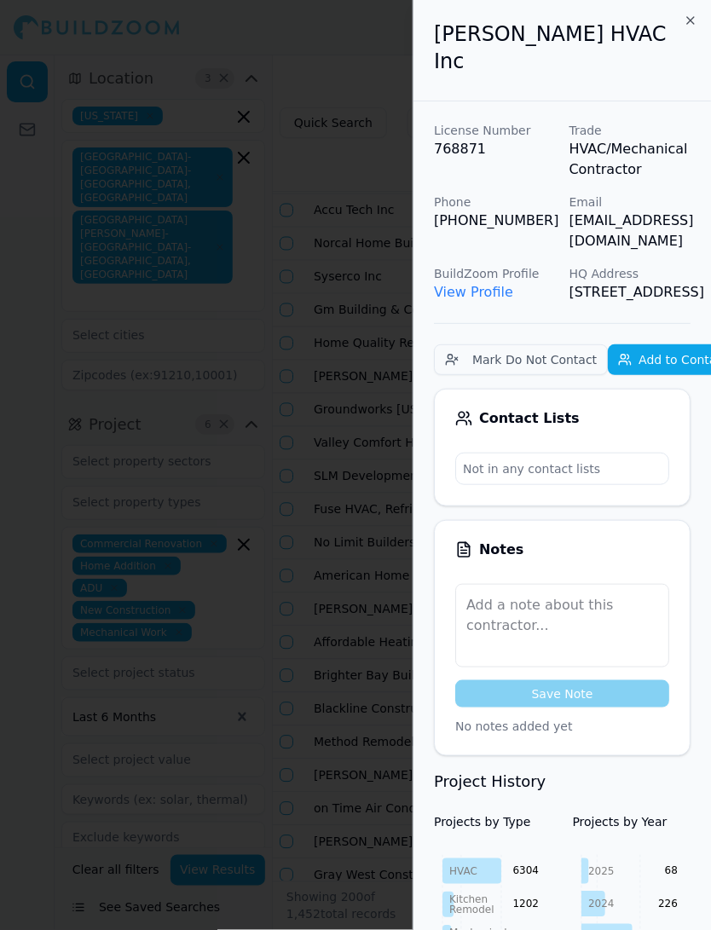
click at [298, 431] on div at bounding box center [355, 465] width 711 height 930
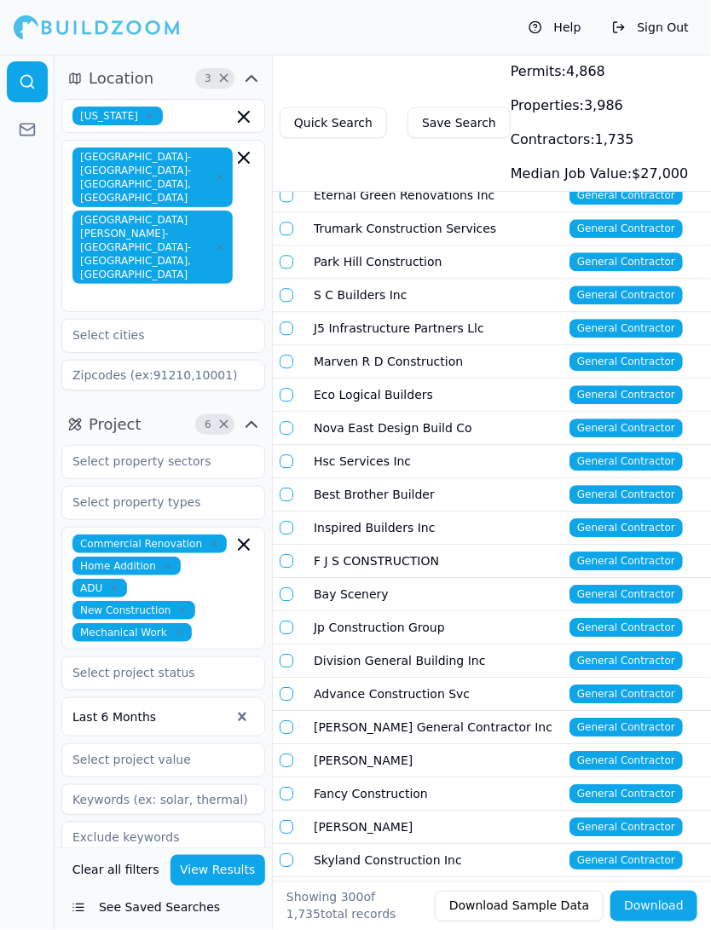
scroll to position [5847, 0]
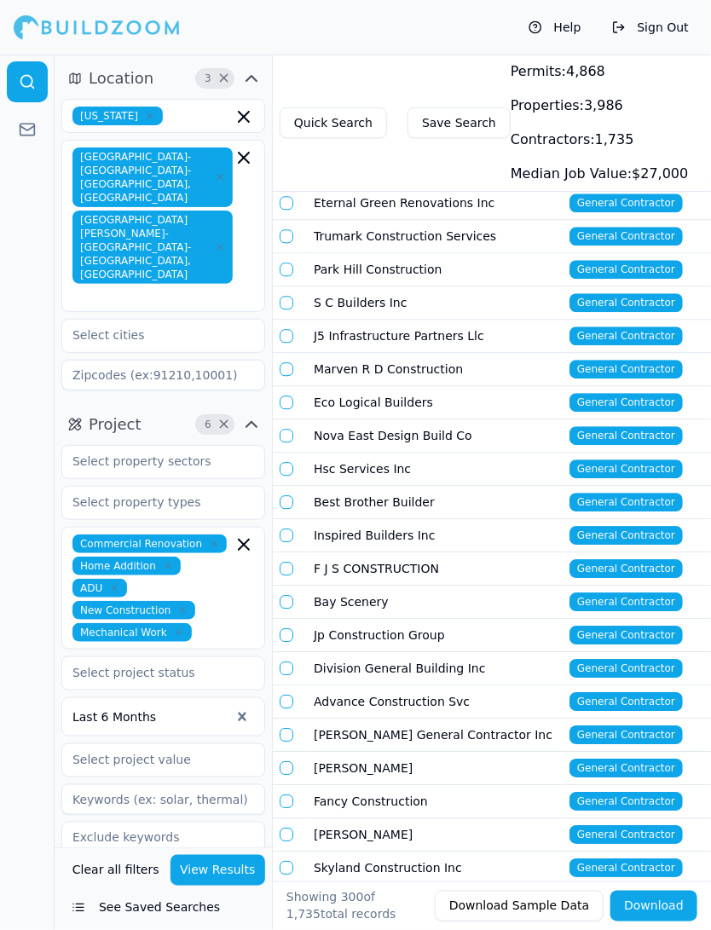
click at [403, 386] on td "Eco Logical Builders" at bounding box center [435, 402] width 256 height 33
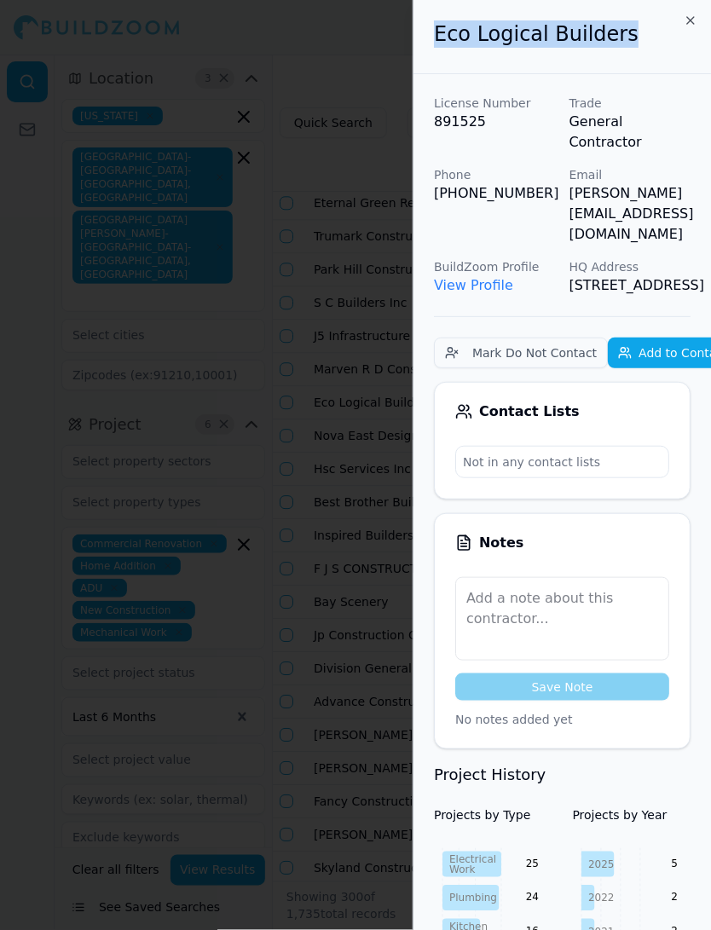
drag, startPoint x: 633, startPoint y: 38, endPoint x: 415, endPoint y: 42, distance: 217.5
click at [415, 42] on div "Eco Logical Builders" at bounding box center [563, 37] width 298 height 74
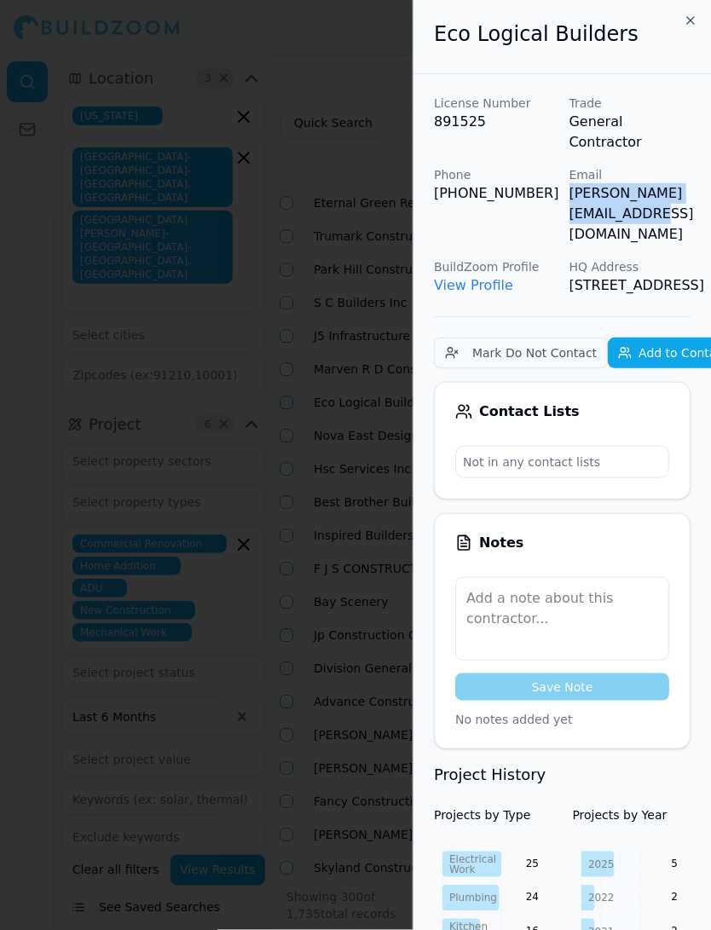
scroll to position [0, 43]
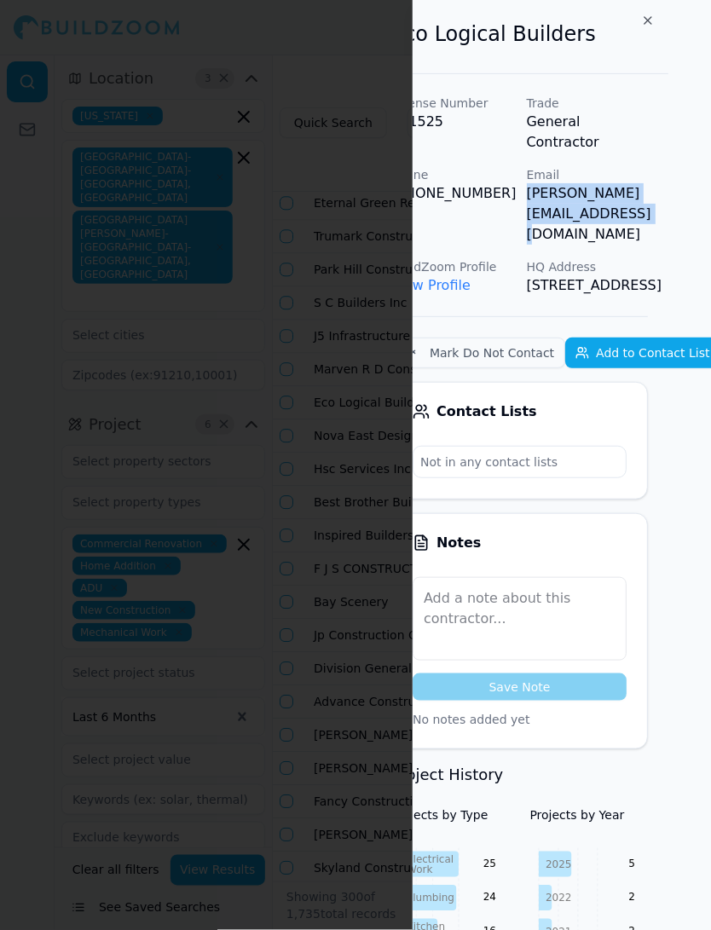
drag, startPoint x: 565, startPoint y: 179, endPoint x: 711, endPoint y: 179, distance: 146.7
click at [648, 179] on div "License Number 891525 Trade General Contractor Phone (415) 823-5525 Email willi…" at bounding box center [519, 195] width 257 height 201
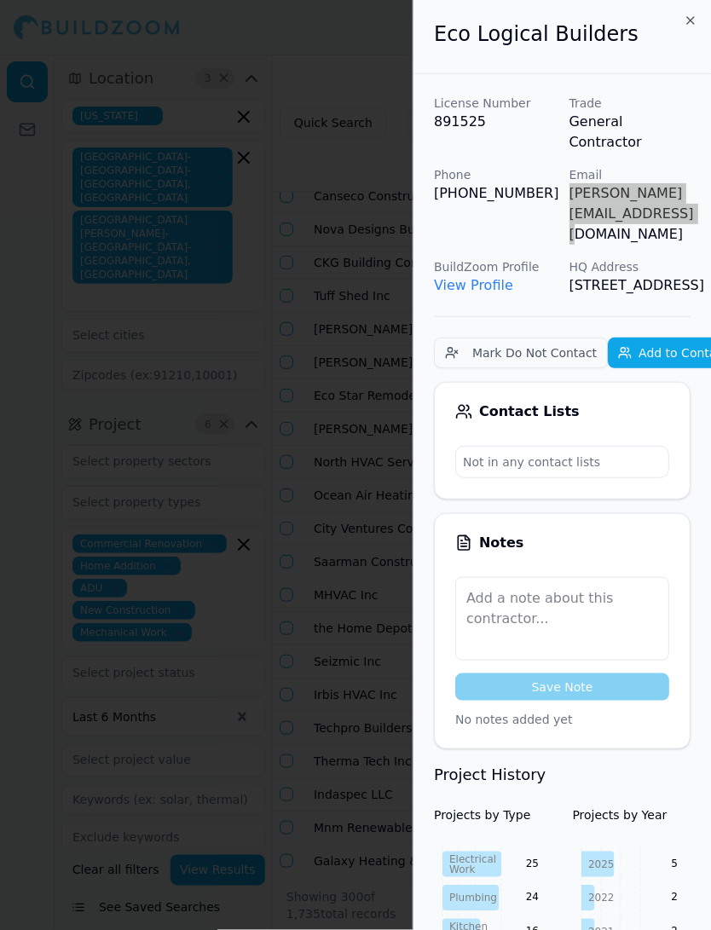
scroll to position [0, 43]
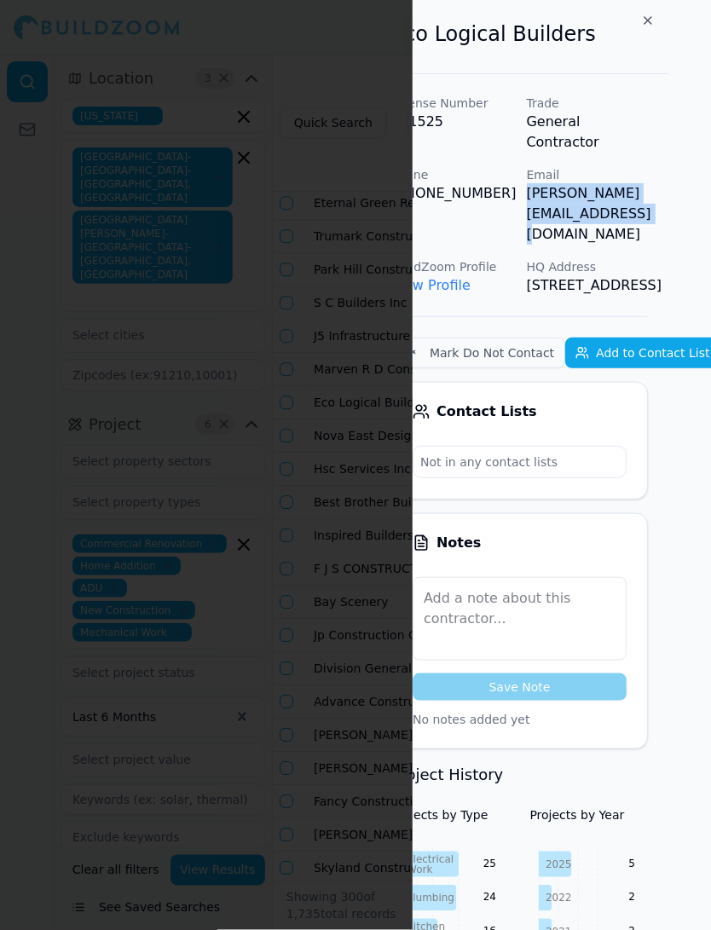
click at [389, 301] on div at bounding box center [355, 465] width 711 height 930
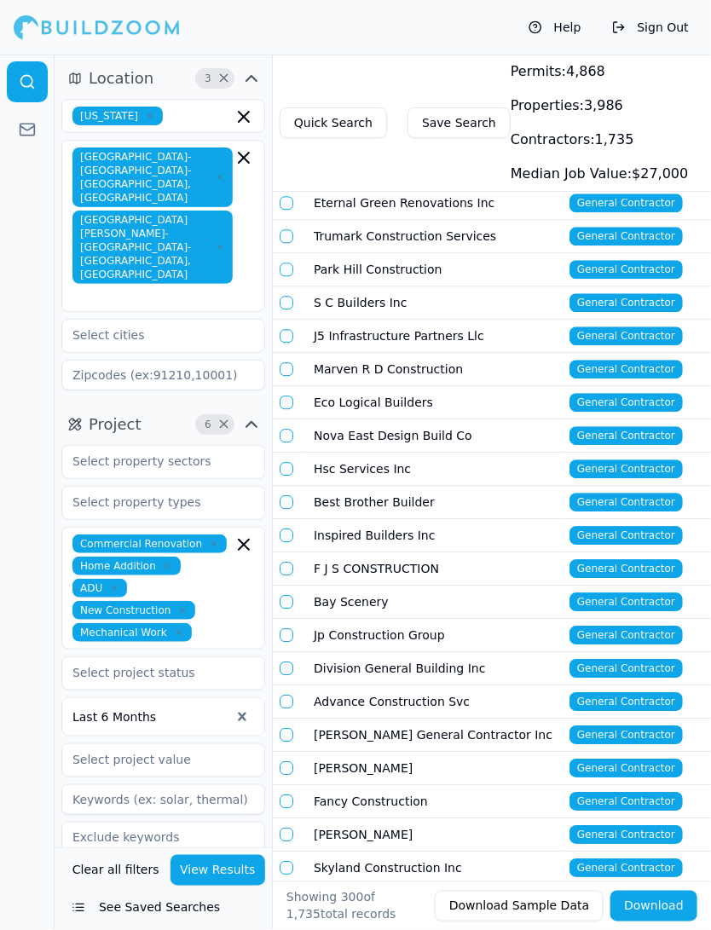
click at [376, 420] on td "Nova East Design Build Co" at bounding box center [435, 436] width 256 height 33
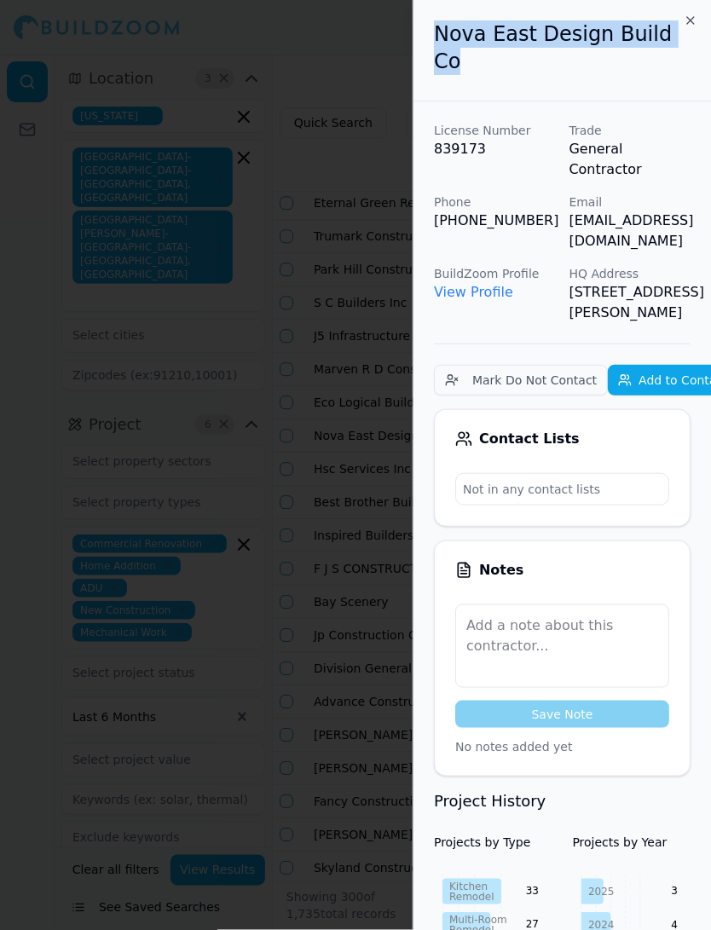
drag, startPoint x: 438, startPoint y: 39, endPoint x: 681, endPoint y: 27, distance: 244.2
click at [681, 27] on h2 "Nova East Design Build Co" at bounding box center [562, 47] width 257 height 55
copy h2 "Nova East Design Build Co"
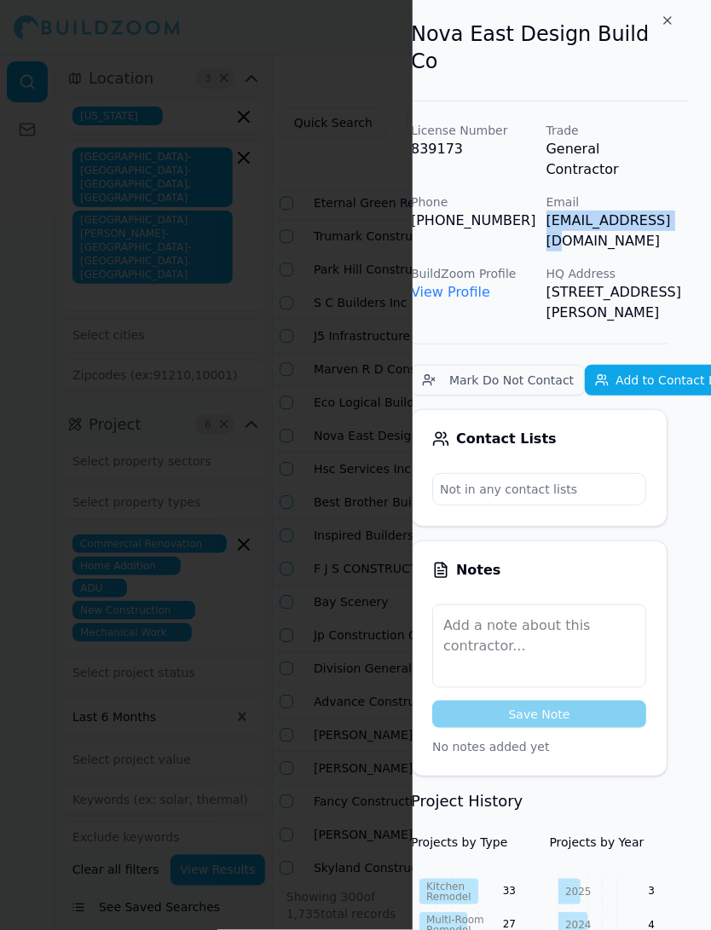
drag, startPoint x: 568, startPoint y: 177, endPoint x: 705, endPoint y: 177, distance: 137.3
click at [705, 177] on div "Nova East Design Build Co License Number 839173 Trade General Contractor Phone …" at bounding box center [562, 465] width 298 height 930
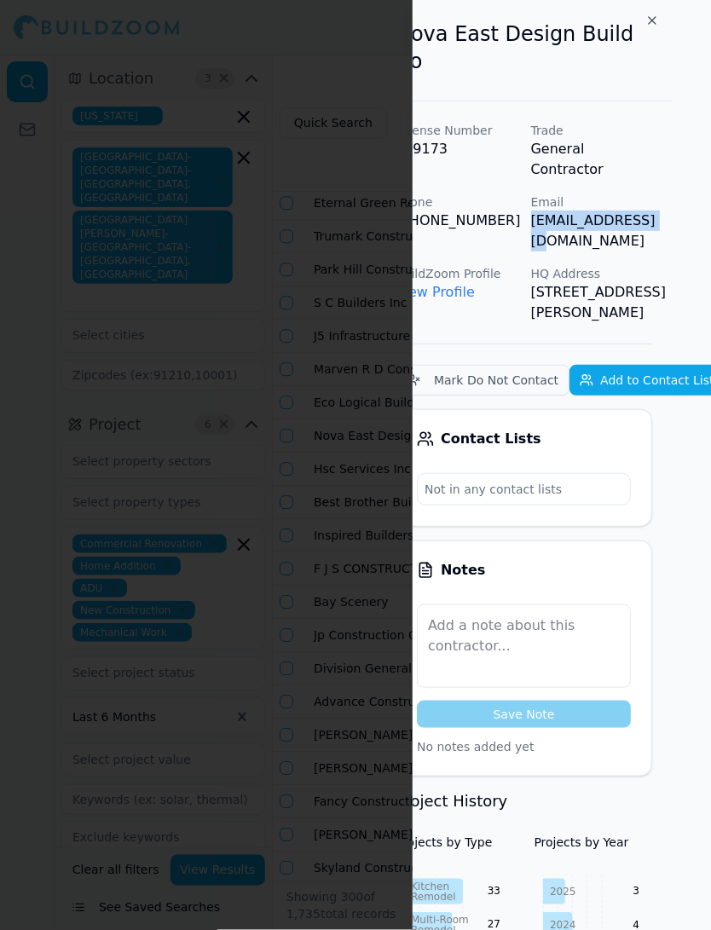
copy p "[EMAIL_ADDRESS][DOMAIN_NAME]"
click at [375, 212] on div at bounding box center [355, 465] width 711 height 930
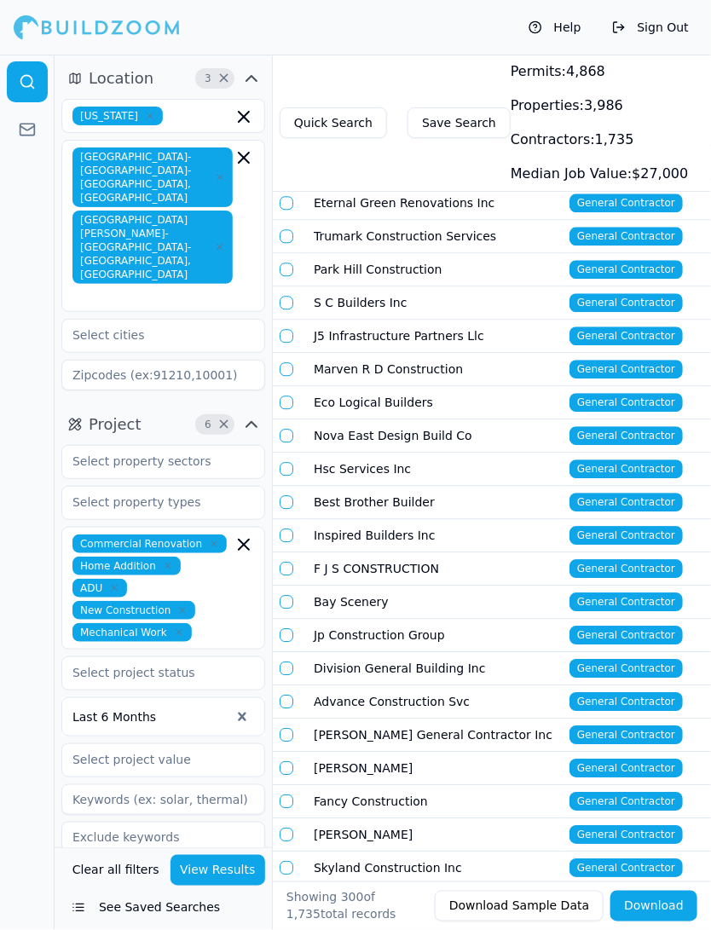
click at [362, 686] on td "Advance Construction Svc" at bounding box center [435, 702] width 256 height 33
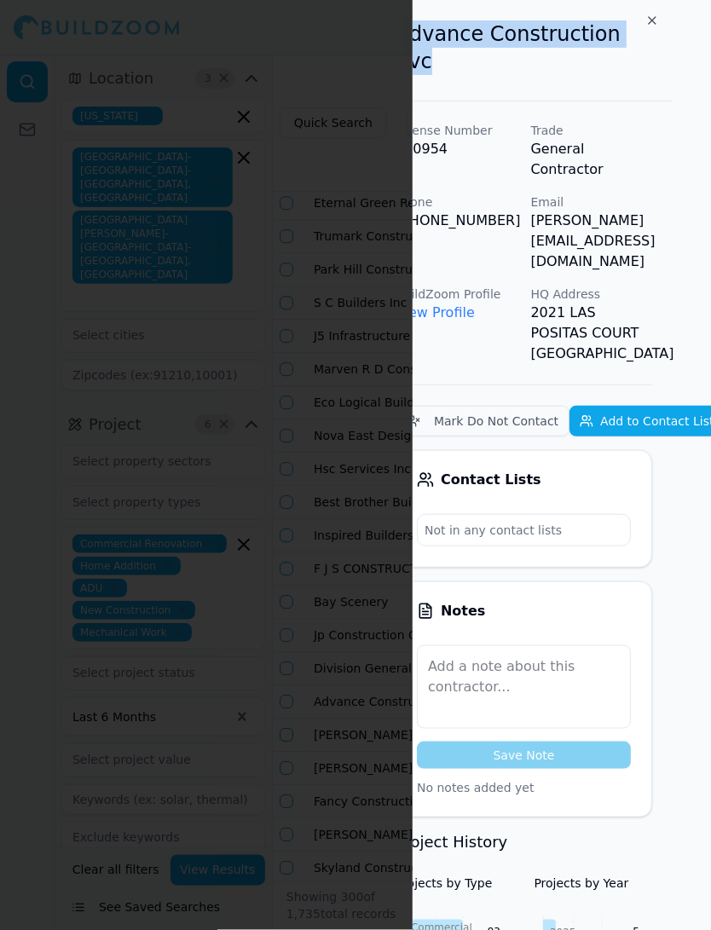
drag, startPoint x: 435, startPoint y: 32, endPoint x: 706, endPoint y: 32, distance: 271.2
click at [706, 32] on div "Advance Construction Svc License Number 720954 Trade General Contractor Phone (…" at bounding box center [562, 465] width 298 height 930
copy h2 "Advance Construction Svc"
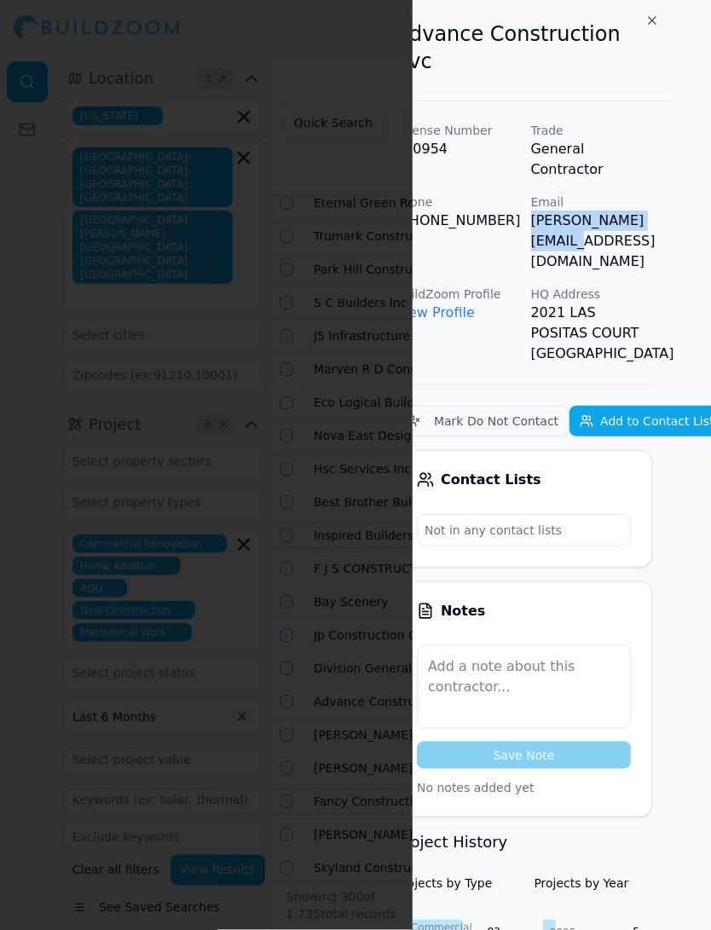
drag, startPoint x: 565, startPoint y: 174, endPoint x: 711, endPoint y: 180, distance: 146.8
click at [710, 180] on div "Advance Construction Svc License Number 720954 Trade General Contractor Phone (…" at bounding box center [562, 465] width 298 height 930
copy p "[PERSON_NAME][EMAIL_ADDRESS][DOMAIN_NAME]"
click at [350, 302] on div at bounding box center [355, 465] width 711 height 930
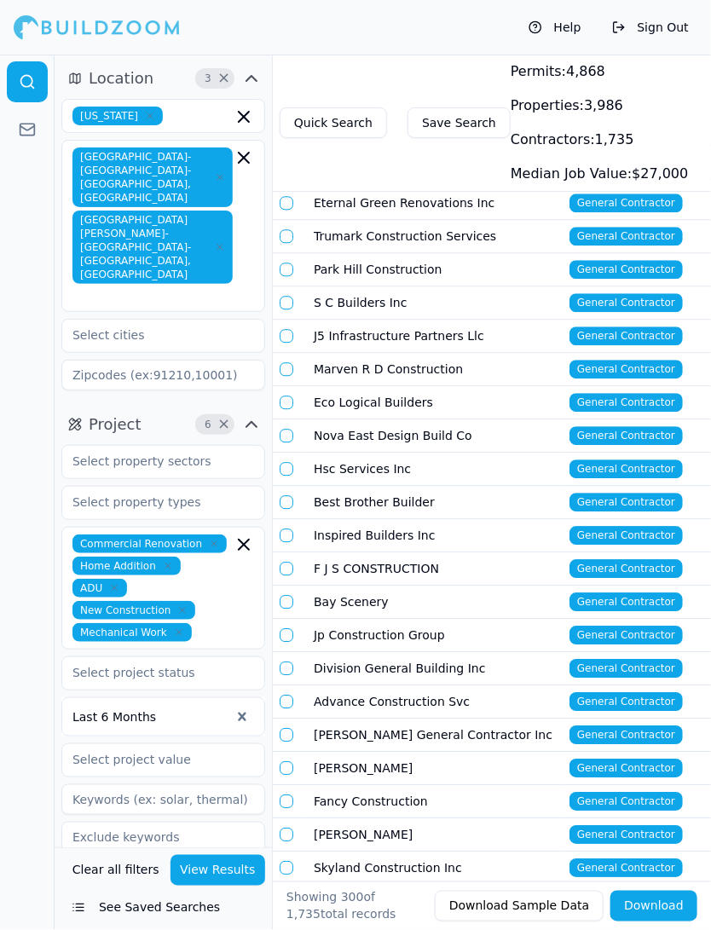
click at [347, 586] on td "Bay Scenery" at bounding box center [435, 602] width 256 height 33
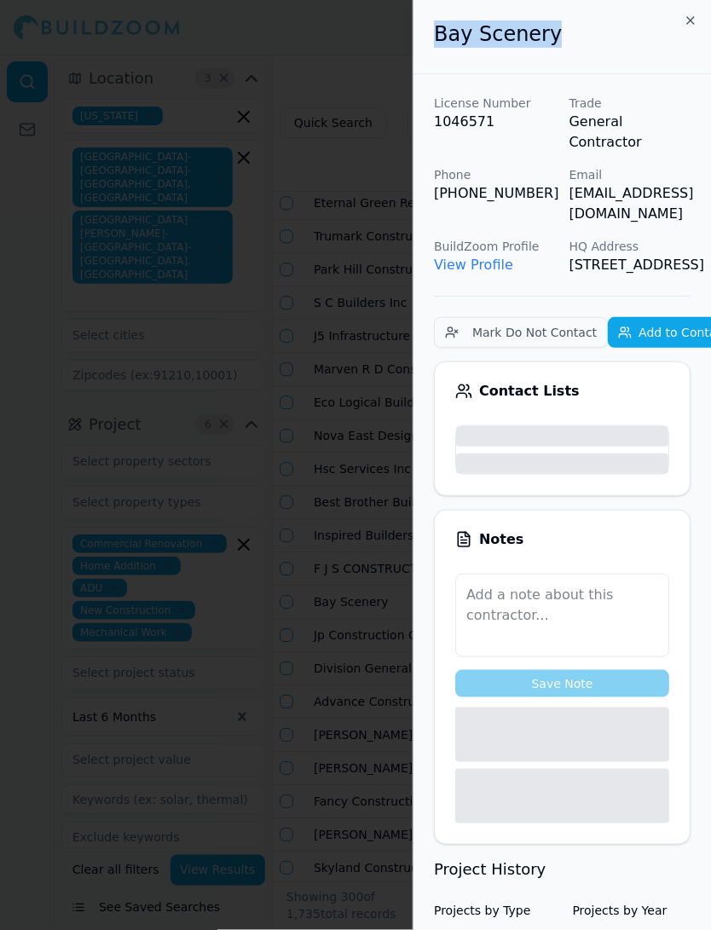
drag, startPoint x: 548, startPoint y: 37, endPoint x: 437, endPoint y: 35, distance: 110.9
click at [437, 35] on h2 "Bay Scenery" at bounding box center [562, 33] width 257 height 27
copy h2 "Bay Scenery"
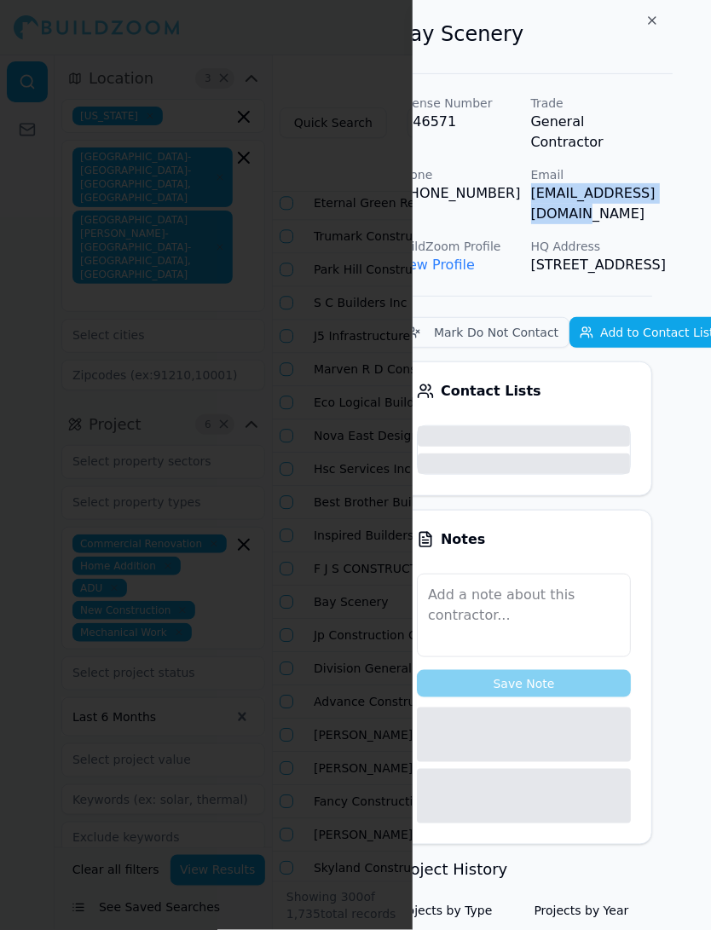
drag, startPoint x: 569, startPoint y: 172, endPoint x: 711, endPoint y: 176, distance: 142.5
click at [710, 176] on div "Bay Scenery License Number 1046571 Trade General Contractor Phone (408) 768-644…" at bounding box center [562, 465] width 298 height 930
copy p "[EMAIL_ADDRESS][DOMAIN_NAME]"
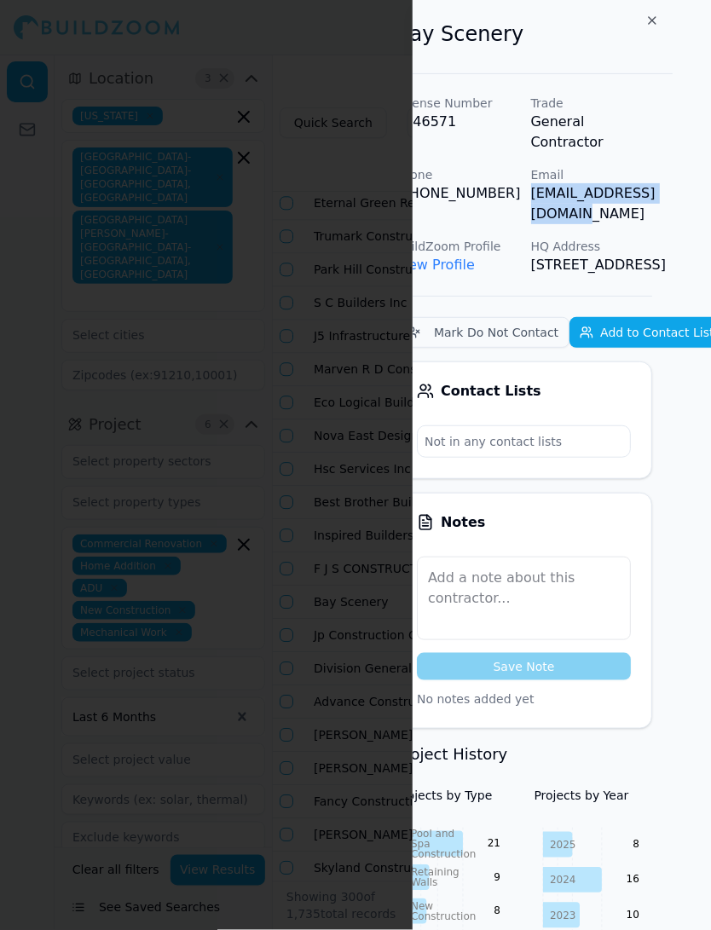
click at [365, 449] on div at bounding box center [355, 465] width 711 height 930
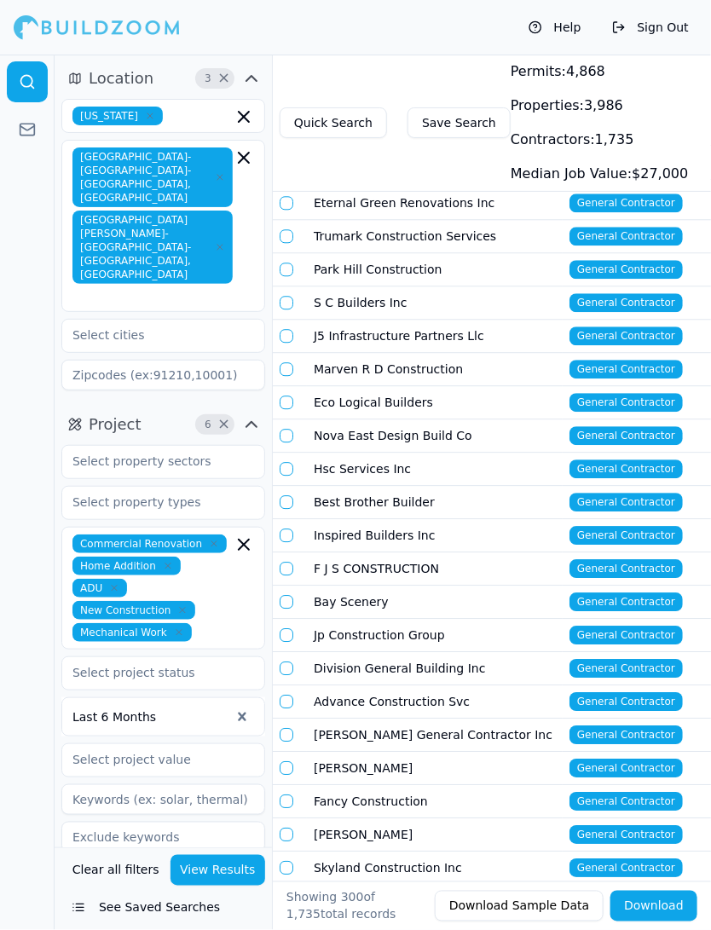
click at [368, 619] on td "Jp Construction Group" at bounding box center [435, 635] width 256 height 33
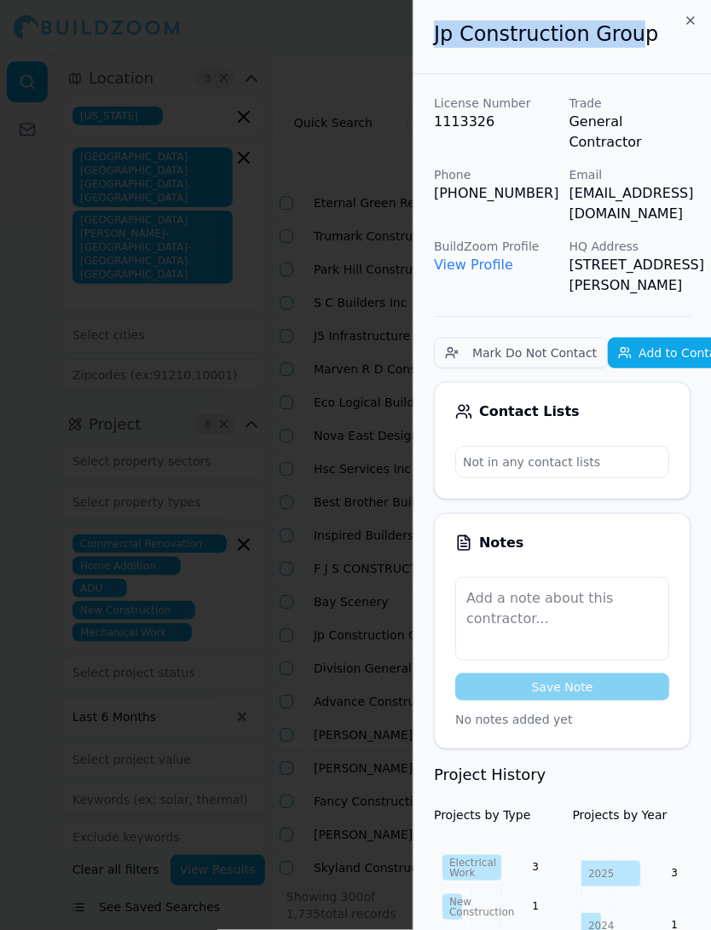
drag, startPoint x: 632, startPoint y: 36, endPoint x: 427, endPoint y: 44, distance: 204.9
click at [427, 44] on div "Jp Construction Group" at bounding box center [563, 37] width 298 height 74
copy h2 "Jp Construction Grou"
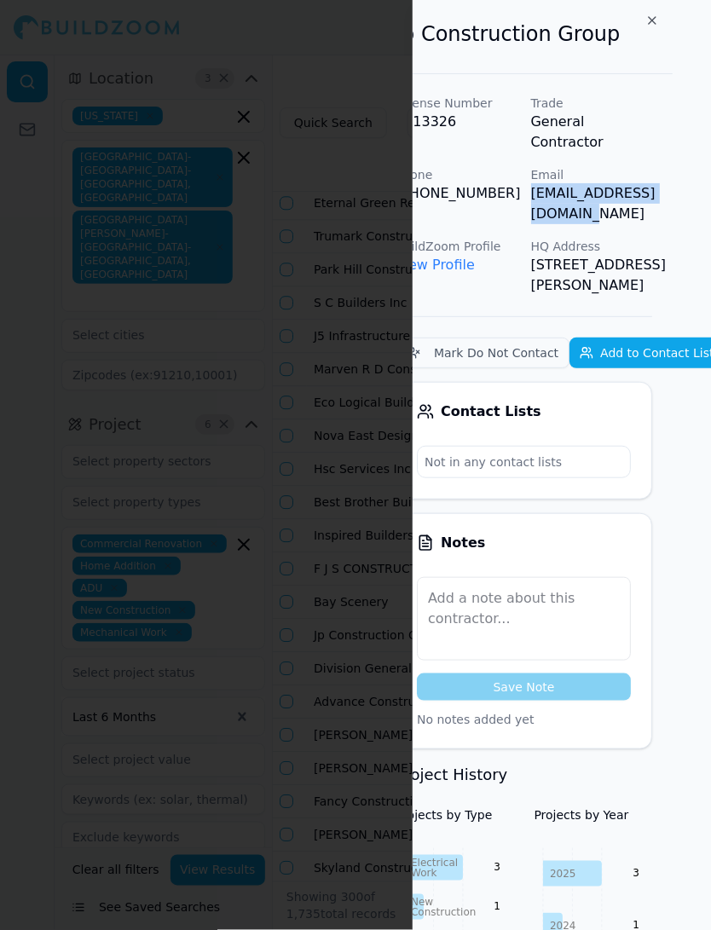
drag, startPoint x: 569, startPoint y: 175, endPoint x: 711, endPoint y: 177, distance: 142.4
click at [710, 177] on div "Jp Construction Group License Number 1113326 Trade General Contractor Phone (20…" at bounding box center [562, 465] width 298 height 930
copy p "[EMAIL_ADDRESS][DOMAIN_NAME]"
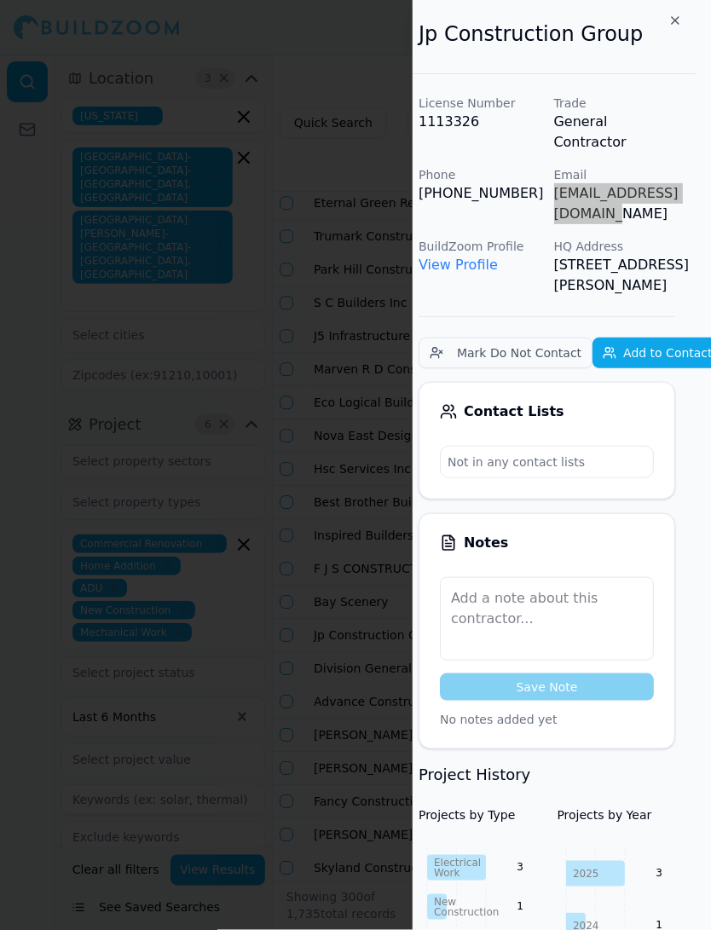
scroll to position [0, 0]
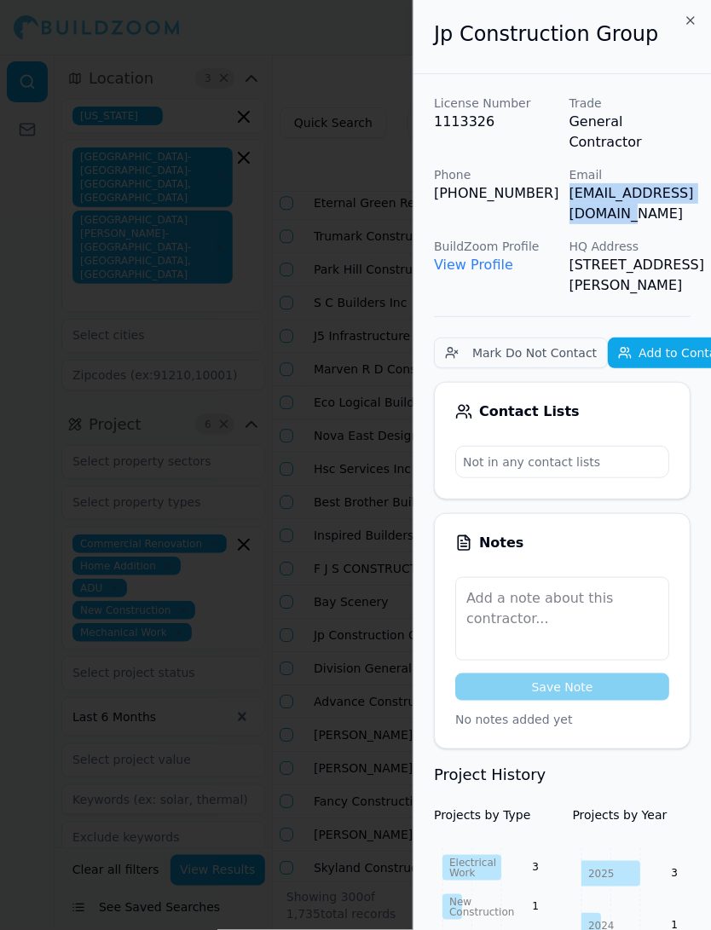
click at [287, 398] on div at bounding box center [355, 465] width 711 height 930
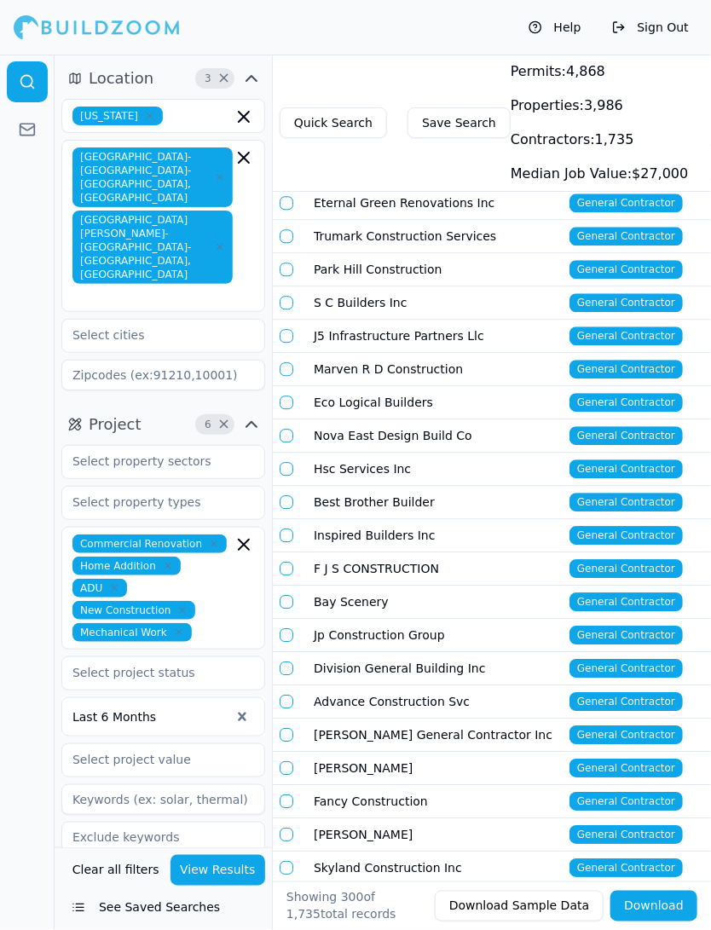
click at [326, 652] on td "Division General Building Inc" at bounding box center [435, 668] width 256 height 33
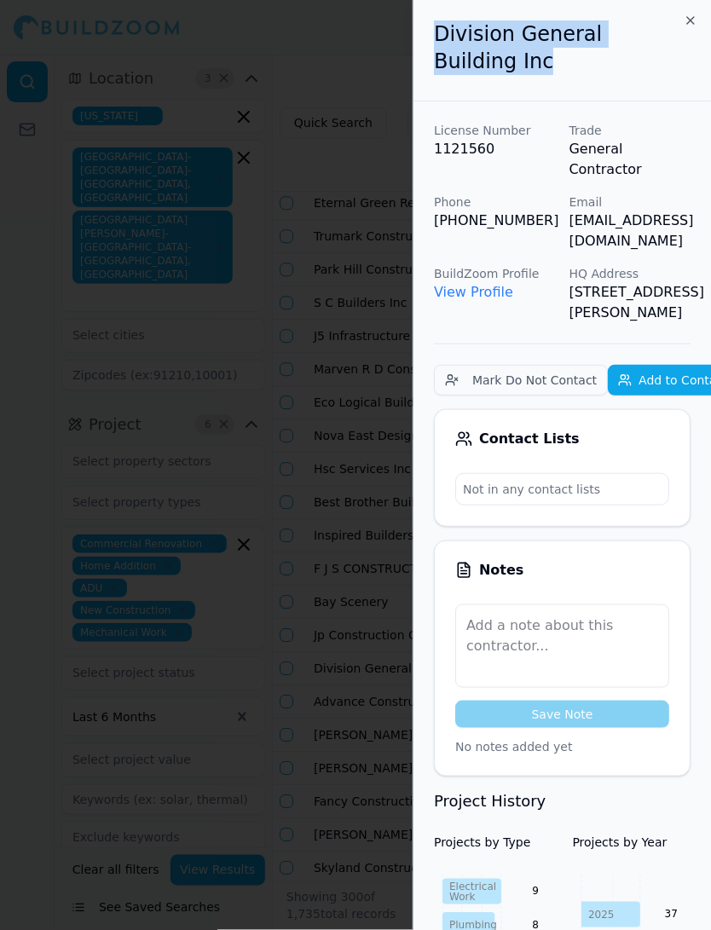
copy h2 "Division General Building Inc"
drag, startPoint x: 438, startPoint y: 38, endPoint x: 686, endPoint y: 38, distance: 248.2
click at [686, 38] on h2 "Division General Building Inc" at bounding box center [562, 47] width 257 height 55
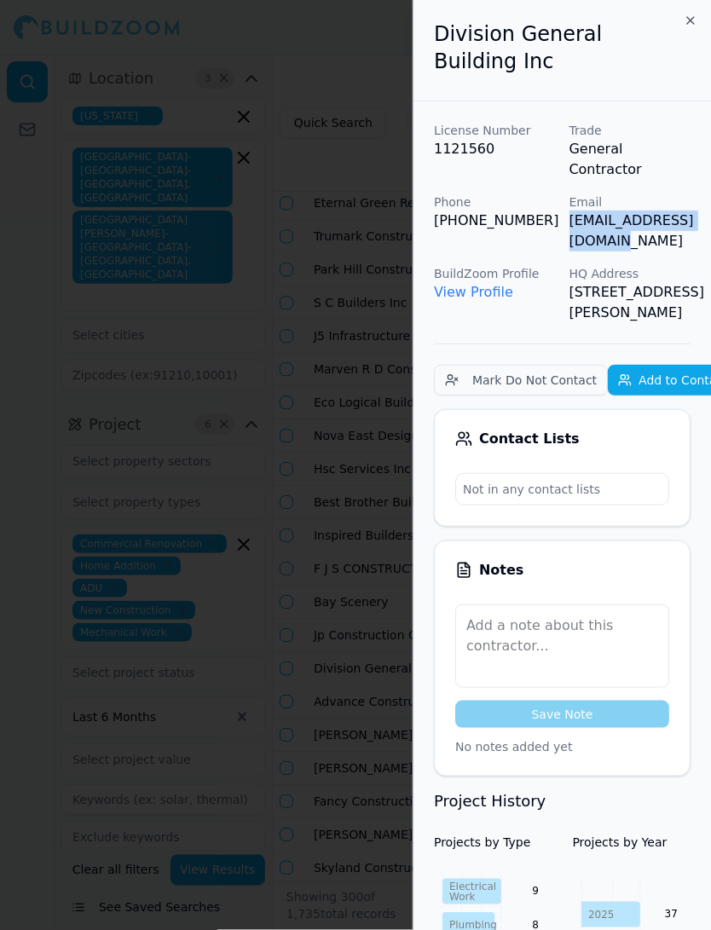
scroll to position [0, 38]
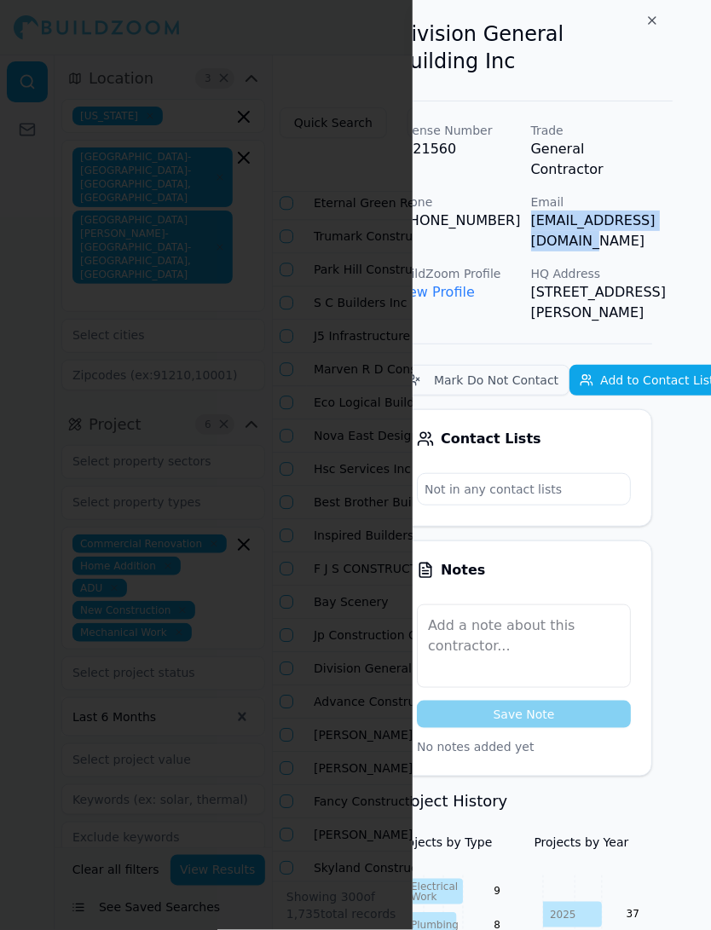
drag, startPoint x: 571, startPoint y: 173, endPoint x: 711, endPoint y: 177, distance: 140.8
click at [710, 177] on div "Division General Building Inc License Number 1121560 Trade General Contractor P…" at bounding box center [562, 465] width 298 height 930
copy p "[EMAIL_ADDRESS][DOMAIN_NAME]"
click at [376, 414] on div at bounding box center [355, 465] width 711 height 930
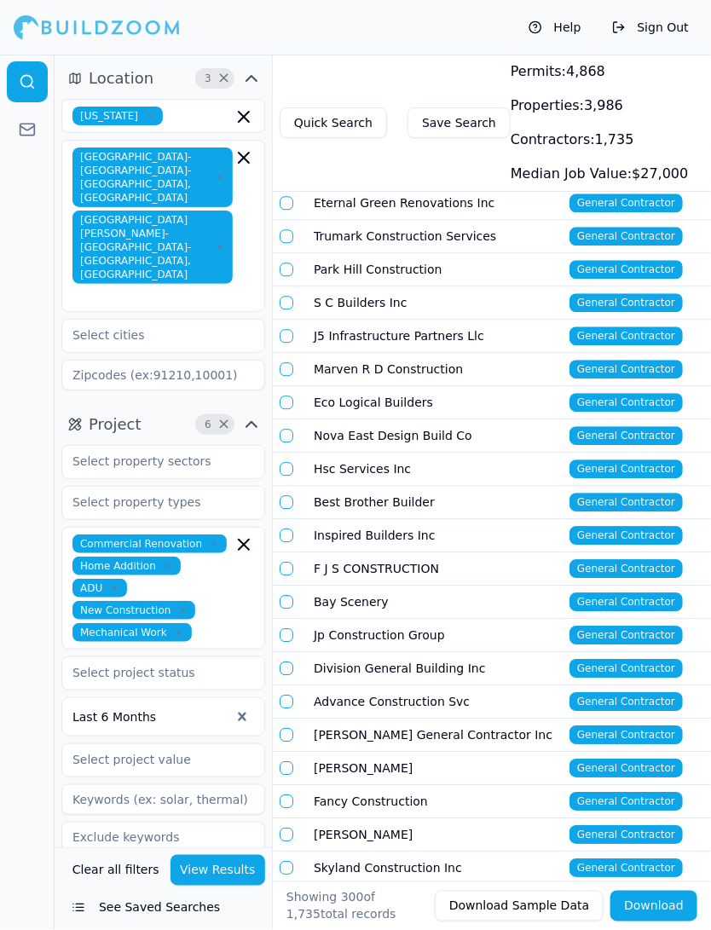
click at [339, 719] on td "[PERSON_NAME] General Contractor Inc" at bounding box center [435, 735] width 256 height 33
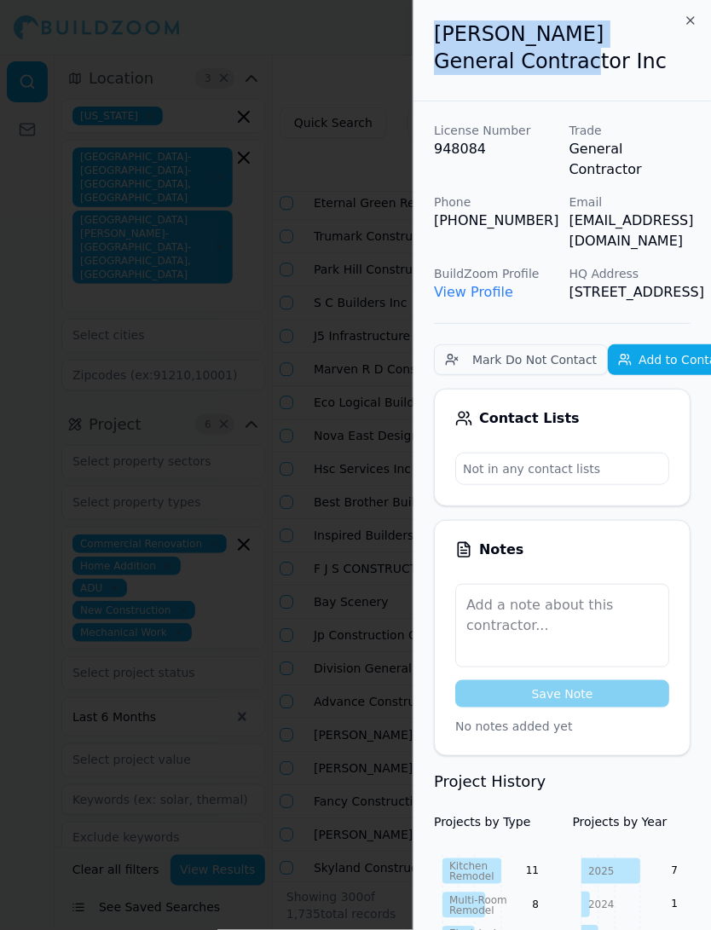
drag, startPoint x: 466, startPoint y: 61, endPoint x: 440, endPoint y: 3, distance: 64.2
click at [440, 3] on div "[PERSON_NAME] General Contractor Inc" at bounding box center [563, 50] width 298 height 101
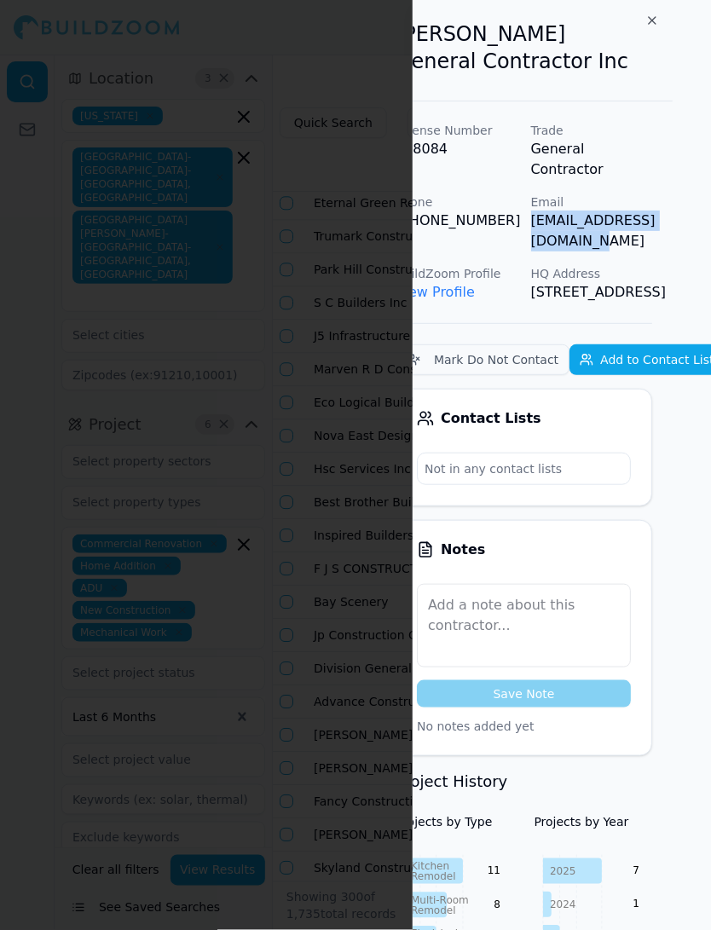
drag, startPoint x: 567, startPoint y: 205, endPoint x: 711, endPoint y: 205, distance: 144.1
click at [710, 205] on div "Hughes General Contractor Inc License Number 948084 Trade General Contractor Ph…" at bounding box center [562, 465] width 298 height 930
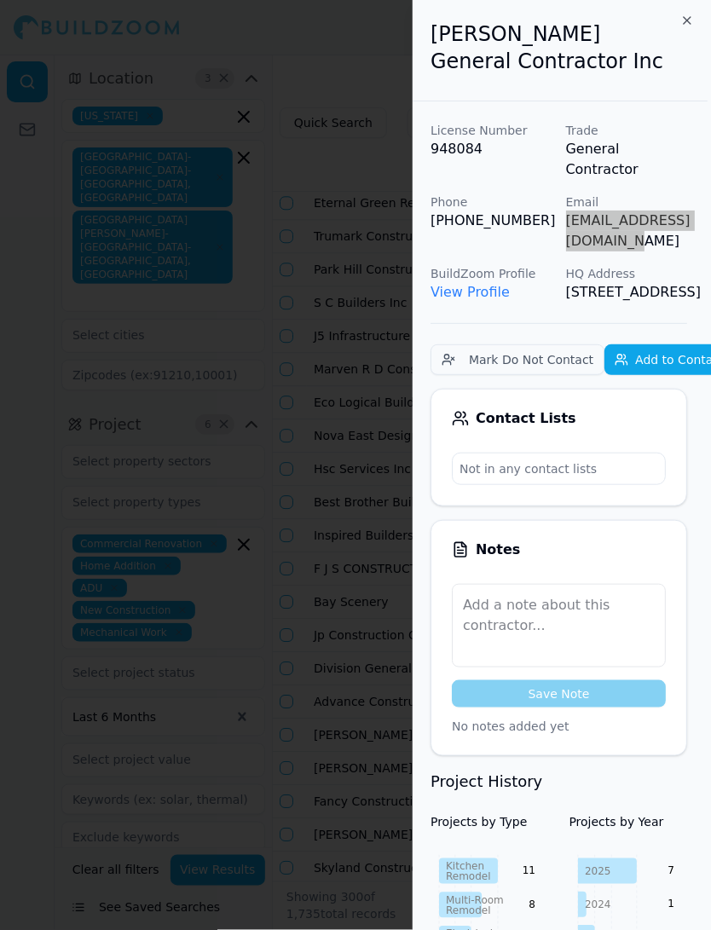
scroll to position [0, 0]
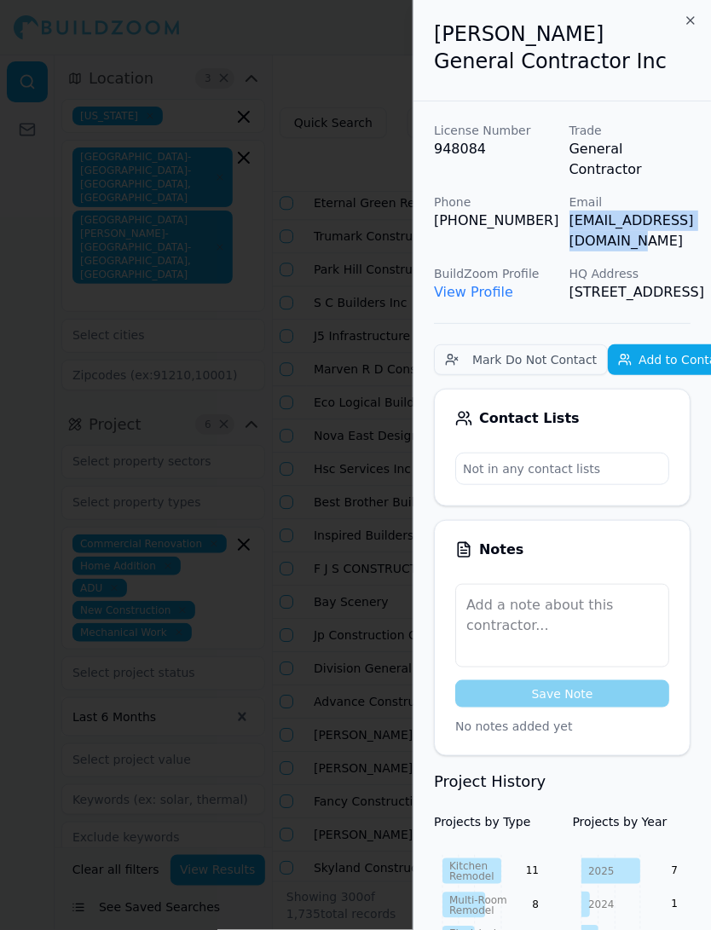
click at [329, 215] on div at bounding box center [355, 465] width 711 height 930
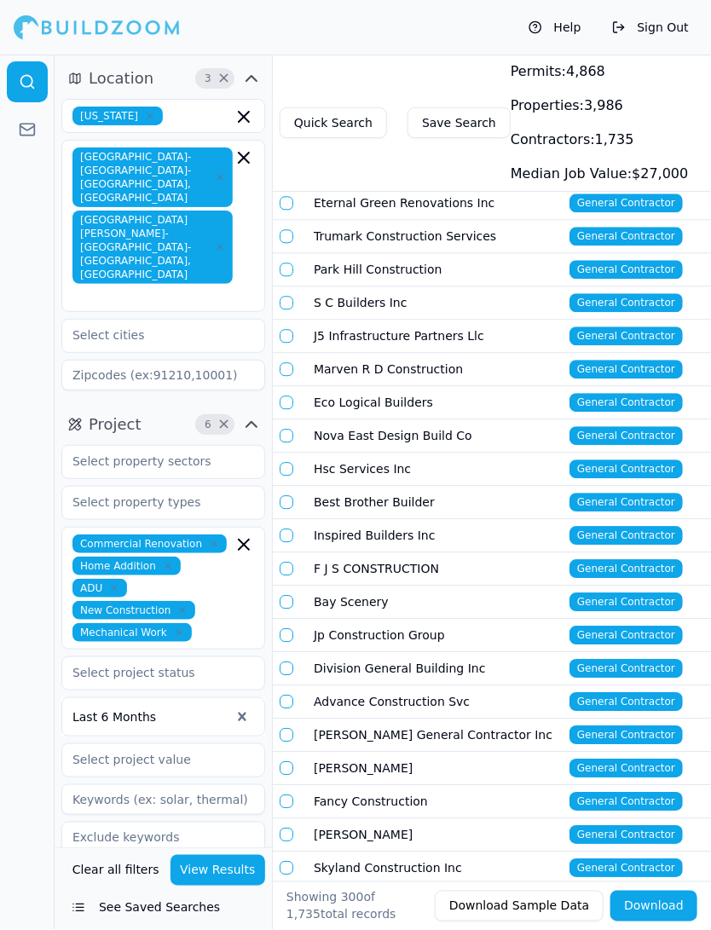
click at [333, 752] on td "[PERSON_NAME]" at bounding box center [435, 768] width 256 height 33
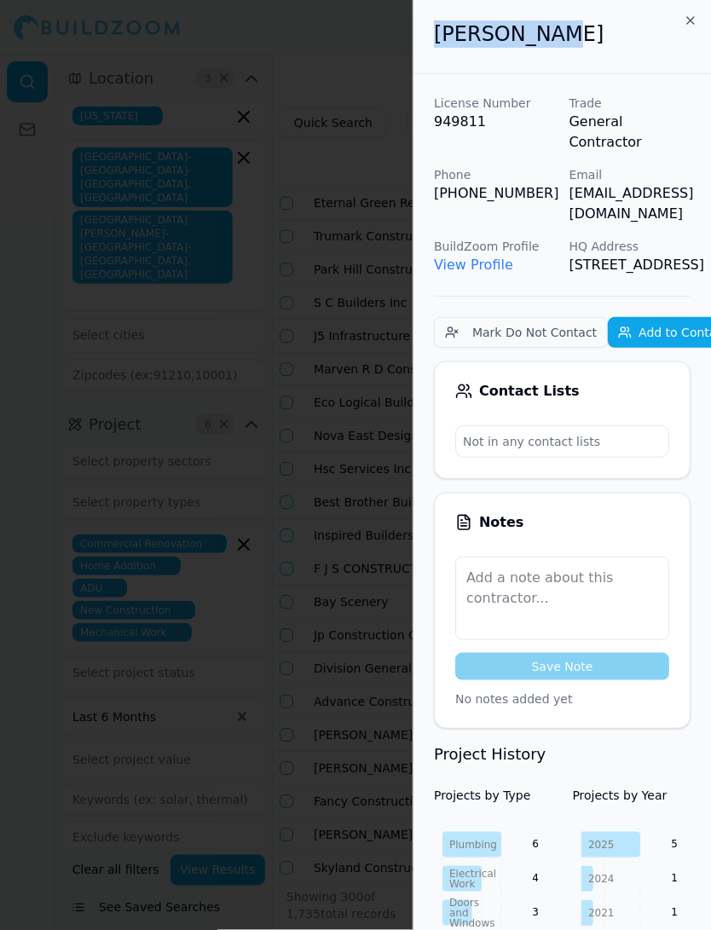
drag, startPoint x: 592, startPoint y: 32, endPoint x: 399, endPoint y: 29, distance: 192.8
click at [399, 55] on body "Help Sign Out Location 3 × California San Francisco-Oakland-Berkeley, CA San Jo…" at bounding box center [355, 493] width 711 height 876
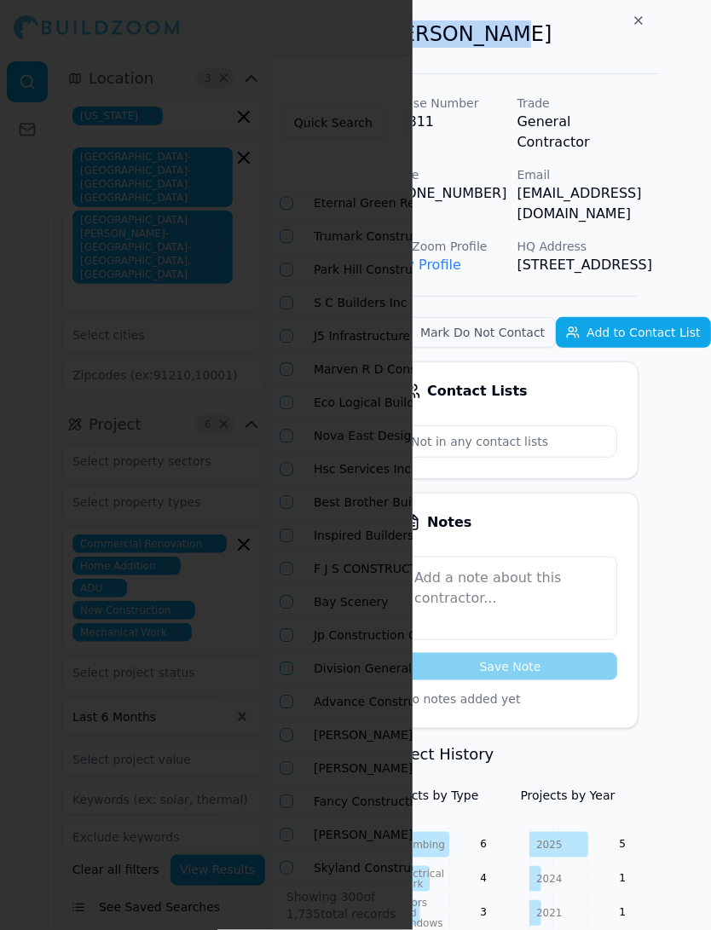
scroll to position [0, 87]
drag, startPoint x: 572, startPoint y: 178, endPoint x: 711, endPoint y: 178, distance: 139.0
click at [640, 183] on p "[EMAIL_ADDRESS][DOMAIN_NAME]" at bounding box center [579, 203] width 122 height 41
click at [404, 302] on div at bounding box center [355, 465] width 711 height 930
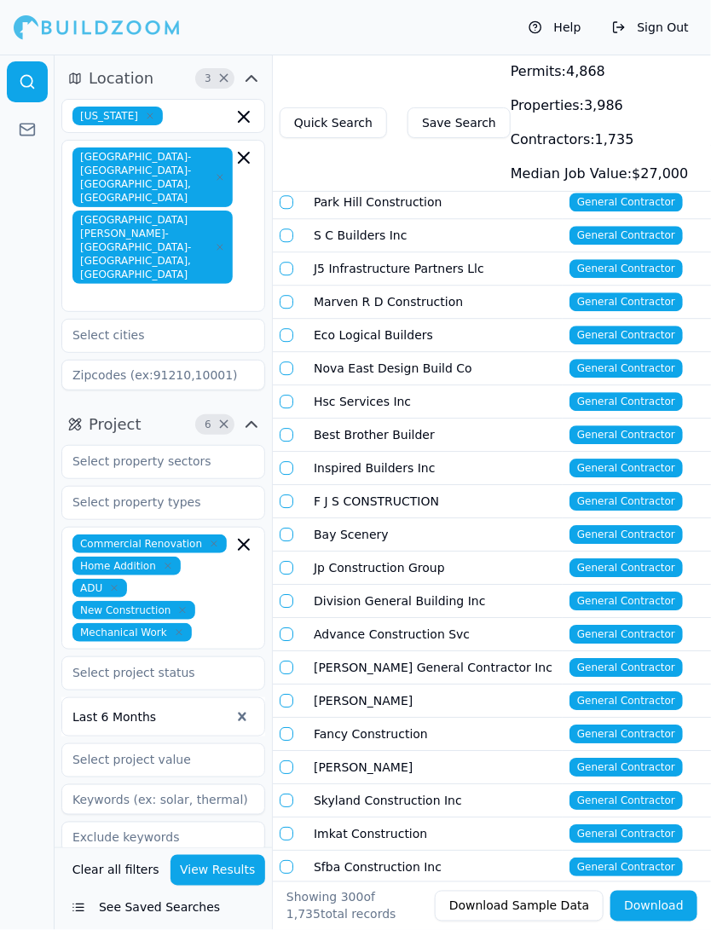
scroll to position [5927, 0]
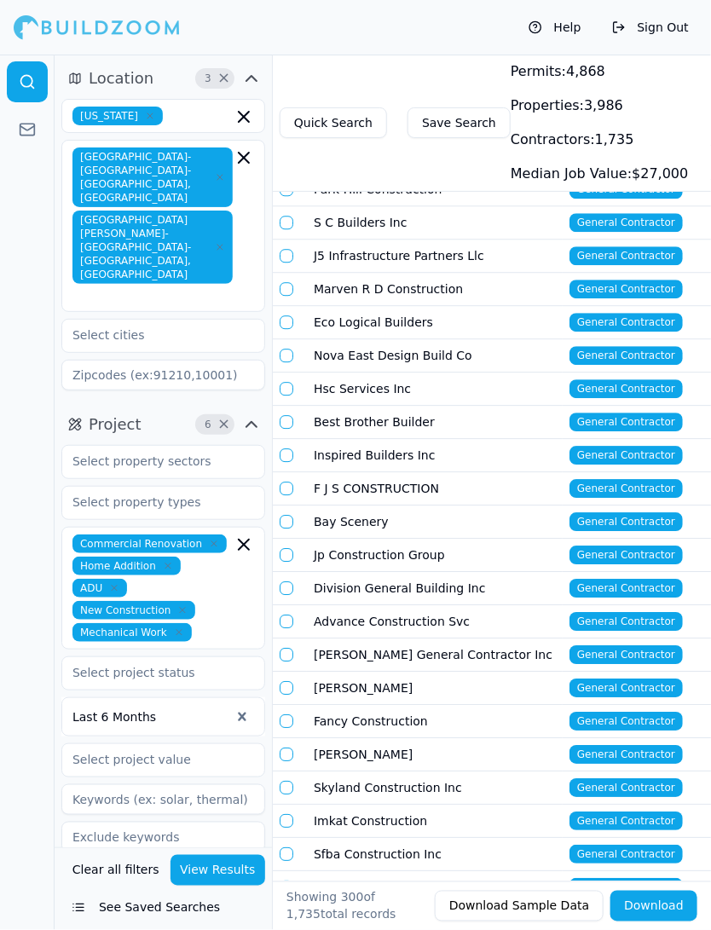
click at [368, 705] on td "Fancy Construction" at bounding box center [435, 721] width 256 height 33
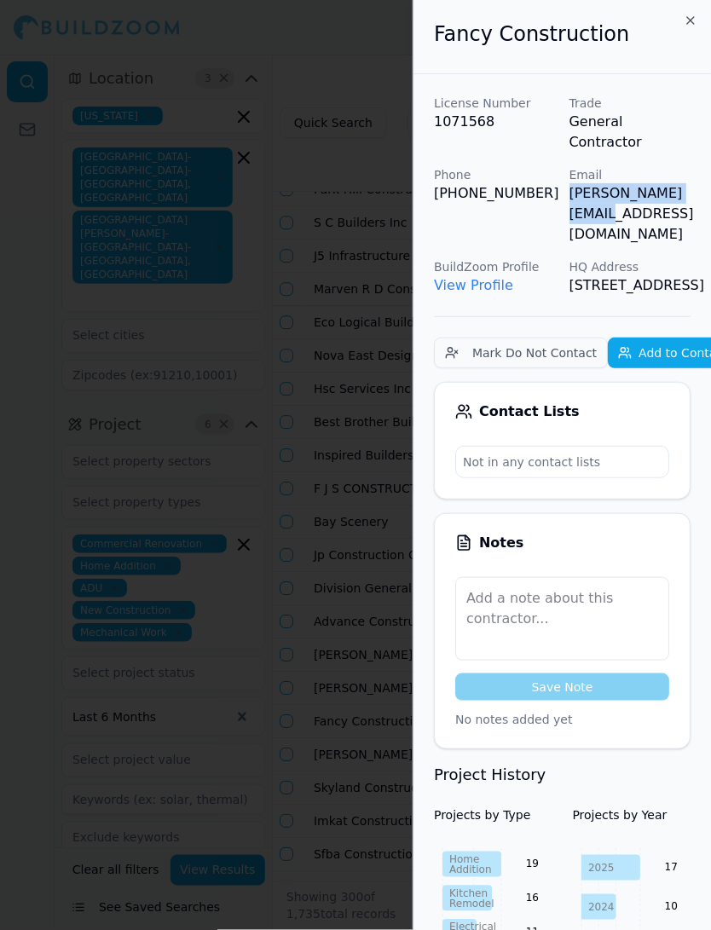
scroll to position [0, 38]
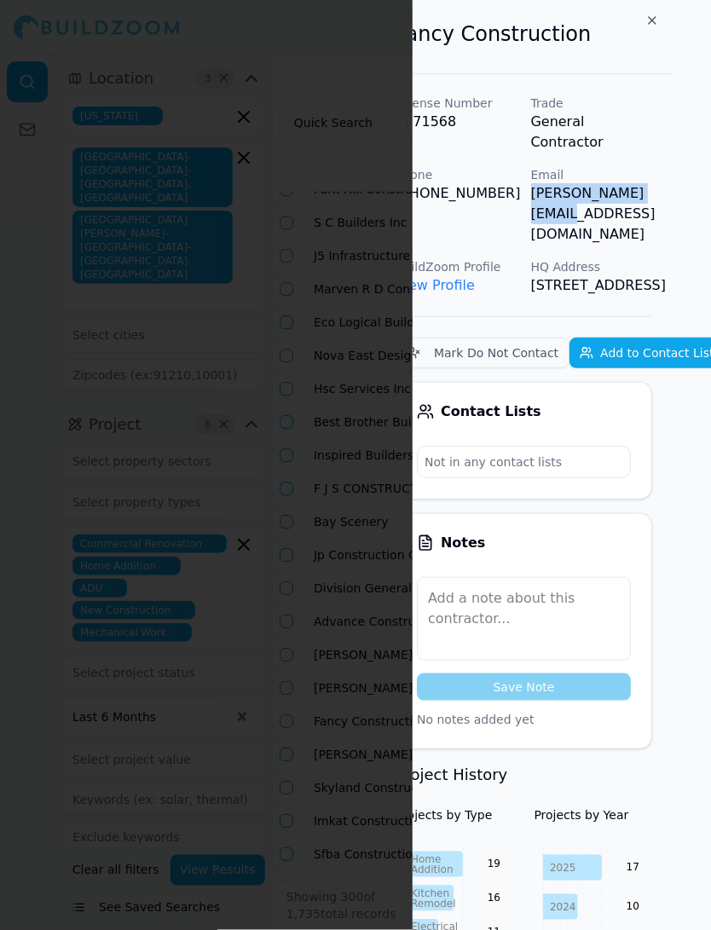
drag, startPoint x: 568, startPoint y: 176, endPoint x: 711, endPoint y: 174, distance: 143.3
click at [710, 174] on div "Fancy Construction License Number 1071568 Trade General Contractor Phone (925) …" at bounding box center [562, 465] width 298 height 930
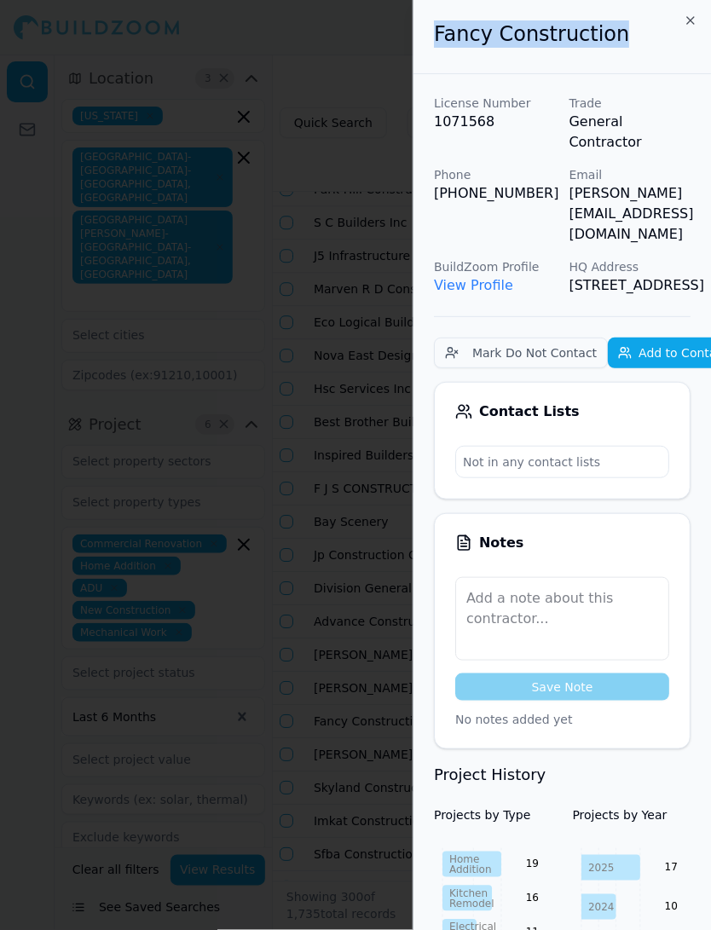
drag, startPoint x: 625, startPoint y: 35, endPoint x: 339, endPoint y: 35, distance: 286.6
click at [339, 55] on body "Help Sign Out Location 3 × California San Francisco-Oakland-Berkeley, CA San Jo…" at bounding box center [355, 493] width 711 height 876
click at [398, 409] on div at bounding box center [355, 465] width 711 height 930
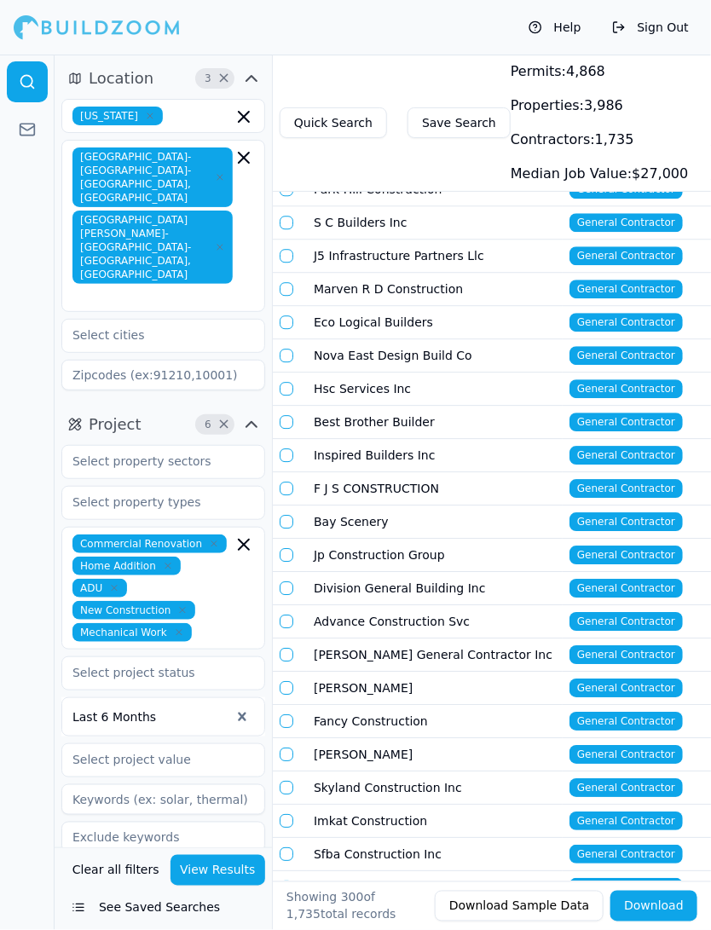
click at [352, 739] on td "[PERSON_NAME]" at bounding box center [435, 755] width 256 height 33
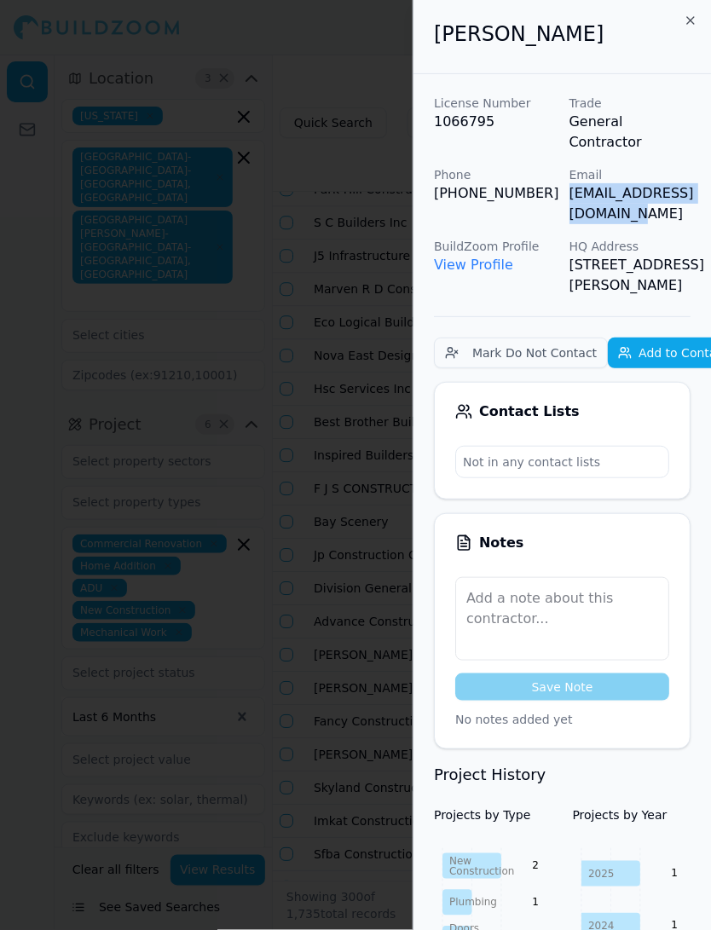
scroll to position [0, 38]
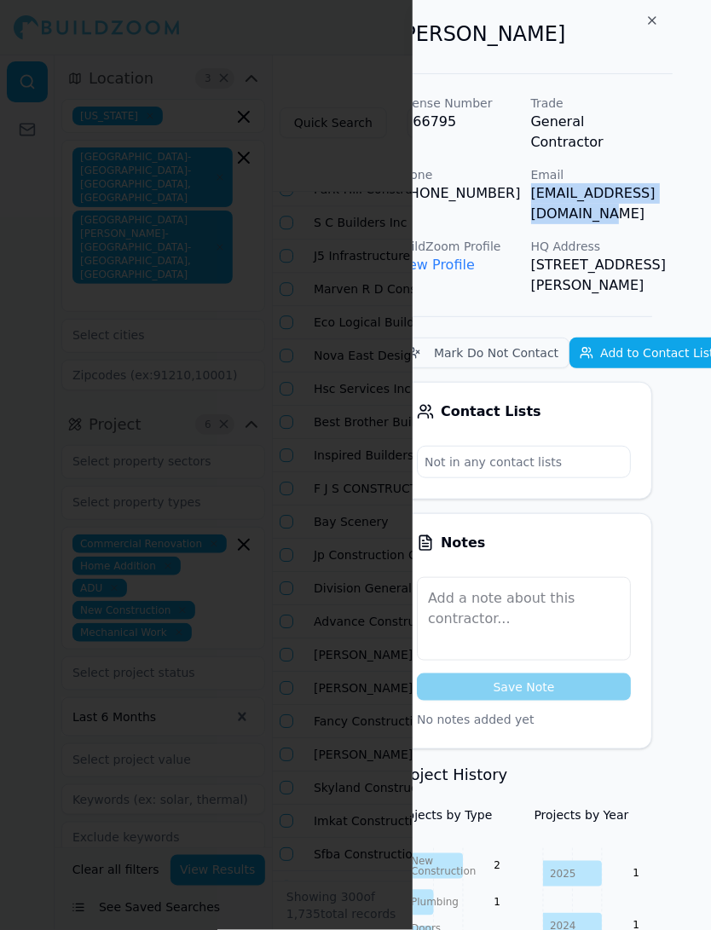
drag, startPoint x: 566, startPoint y: 176, endPoint x: 711, endPoint y: 166, distance: 145.3
click at [710, 166] on div "Ardalan Djalali License Number 1066795 Trade General Contractor Phone (650) 387…" at bounding box center [562, 465] width 298 height 930
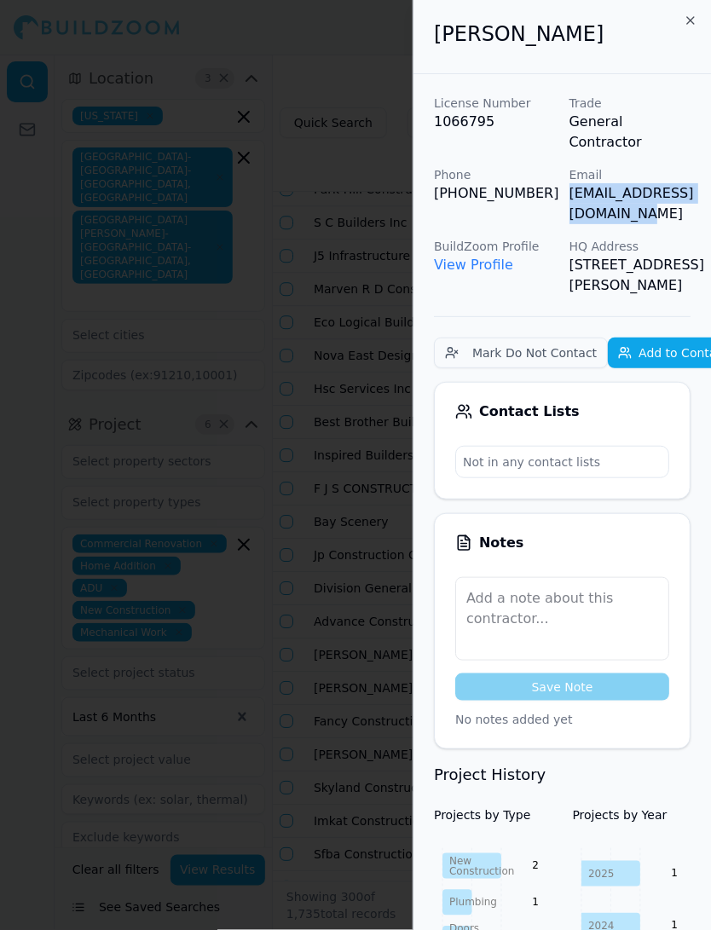
drag, startPoint x: 434, startPoint y: 38, endPoint x: 690, endPoint y: 33, distance: 255.9
click at [690, 33] on h2 "[PERSON_NAME]" at bounding box center [562, 33] width 257 height 27
click at [368, 449] on div at bounding box center [355, 465] width 711 height 930
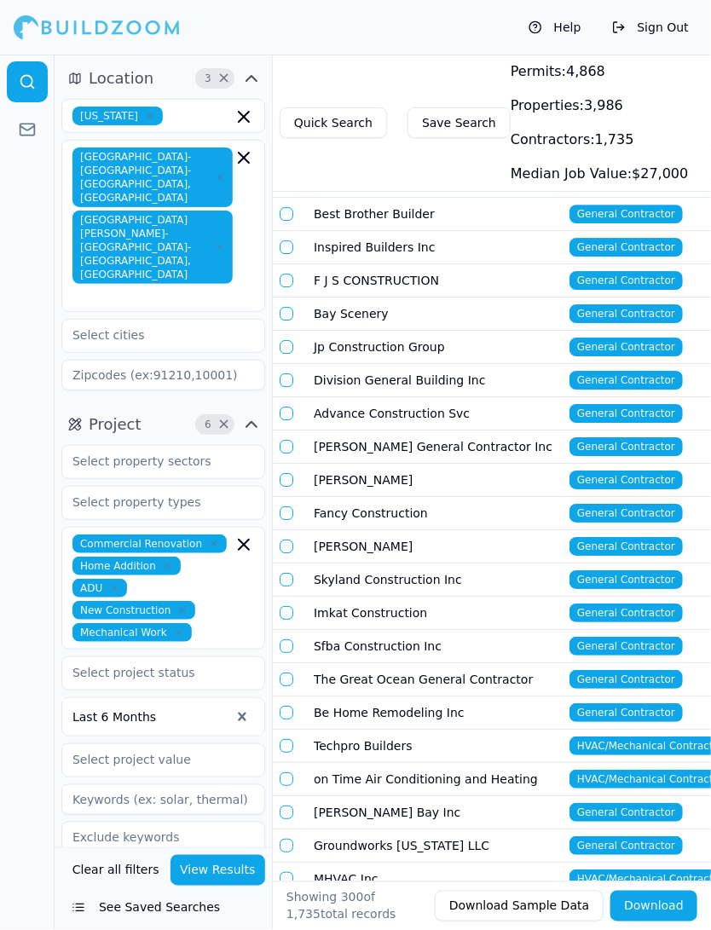
scroll to position [6146, 0]
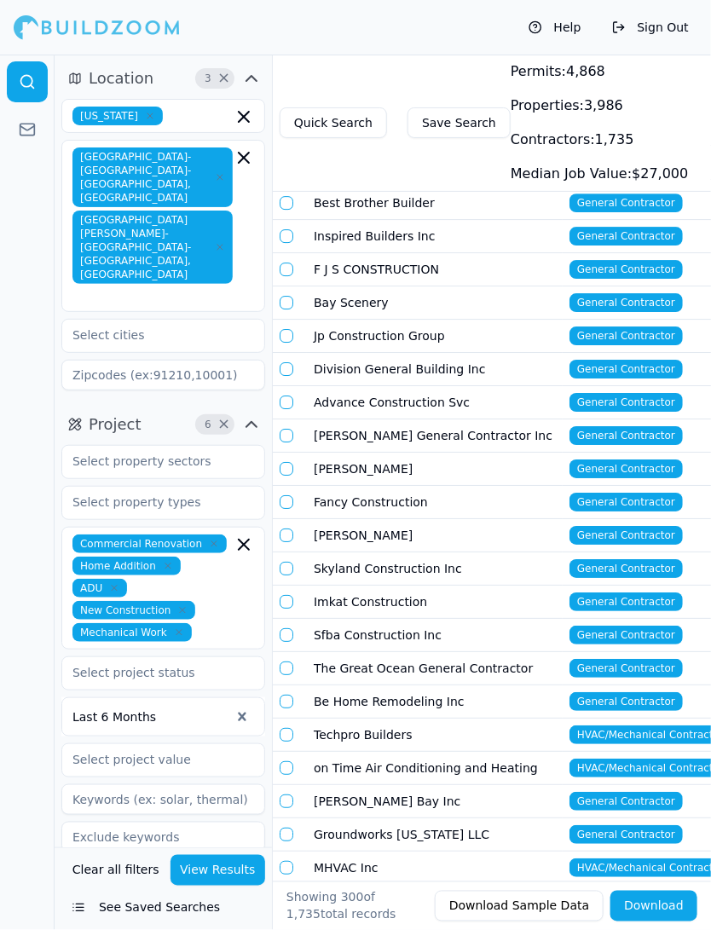
click at [355, 619] on td "Sfba Construction Inc" at bounding box center [435, 635] width 256 height 33
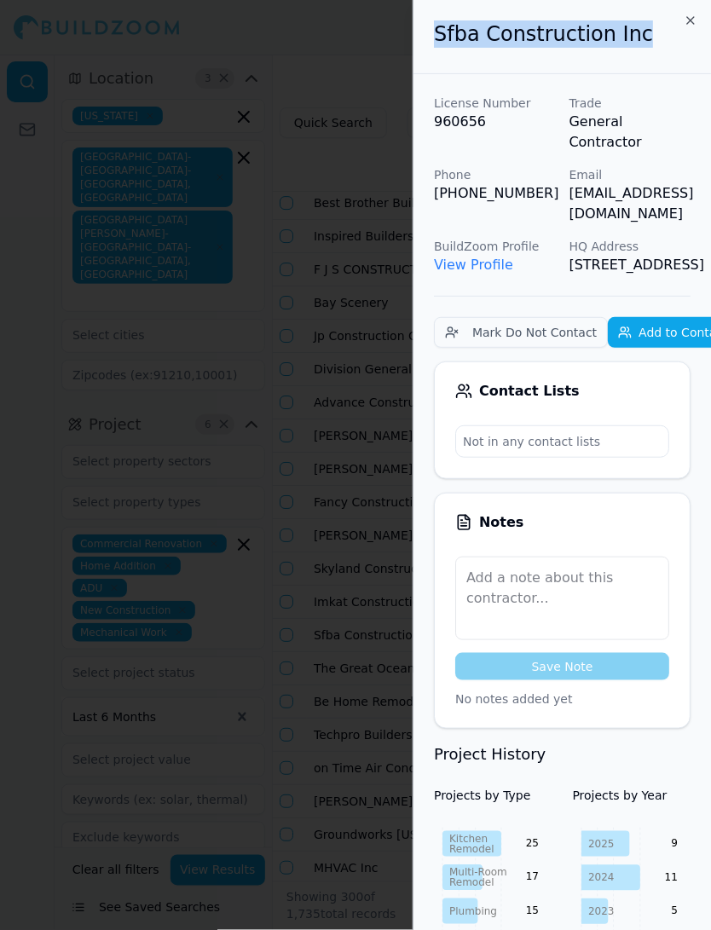
drag, startPoint x: 436, startPoint y: 37, endPoint x: 659, endPoint y: 39, distance: 223.5
click at [659, 39] on h2 "Sfba Construction Inc" at bounding box center [562, 33] width 257 height 27
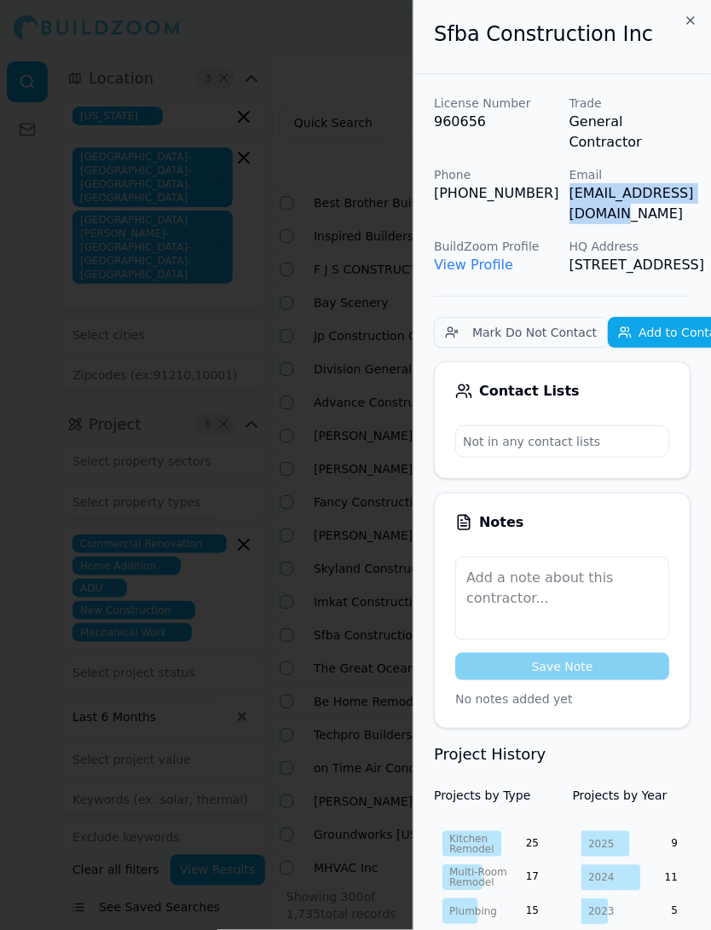
scroll to position [0, 43]
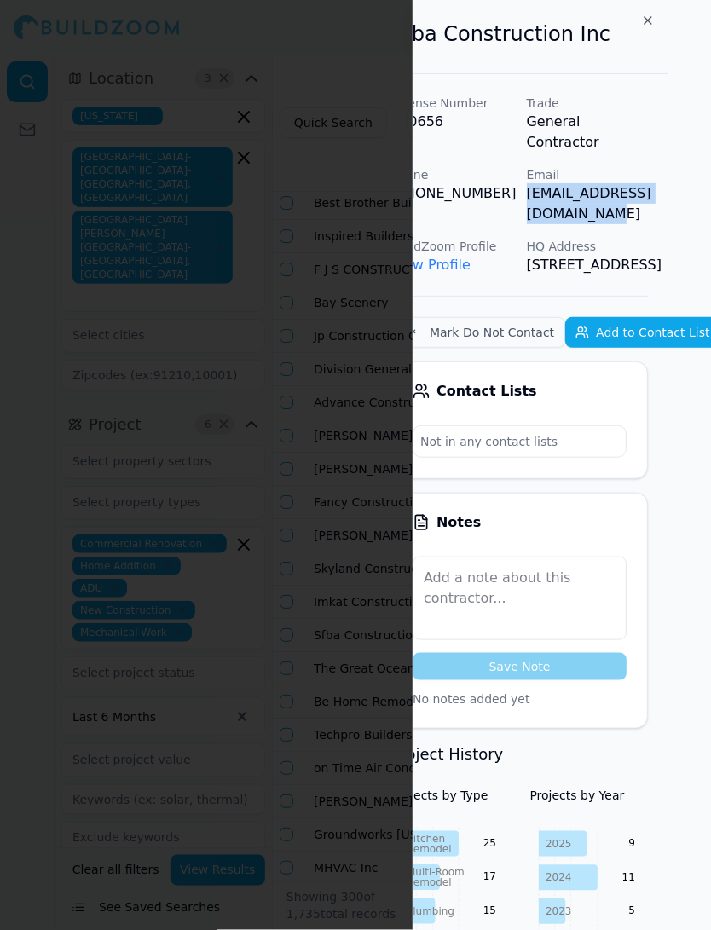
drag, startPoint x: 569, startPoint y: 175, endPoint x: 709, endPoint y: 167, distance: 140.1
click at [649, 183] on p "[EMAIL_ADDRESS][DOMAIN_NAME]" at bounding box center [588, 203] width 122 height 41
click at [194, 357] on div at bounding box center [355, 465] width 711 height 930
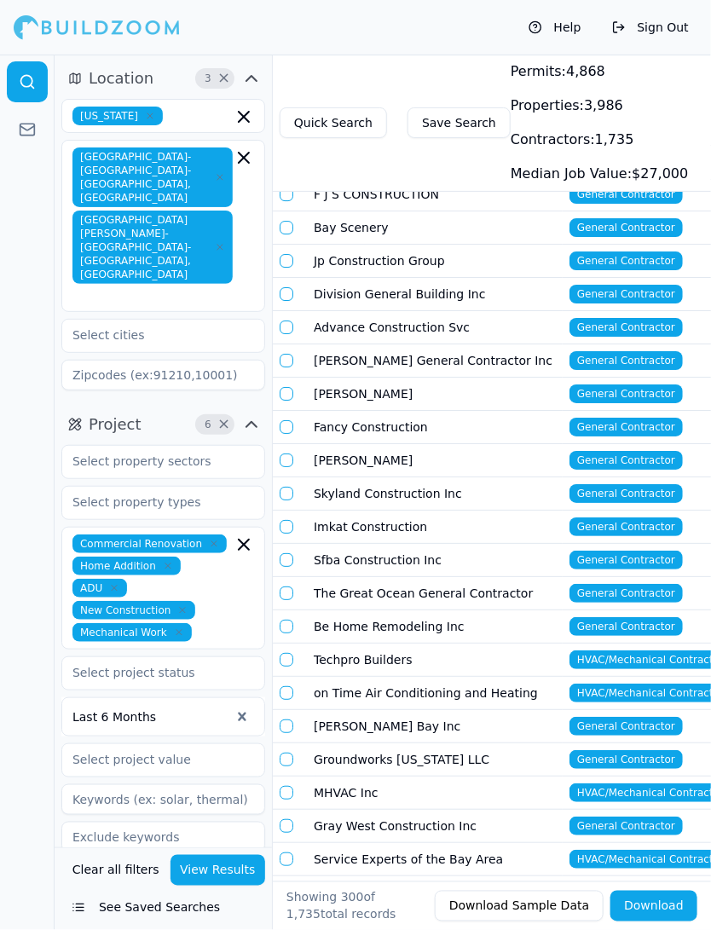
scroll to position [6223, 0]
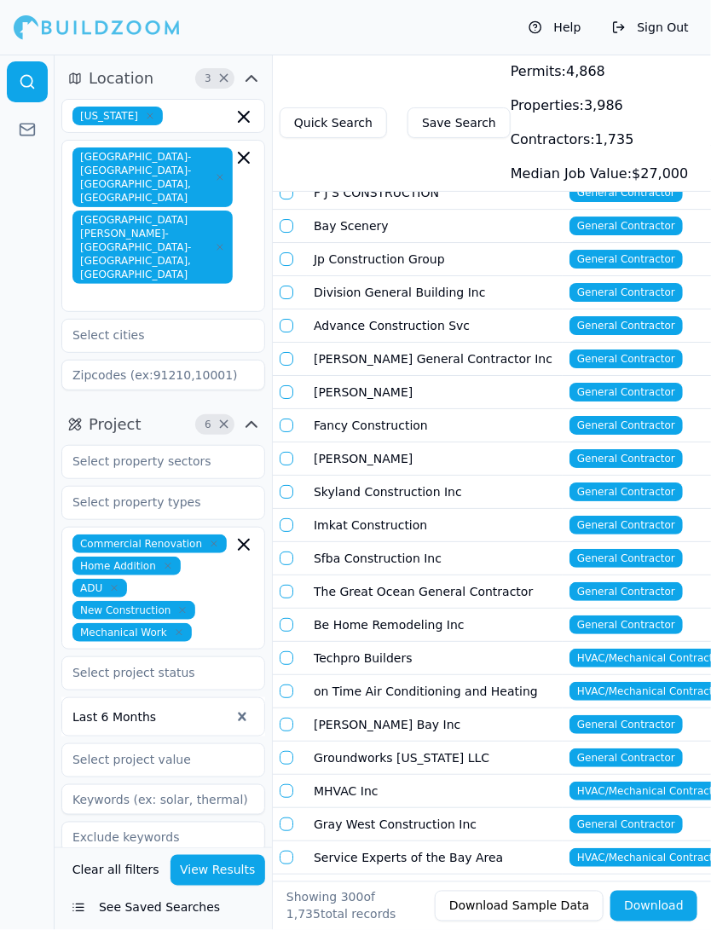
click at [349, 476] on td "Skyland Construction Inc" at bounding box center [435, 492] width 256 height 33
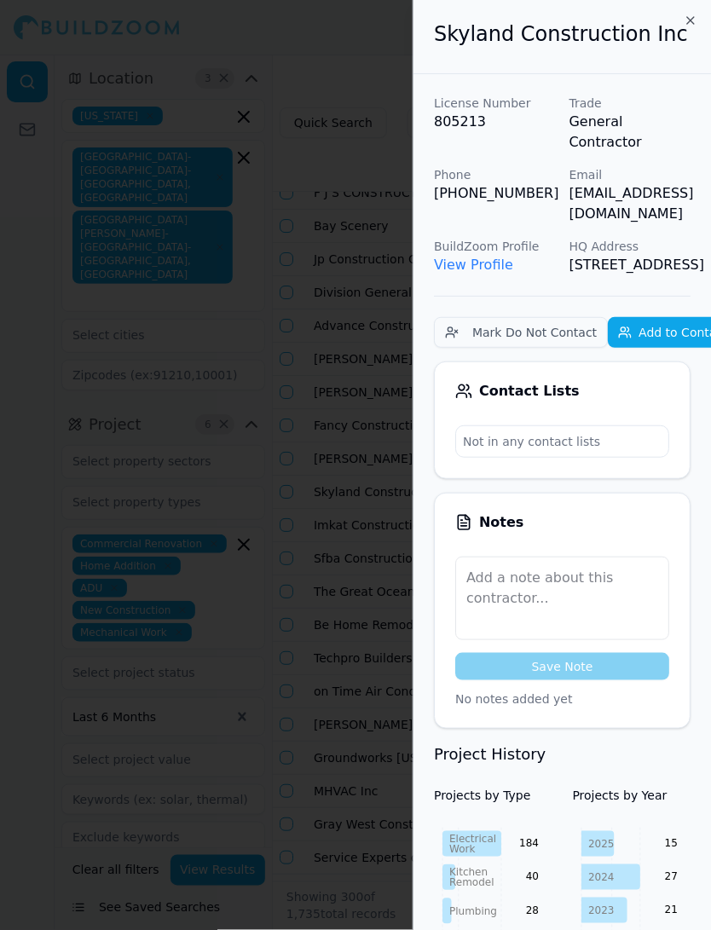
click at [335, 385] on div at bounding box center [355, 465] width 711 height 930
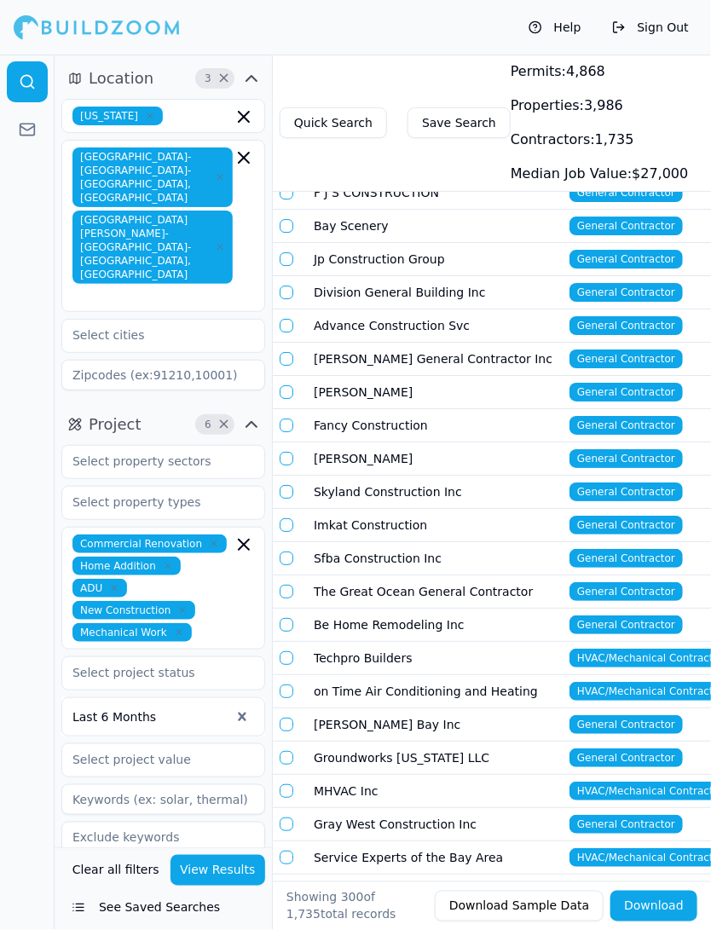
click at [406, 609] on td "Be Home Remodeling Inc" at bounding box center [435, 625] width 256 height 33
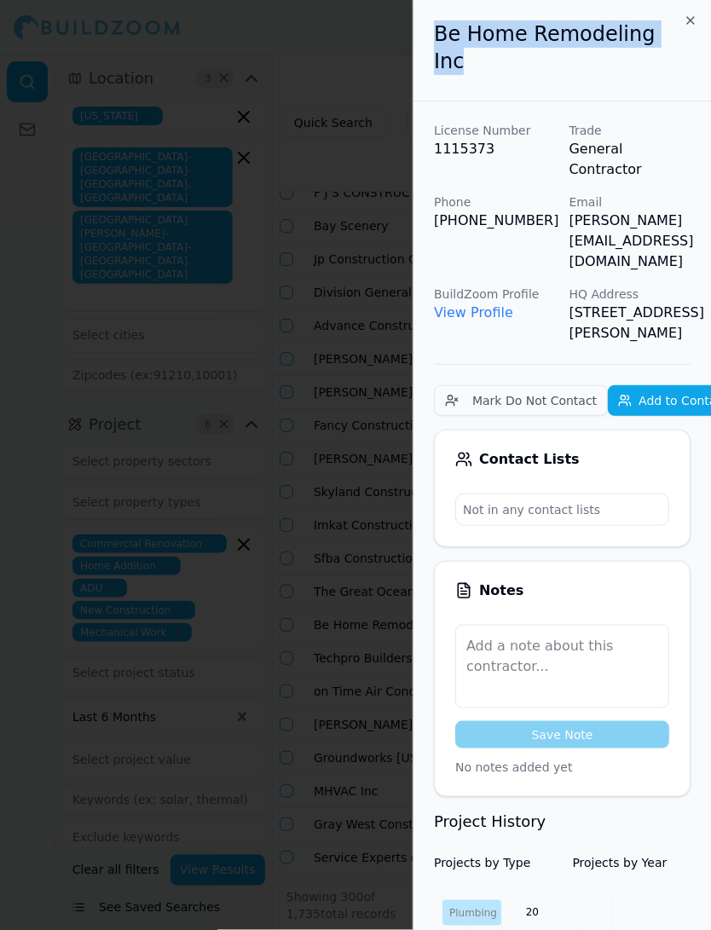
drag, startPoint x: 432, startPoint y: 35, endPoint x: 666, endPoint y: 72, distance: 237.5
click at [666, 72] on div "Be Home Remodeling Inc" at bounding box center [563, 50] width 298 height 101
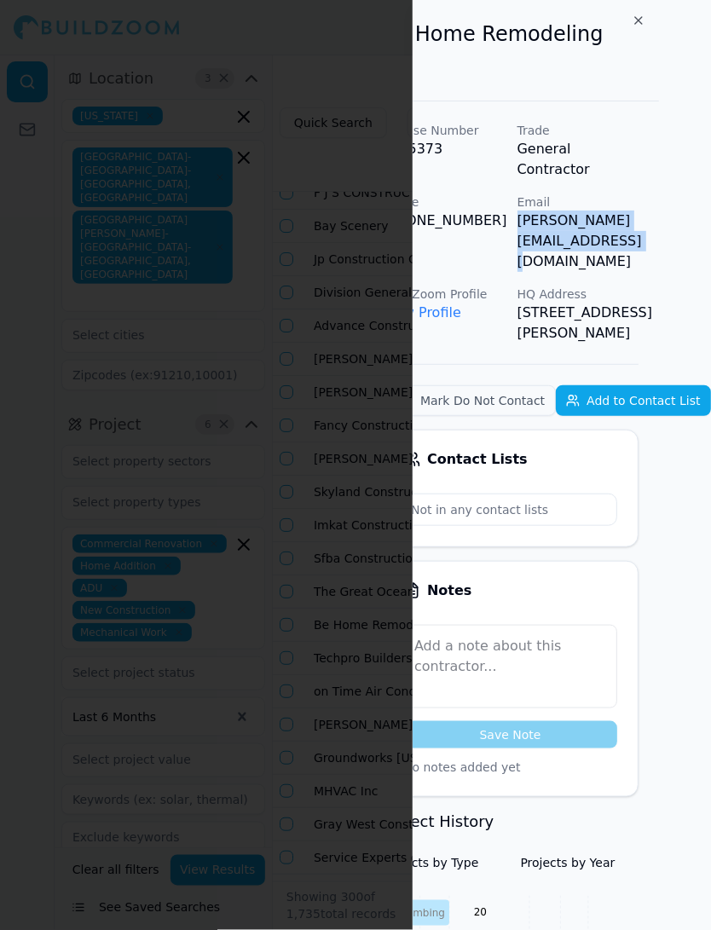
scroll to position [0, 76]
drag, startPoint x: 565, startPoint y: 180, endPoint x: 711, endPoint y: 189, distance: 146.1
click at [710, 189] on div "Be Home Remodeling Inc License Number 1115373 Trade General Contractor Phone (3…" at bounding box center [562, 465] width 298 height 930
click at [540, 211] on p "[PERSON_NAME][EMAIL_ADDRESS][DOMAIN_NAME]" at bounding box center [579, 241] width 122 height 61
drag, startPoint x: 495, startPoint y: 172, endPoint x: 711, endPoint y: 173, distance: 216.6
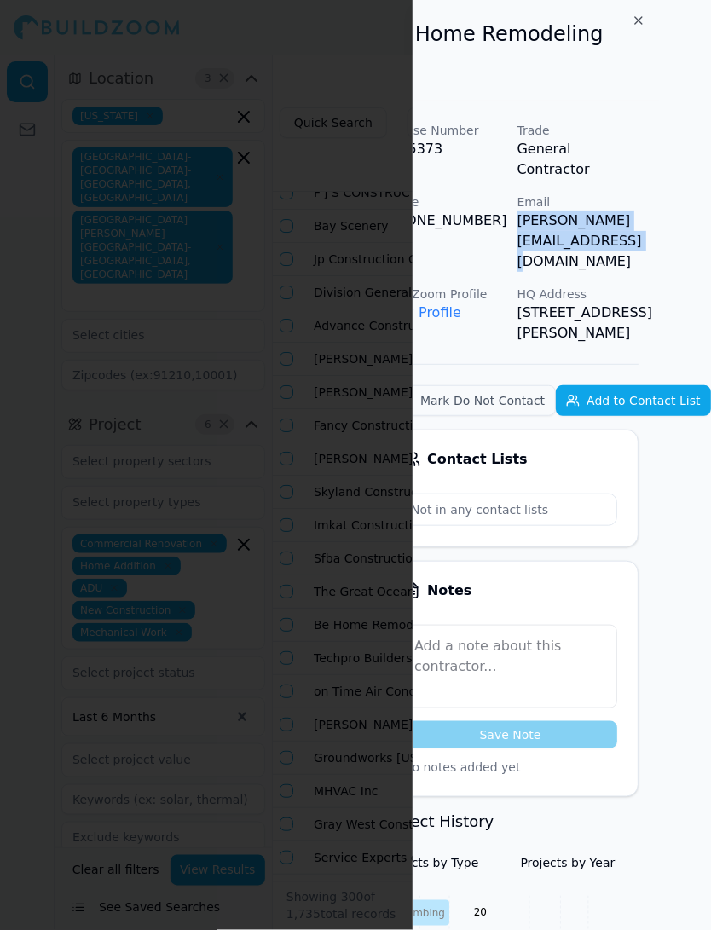
click at [710, 173] on div "Be Home Remodeling Inc License Number 1115373 Trade General Contractor Phone (3…" at bounding box center [562, 465] width 298 height 930
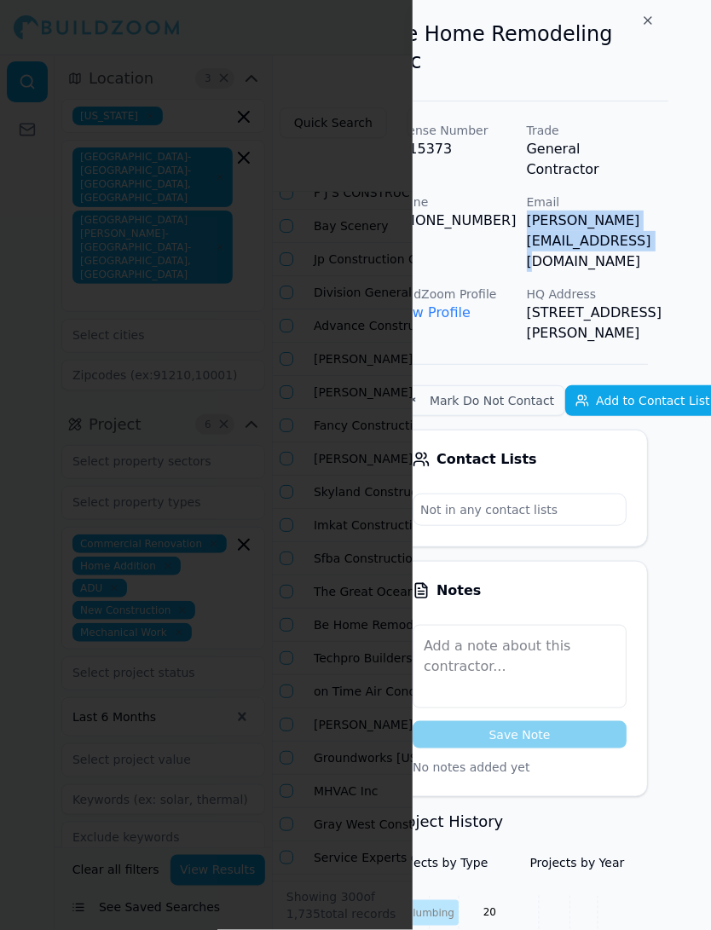
scroll to position [0, 0]
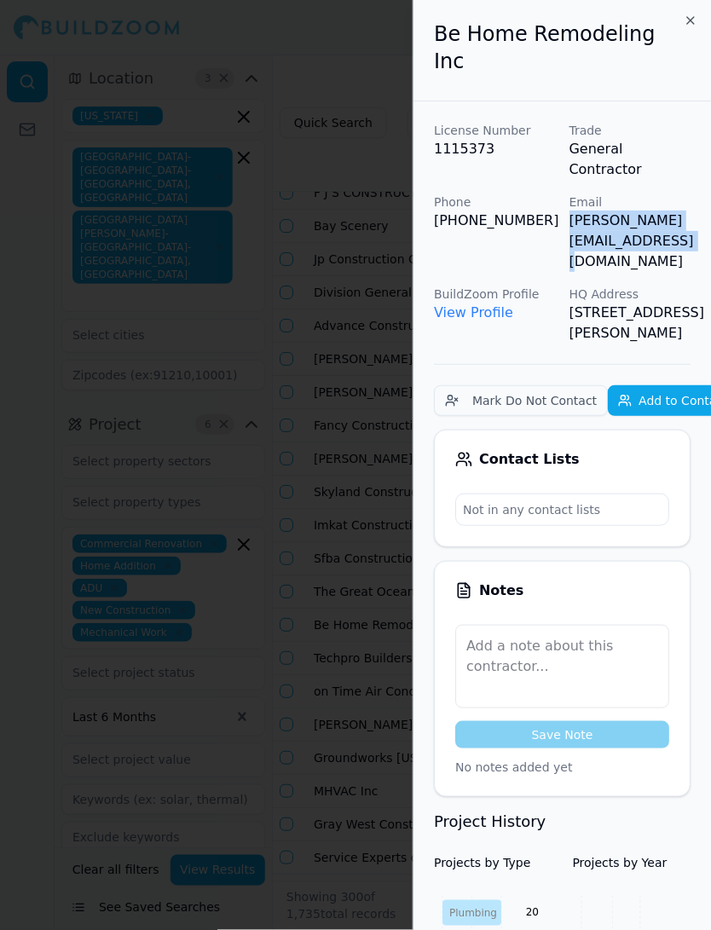
click at [338, 326] on div at bounding box center [355, 465] width 711 height 930
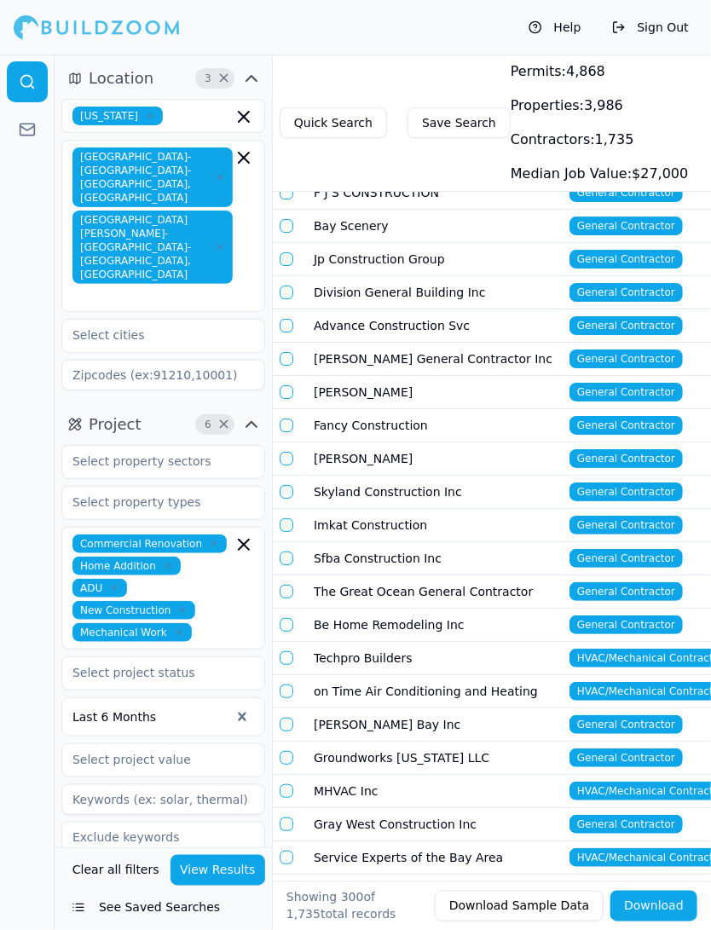
click at [347, 709] on td "[PERSON_NAME] Bay Inc" at bounding box center [435, 725] width 256 height 33
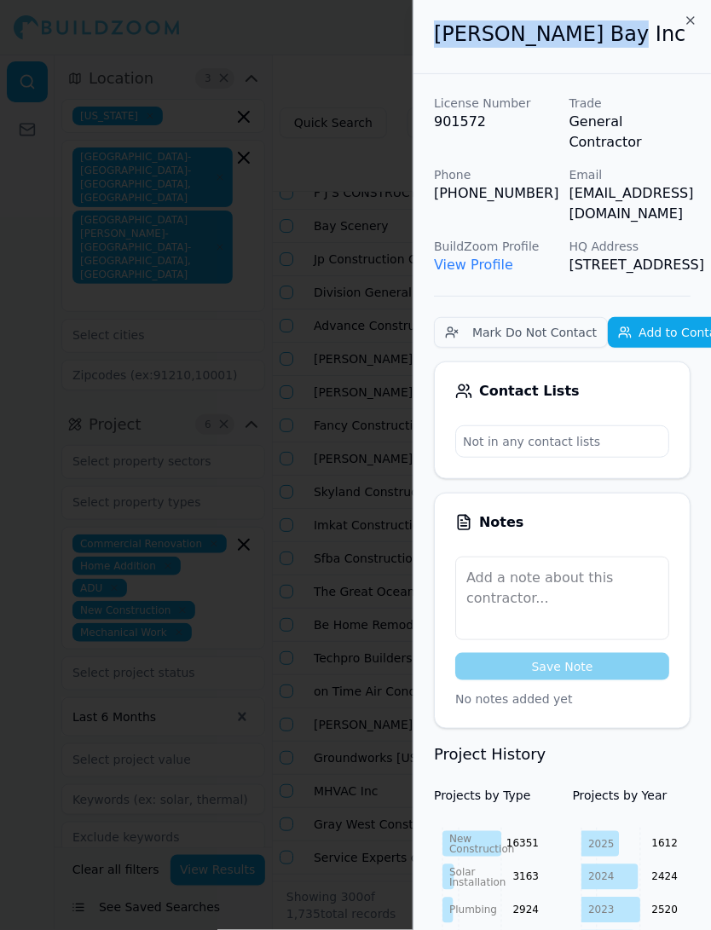
drag, startPoint x: 436, startPoint y: 43, endPoint x: 681, endPoint y: 43, distance: 245.6
click at [681, 43] on h2 "[PERSON_NAME] Bay Inc" at bounding box center [562, 33] width 257 height 27
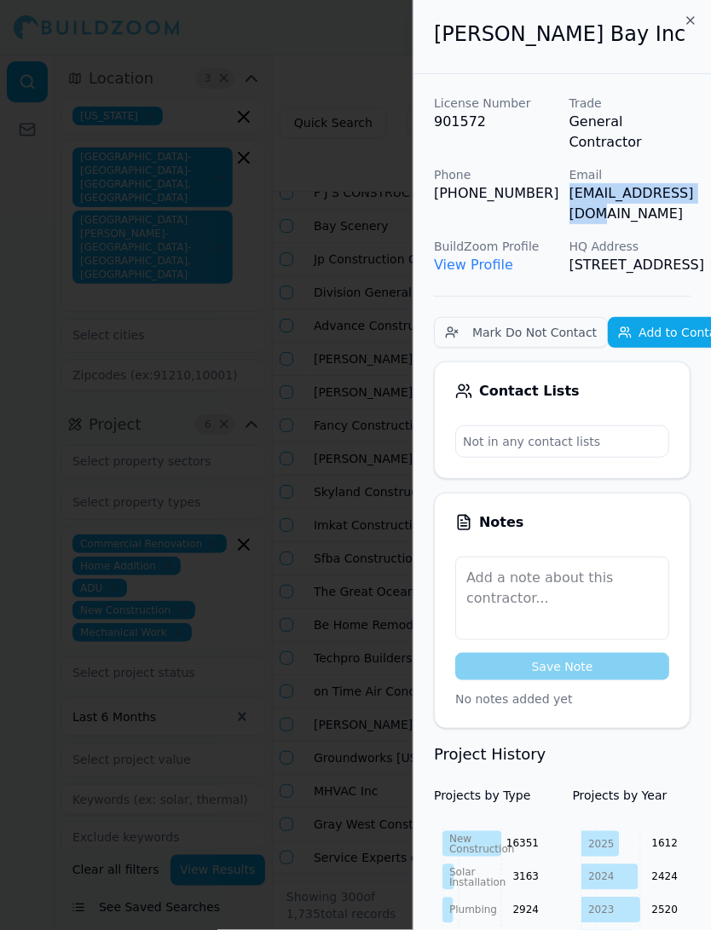
scroll to position [0, 38]
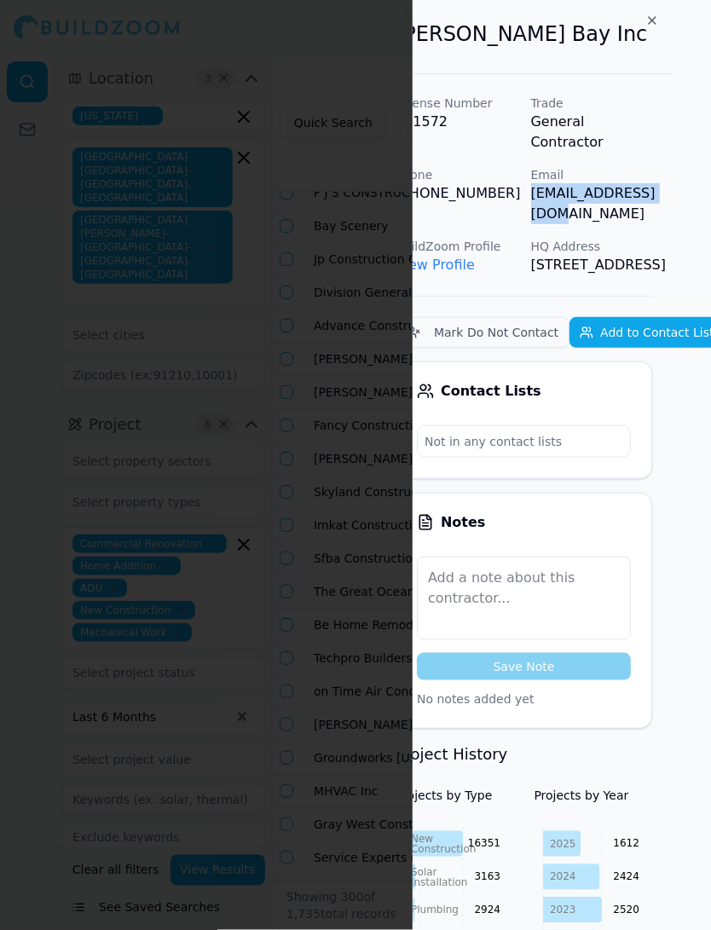
drag, startPoint x: 569, startPoint y: 174, endPoint x: 710, endPoint y: 169, distance: 141.7
click at [710, 171] on div "Dr Horton Bay Inc License Number 901572 Trade General Contractor Phone (559) 63…" at bounding box center [562, 465] width 298 height 930
click at [384, 323] on div at bounding box center [355, 465] width 711 height 930
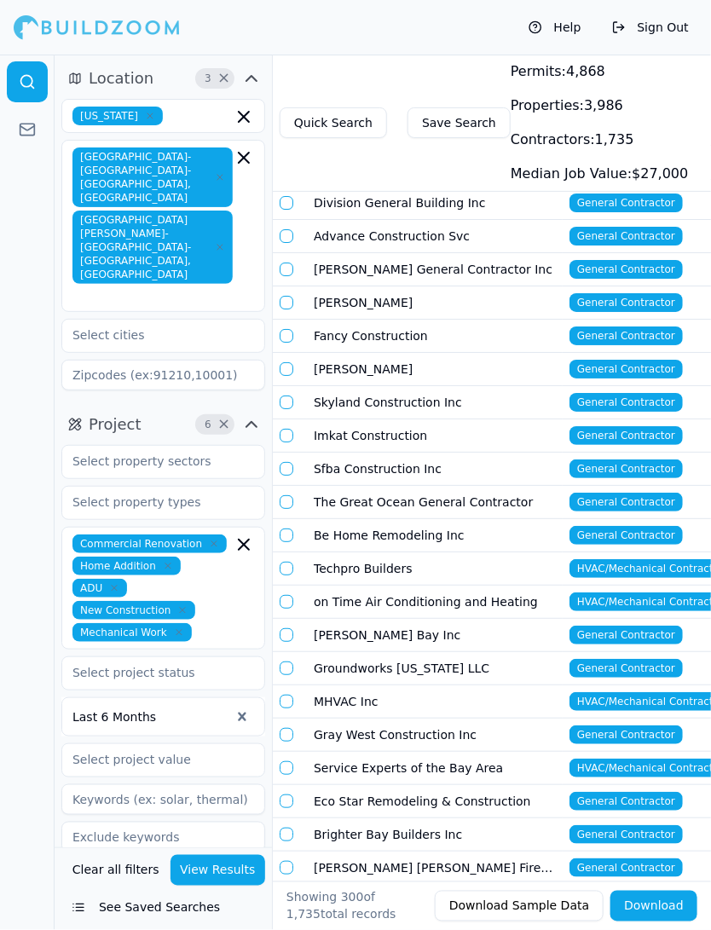
scroll to position [6325, 0]
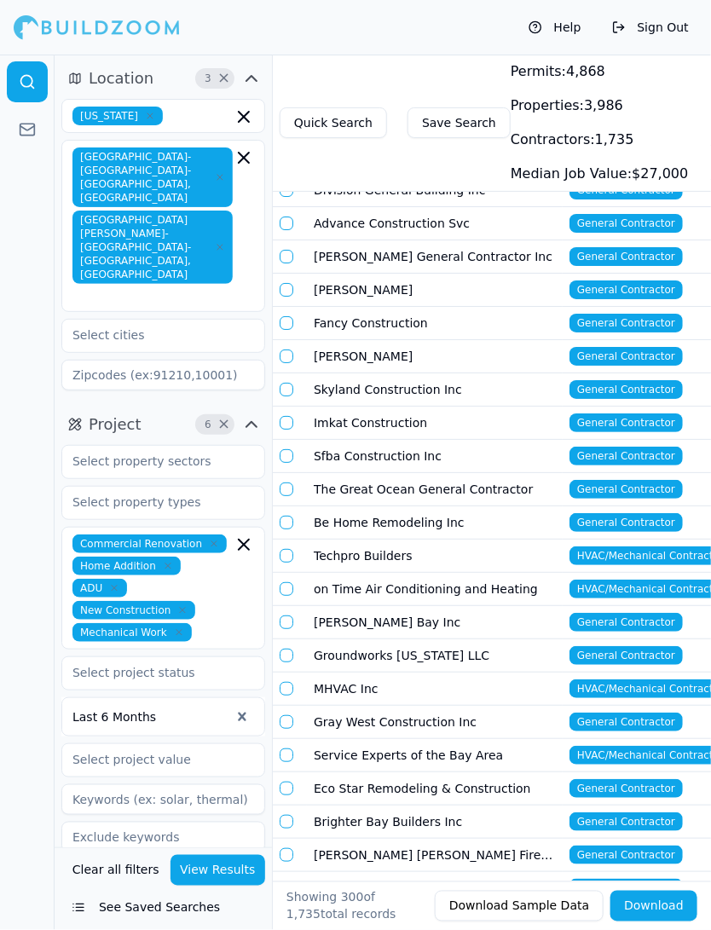
click at [372, 540] on td "Techpro Builders" at bounding box center [435, 556] width 256 height 33
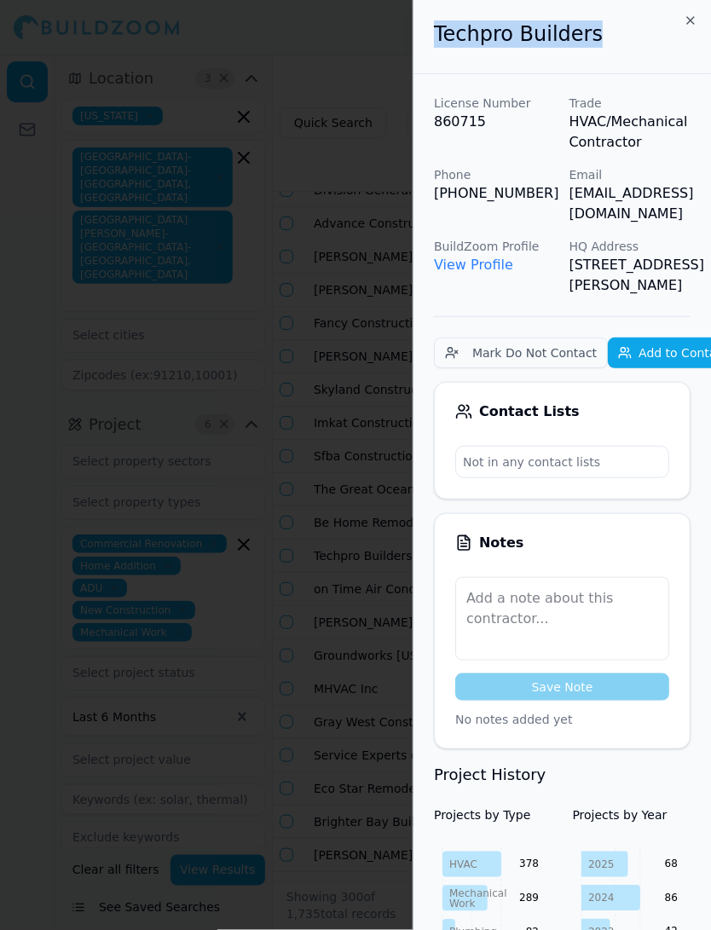
drag, startPoint x: 596, startPoint y: 37, endPoint x: 421, endPoint y: 31, distance: 174.9
click at [421, 31] on div "Techpro Builders" at bounding box center [563, 37] width 298 height 74
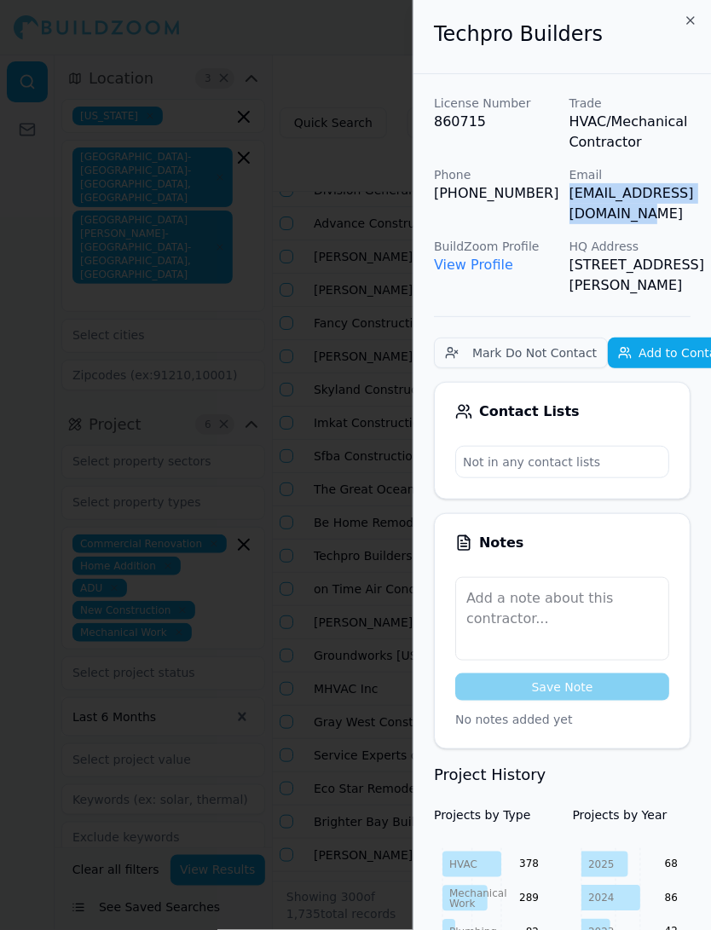
scroll to position [0, 38]
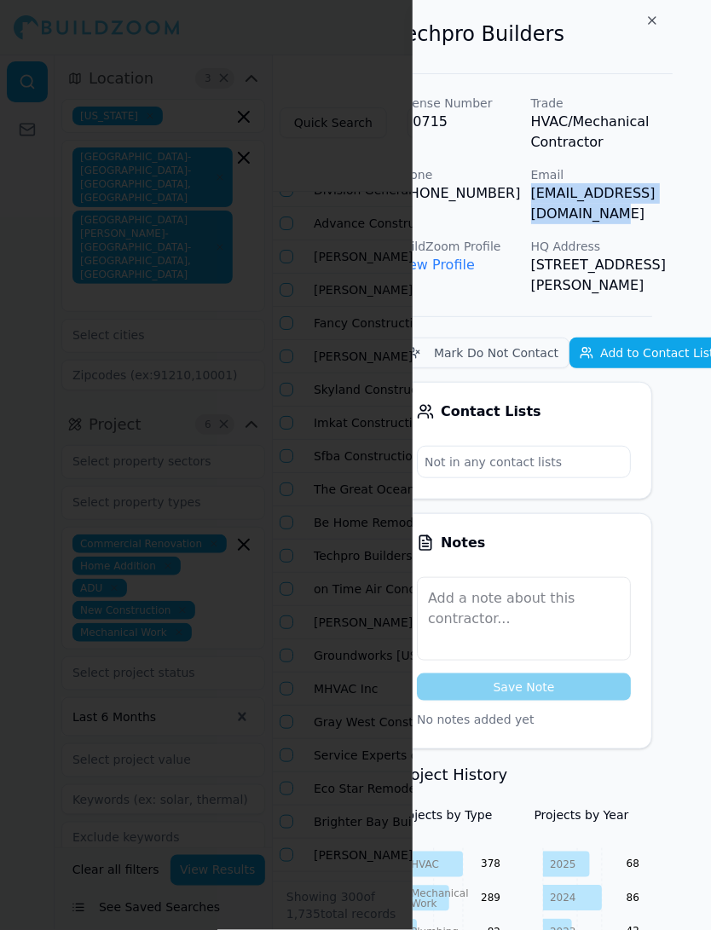
drag, startPoint x: 565, startPoint y: 194, endPoint x: 711, endPoint y: 196, distance: 145.8
click at [710, 196] on div "Techpro Builders License Number 860715 Trade HVAC/Mechanical Contractor Phone (…" at bounding box center [562, 465] width 298 height 930
click at [409, 254] on div at bounding box center [355, 465] width 711 height 930
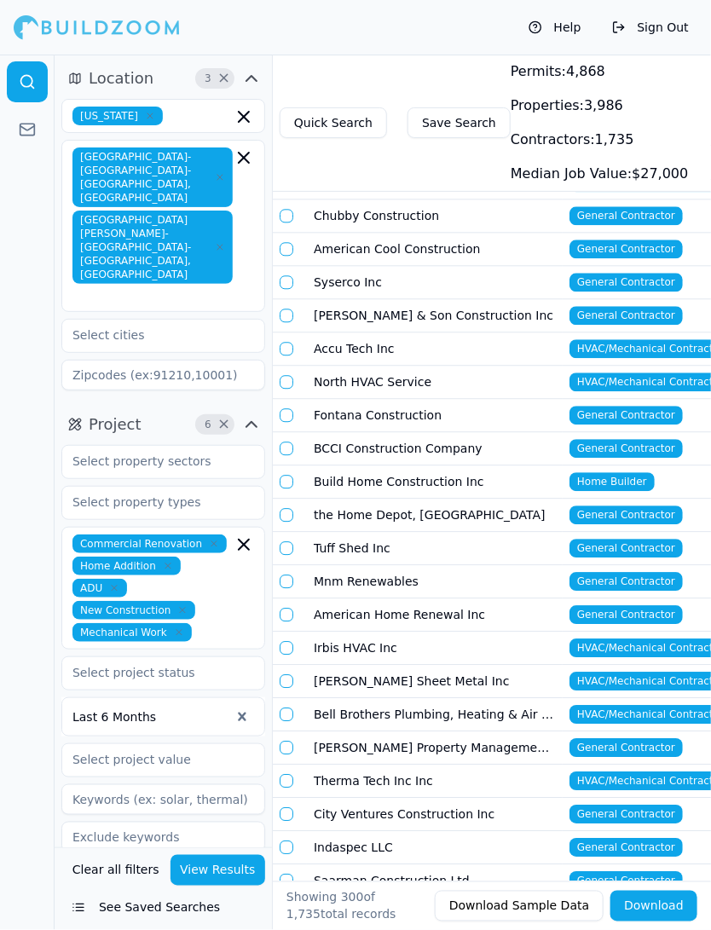
scroll to position [7754, 0]
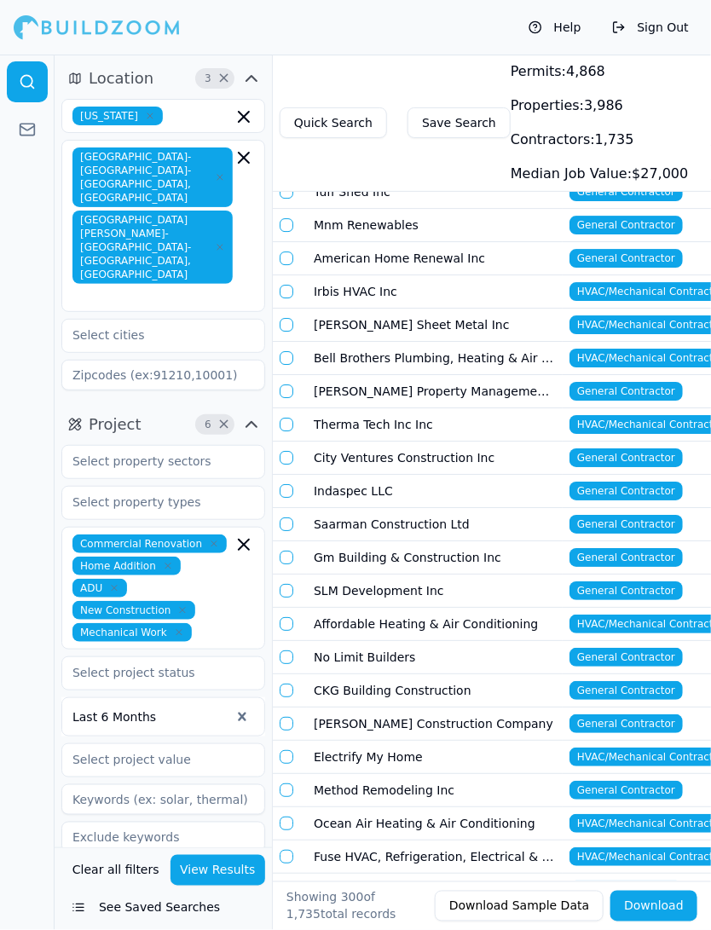
click at [374, 741] on td "Electrify My Home" at bounding box center [435, 757] width 256 height 33
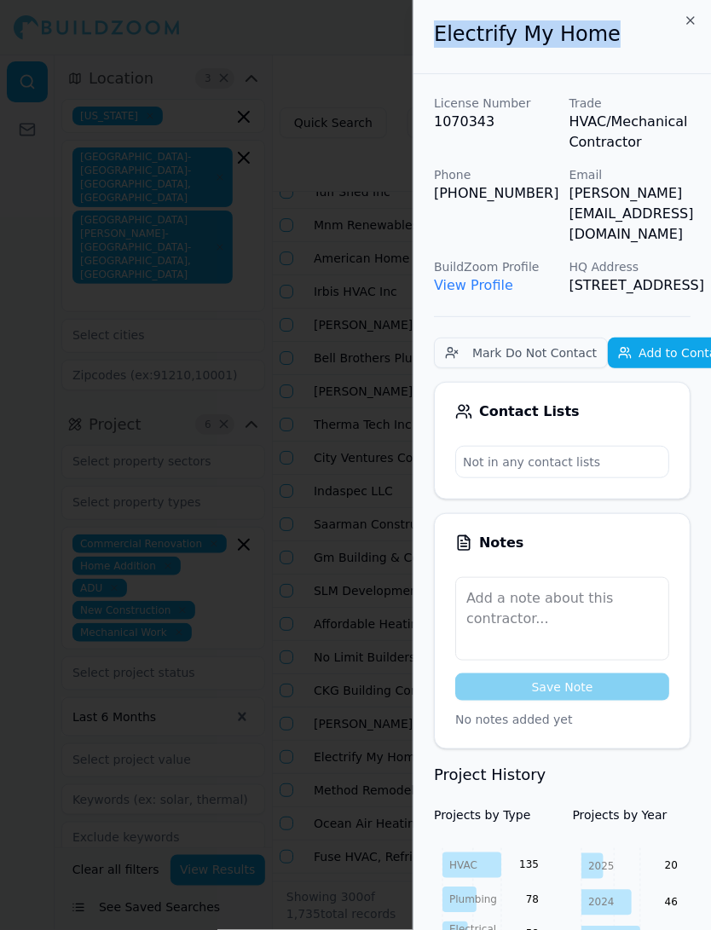
drag, startPoint x: 623, startPoint y: 31, endPoint x: 430, endPoint y: 29, distance: 192.7
click at [430, 29] on div "Electrify My Home" at bounding box center [563, 37] width 298 height 74
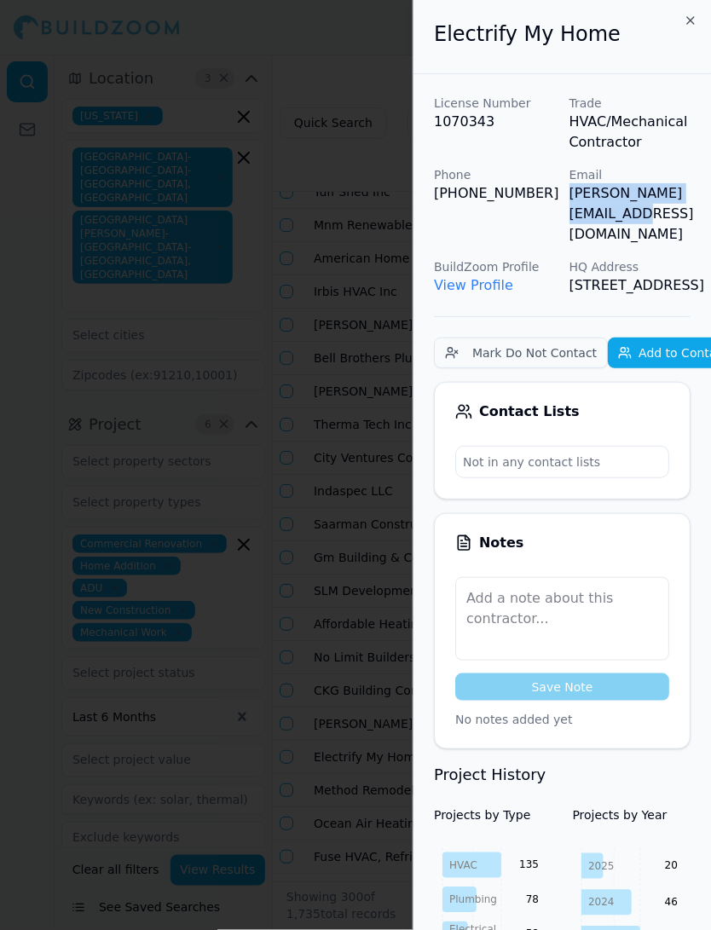
scroll to position [0, 48]
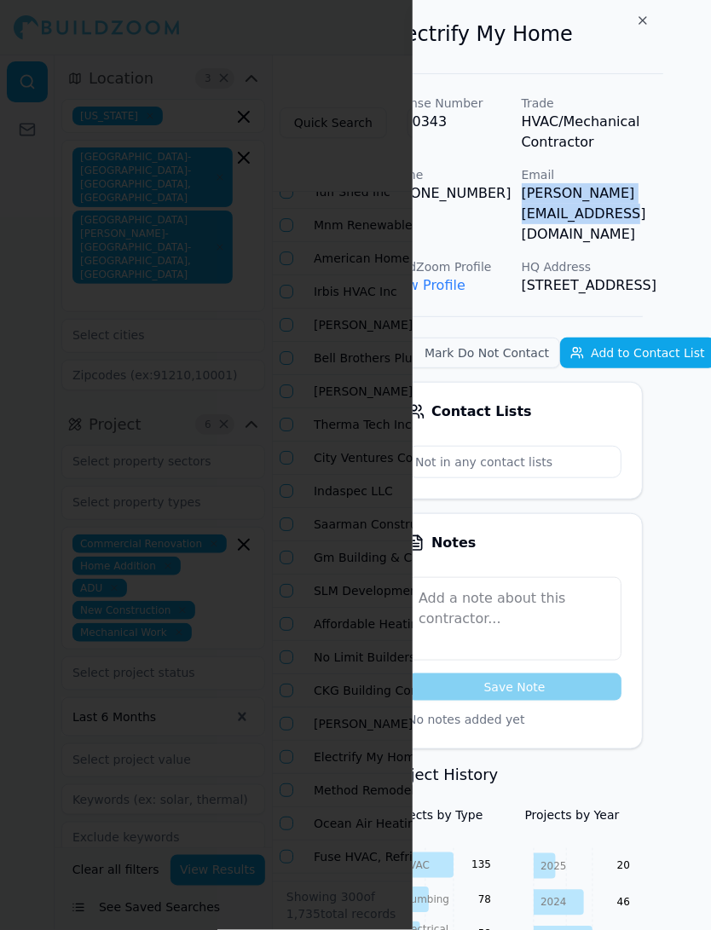
drag, startPoint x: 565, startPoint y: 195, endPoint x: 711, endPoint y: 197, distance: 145.8
click at [710, 197] on div "Electrify My Home License Number 1070343 Trade HVAC/Mechanical Contractor Phone…" at bounding box center [562, 465] width 298 height 930
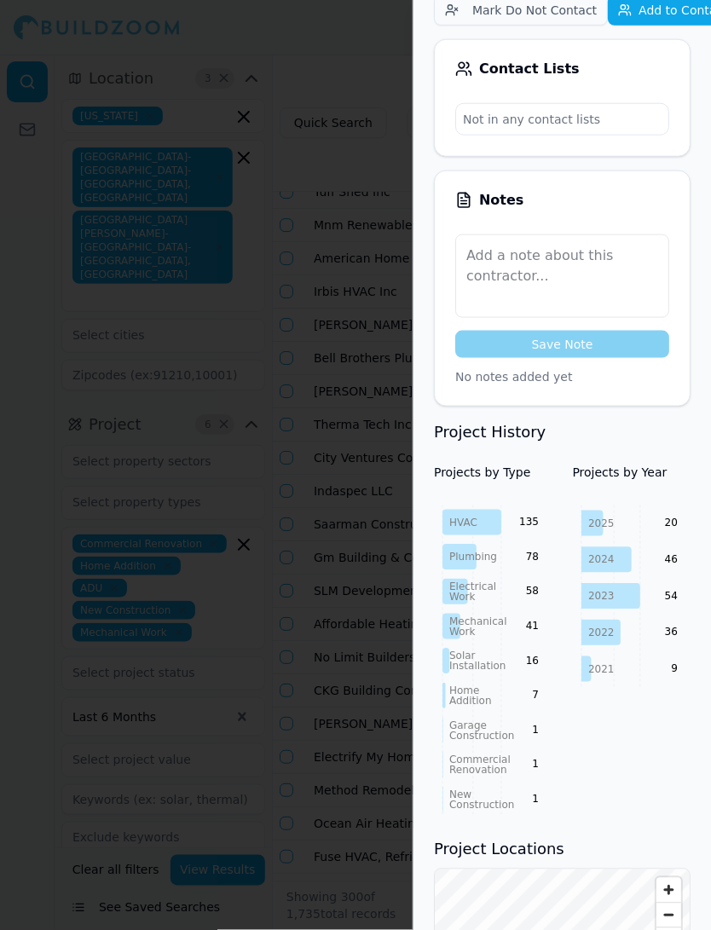
scroll to position [0, 0]
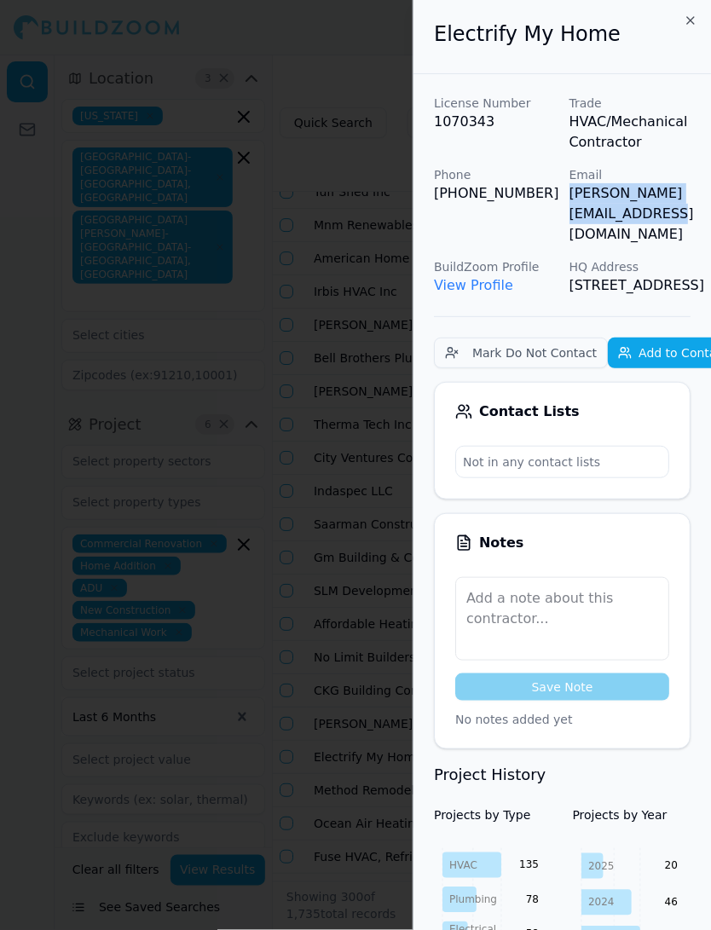
click at [327, 288] on div at bounding box center [355, 465] width 711 height 930
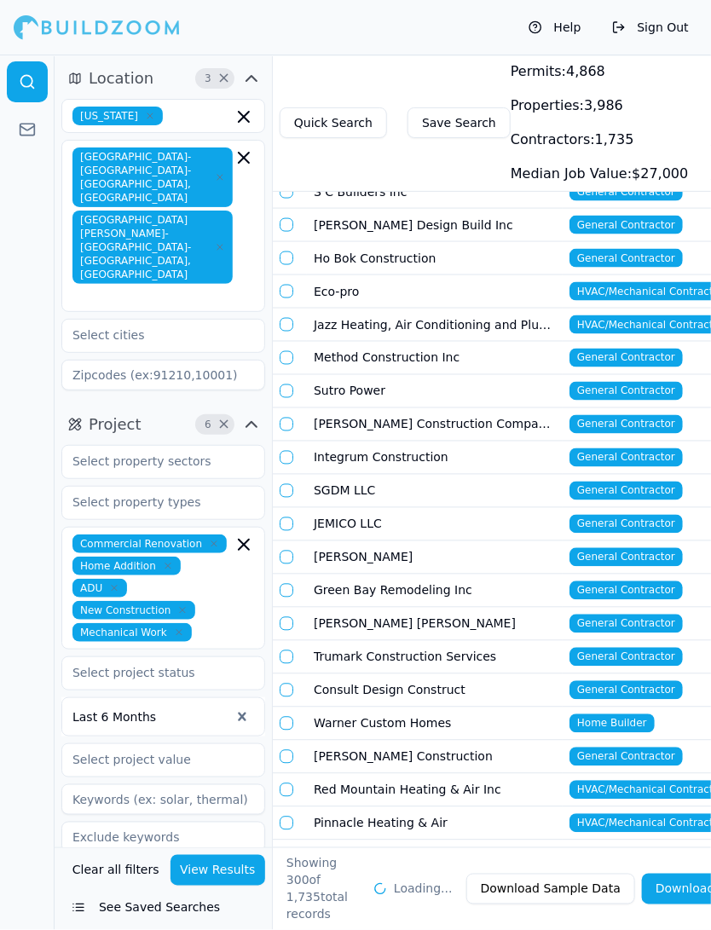
scroll to position [8602, 0]
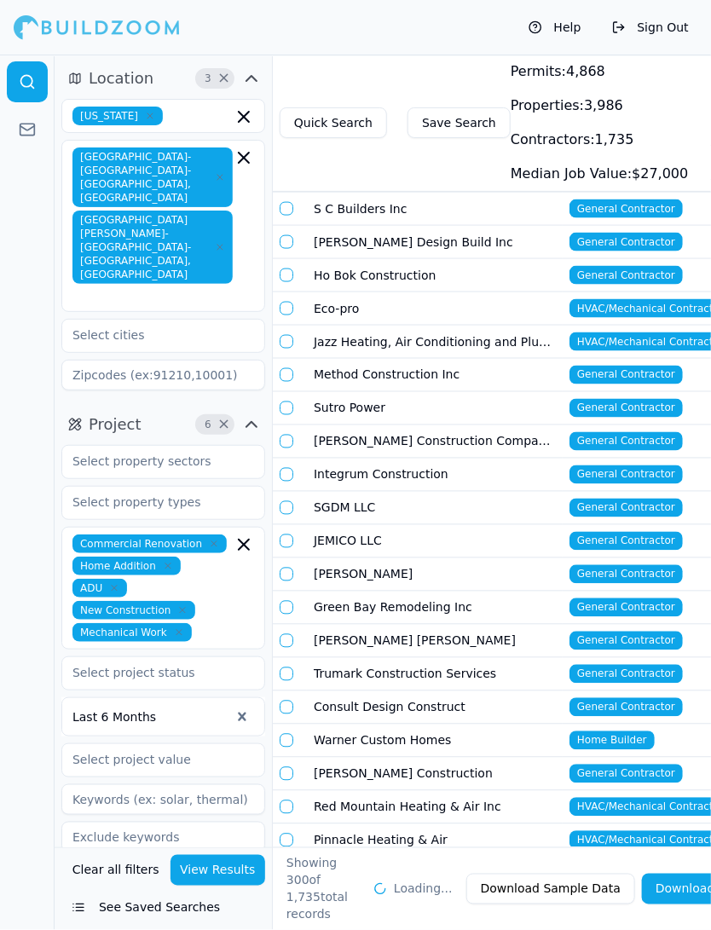
click at [351, 592] on td "Green Bay Remodeling Inc" at bounding box center [435, 608] width 256 height 33
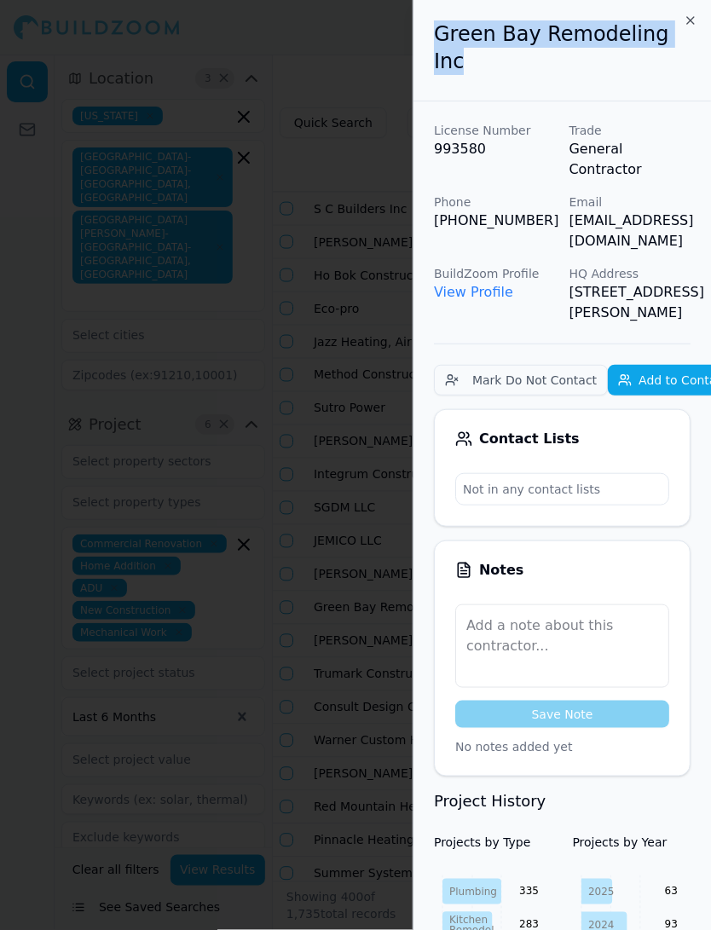
drag, startPoint x: 436, startPoint y: 36, endPoint x: 687, endPoint y: 43, distance: 250.9
click at [687, 43] on h2 "Green Bay Remodeling Inc" at bounding box center [562, 47] width 257 height 55
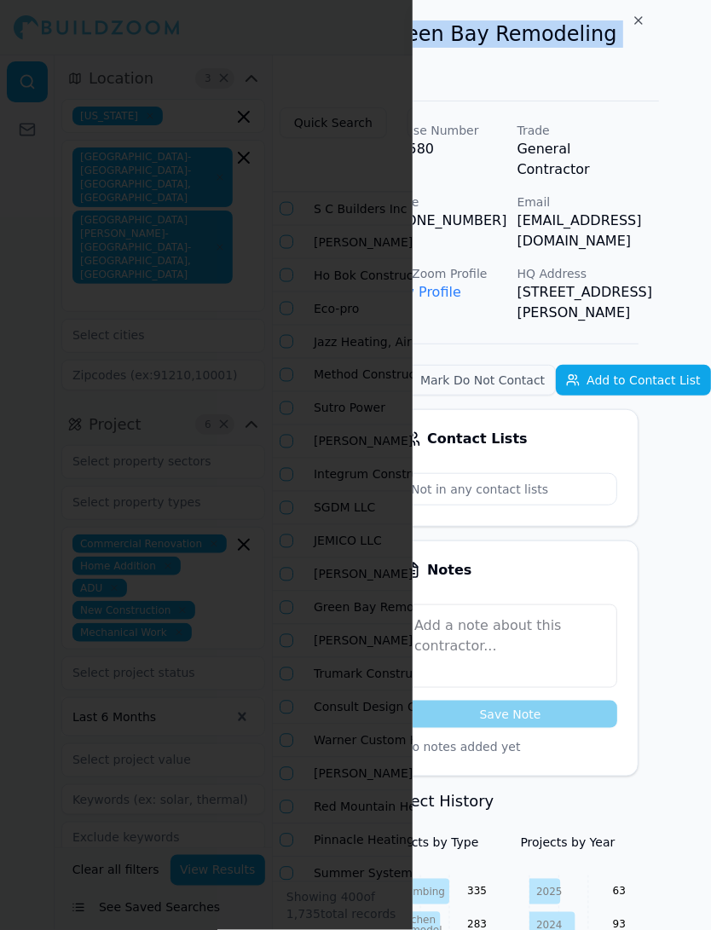
scroll to position [0, 90]
drag, startPoint x: 568, startPoint y: 177, endPoint x: 711, endPoint y: 179, distance: 143.3
click at [639, 179] on div "License Number 993580 Trade General Contractor Phone (855) 889-9963 Email sjass…" at bounding box center [510, 222] width 257 height 201
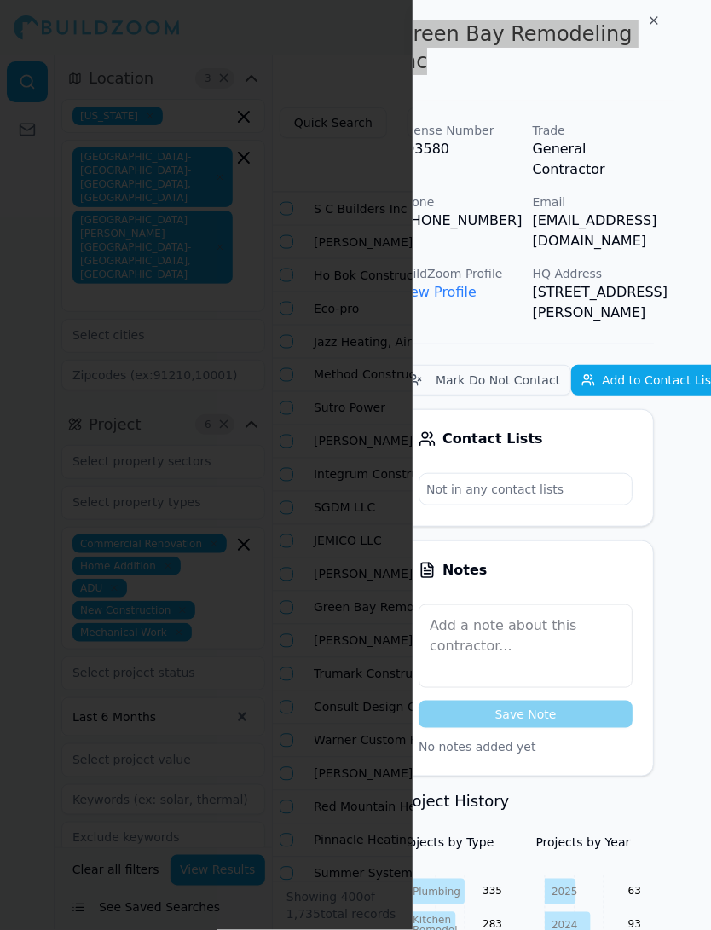
scroll to position [0, 0]
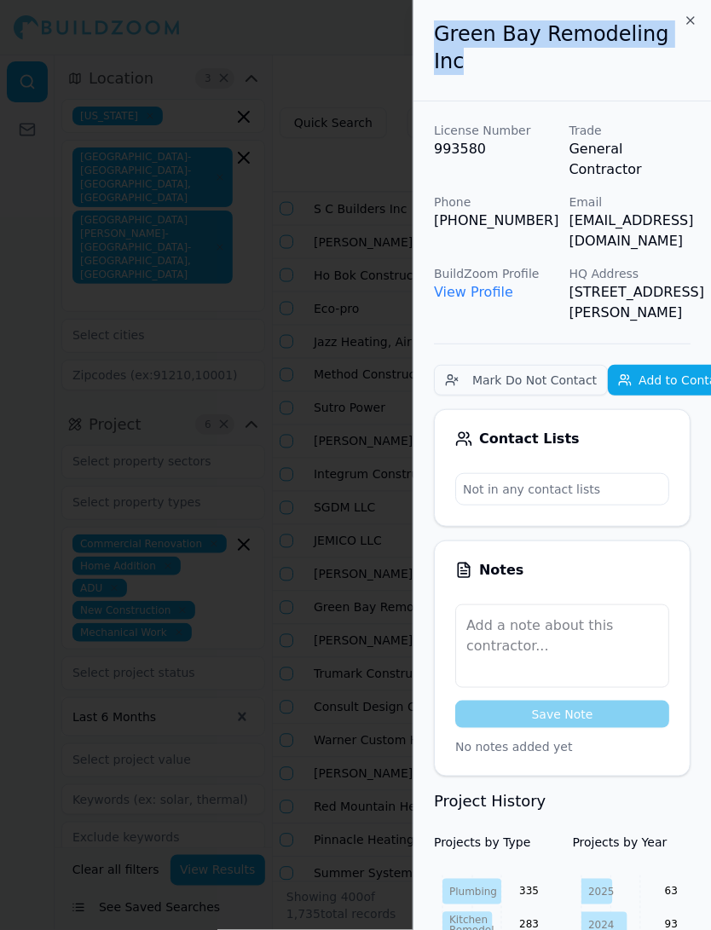
click at [354, 293] on div at bounding box center [355, 465] width 711 height 930
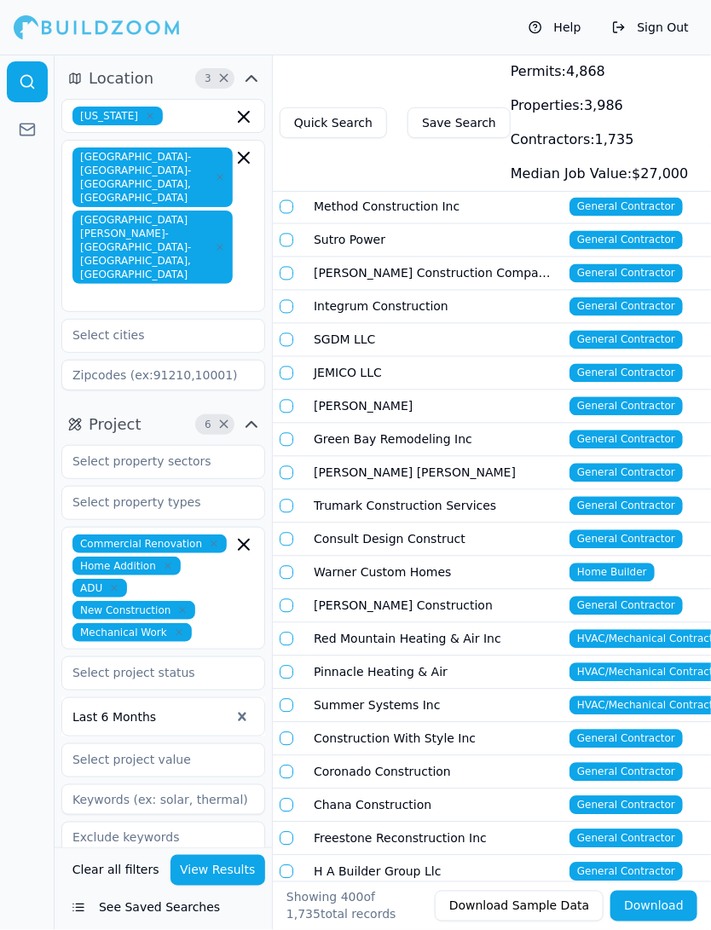
scroll to position [8777, 0]
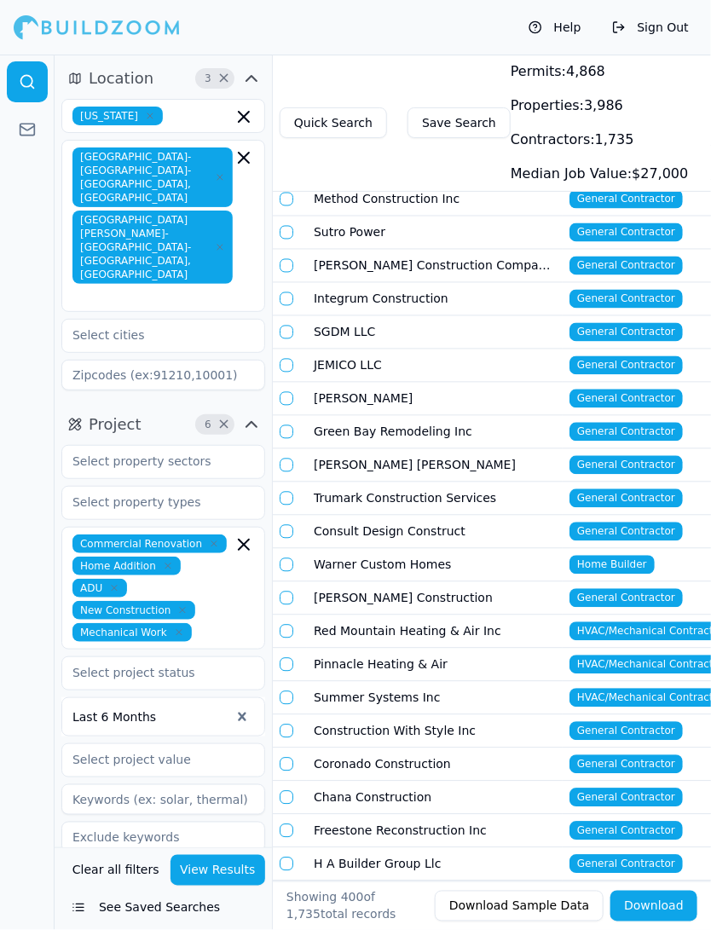
click at [336, 749] on td "Coronado Construction" at bounding box center [435, 765] width 256 height 33
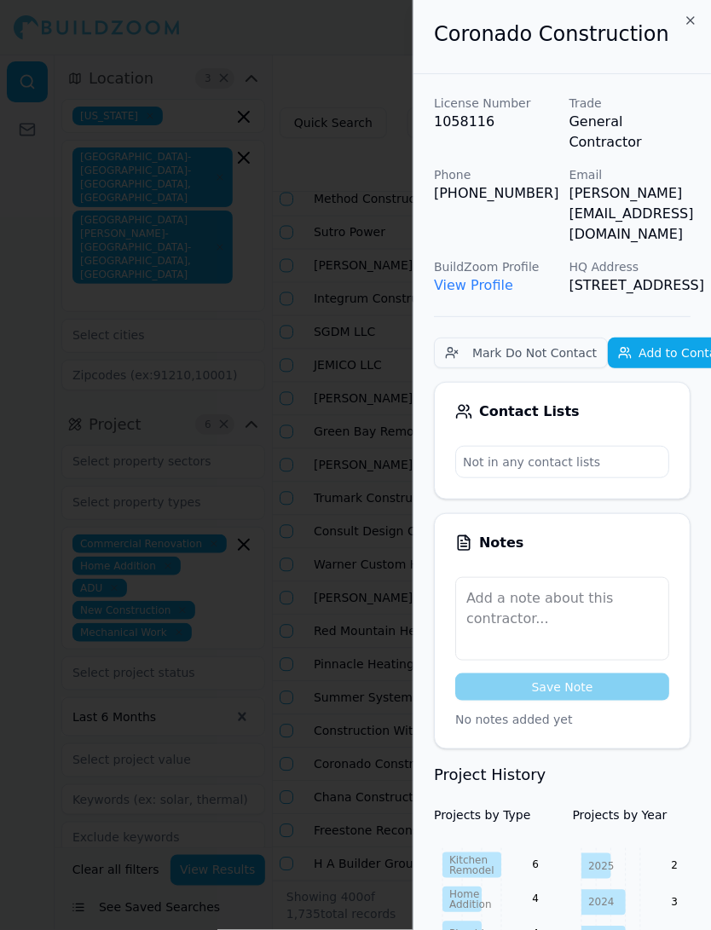
click at [467, 49] on div "Coronado Construction" at bounding box center [563, 37] width 298 height 74
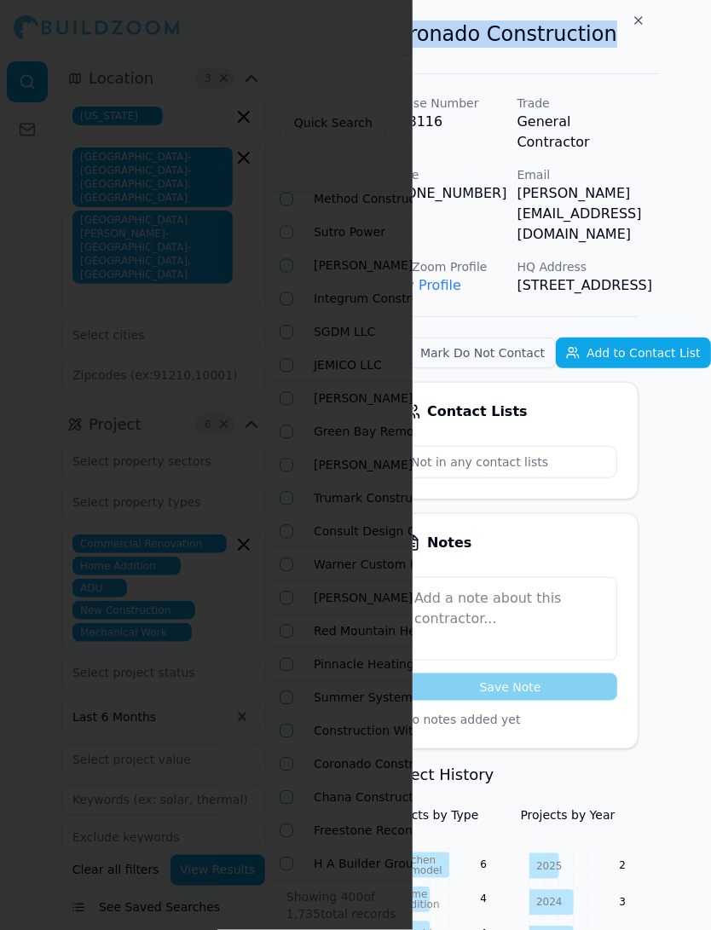
drag, startPoint x: 438, startPoint y: 38, endPoint x: 711, endPoint y: 38, distance: 273.8
click at [710, 38] on div "Coronado Construction License Number 1058116 Trade General Contractor Phone (51…" at bounding box center [562, 465] width 298 height 930
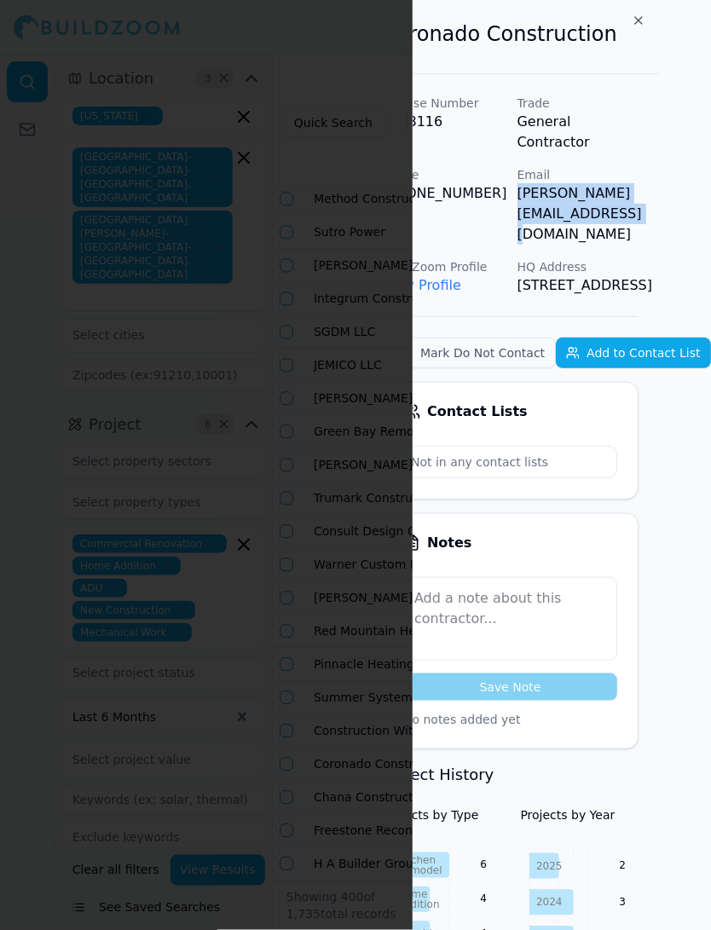
drag, startPoint x: 507, startPoint y: 170, endPoint x: 711, endPoint y: 175, distance: 204.7
click at [710, 175] on div "Coronado Construction License Number 1058116 Trade General Contractor Phone (51…" at bounding box center [562, 465] width 298 height 930
click at [365, 436] on div at bounding box center [355, 465] width 711 height 930
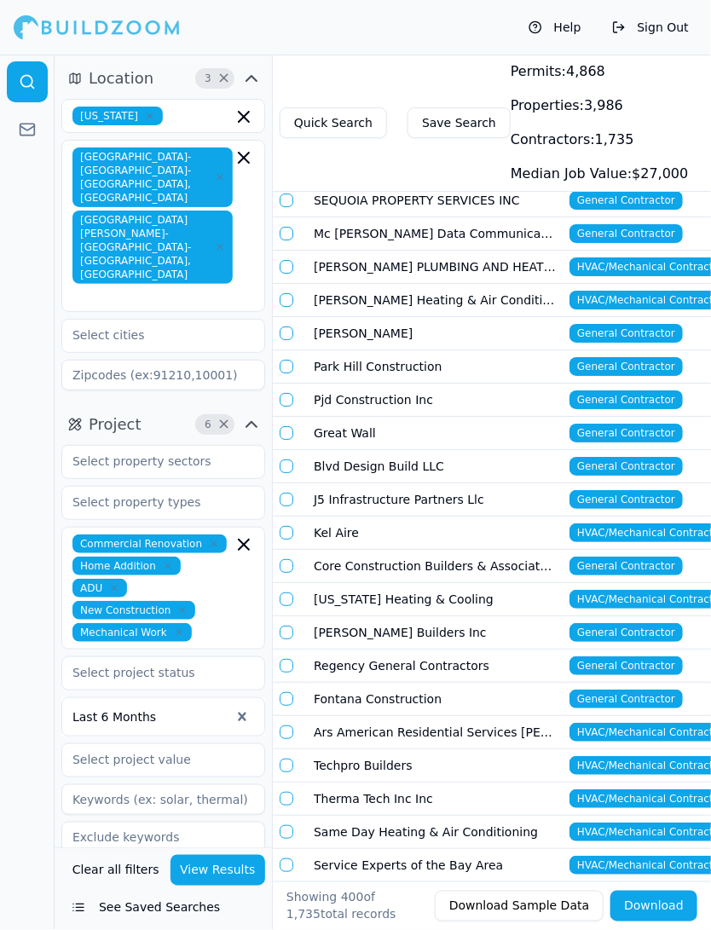
scroll to position [9507, 0]
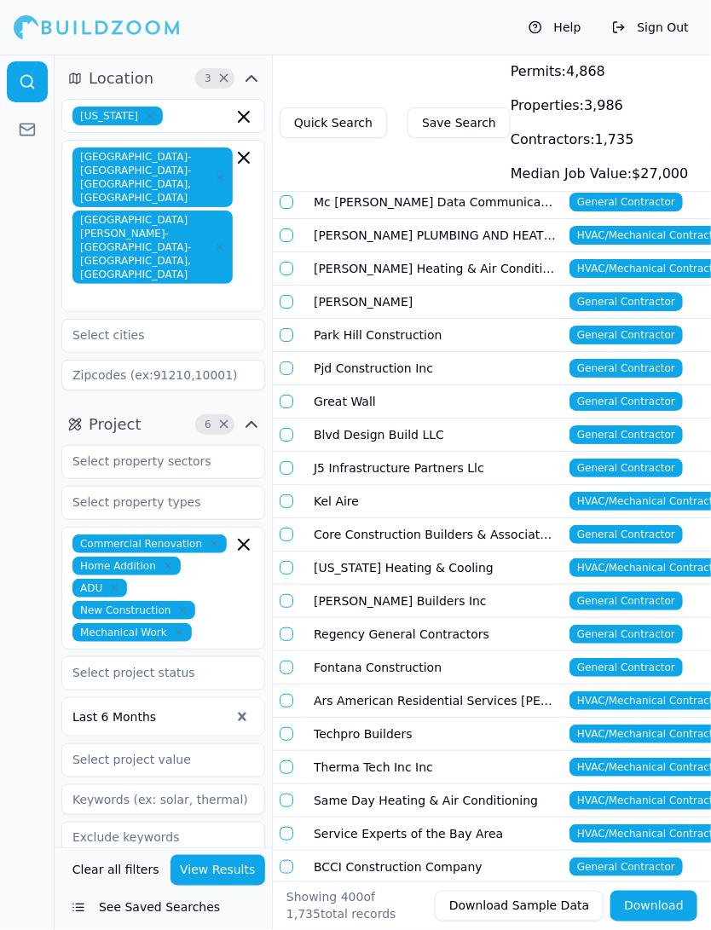
click at [361, 751] on td "Therma Tech Inc Inc" at bounding box center [435, 767] width 256 height 33
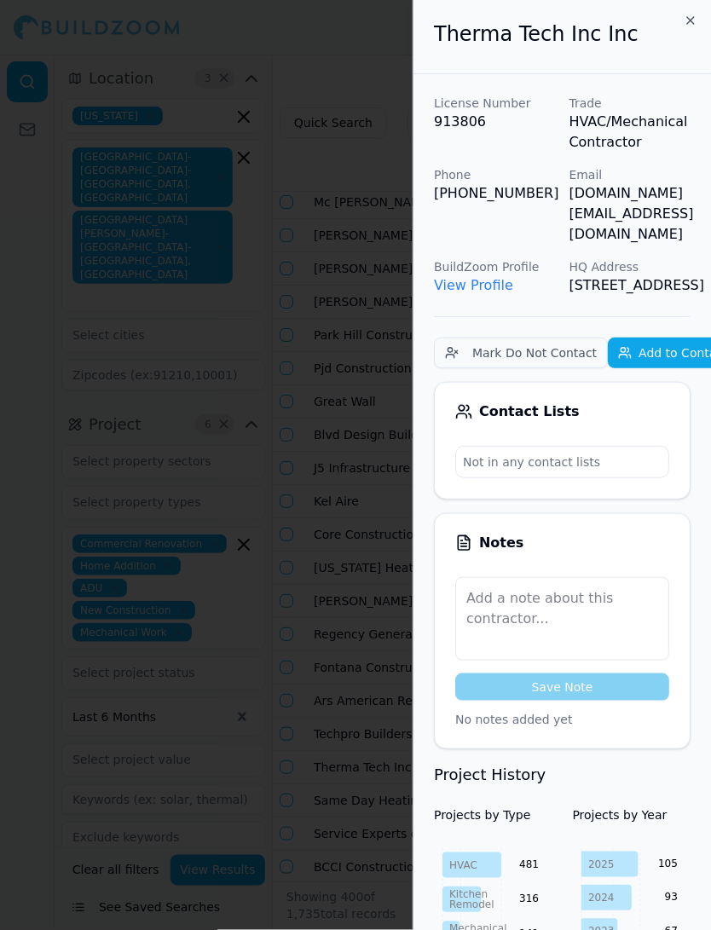
click at [563, 169] on div "License Number 913806 Trade HVAC/Mechanical Contractor Phone (408) 629-5400 Ema…" at bounding box center [562, 195] width 257 height 201
drag, startPoint x: 571, startPoint y: 198, endPoint x: 711, endPoint y: 196, distance: 139.9
click at [692, 196] on p "[DOMAIN_NAME][EMAIL_ADDRESS][DOMAIN_NAME]" at bounding box center [631, 213] width 122 height 61
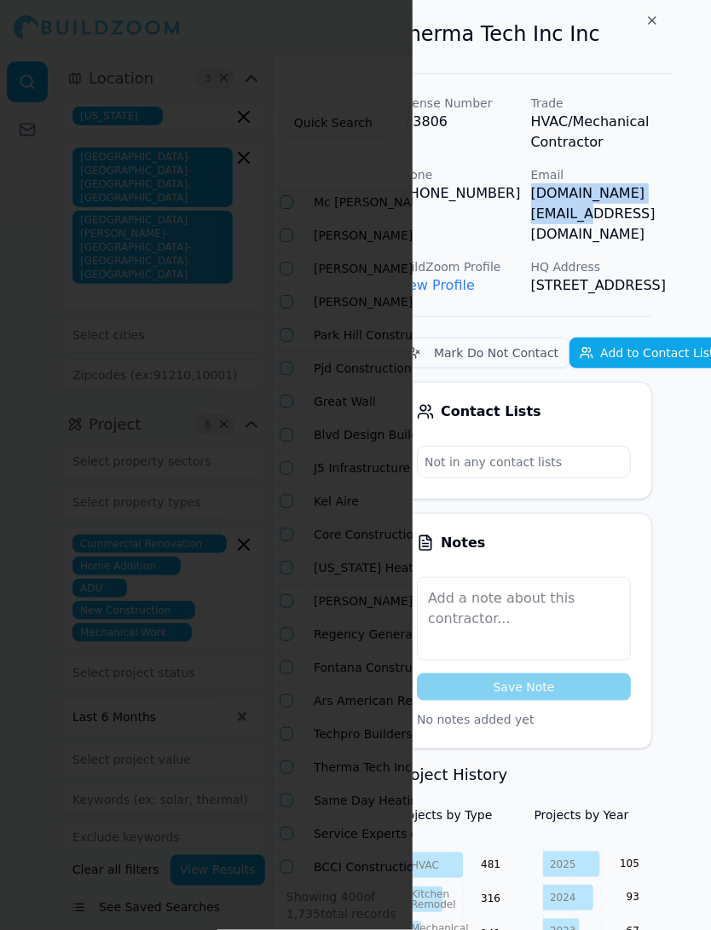
drag, startPoint x: 568, startPoint y: 195, endPoint x: 710, endPoint y: 193, distance: 142.4
click at [710, 193] on div "Therma Tech Inc Inc License Number 913806 Trade HVAC/Mechanical Contractor Phon…" at bounding box center [562, 465] width 298 height 930
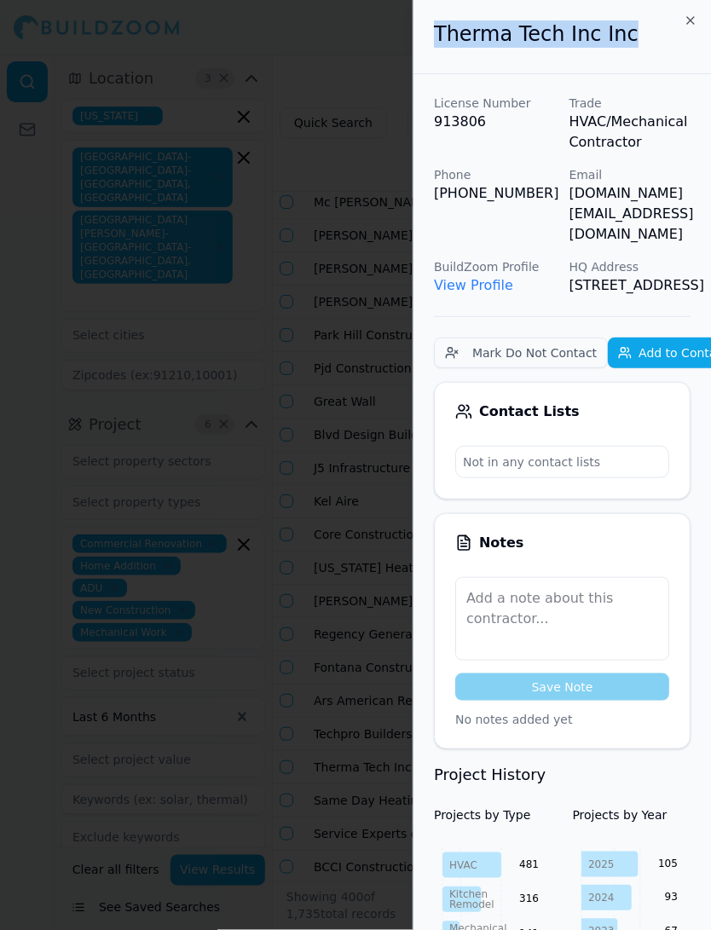
drag, startPoint x: 621, startPoint y: 29, endPoint x: 360, endPoint y: 27, distance: 261.0
click at [360, 55] on body "Help Sign Out Location 3 × California San Francisco-Oakland-Berkeley, CA San Jo…" at bounding box center [355, 493] width 711 height 876
click at [363, 237] on div at bounding box center [355, 465] width 711 height 930
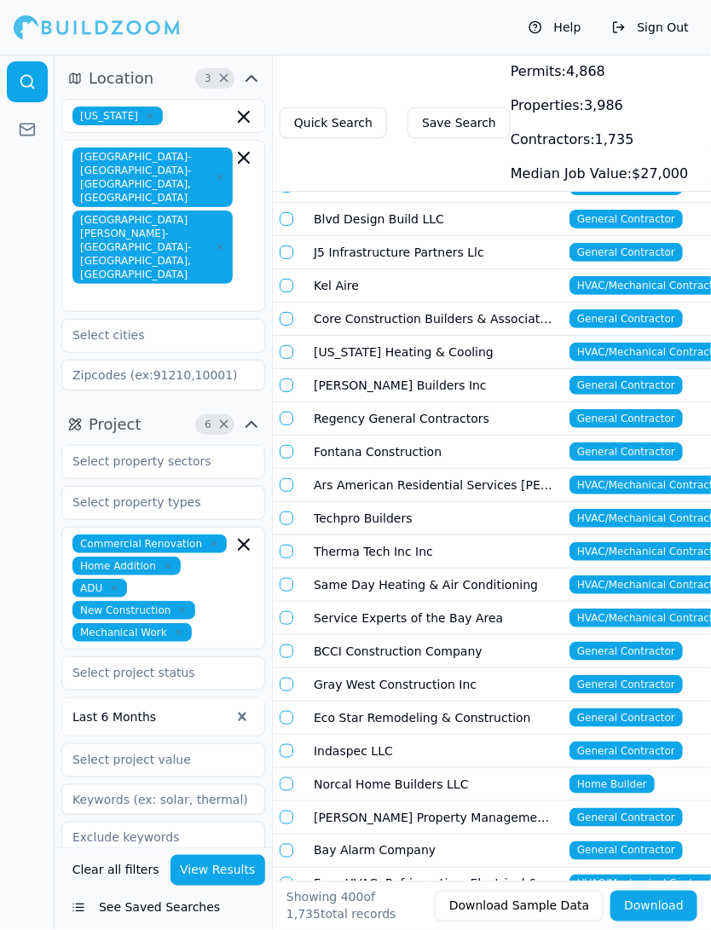
scroll to position [9724, 0]
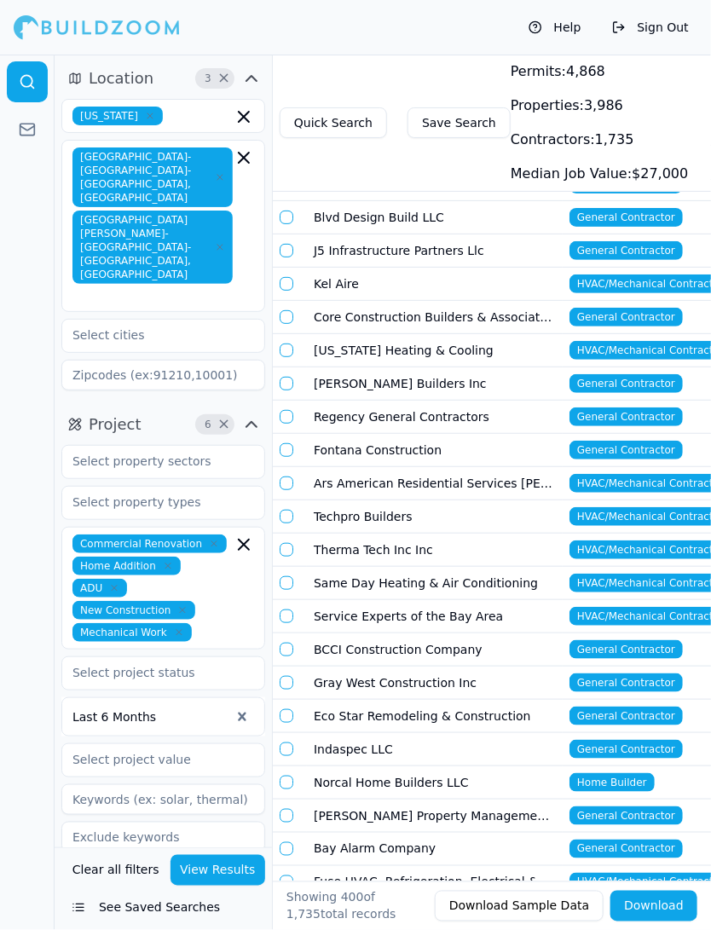
click at [352, 667] on td "Gray West Construction Inc" at bounding box center [435, 683] width 256 height 33
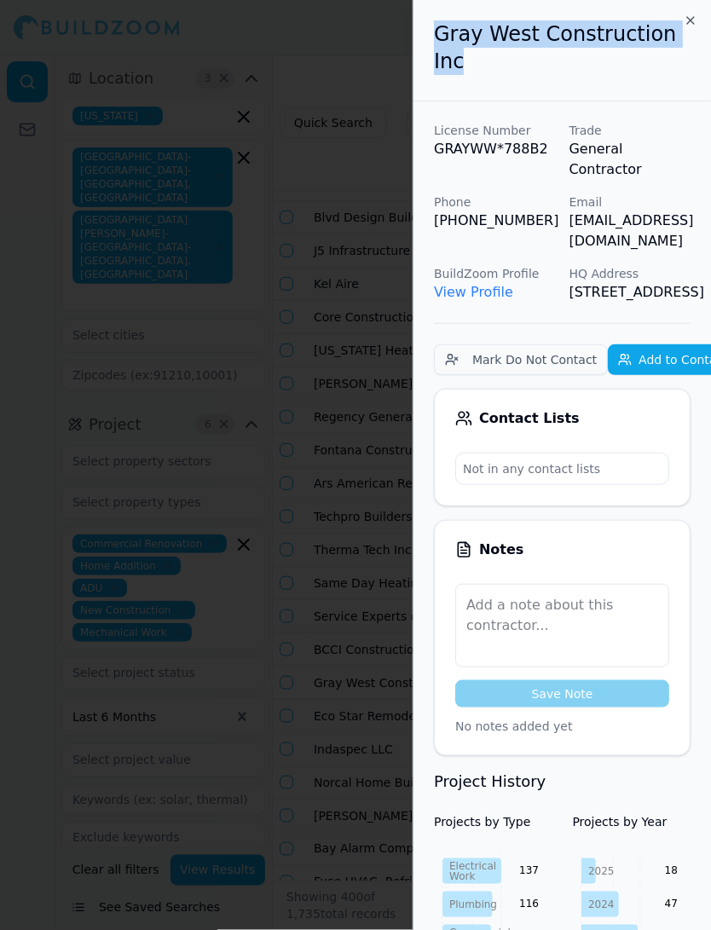
scroll to position [0, 38]
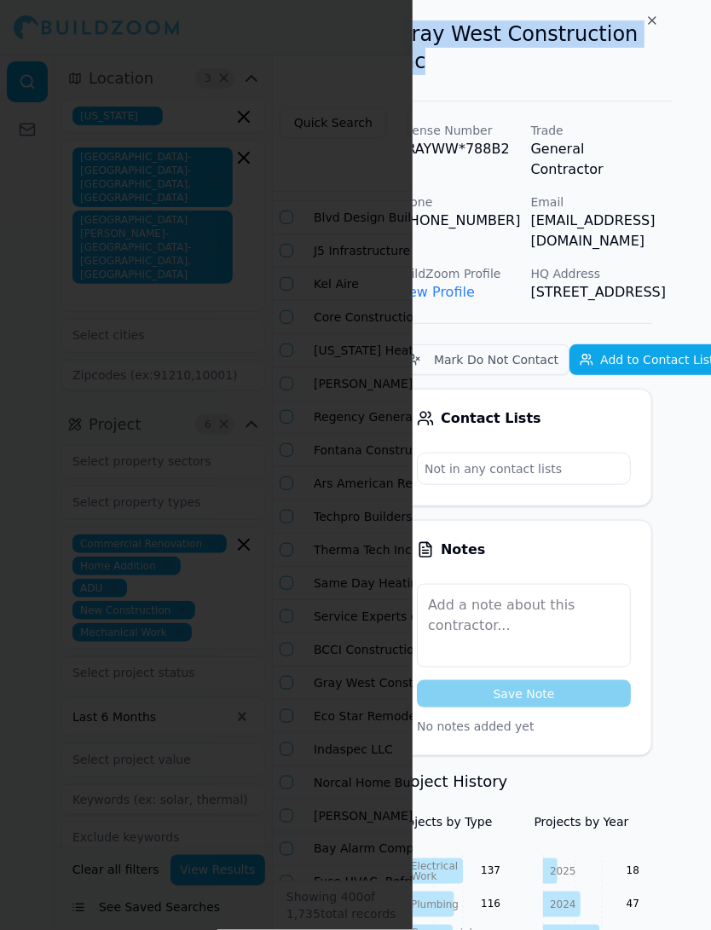
drag, startPoint x: 433, startPoint y: 32, endPoint x: 711, endPoint y: 32, distance: 278.0
click at [710, 32] on div "Gray West Construction Inc License Number GRAYWW*788B2 Trade General Contractor…" at bounding box center [562, 465] width 298 height 930
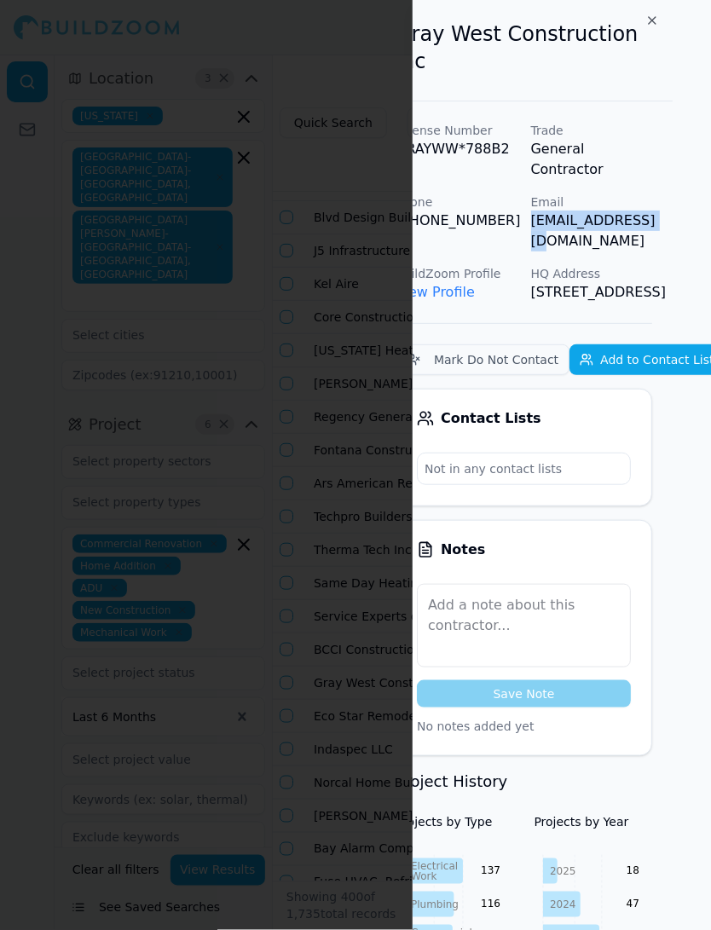
drag, startPoint x: 524, startPoint y: 172, endPoint x: 710, endPoint y: 171, distance: 185.9
click at [710, 171] on div "Gray West Construction Inc License Number GRAYWW*788B2 Trade General Contractor…" at bounding box center [562, 465] width 298 height 930
click at [341, 514] on div at bounding box center [355, 465] width 711 height 930
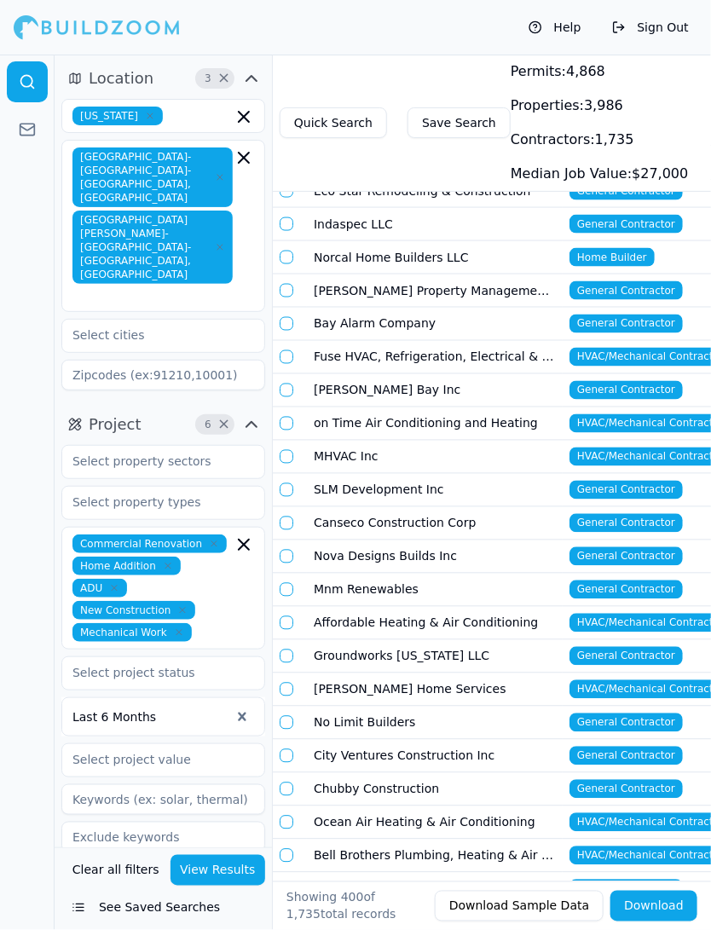
scroll to position [10714, 0]
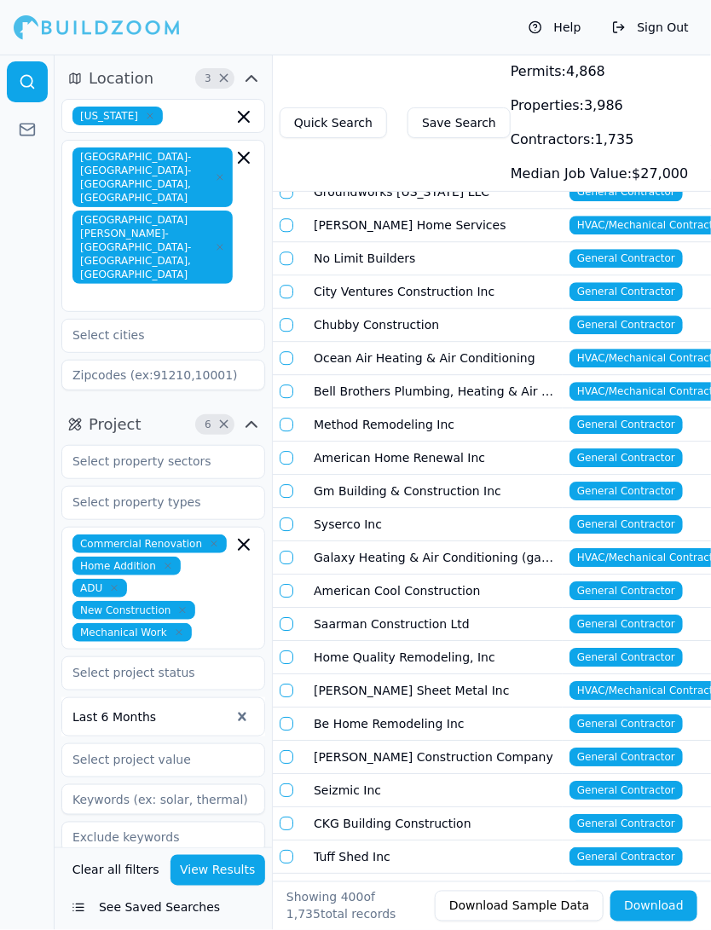
click at [356, 808] on td "CKG Building Construction" at bounding box center [435, 824] width 256 height 33
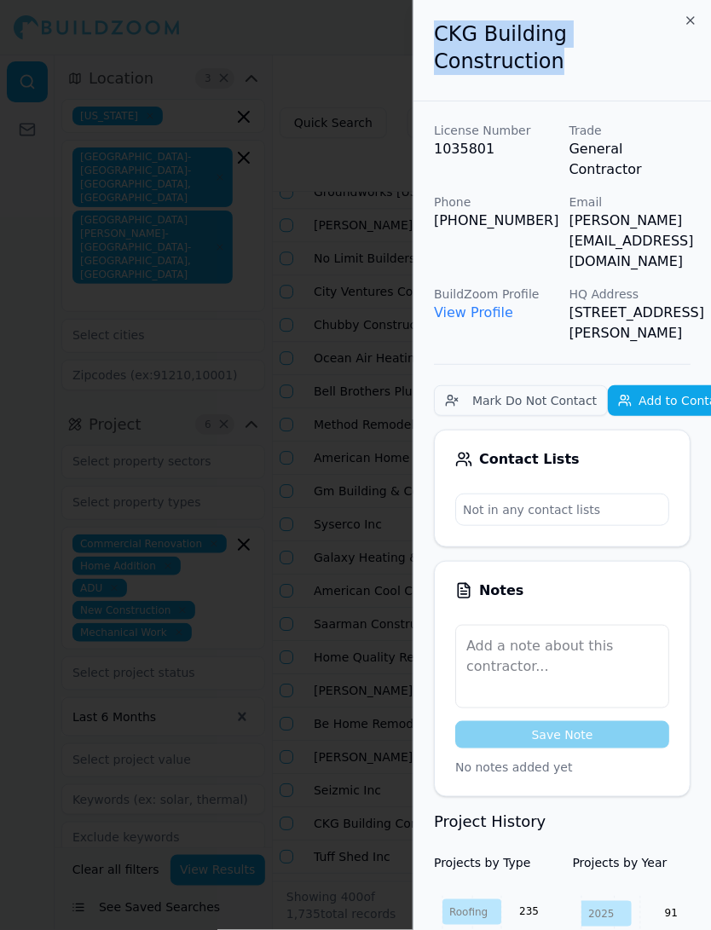
drag, startPoint x: 437, startPoint y: 39, endPoint x: 682, endPoint y: 41, distance: 245.6
click at [682, 41] on h2 "CKG Building Construction" at bounding box center [562, 47] width 257 height 55
copy h2 "CKG Building Construction"
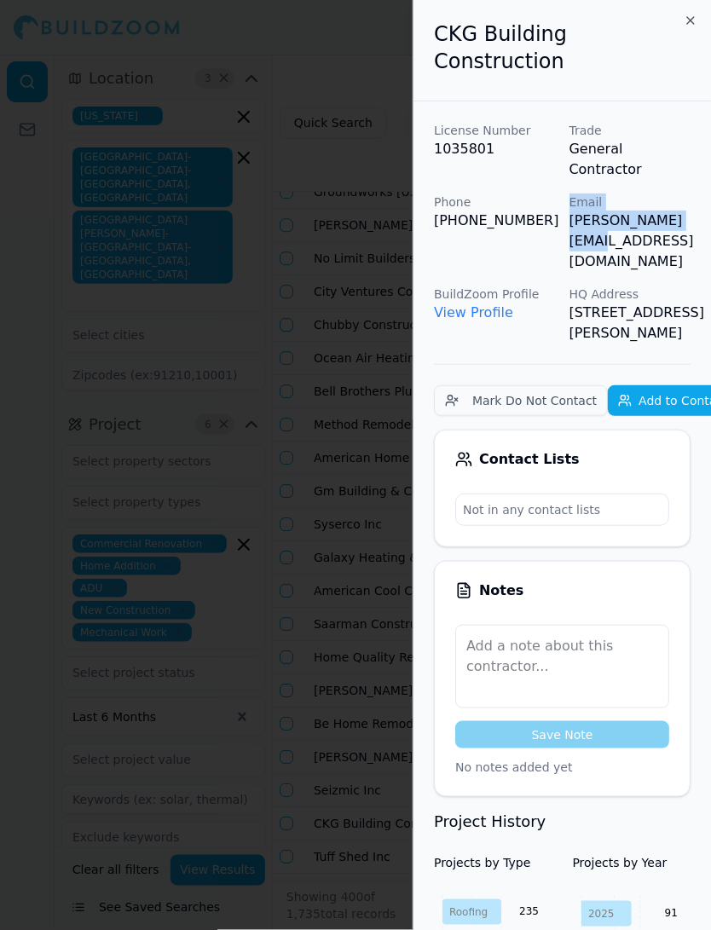
drag, startPoint x: 695, startPoint y: 174, endPoint x: 562, endPoint y: 171, distance: 133.1
click at [562, 173] on div "License Number 1035801 Trade General Contractor Phone [PHONE_NUMBER] Email [PER…" at bounding box center [562, 233] width 257 height 222
copy div "Email [PERSON_NAME][EMAIL_ADDRESS][DOMAIN_NAME]"
click at [674, 188] on div "License Number 1035801 Trade General Contractor Phone [PHONE_NUMBER] Email [PER…" at bounding box center [562, 233] width 257 height 222
drag, startPoint x: 696, startPoint y: 175, endPoint x: 569, endPoint y: 176, distance: 127.1
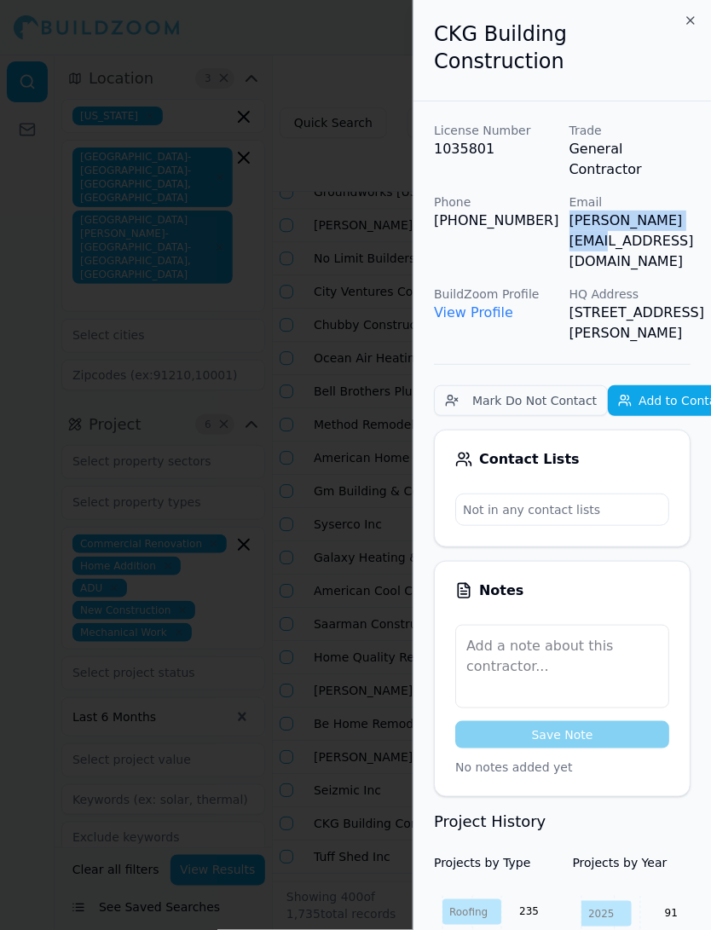
copy p "[PERSON_NAME][EMAIL_ADDRESS][DOMAIN_NAME]"
click at [266, 483] on div at bounding box center [355, 465] width 711 height 930
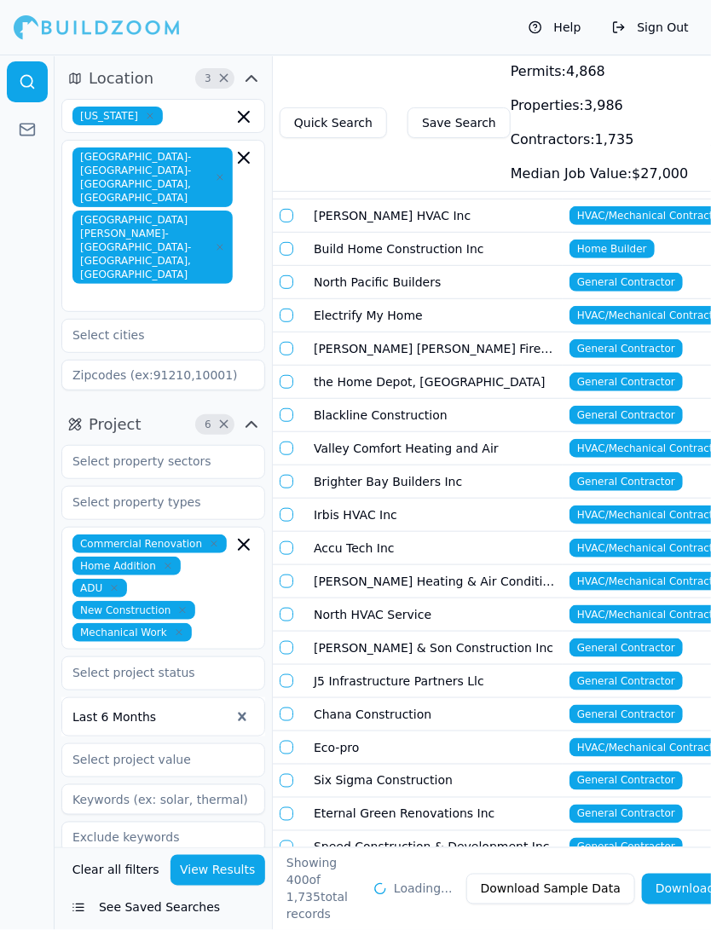
scroll to position [12324, 0]
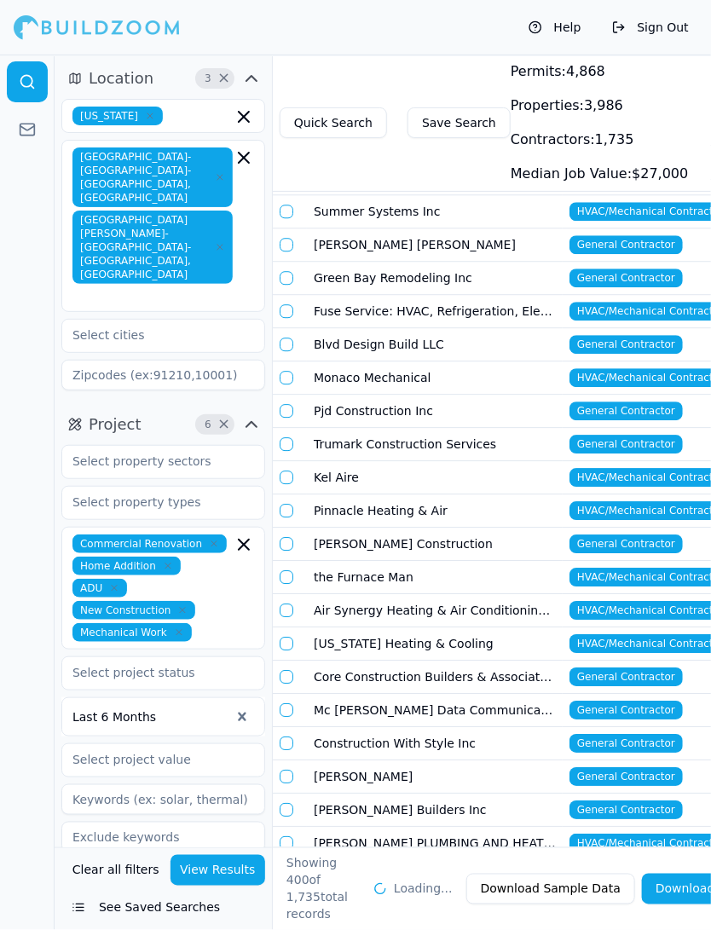
click at [407, 561] on td "the Furnace Man" at bounding box center [435, 577] width 256 height 33
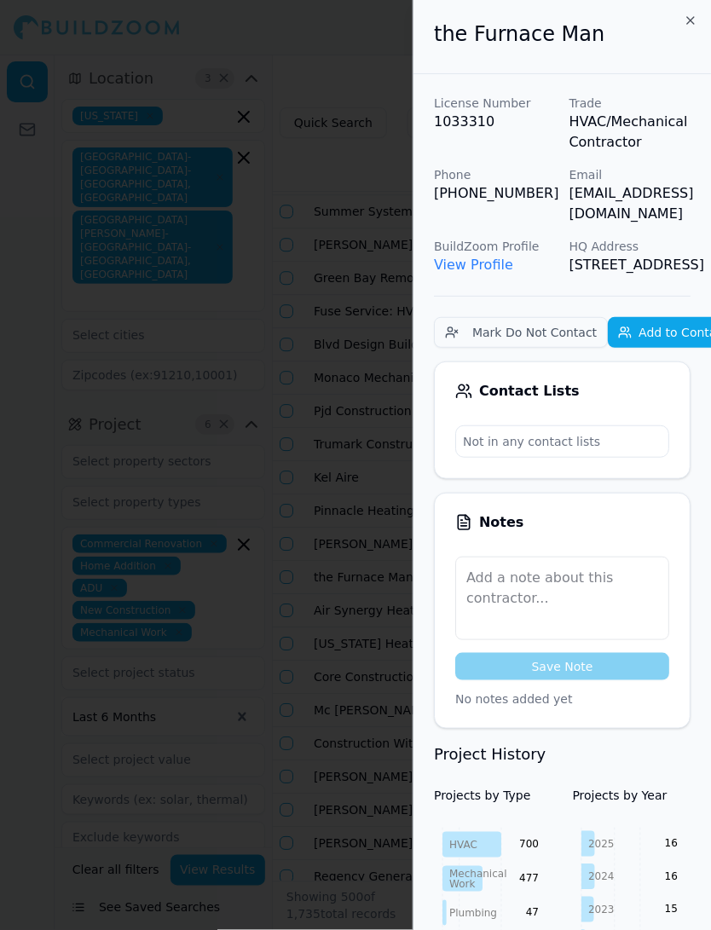
click at [389, 330] on div at bounding box center [355, 465] width 711 height 930
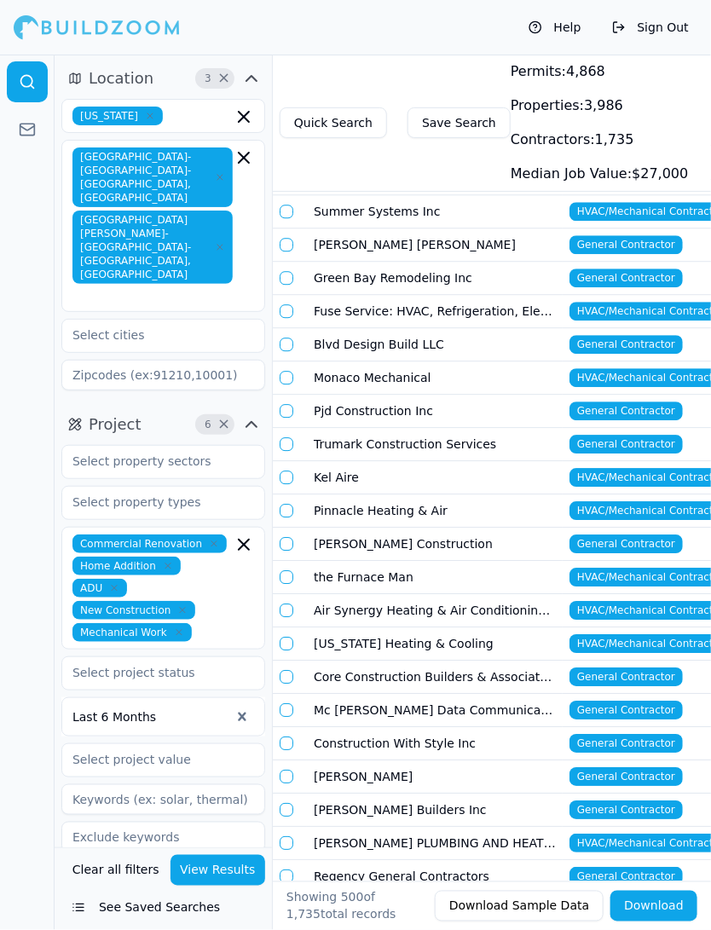
click at [385, 927] on td "A C Construction Services & Management" at bounding box center [435, 943] width 256 height 33
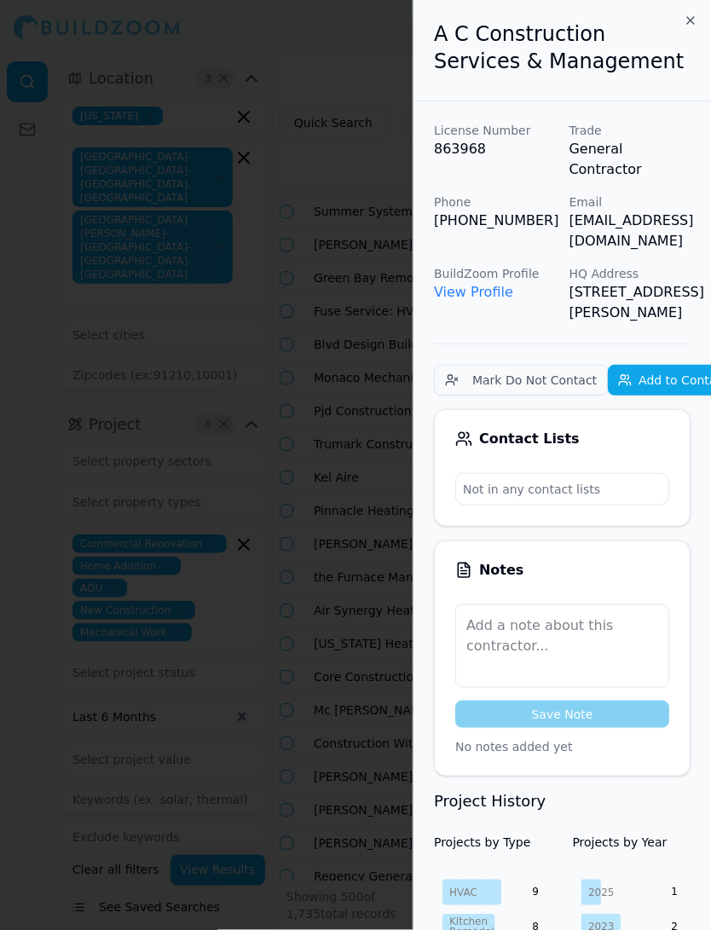
click at [367, 564] on div at bounding box center [355, 465] width 711 height 930
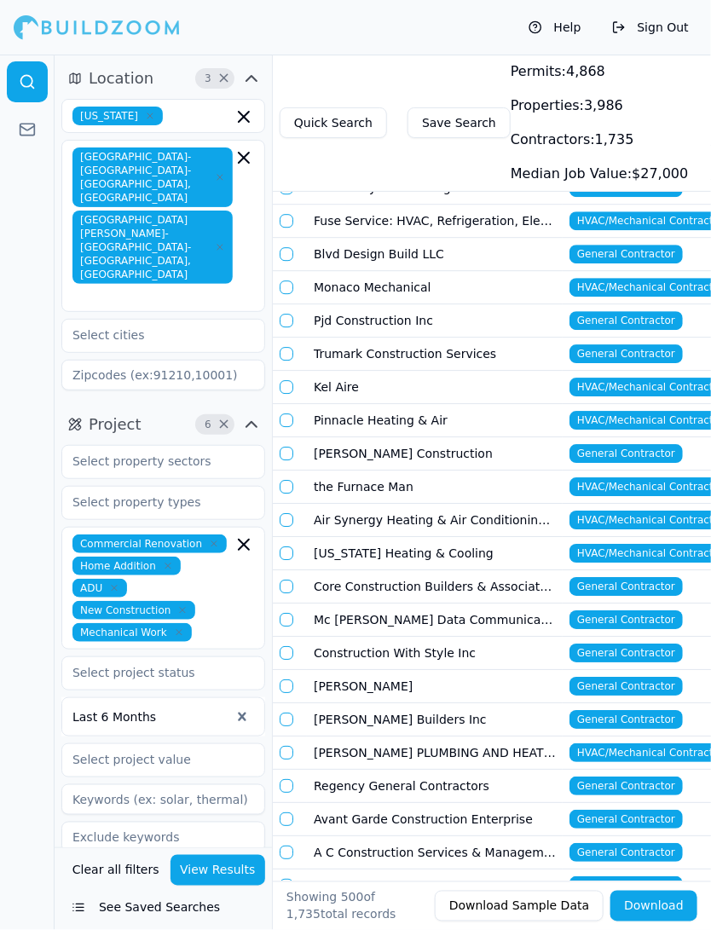
scroll to position [12425, 0]
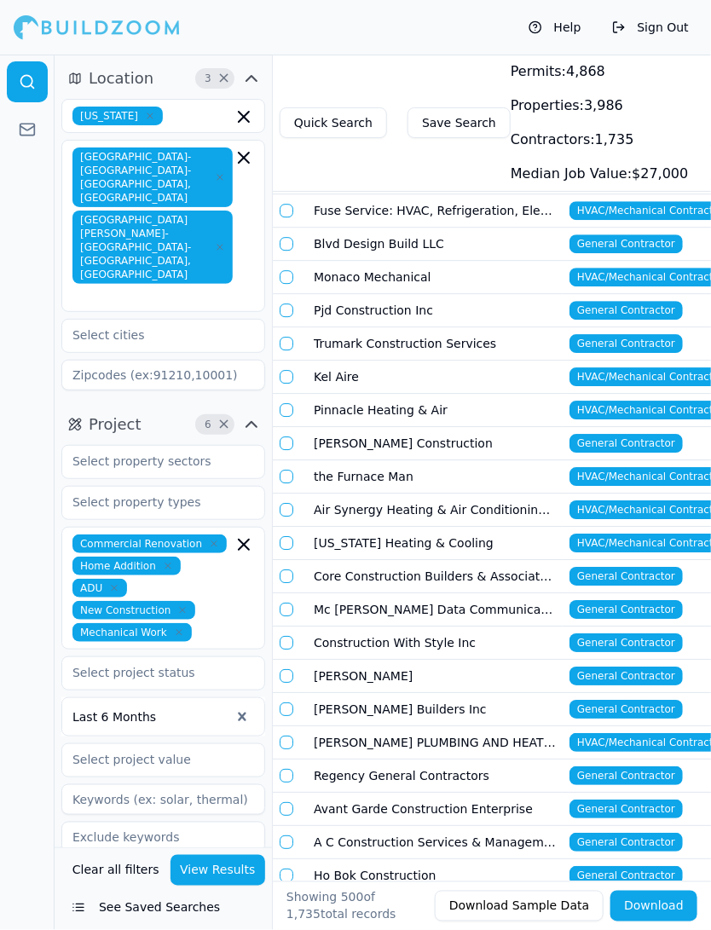
click at [369, 893] on td "S C Builders Inc" at bounding box center [435, 909] width 256 height 33
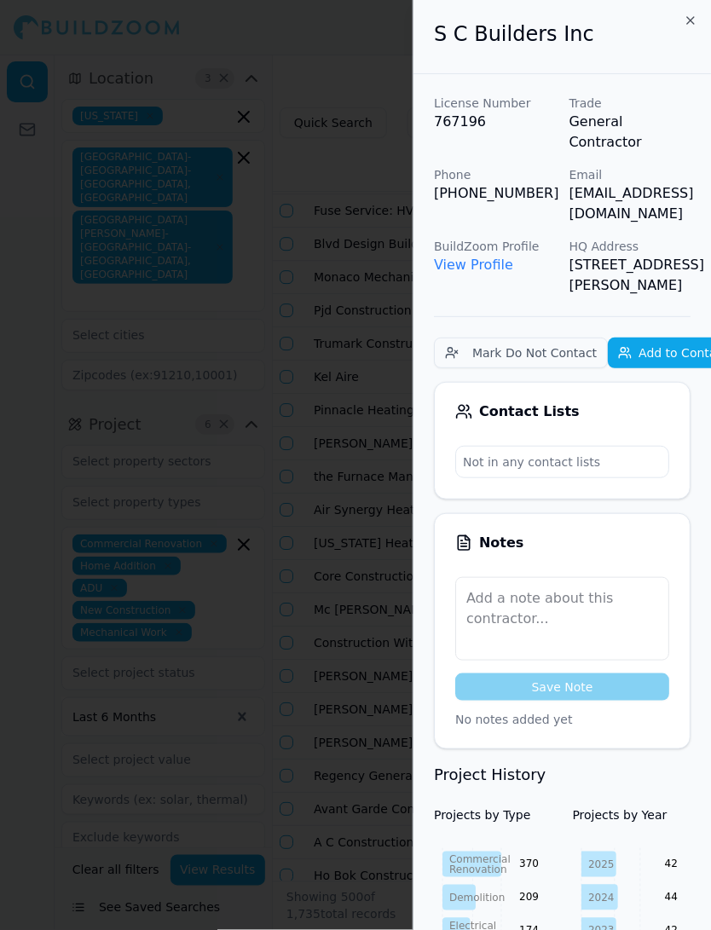
click at [298, 426] on div at bounding box center [355, 465] width 711 height 930
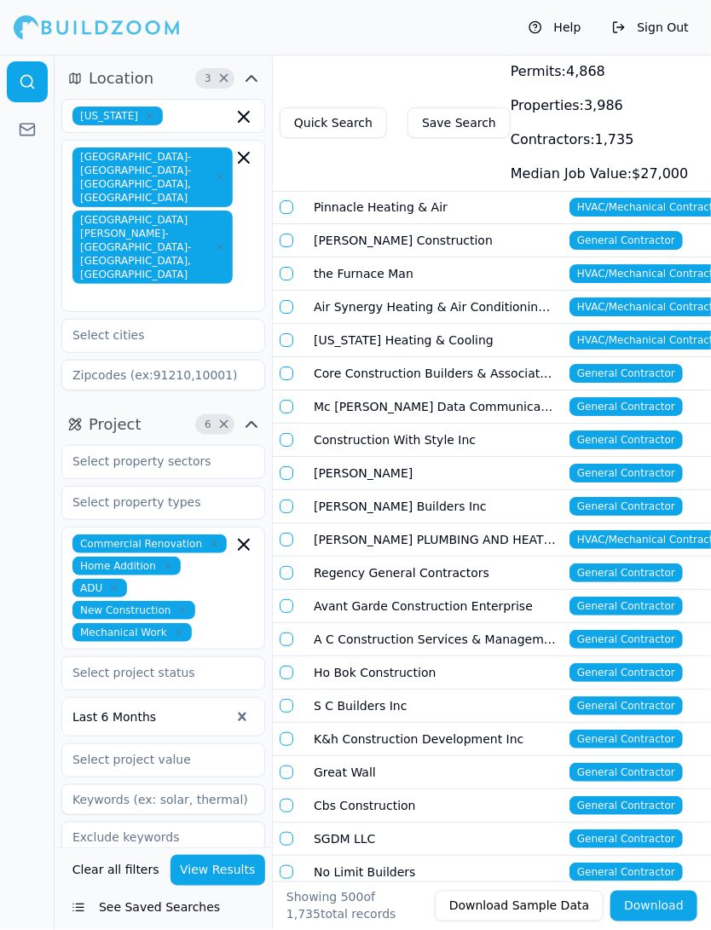
scroll to position [12630, 0]
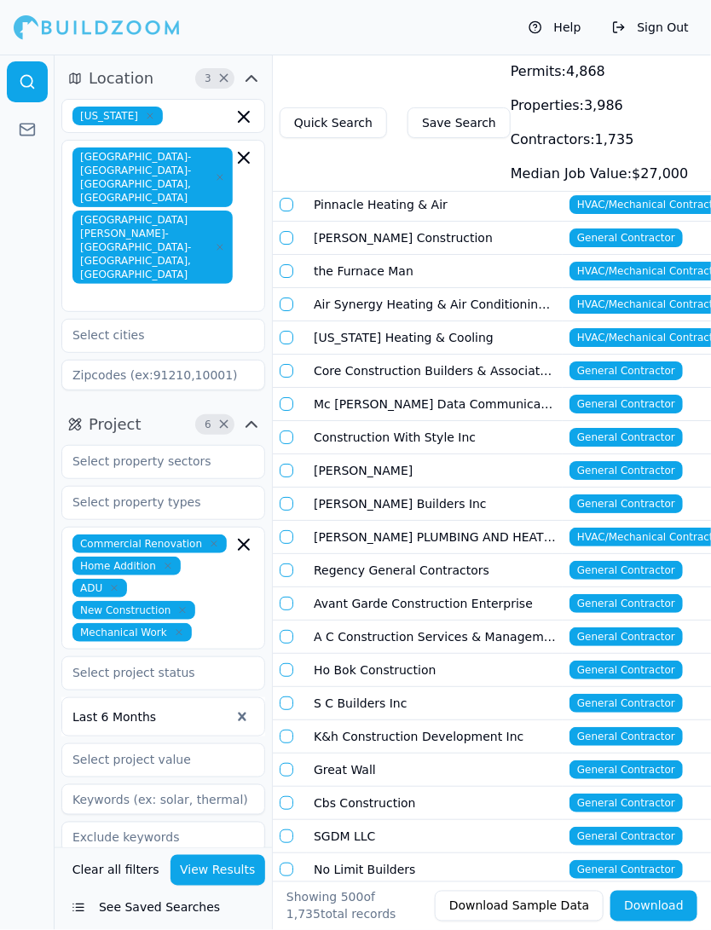
click at [364, 754] on td "Great Wall" at bounding box center [435, 770] width 256 height 33
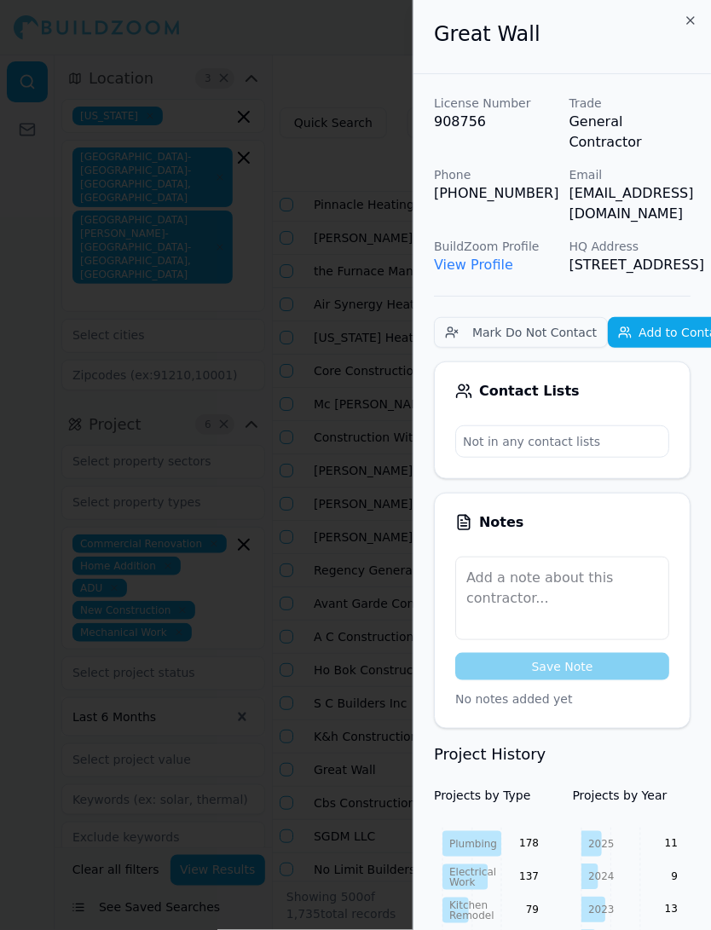
click at [310, 441] on div at bounding box center [355, 465] width 711 height 930
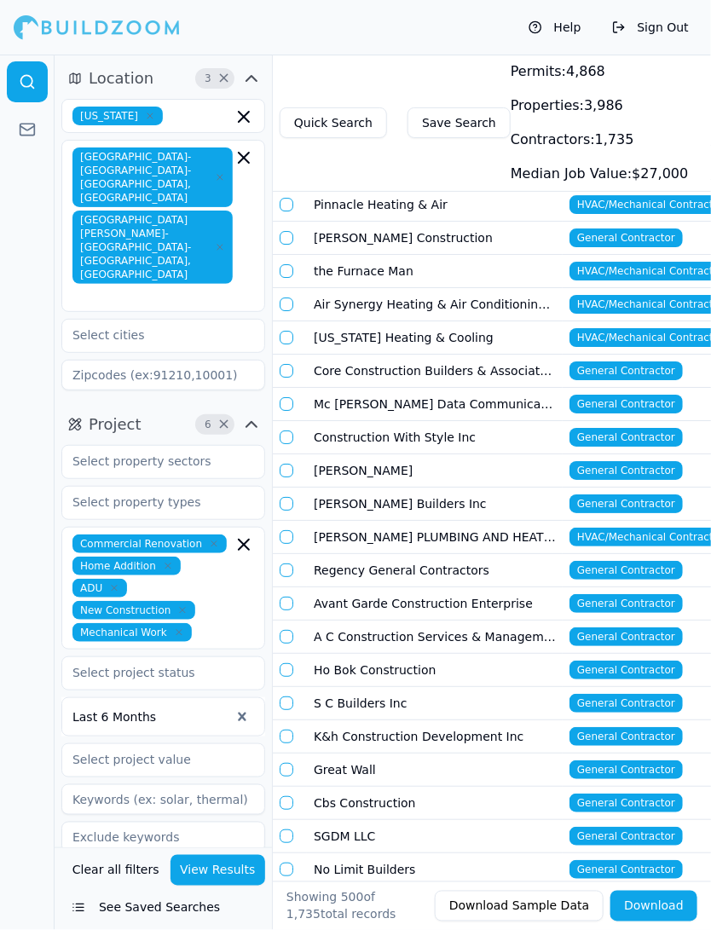
click at [360, 854] on td "No Limit Builders" at bounding box center [435, 870] width 256 height 33
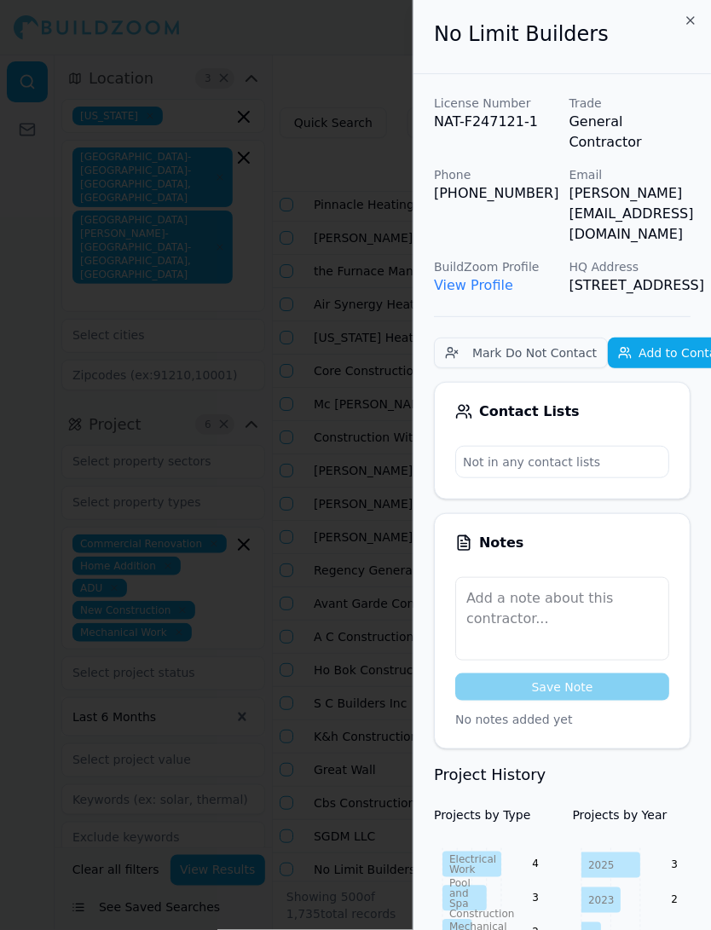
click at [168, 572] on div at bounding box center [355, 465] width 711 height 930
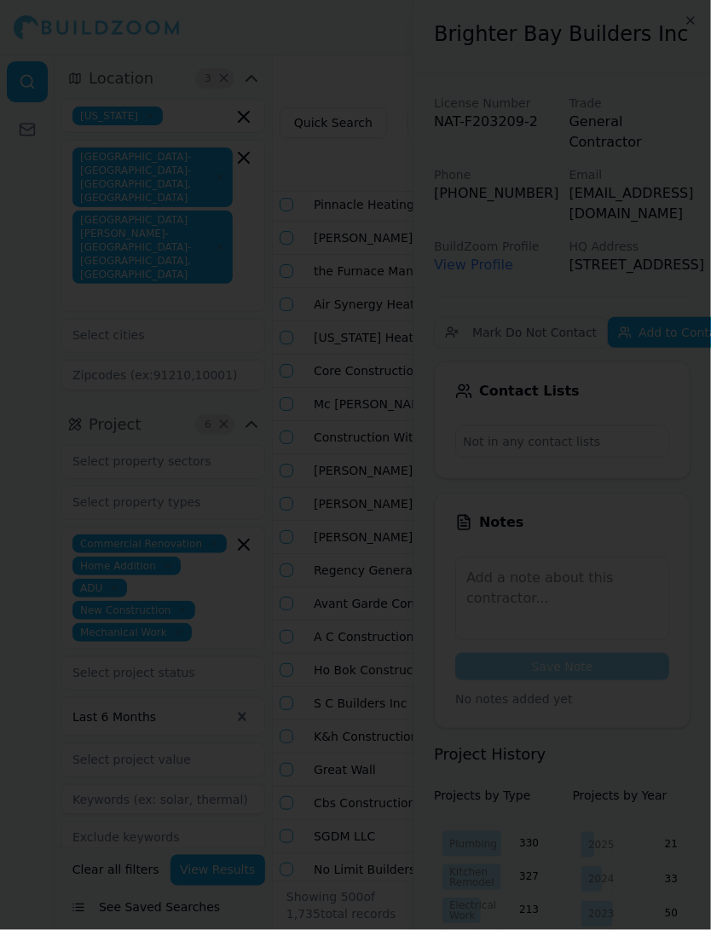
click at [307, 639] on div at bounding box center [355, 465] width 711 height 930
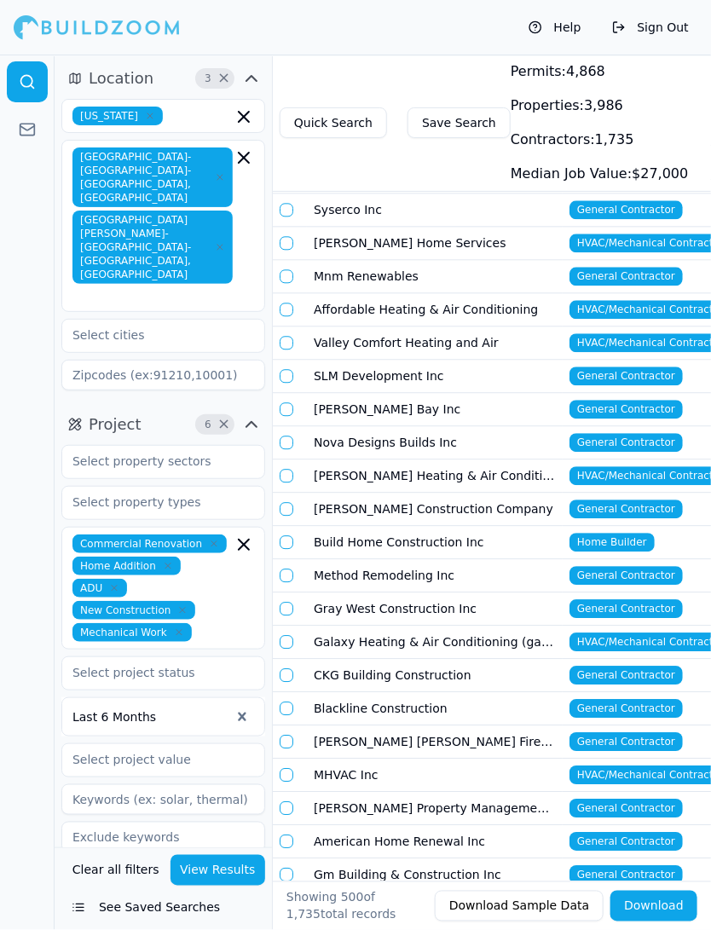
scroll to position [13875, 0]
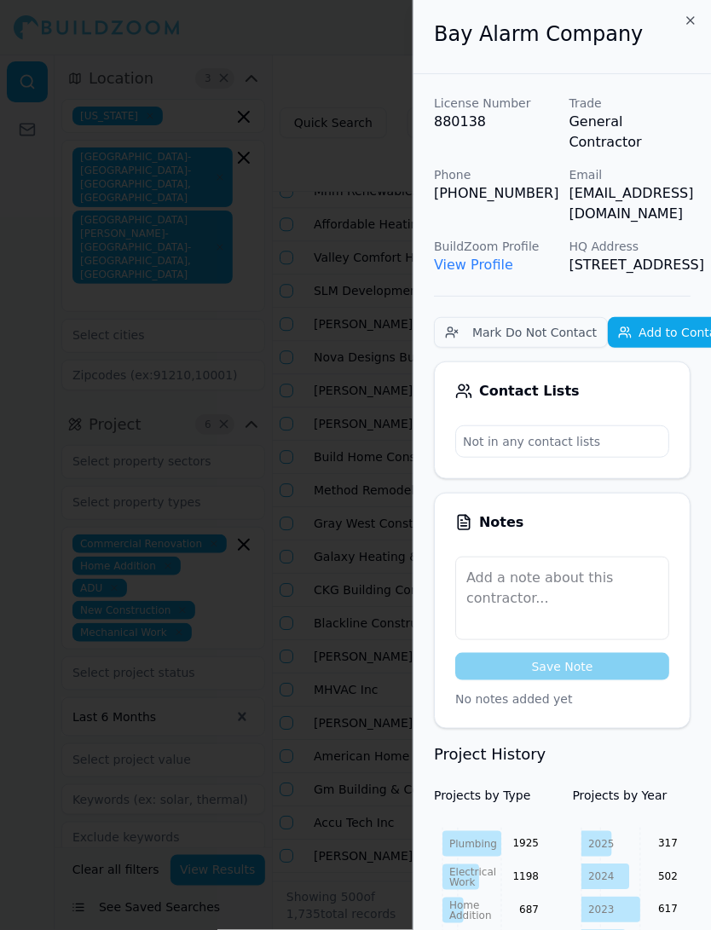
click at [325, 508] on div at bounding box center [355, 465] width 711 height 930
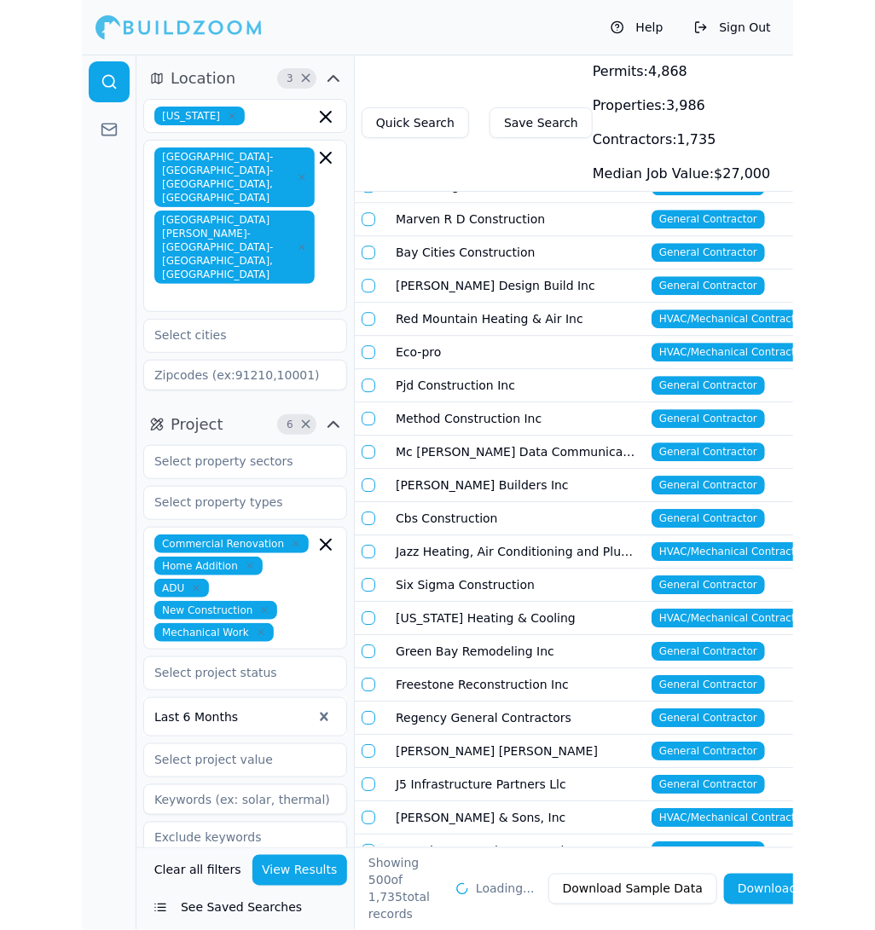
scroll to position [15554, 0]
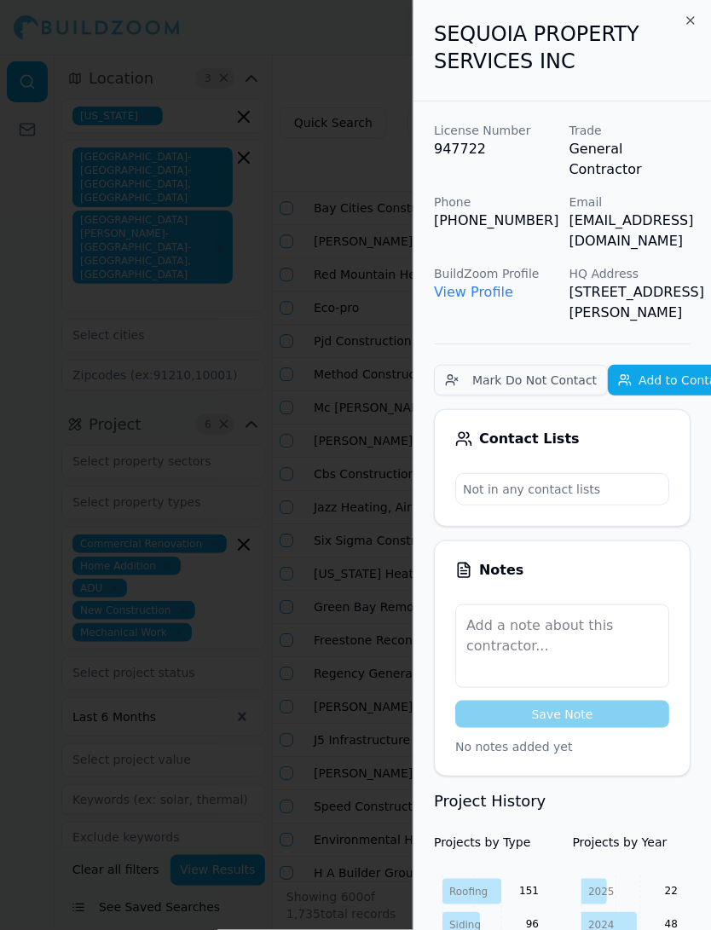
click at [293, 585] on div at bounding box center [355, 465] width 711 height 930
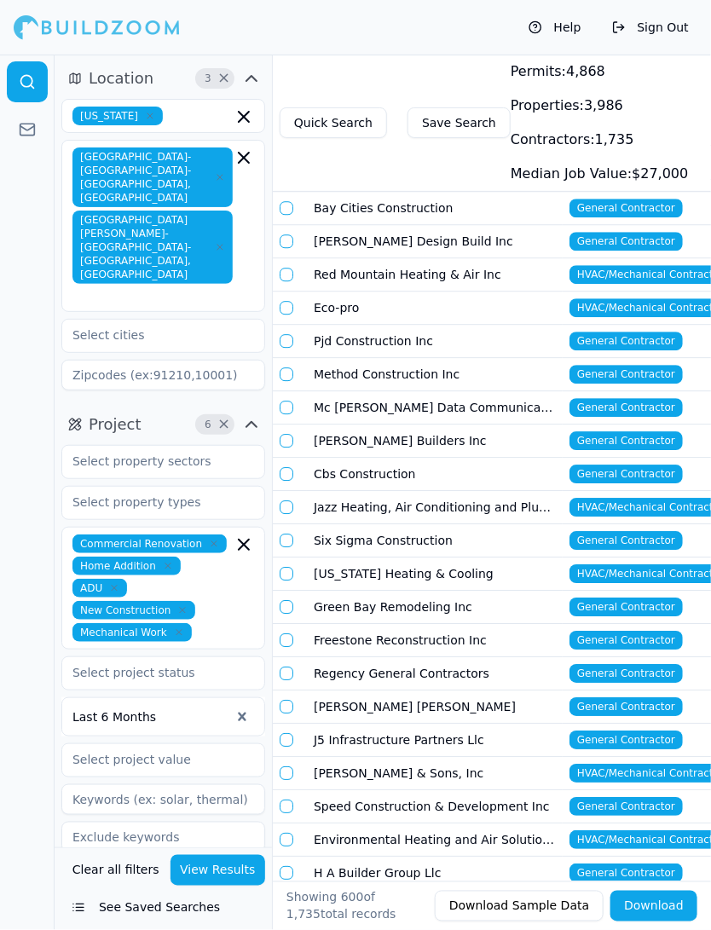
click at [459, 924] on td "JEMICO LLC" at bounding box center [435, 940] width 256 height 33
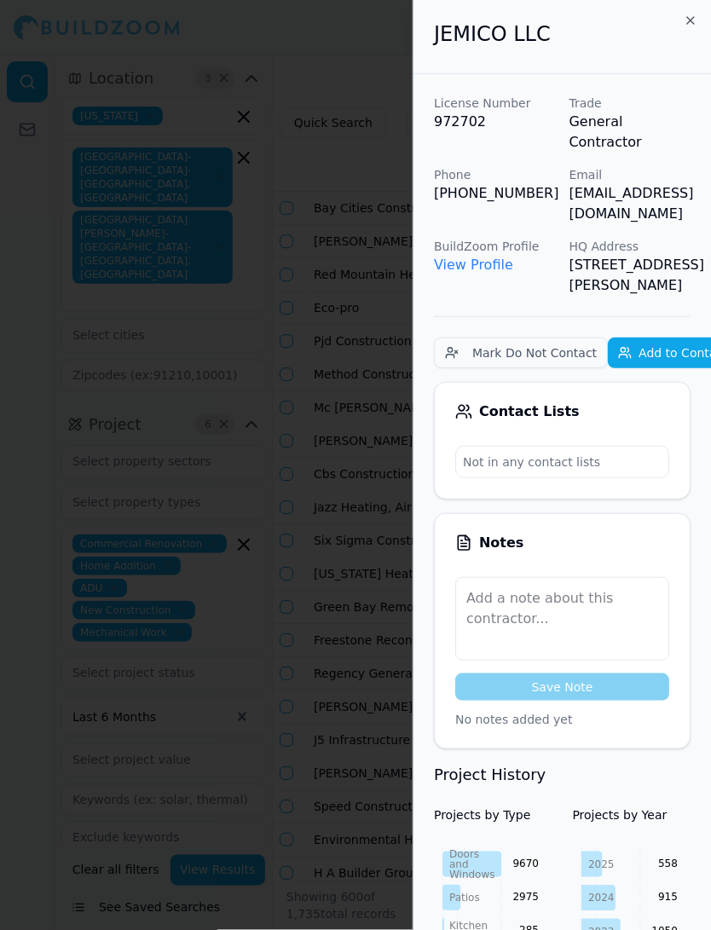
click at [370, 664] on div at bounding box center [355, 465] width 711 height 930
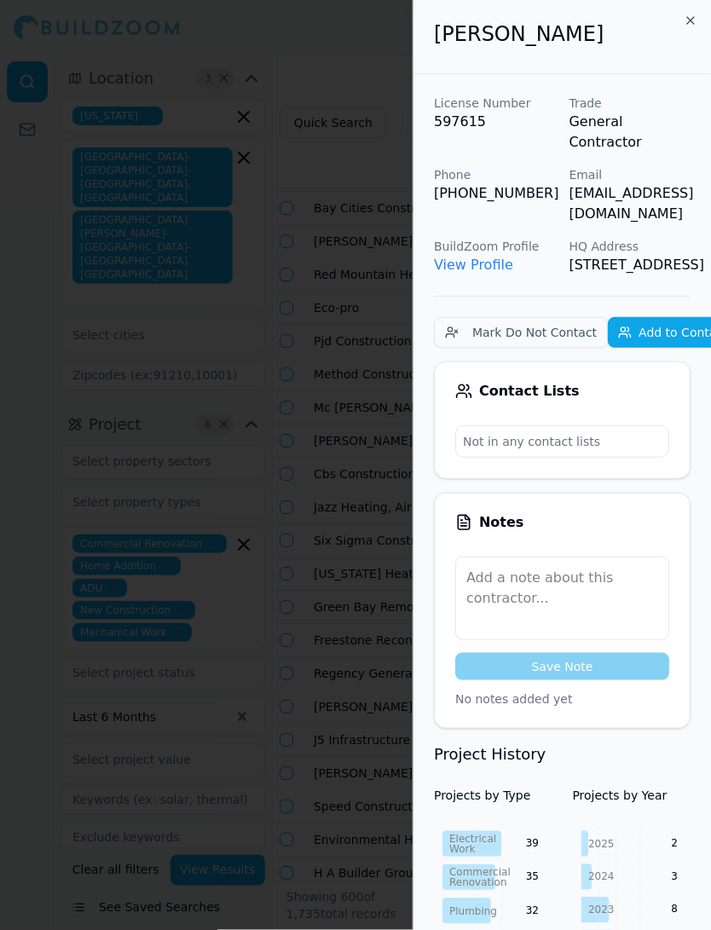
click at [351, 638] on div at bounding box center [355, 465] width 711 height 930
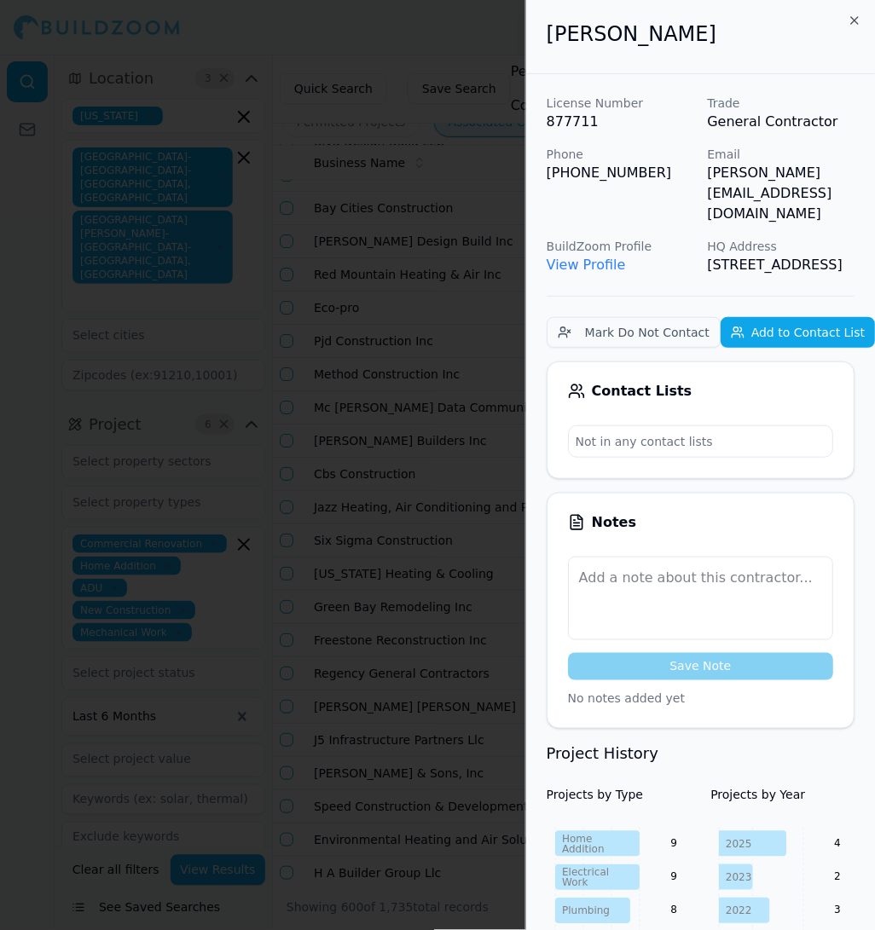
click at [490, 476] on div at bounding box center [437, 465] width 875 height 930
